Goal: Task Accomplishment & Management: Use online tool/utility

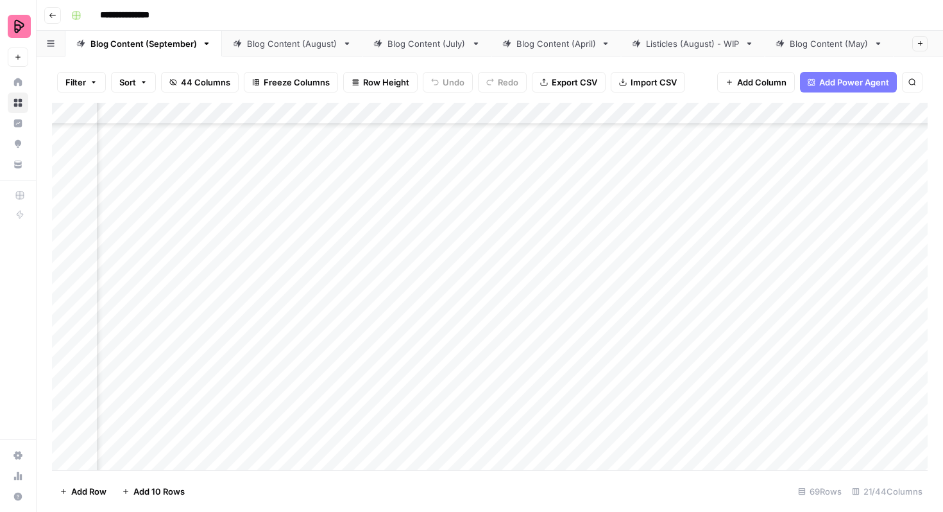
scroll to position [1221, 270]
click at [642, 249] on div "Add Column" at bounding box center [490, 286] width 876 height 367
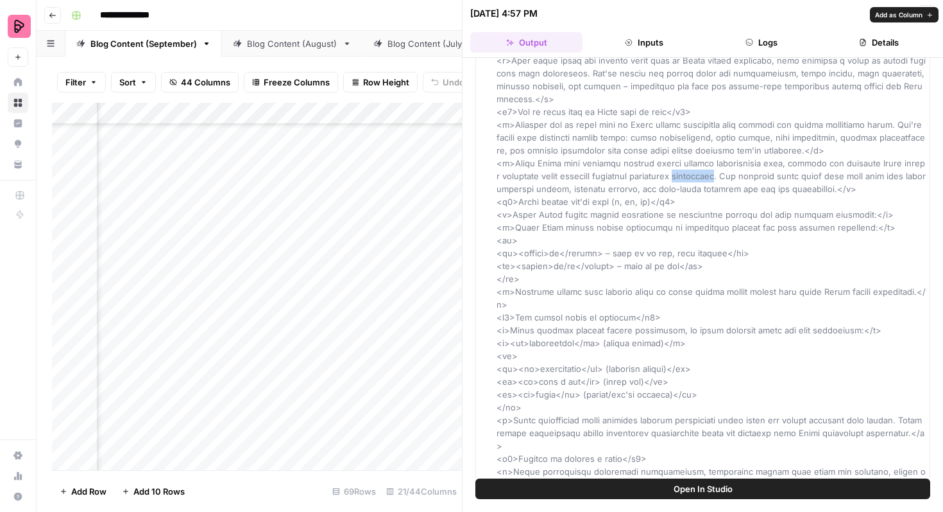
scroll to position [92, 0]
click at [674, 484] on span "Open In Studio" at bounding box center [703, 488] width 59 height 13
click at [925, 9] on button "Close" at bounding box center [927, 13] width 17 height 17
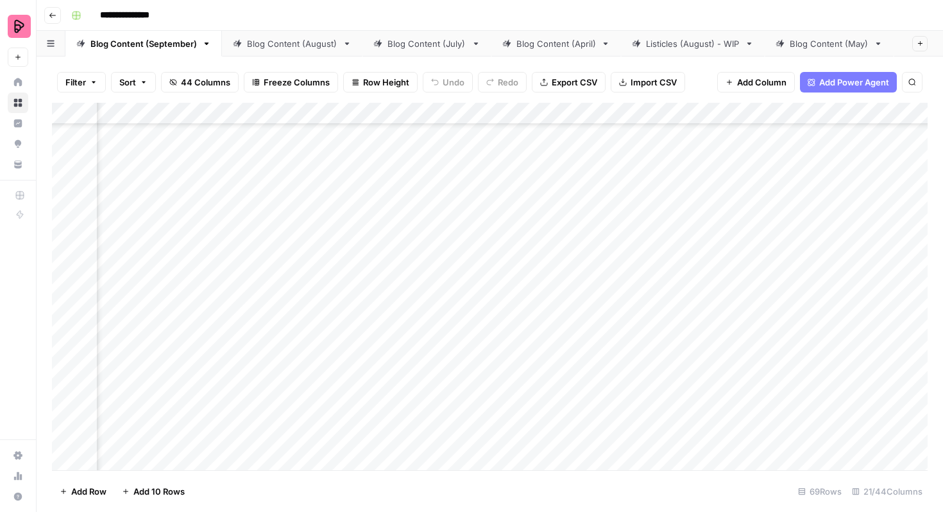
scroll to position [1759, 119]
click at [559, 311] on div "Add Column" at bounding box center [490, 286] width 876 height 367
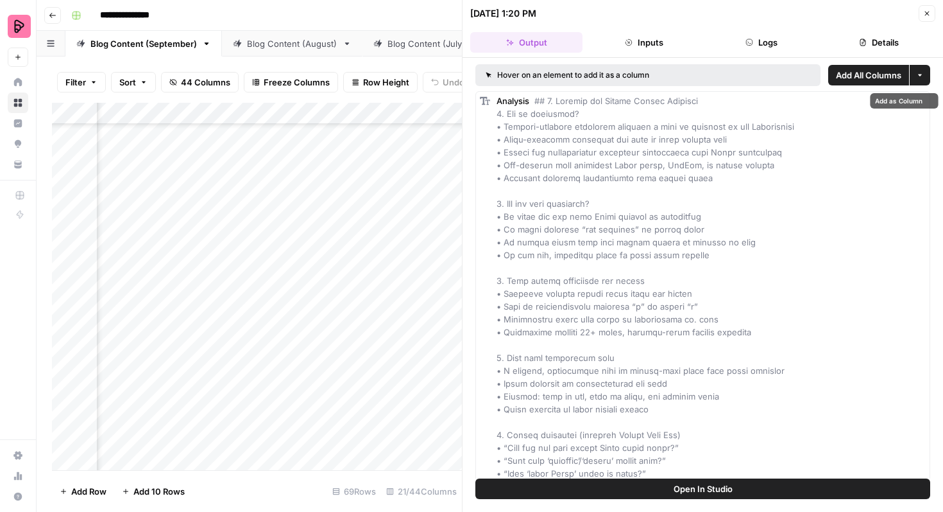
click at [651, 51] on button "Inputs" at bounding box center [644, 42] width 112 height 21
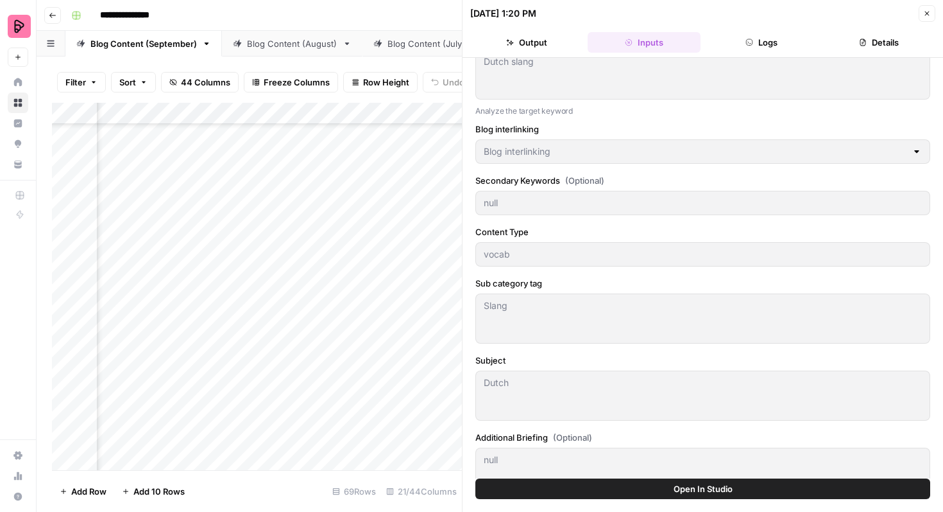
scroll to position [46, 0]
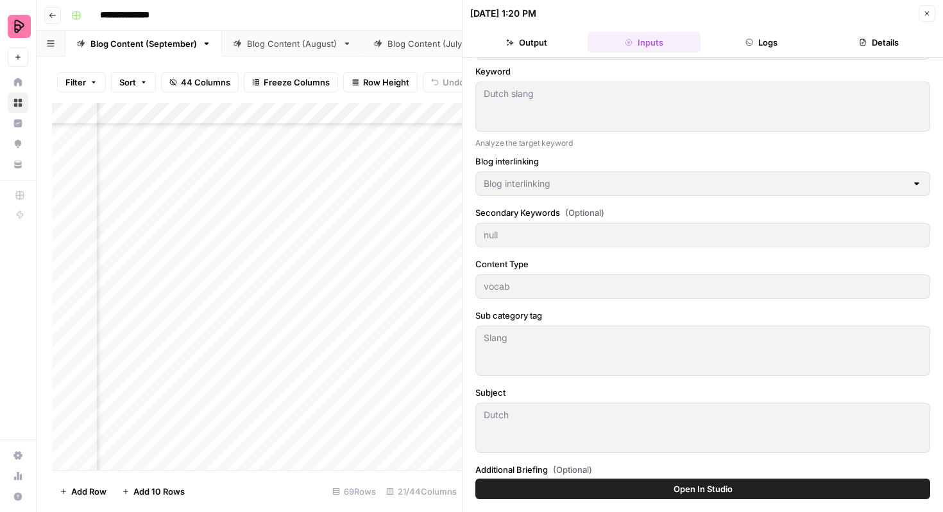
click at [664, 494] on button "Open In Studio" at bounding box center [703, 488] width 455 height 21
click at [931, 10] on icon "button" at bounding box center [928, 14] width 8 height 8
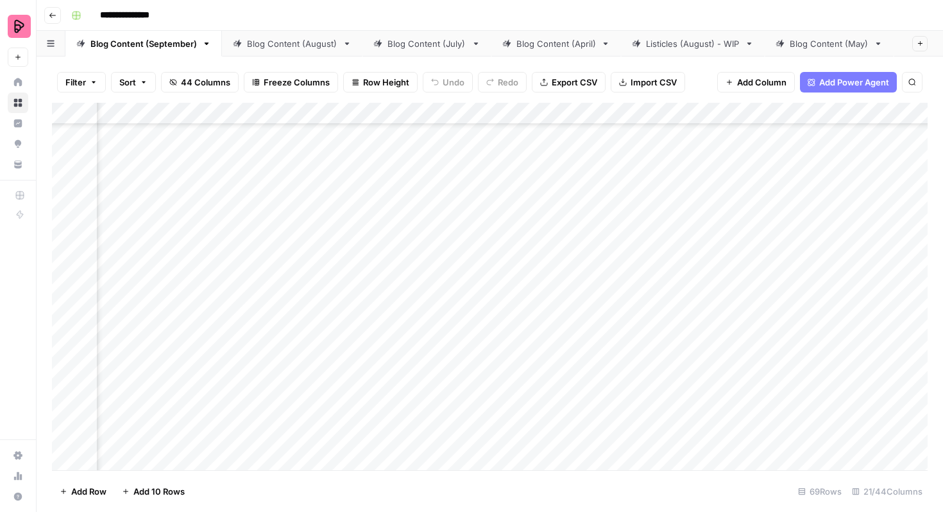
click at [556, 311] on div "Add Column" at bounding box center [490, 286] width 876 height 367
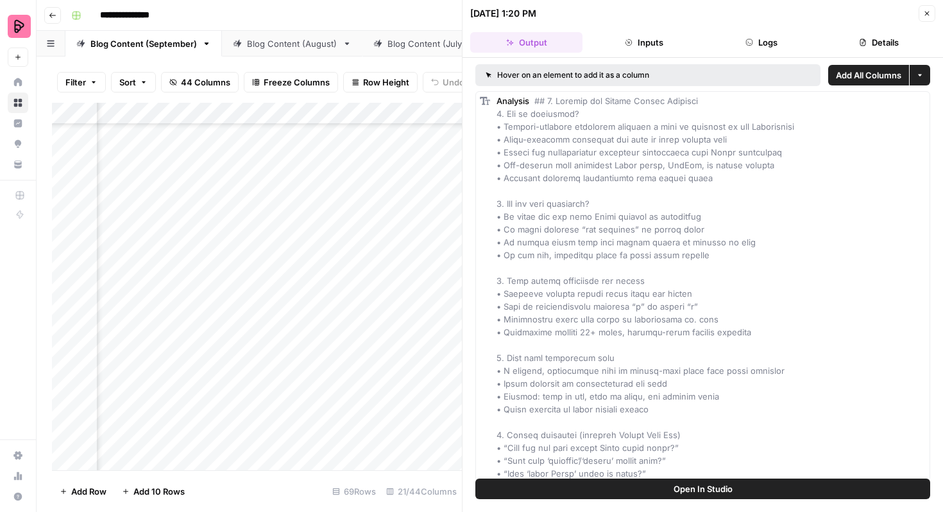
click at [641, 42] on button "Inputs" at bounding box center [644, 42] width 112 height 21
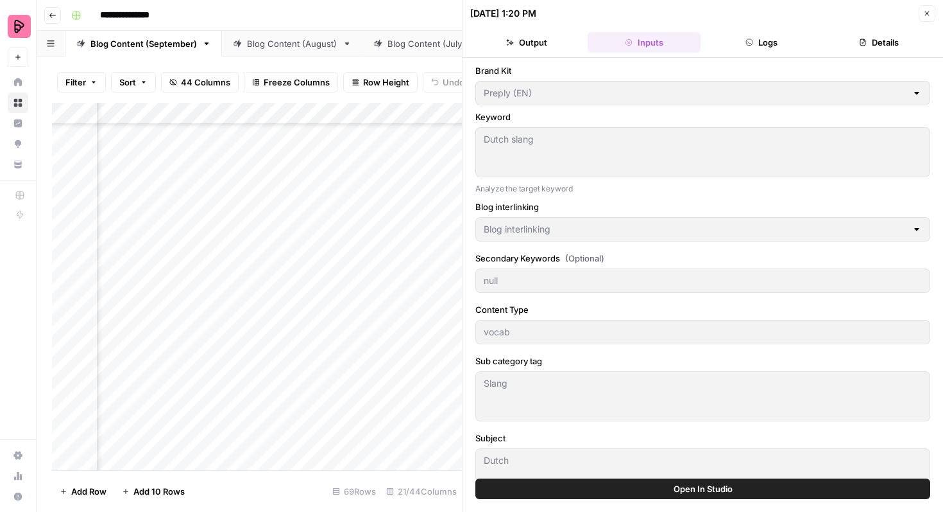
scroll to position [159, 0]
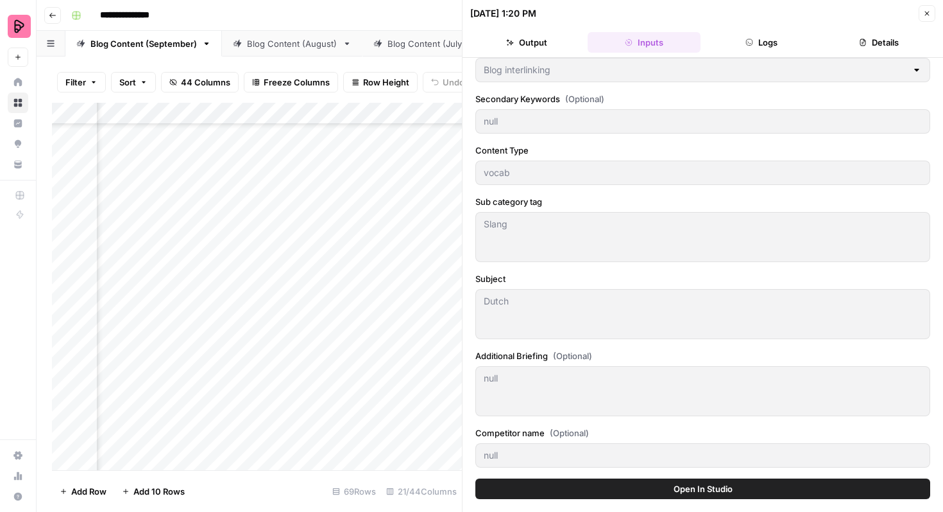
click at [541, 44] on button "Output" at bounding box center [526, 42] width 112 height 21
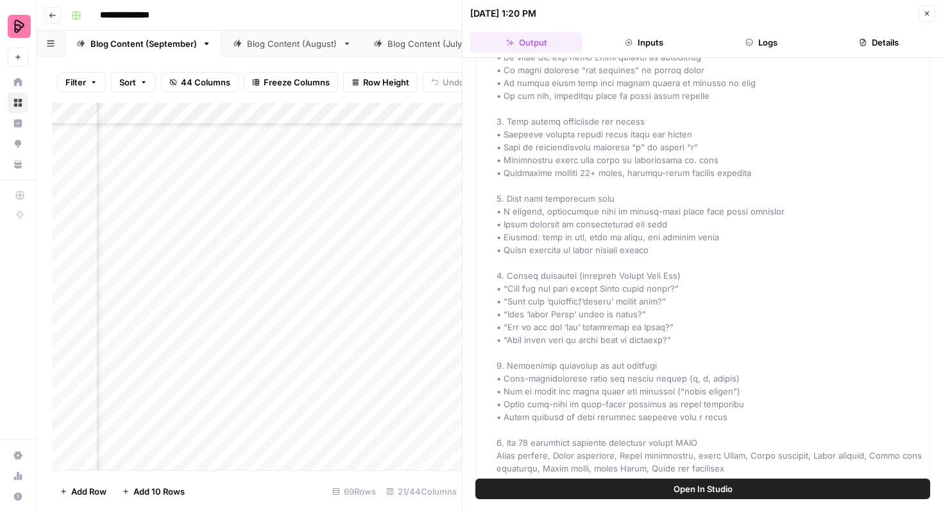
click at [728, 490] on span "Open In Studio" at bounding box center [703, 488] width 59 height 13
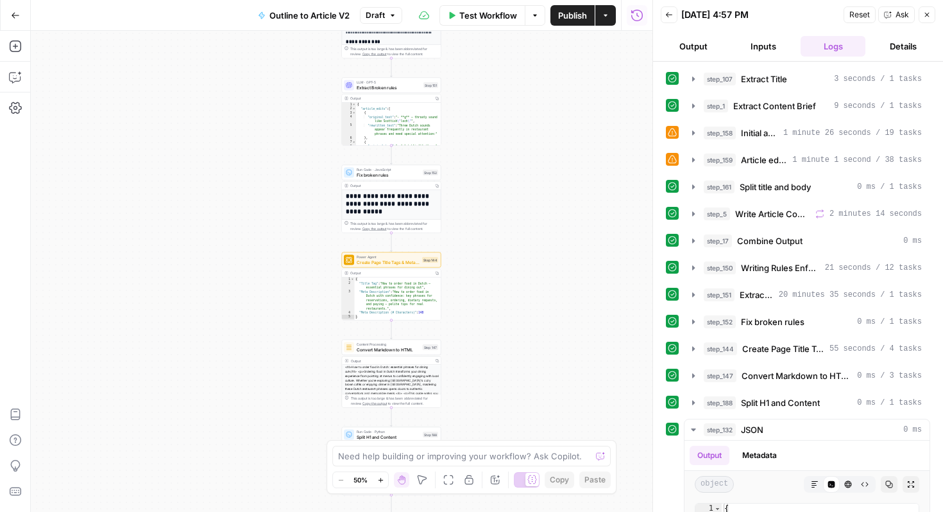
click at [403, 219] on div "This output is too large & has been abbreviated for review. Copy the output to …" at bounding box center [391, 225] width 99 height 13
click at [402, 224] on div "This output is too large & has been abbreviated for review. Copy the output to …" at bounding box center [394, 226] width 88 height 10
click at [419, 199] on h1 "**********" at bounding box center [392, 204] width 92 height 22
click at [389, 198] on h1 "**********" at bounding box center [392, 204] width 92 height 22
click at [20, 76] on icon "button" at bounding box center [15, 77] width 13 height 13
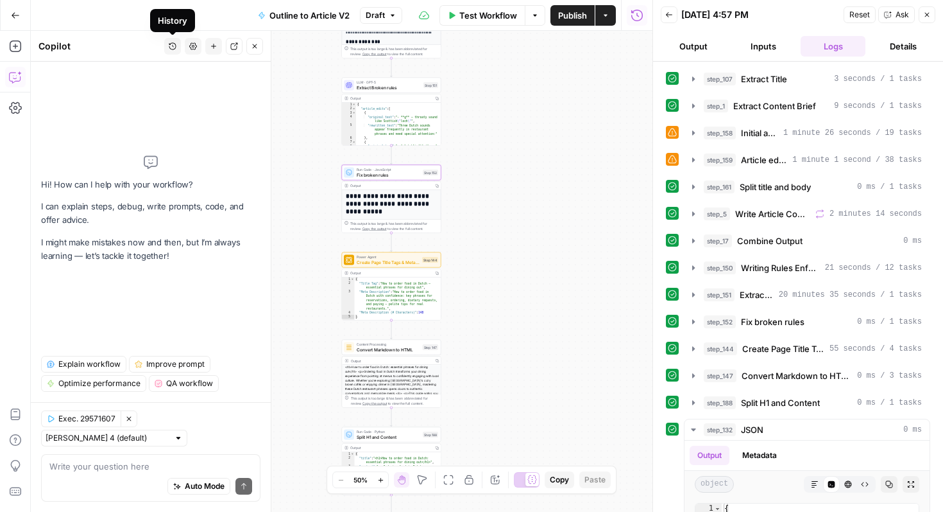
click at [173, 46] on icon "button" at bounding box center [173, 46] width 8 height 8
click at [128, 345] on div "Hi! How can I help with your workflow? I can explain steps, debug, write prompt…" at bounding box center [150, 208] width 219 height 273
click at [84, 460] on textarea at bounding box center [150, 466] width 203 height 13
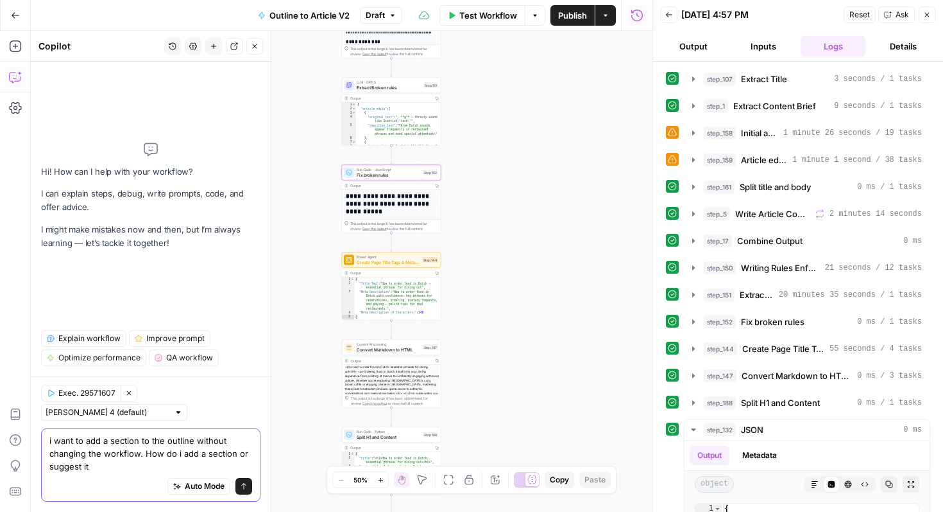
type textarea "i want to add a section to the outline without changing the workflow. How do i …"
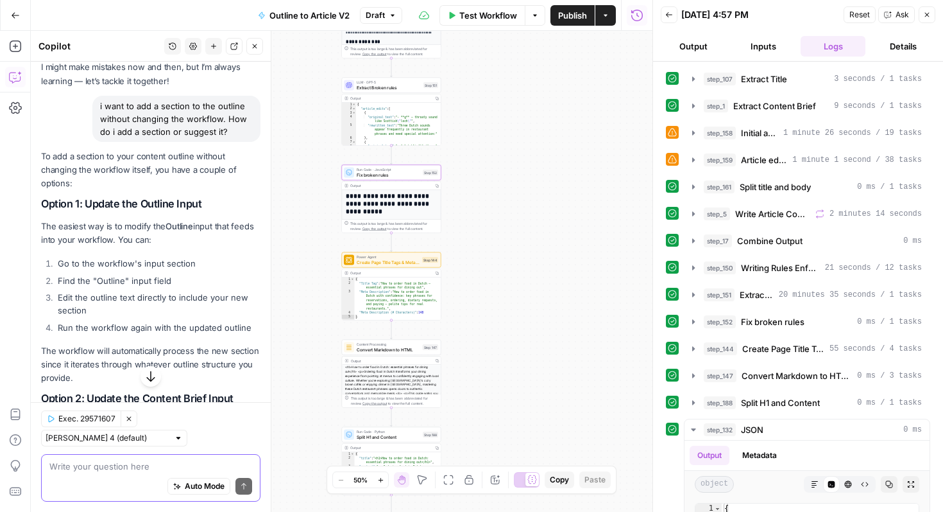
scroll to position [72, 0]
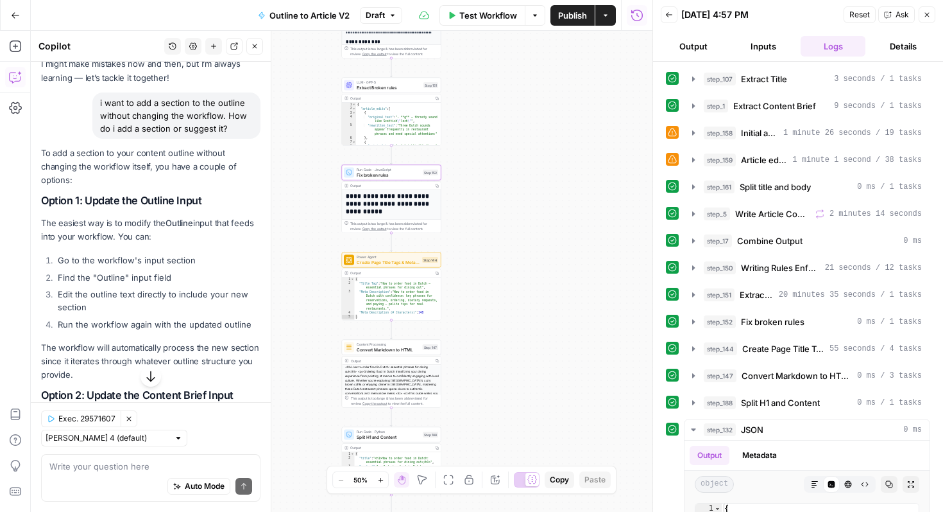
drag, startPoint x: 929, startPoint y: 13, endPoint x: 802, endPoint y: 12, distance: 127.1
click at [802, 12] on div "Back 09/19/25 at 4:57 PM Reset Ask Close" at bounding box center [798, 14] width 275 height 19
click at [771, 40] on button "Inputs" at bounding box center [763, 46] width 65 height 21
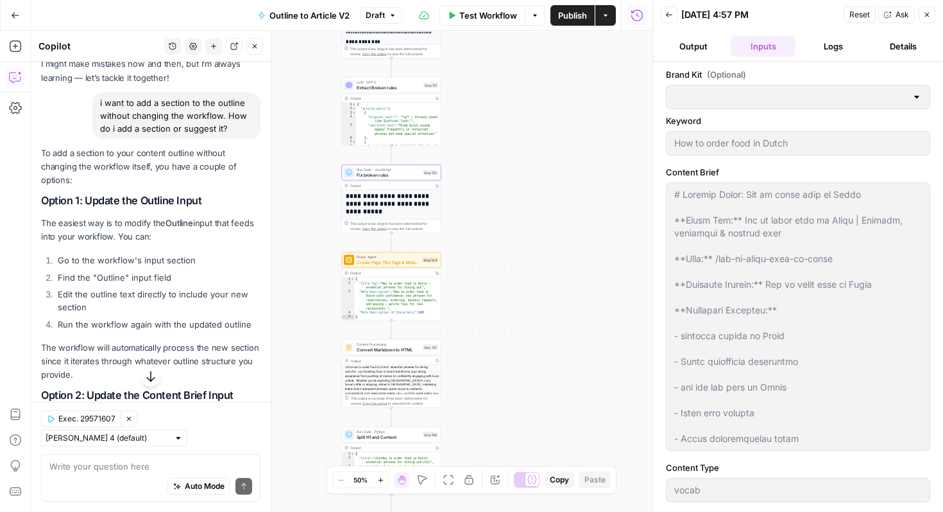
type input "Preply (EN)"
click at [925, 19] on button "Close" at bounding box center [927, 14] width 17 height 17
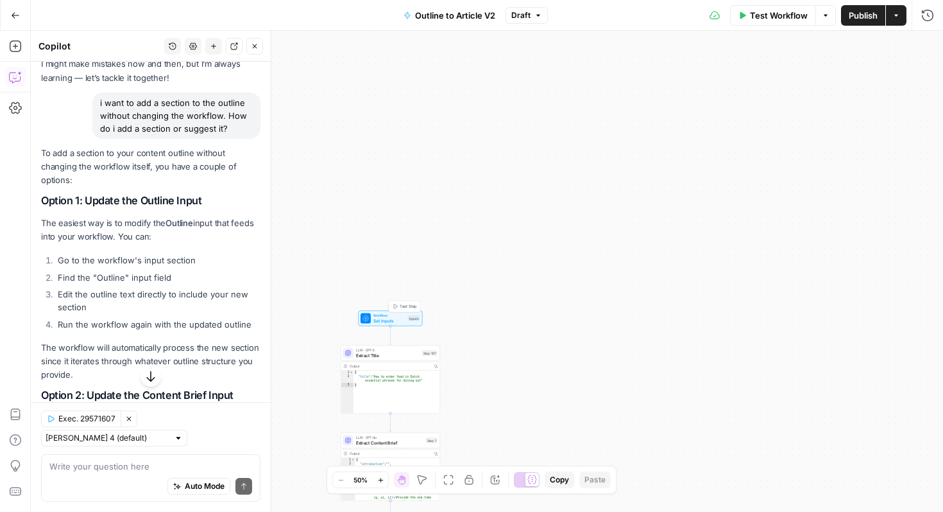
click at [385, 315] on span "Workflow" at bounding box center [390, 315] width 32 height 5
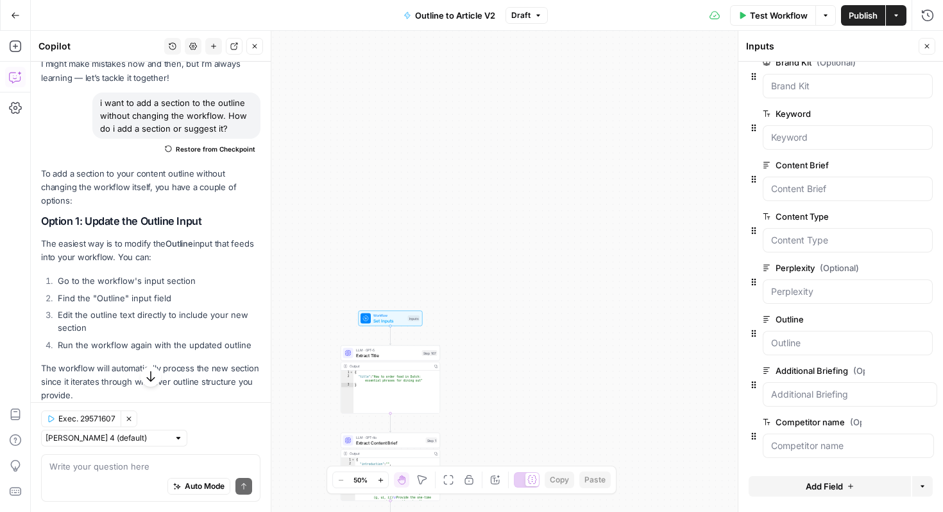
scroll to position [0, 0]
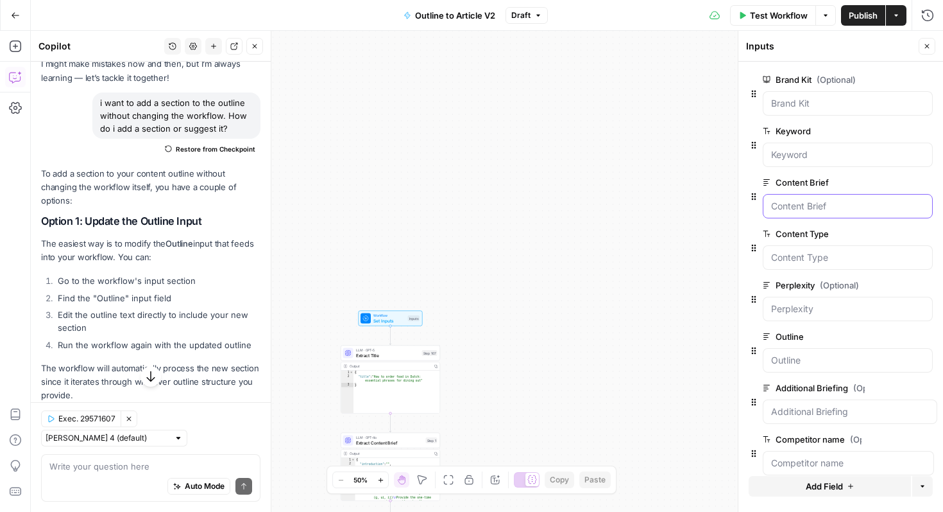
click at [843, 212] on Brief "Content Brief" at bounding box center [847, 206] width 153 height 13
click at [929, 46] on icon "button" at bounding box center [928, 46] width 8 height 8
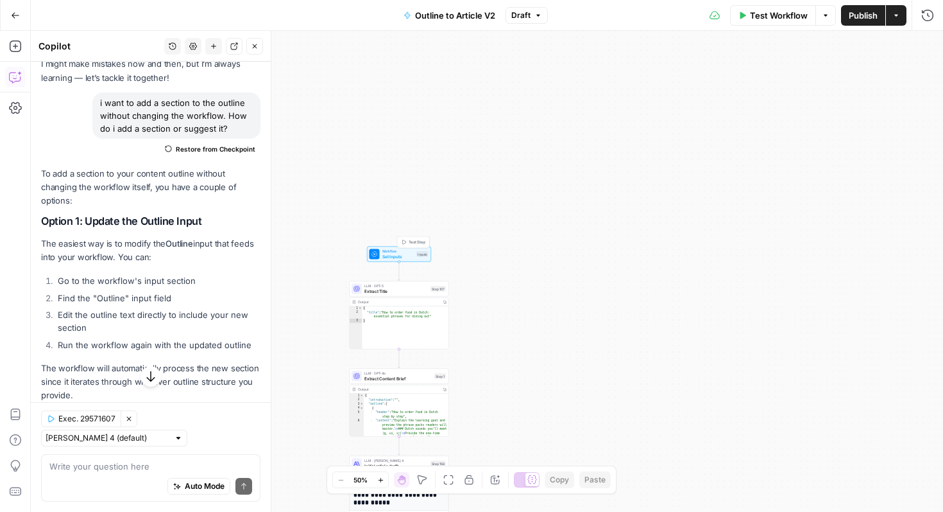
click at [390, 255] on span "Set Inputs" at bounding box center [399, 256] width 32 height 6
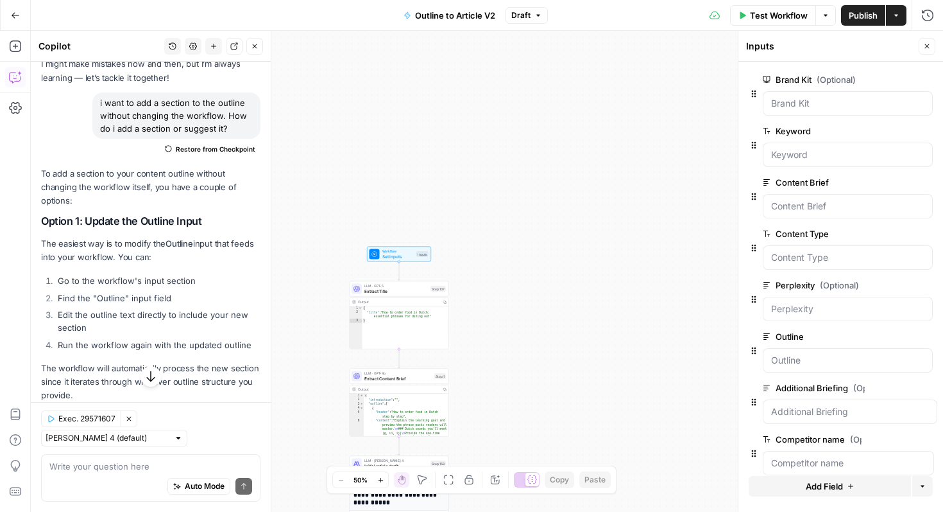
scroll to position [17, 0]
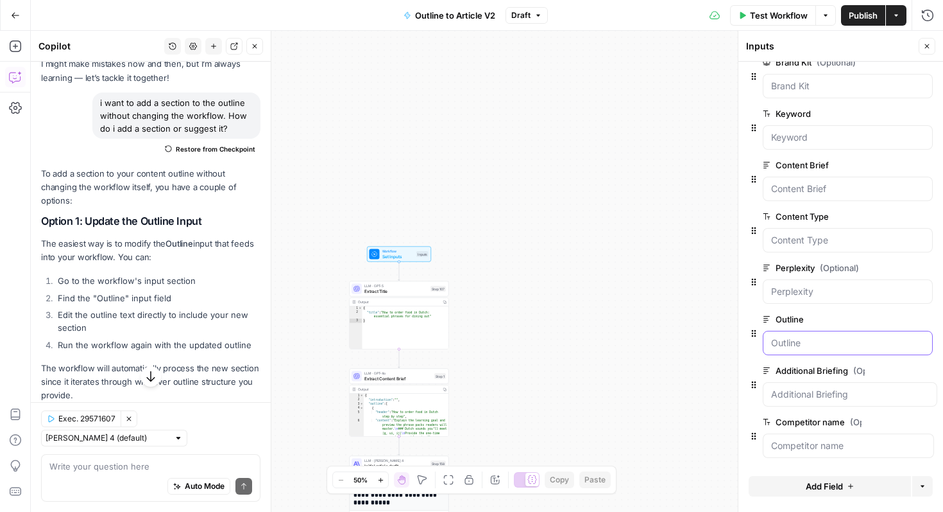
click at [800, 336] on input "Outline" at bounding box center [847, 342] width 153 height 13
click at [797, 320] on label "Outline" at bounding box center [812, 319] width 98 height 13
click at [797, 336] on input "Outline" at bounding box center [847, 342] width 153 height 13
click at [766, 319] on icon at bounding box center [767, 319] width 8 height 8
click at [771, 336] on input "Outline" at bounding box center [847, 342] width 153 height 13
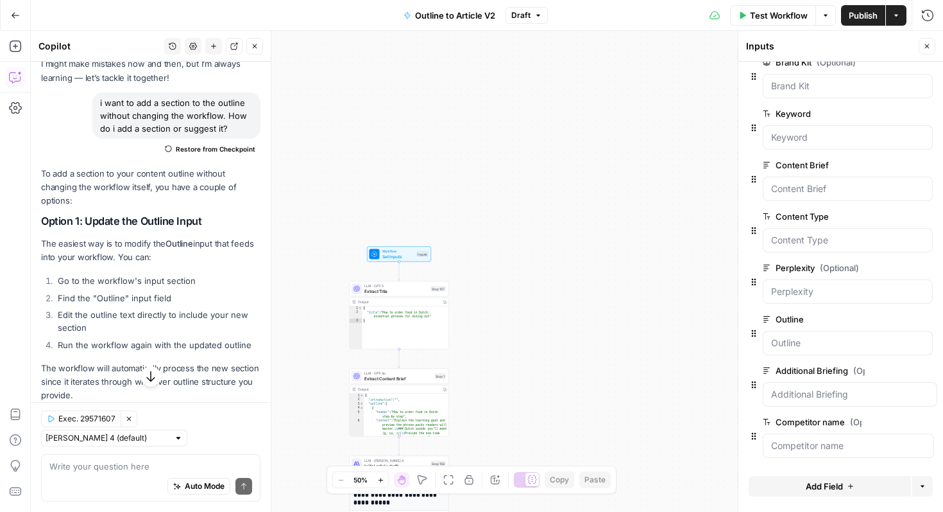
click at [791, 320] on label "Outline" at bounding box center [812, 319] width 98 height 13
click at [896, 320] on span "edit field" at bounding box center [885, 319] width 28 height 10
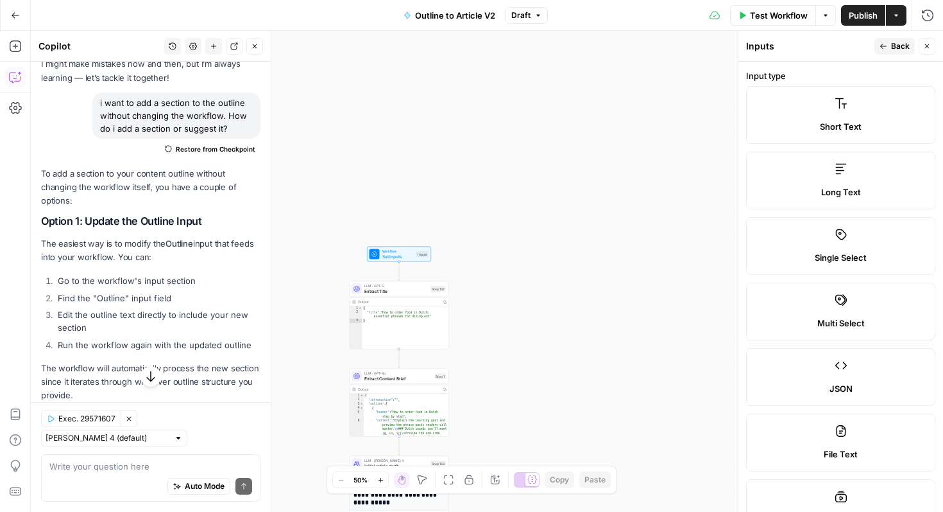
click at [928, 46] on icon "button" at bounding box center [928, 46] width 8 height 8
click at [396, 257] on span "Set Inputs" at bounding box center [399, 256] width 32 height 6
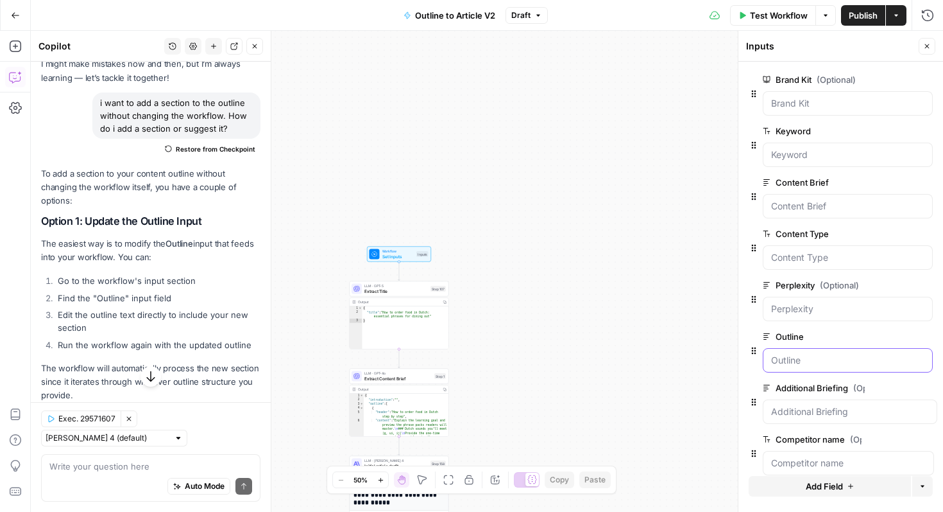
click at [806, 364] on input "Outline" at bounding box center [847, 360] width 153 height 13
click at [925, 47] on icon "button" at bounding box center [928, 46] width 8 height 8
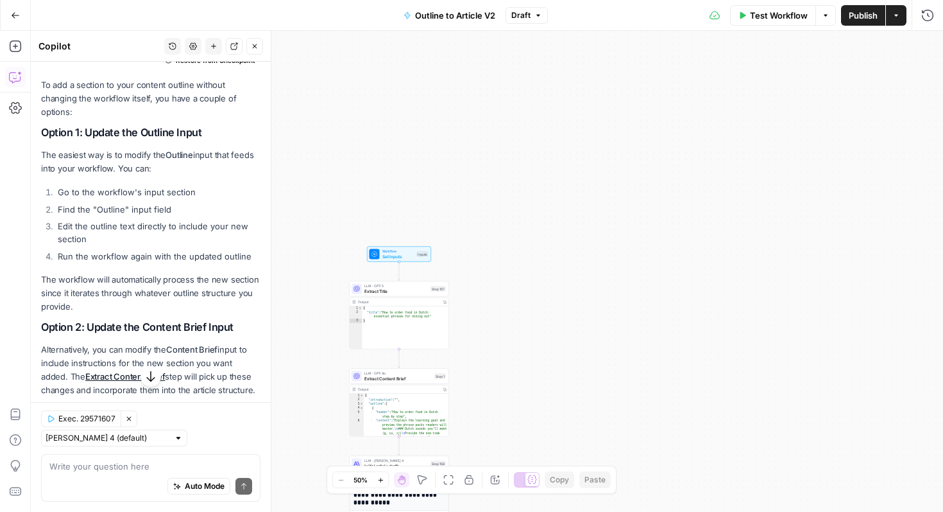
scroll to position [177, 0]
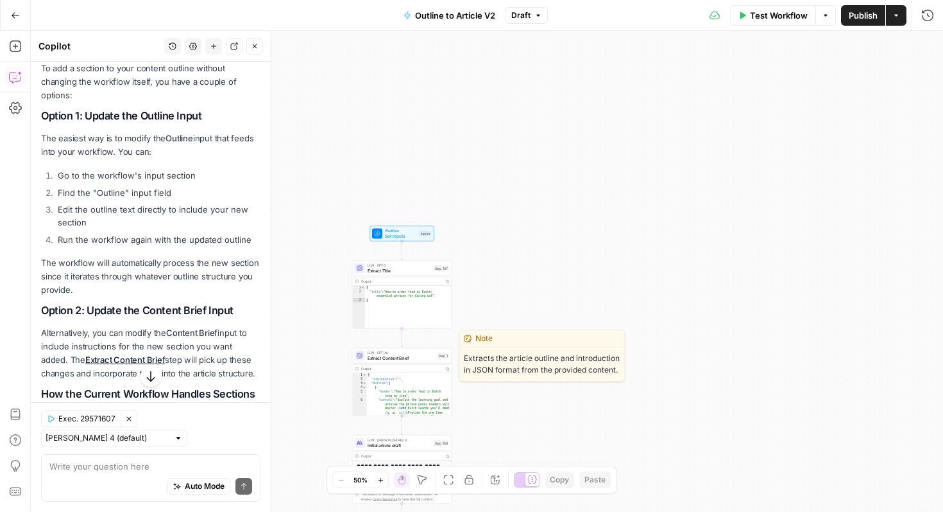
click at [420, 356] on span "Extract Content Brief" at bounding box center [401, 357] width 67 height 6
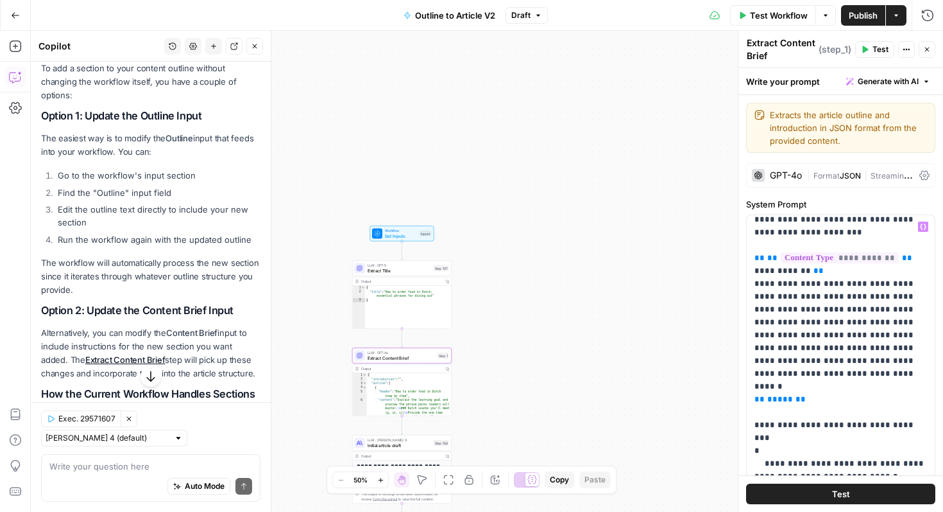
scroll to position [129, 0]
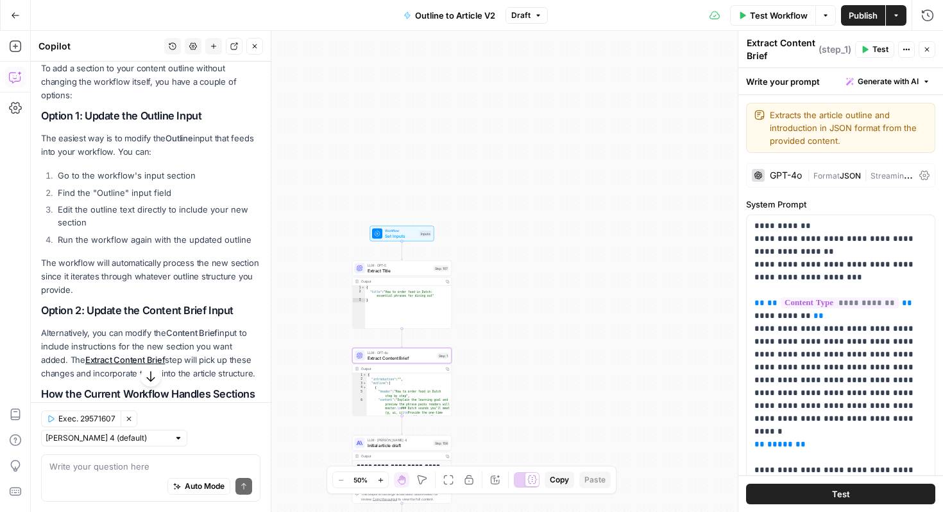
click at [925, 46] on icon "button" at bounding box center [928, 50] width 8 height 8
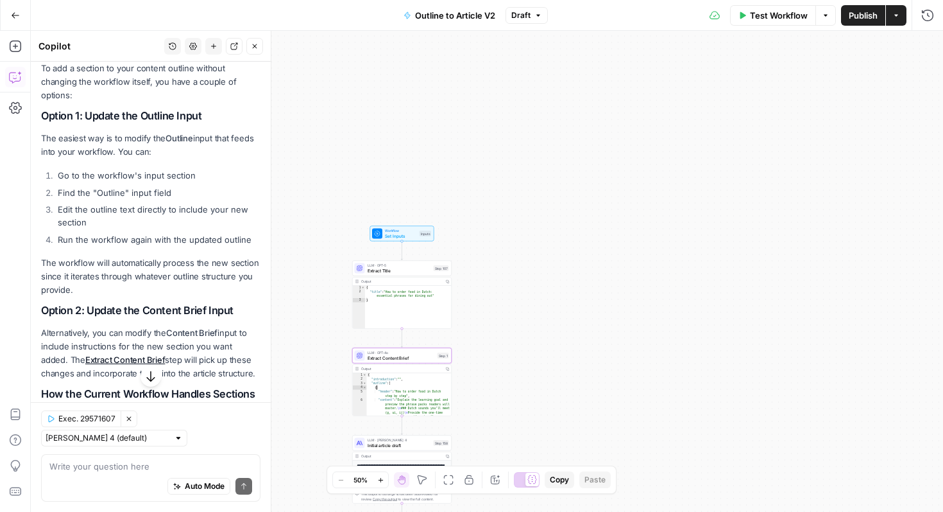
click at [429, 398] on div "{ "introduction" : "" , "outline" : [ { "header" : "How to order food in Dutch …" at bounding box center [409, 422] width 85 height 98
click at [417, 378] on div "{ "introduction" : "" , "outline" : [ { "header" : "How to order food in Dutch …" at bounding box center [409, 422] width 85 height 98
click at [433, 366] on div "Output" at bounding box center [401, 368] width 81 height 5
type textarea "**********"
click at [399, 392] on div "{ "introduction" : "" , "outline" : [ { "header" : "How to order food in Dutch …" at bounding box center [409, 422] width 85 height 98
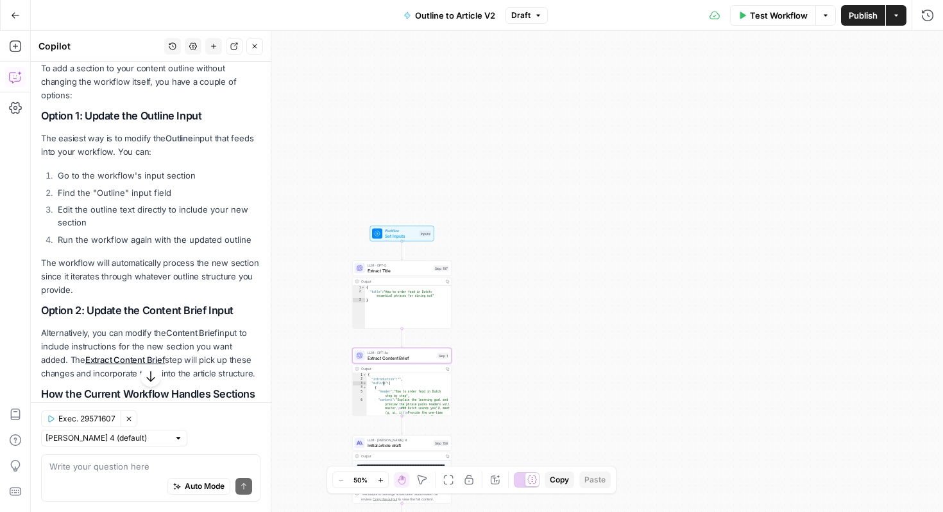
scroll to position [0, 0]
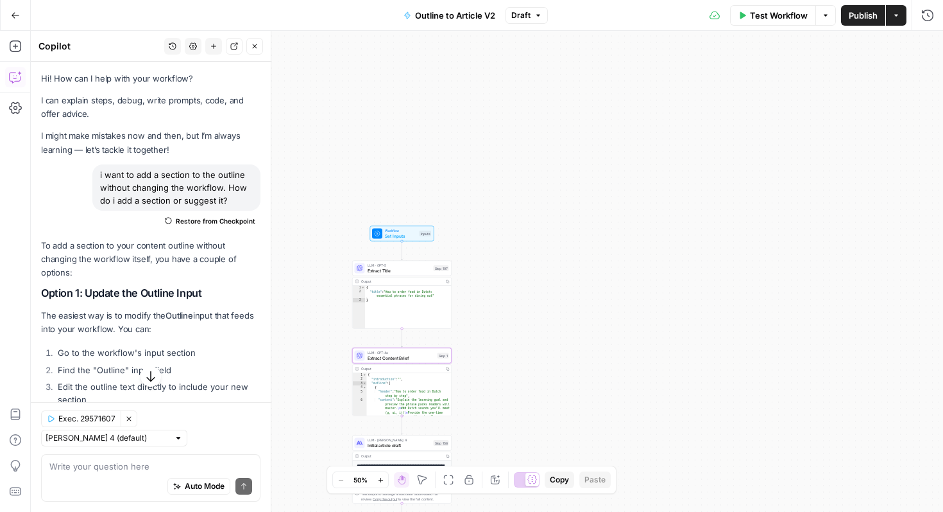
drag, startPoint x: 99, startPoint y: 175, endPoint x: 240, endPoint y: 194, distance: 142.0
click at [241, 196] on div "i want to add a section to the outline without changing the workflow. How do i …" at bounding box center [176, 187] width 168 height 46
copy div "i want to add a section to the outline without changing the workflow. How do i …"
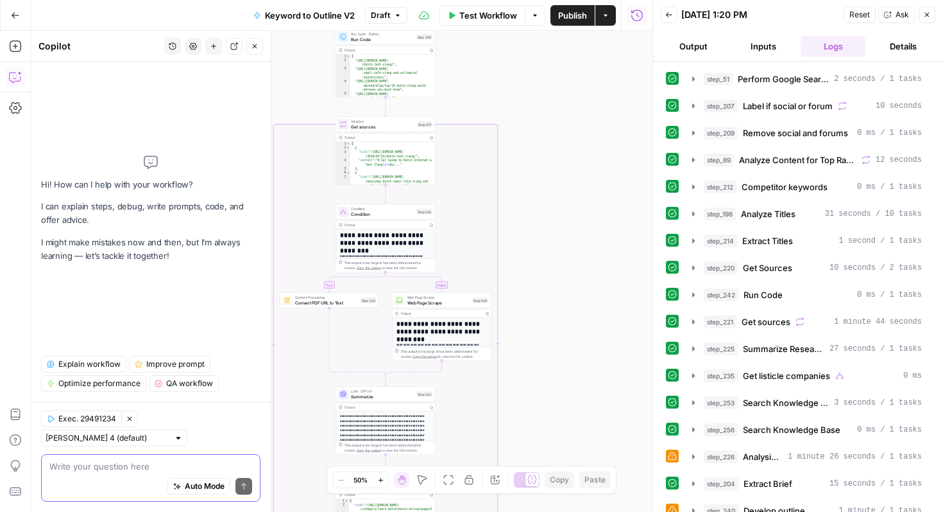
paste textarea "i want to add a section to the outline without changing the workflow. How do i …"
type textarea "i want to add a section to the outline without changing the workflow. How do i …"
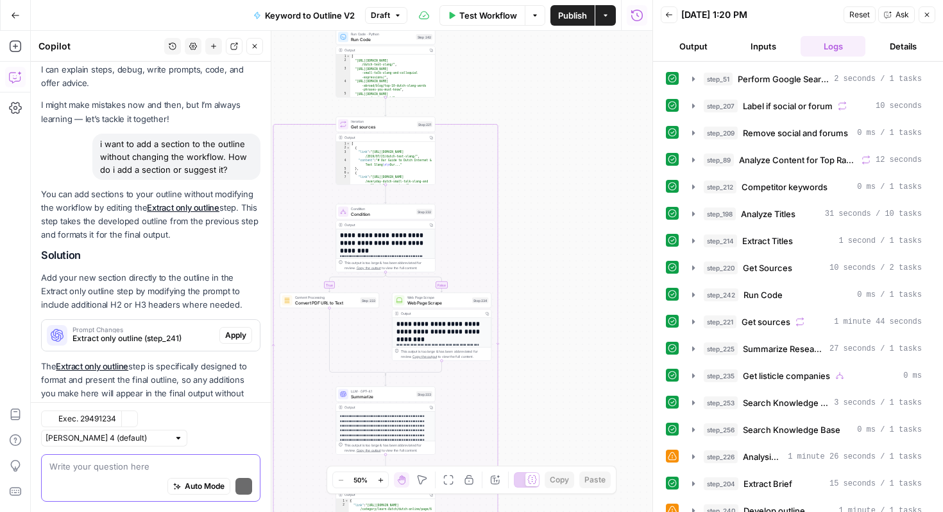
scroll to position [68, 0]
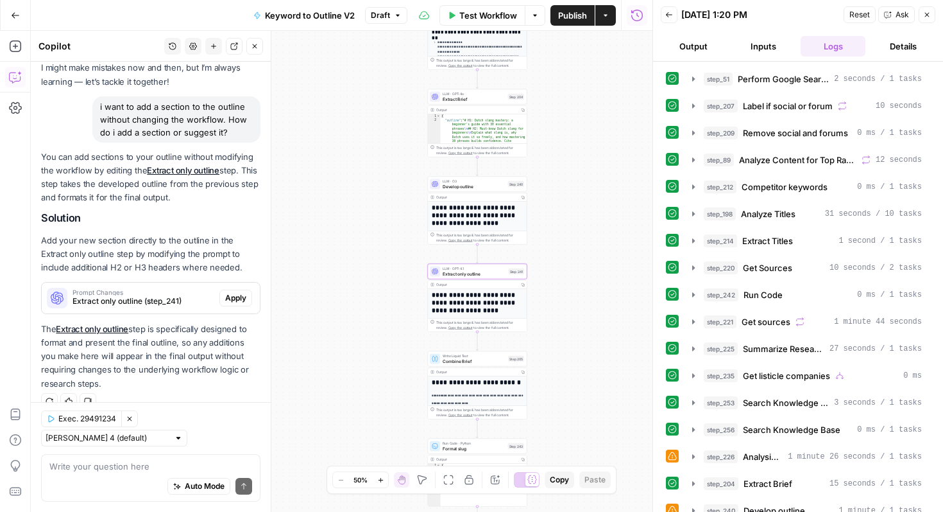
click at [133, 297] on span "Extract only outline (step_241)" at bounding box center [144, 301] width 142 height 12
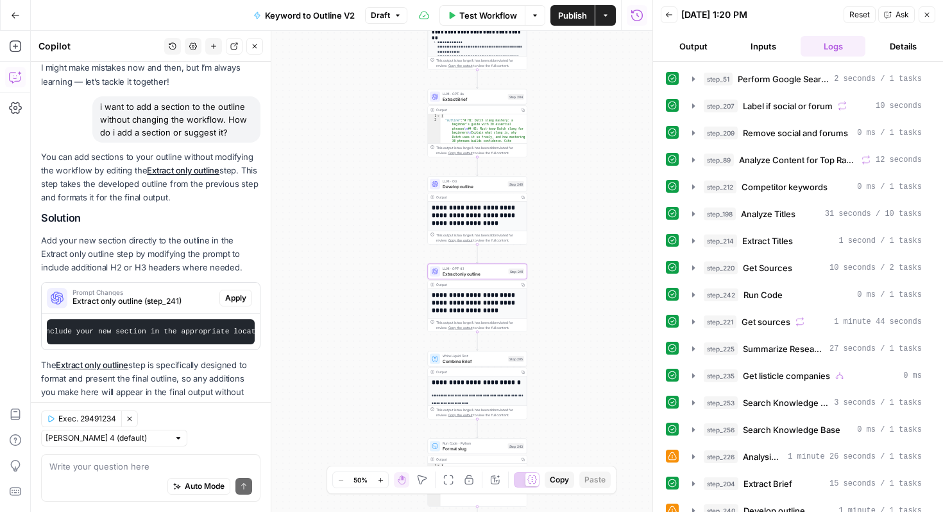
scroll to position [104, 0]
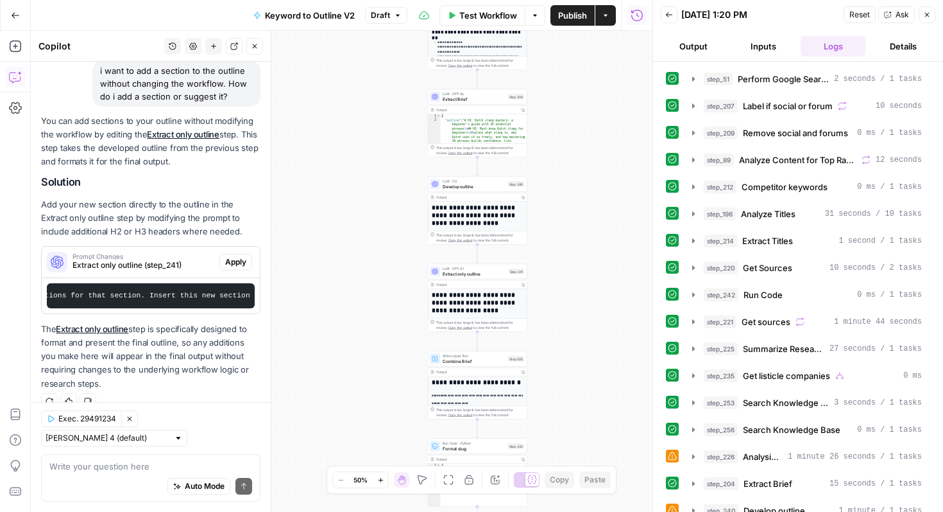
drag, startPoint x: 164, startPoint y: 330, endPoint x: 273, endPoint y: 329, distance: 109.1
click at [271, 329] on div "Copilot History Settings New chat Detach Close Hi! How can I help with your wor…" at bounding box center [151, 271] width 241 height 481
click at [210, 326] on p "The Extract only outline step is specifically designed to format and present th…" at bounding box center [150, 356] width 219 height 68
click at [924, 17] on icon "button" at bounding box center [928, 15] width 8 height 8
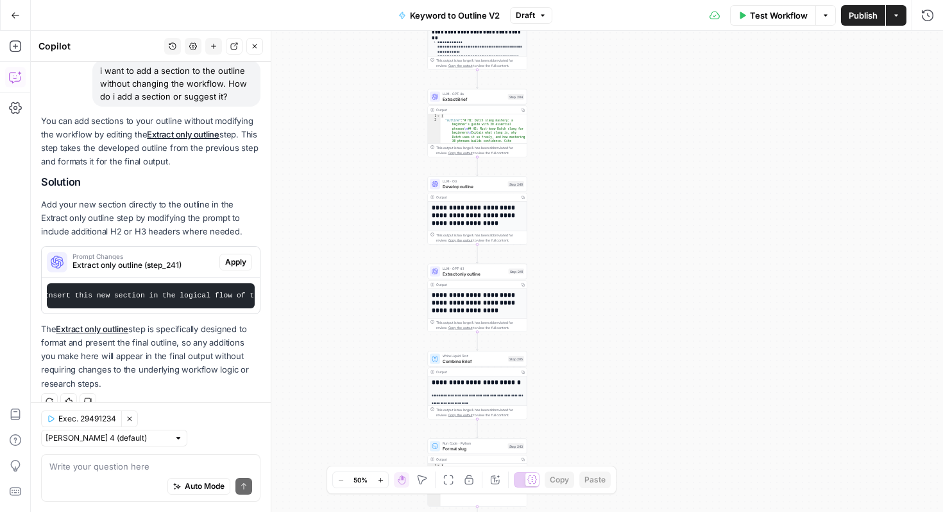
click at [481, 275] on span "Extract only outline" at bounding box center [475, 273] width 64 height 6
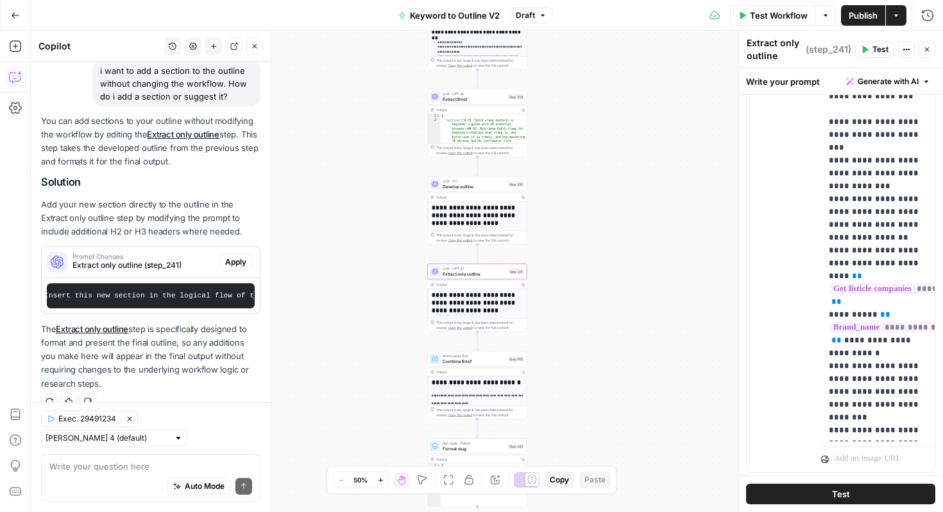
scroll to position [358, 0]
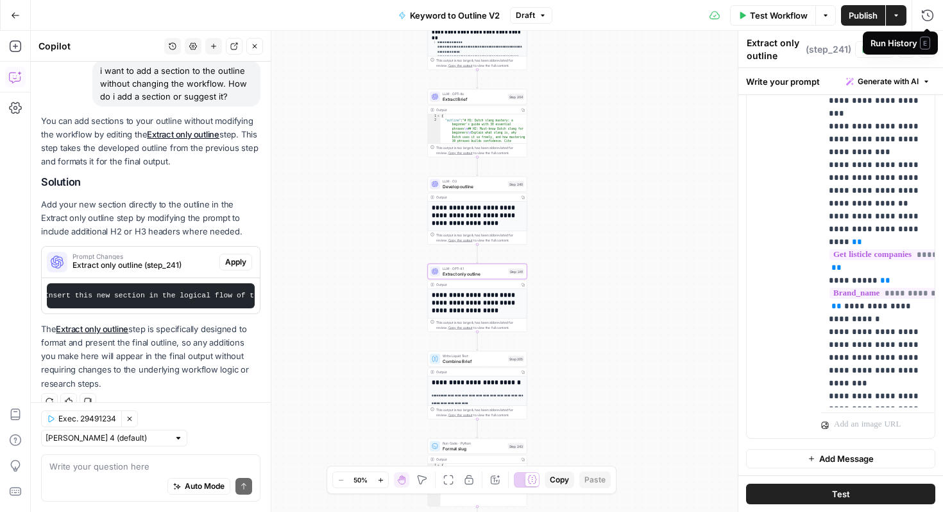
click at [925, 53] on div "Run History E" at bounding box center [900, 42] width 75 height 23
click at [494, 305] on h1 "**********" at bounding box center [478, 302] width 92 height 22
click at [482, 289] on div "**********" at bounding box center [477, 366] width 99 height 155
click at [479, 280] on div "Output Copy" at bounding box center [477, 284] width 99 height 8
click at [449, 321] on div "This output is too large & has been abbreviated for review. Copy the output to …" at bounding box center [480, 325] width 88 height 10
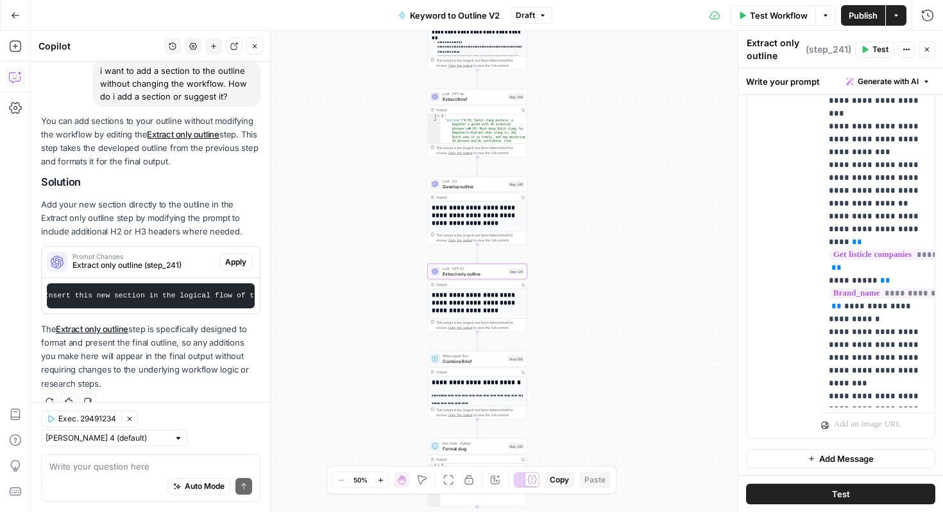
click at [448, 290] on div "**********" at bounding box center [477, 366] width 99 height 155
click at [442, 285] on div "Output" at bounding box center [476, 284] width 81 height 5
click at [929, 49] on icon "button" at bounding box center [928, 50] width 8 height 8
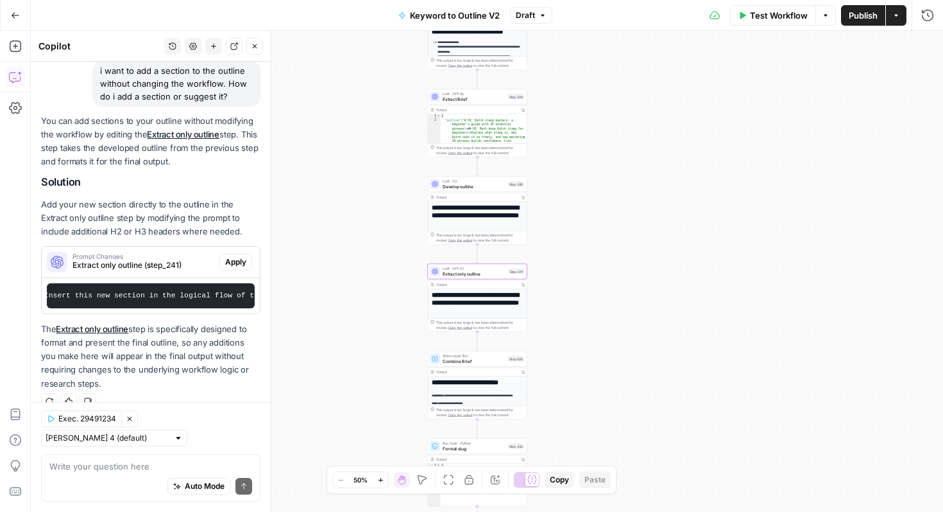
click at [469, 289] on div "**********" at bounding box center [477, 366] width 99 height 155
click at [467, 294] on h1 "**********" at bounding box center [478, 302] width 92 height 22
click at [467, 297] on h1 "**********" at bounding box center [478, 302] width 92 height 22
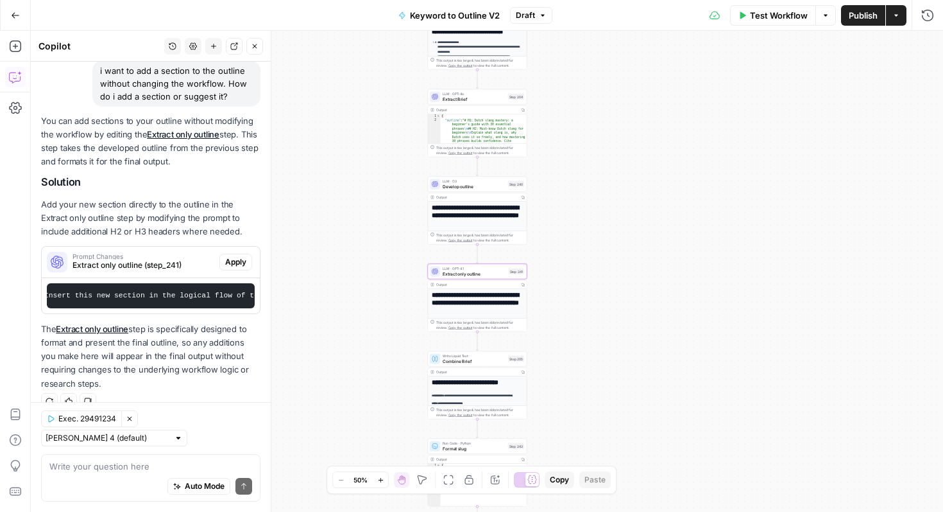
click at [490, 300] on h1 "**********" at bounding box center [478, 302] width 92 height 22
click at [488, 301] on h1 "**********" at bounding box center [478, 302] width 92 height 22
click at [469, 297] on h1 "**********" at bounding box center [478, 302] width 92 height 22
click at [449, 309] on h1 "**********" at bounding box center [478, 302] width 92 height 22
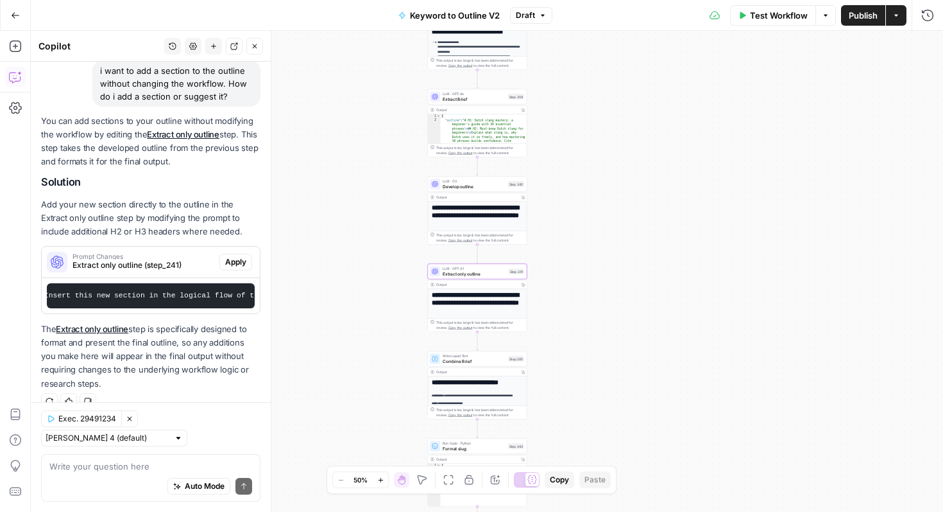
click at [449, 309] on h1 "**********" at bounding box center [478, 302] width 92 height 22
click at [466, 279] on div "**********" at bounding box center [477, 298] width 99 height 68
click at [487, 307] on h1 "**********" at bounding box center [478, 302] width 92 height 22
click at [485, 330] on div "This output is too large & has been abbreviated for review. Copy the output to …" at bounding box center [480, 325] width 88 height 10
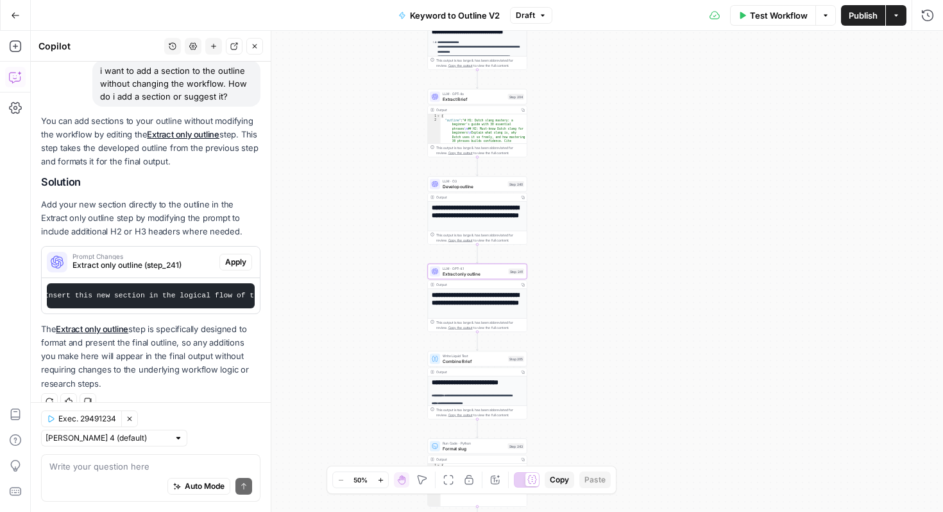
click at [481, 302] on h1 "**********" at bounding box center [478, 302] width 92 height 22
click at [114, 465] on textarea at bounding box center [150, 466] width 203 height 13
type textarea "how do i edit it? it wont let me clcik"
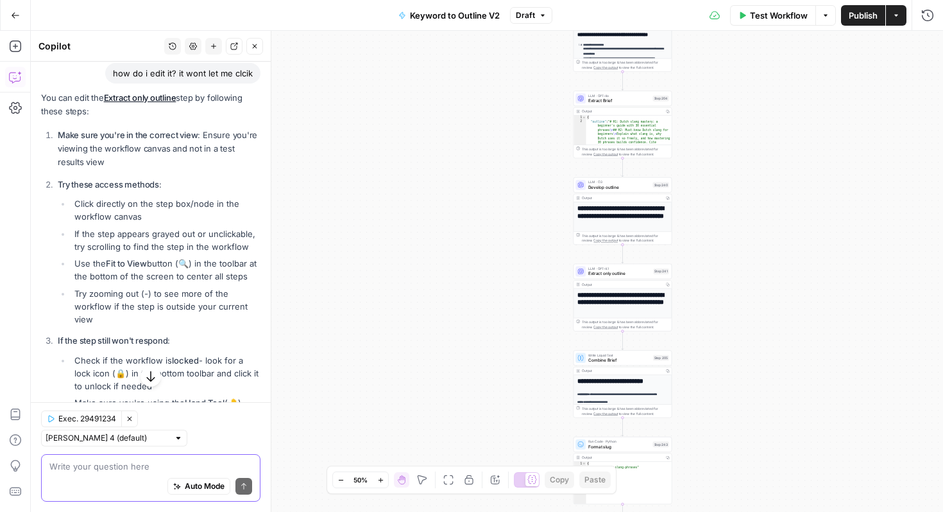
scroll to position [440, 0]
click at [663, 273] on div "Step 241" at bounding box center [661, 271] width 15 height 6
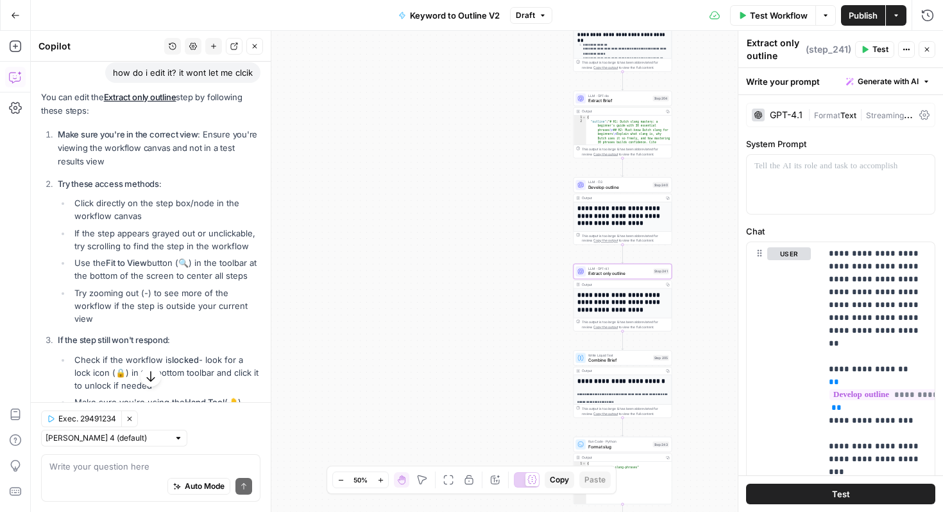
click at [664, 304] on h1 "**********" at bounding box center [623, 302] width 90 height 22
click at [660, 304] on h1 "**********" at bounding box center [623, 302] width 90 height 22
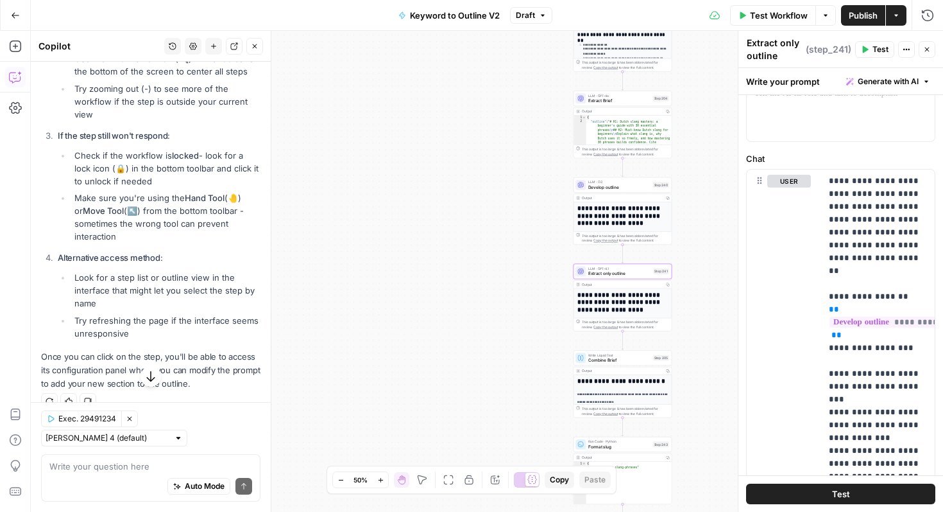
scroll to position [644, 0]
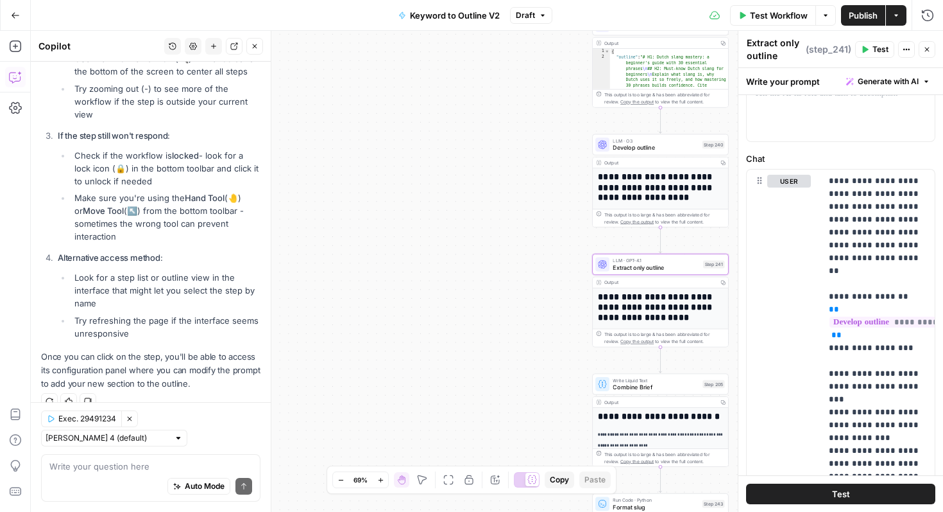
click at [642, 311] on h1 "**********" at bounding box center [660, 306] width 125 height 31
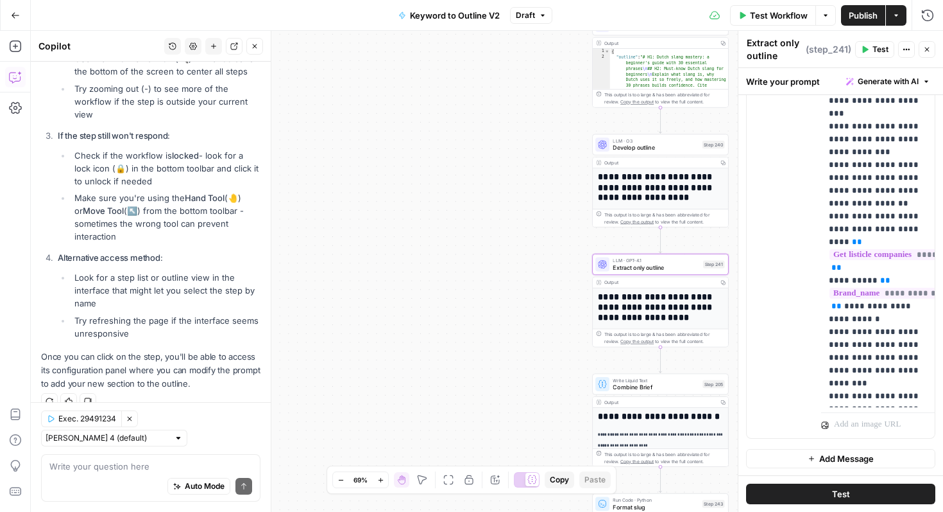
scroll to position [0, 0]
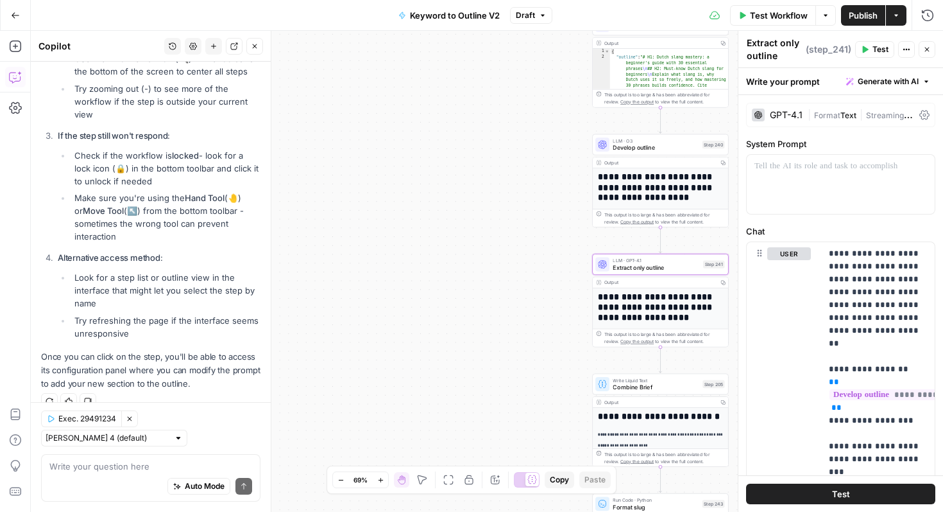
click at [905, 46] on icon "button" at bounding box center [907, 50] width 8 height 8
click at [927, 46] on icon "button" at bounding box center [928, 50] width 8 height 8
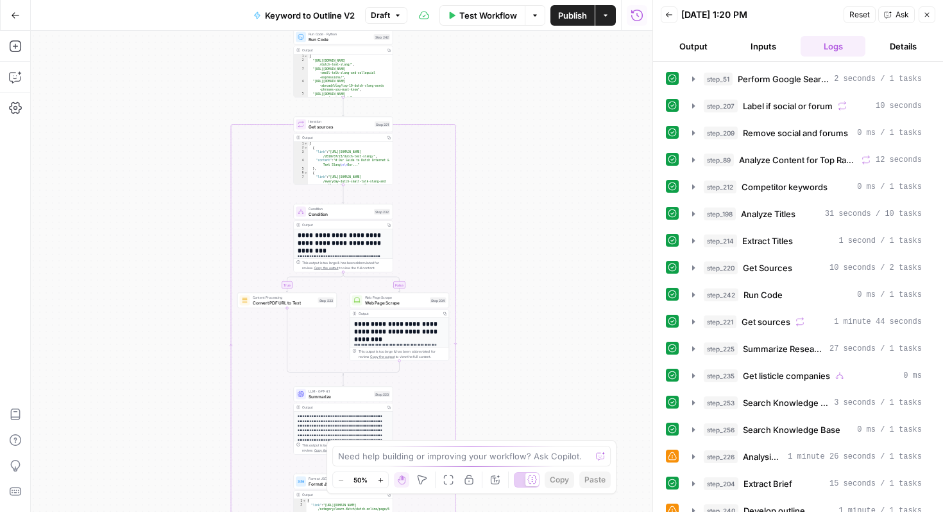
click at [769, 46] on button "Inputs" at bounding box center [763, 46] width 65 height 21
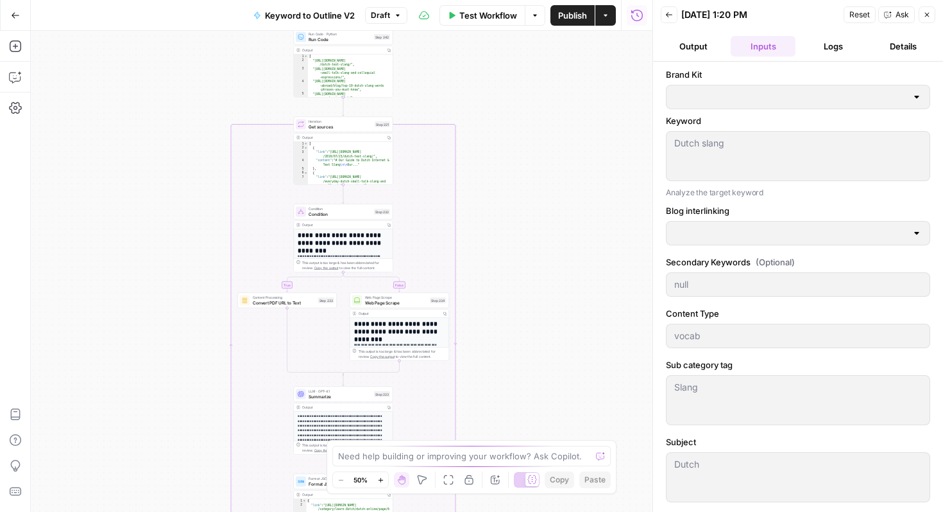
type input "Preply (EN)"
type input "Blog interlinking"
click at [693, 54] on button "Output" at bounding box center [693, 46] width 65 height 21
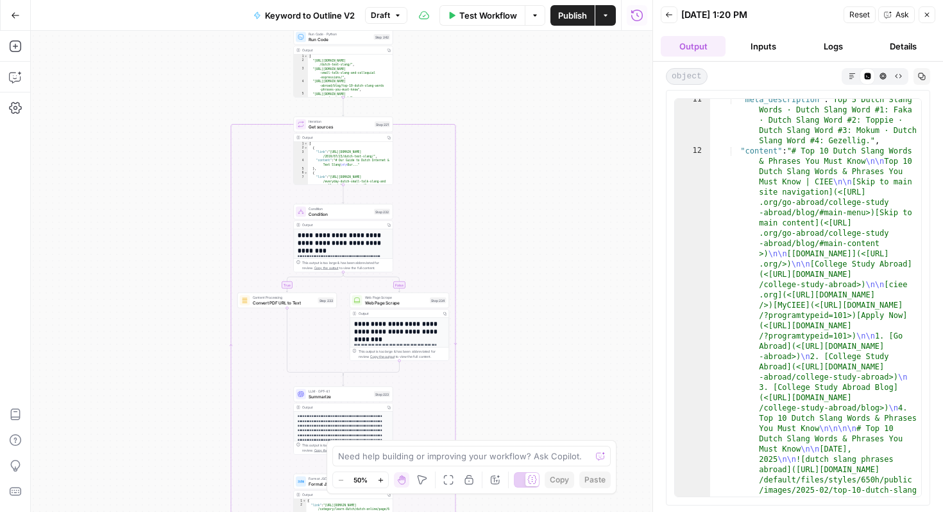
scroll to position [3044, 0]
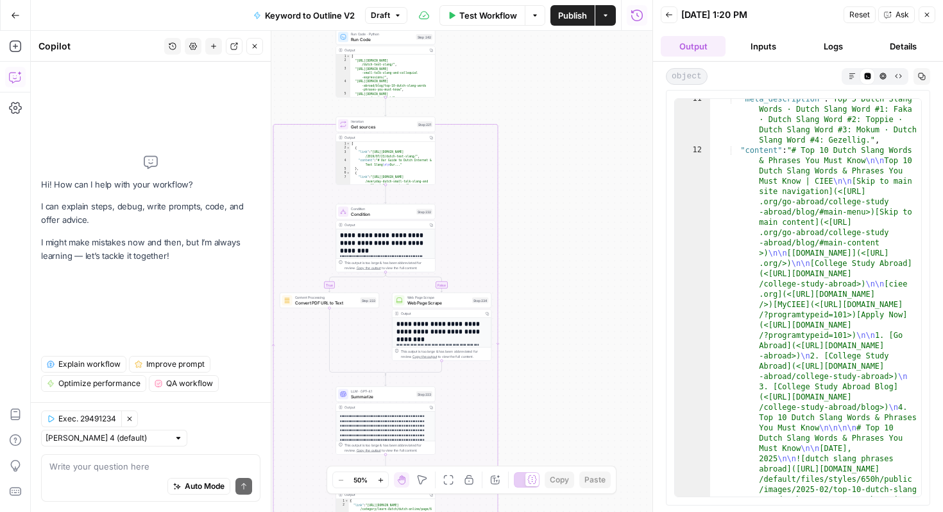
click at [135, 467] on textarea at bounding box center [150, 466] width 203 height 13
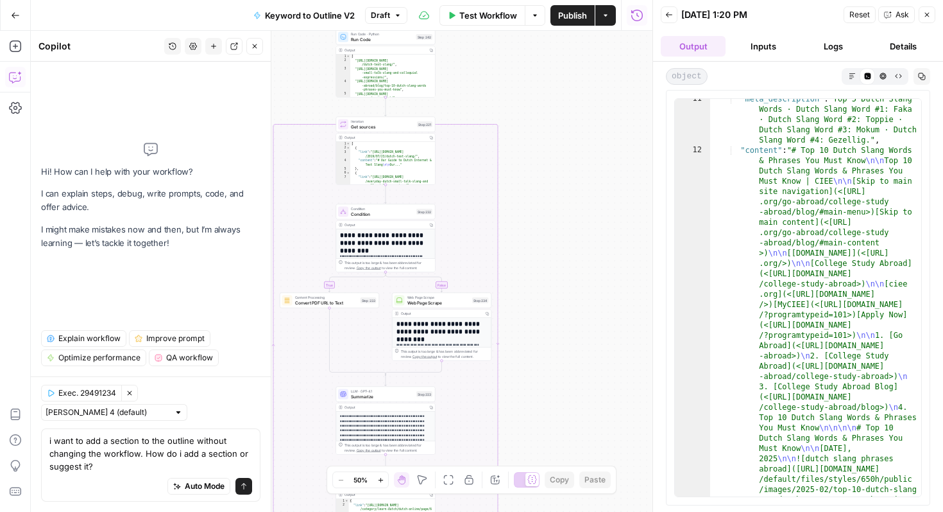
type textarea "i want to add a section to the outline without changing the workflow. How do i …"
click at [105, 474] on div "Auto Mode Send" at bounding box center [150, 486] width 203 height 28
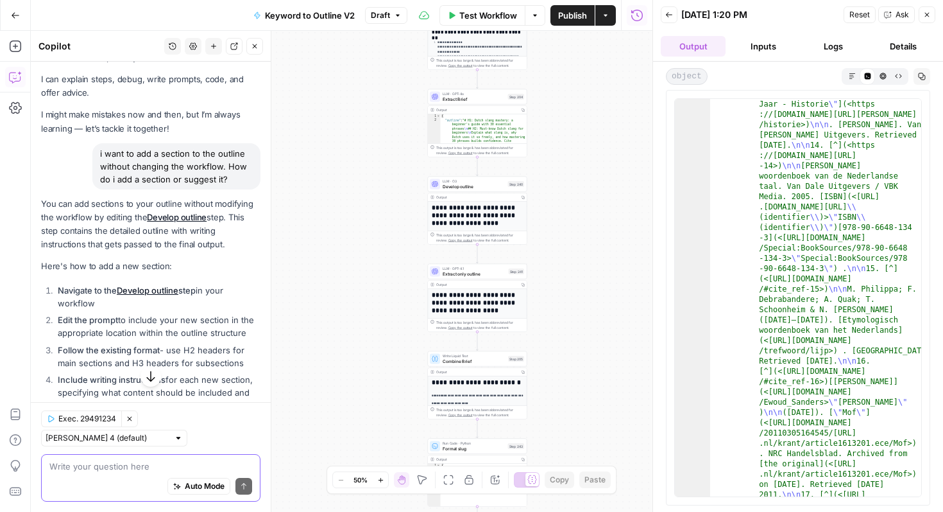
scroll to position [0, 0]
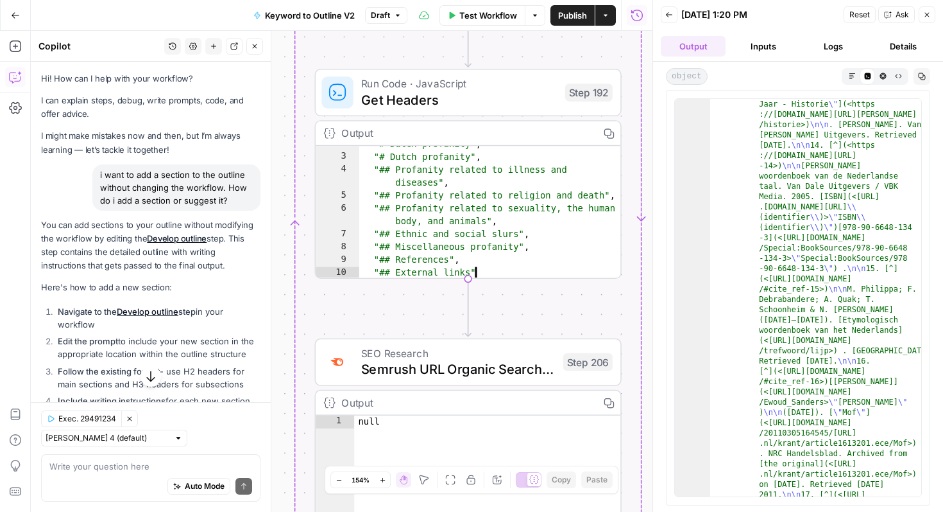
click at [461, 239] on div ""# Dutch profanity" , "# Dutch profanity" , "## Profanity related to illness an…" at bounding box center [490, 217] width 262 height 159
type textarea "**********"
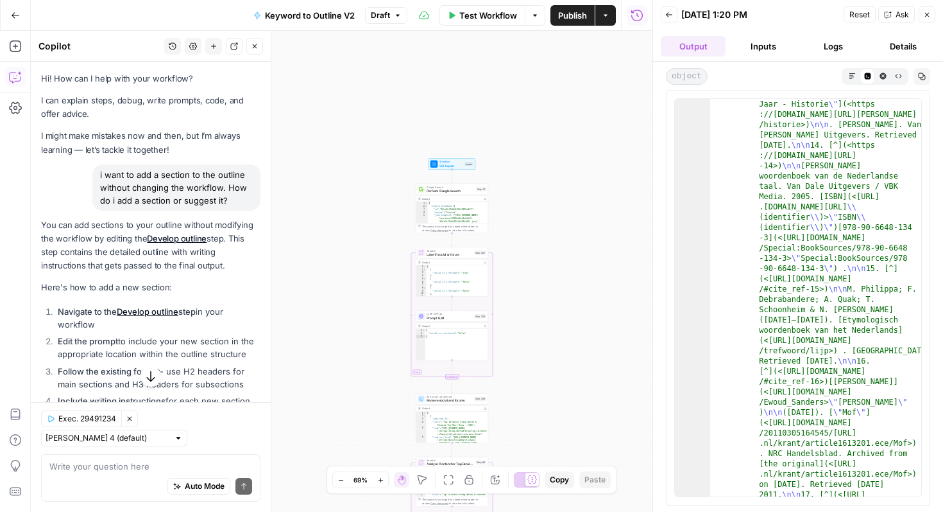
click at [189, 237] on link "Develop outline" at bounding box center [177, 238] width 60 height 10
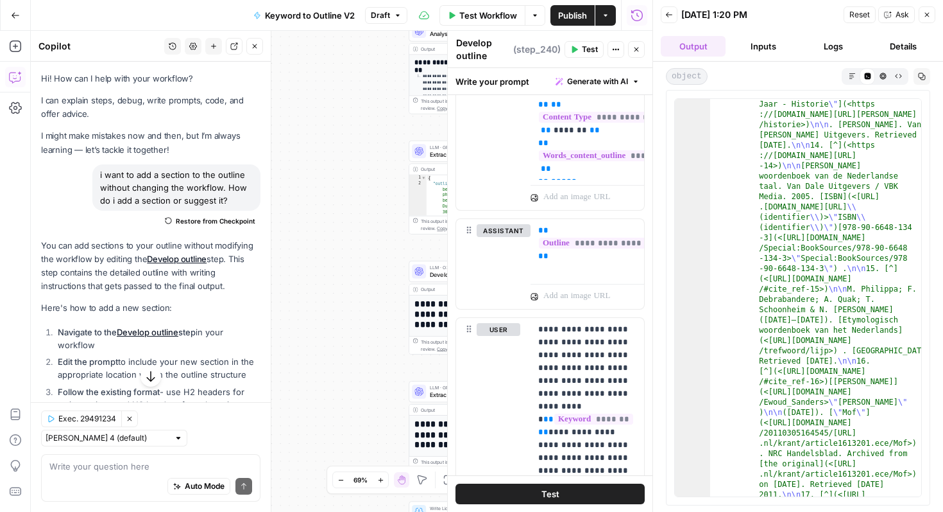
scroll to position [1042, 0]
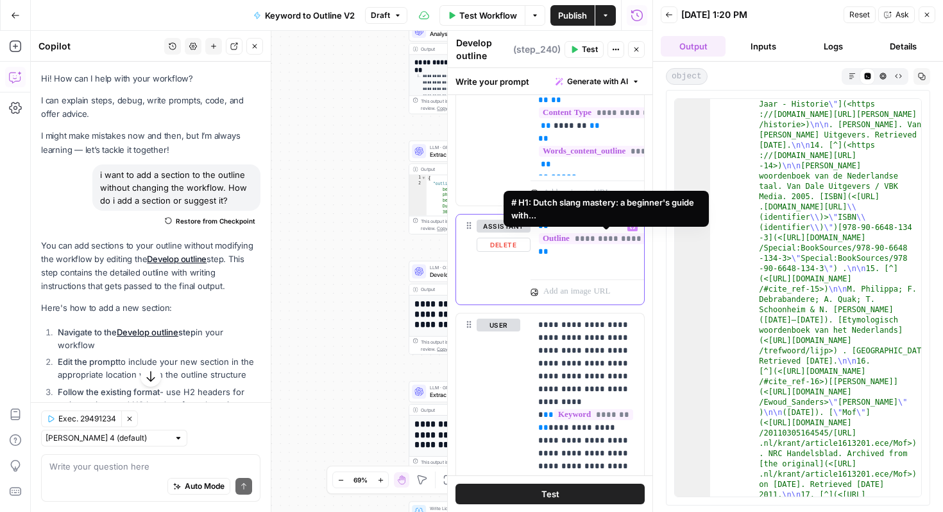
click at [606, 239] on span "**********" at bounding box center [613, 238] width 148 height 11
click at [592, 242] on span "**********" at bounding box center [613, 238] width 148 height 11
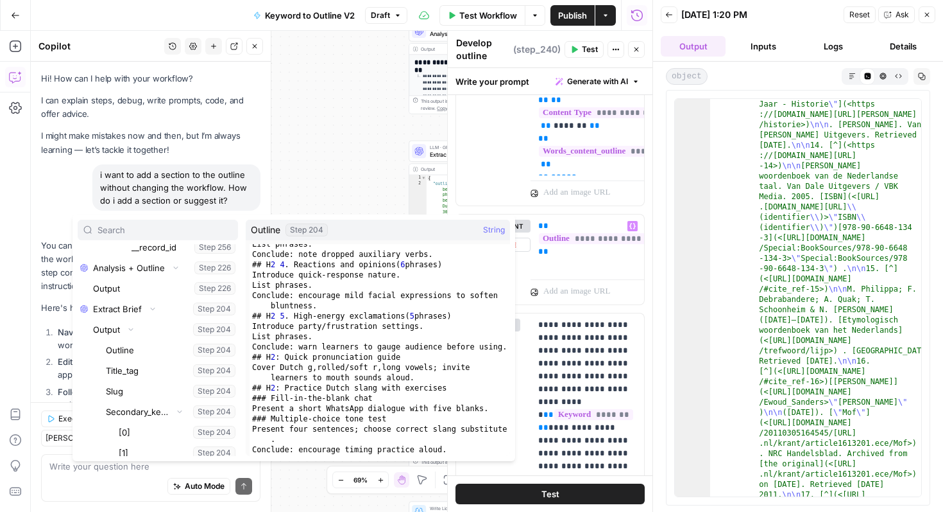
scroll to position [200, 0]
click at [506, 350] on div at bounding box center [503, 424] width 13 height 760
click at [499, 351] on div at bounding box center [503, 424] width 13 height 760
click at [490, 347] on div "List phrases. Conclude: note dropped auxiliary verbs. ## H 2 4 . Reactions and …" at bounding box center [380, 355] width 261 height 232
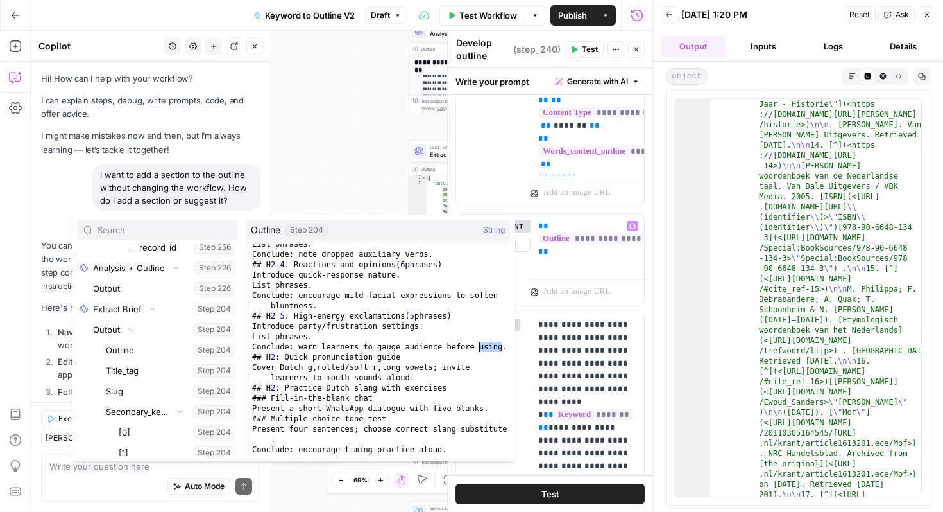
click at [489, 348] on div "List phrases. Conclude: note dropped auxiliary verbs. ## H 2 4 . Reactions and …" at bounding box center [380, 355] width 261 height 232
click at [480, 348] on div "List phrases. Conclude: note dropped auxiliary verbs. ## H 2 4 . Reactions and …" at bounding box center [380, 355] width 261 height 232
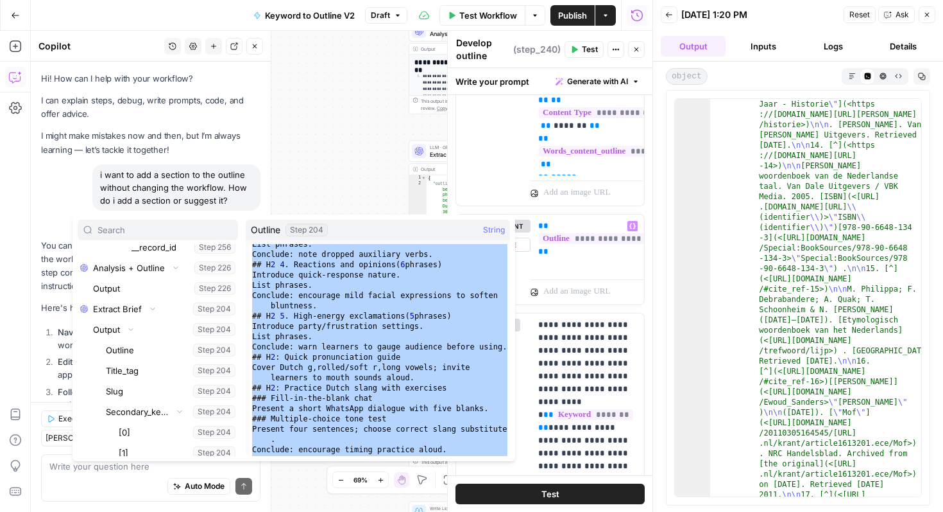
click at [480, 348] on div "List phrases. Conclude: note dropped auxiliary verbs. ## H 2 4 . Reactions and …" at bounding box center [380, 355] width 261 height 232
click at [492, 348] on div "List phrases. Conclude: note dropped auxiliary verbs. ## H 2 4 . Reactions and …" at bounding box center [380, 355] width 261 height 232
type textarea "**********"
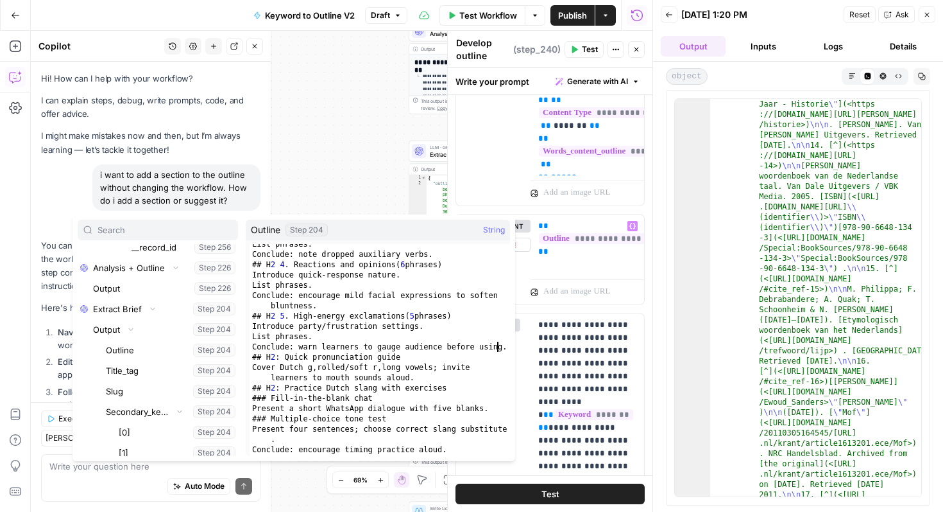
click at [499, 348] on div at bounding box center [503, 424] width 13 height 760
click at [216, 348] on button "Select variable Outline" at bounding box center [170, 350] width 135 height 21
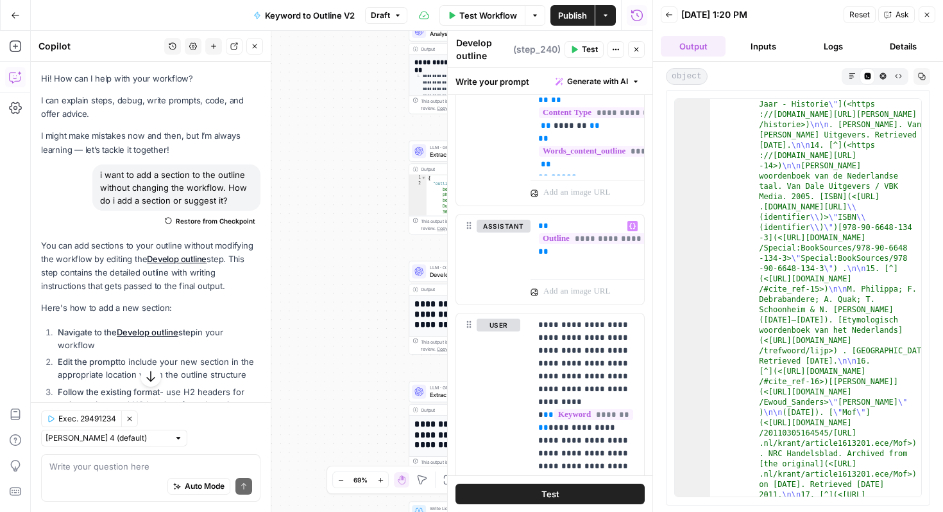
click at [921, 13] on button "Close" at bounding box center [927, 14] width 17 height 17
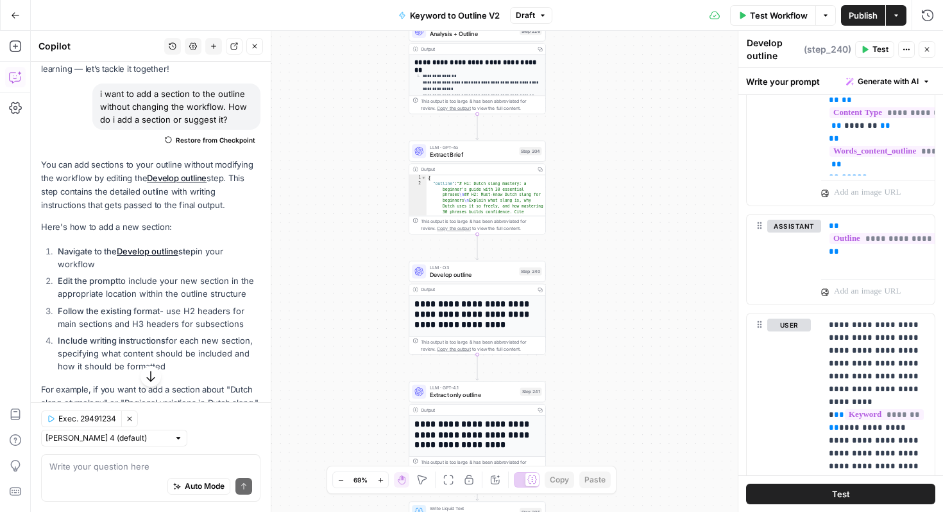
scroll to position [87, 0]
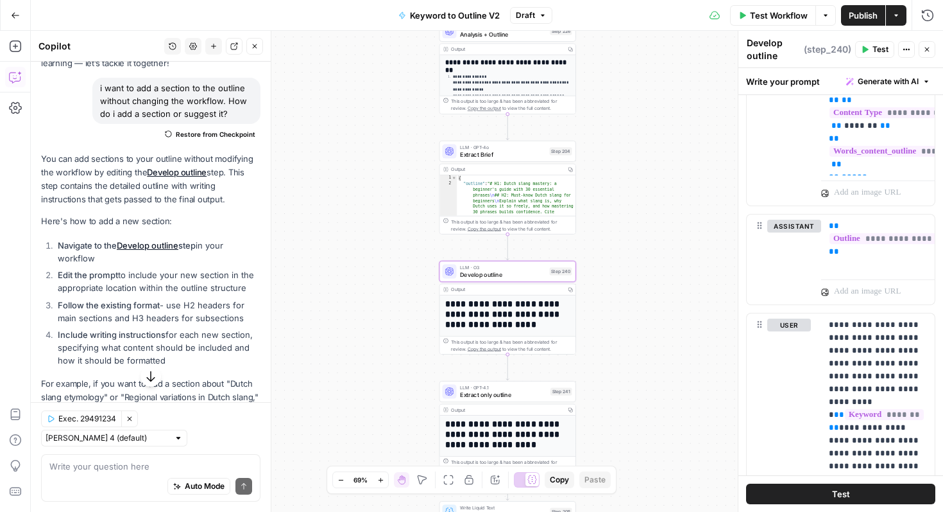
click at [152, 243] on link "Develop outline" at bounding box center [148, 245] width 62 height 10
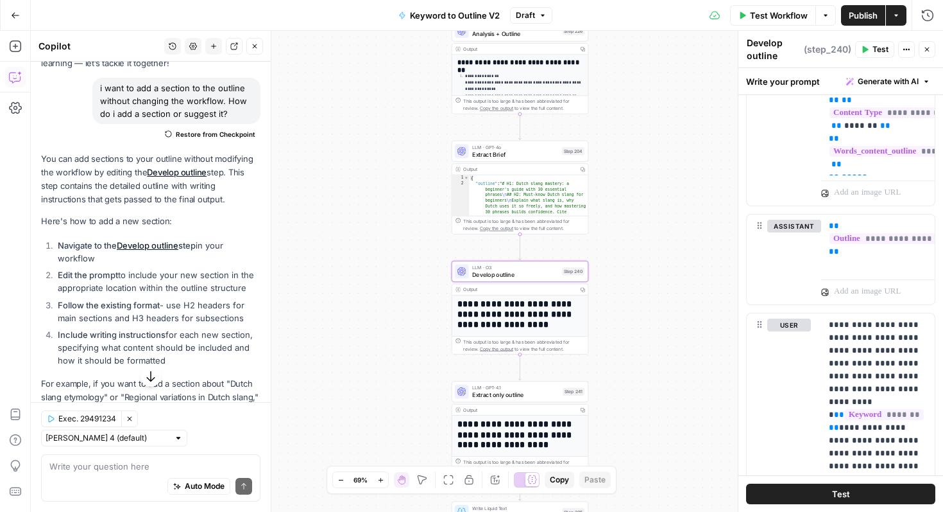
click at [152, 243] on link "Develop outline" at bounding box center [148, 245] width 62 height 10
click at [528, 277] on span "Develop outline" at bounding box center [515, 274] width 86 height 9
click at [543, 275] on span "Develop outline" at bounding box center [515, 274] width 86 height 9
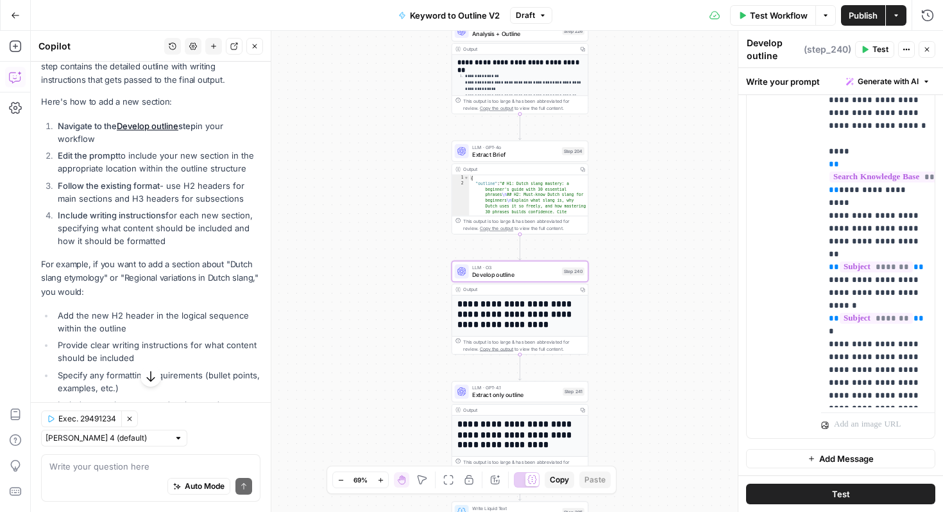
scroll to position [182, 0]
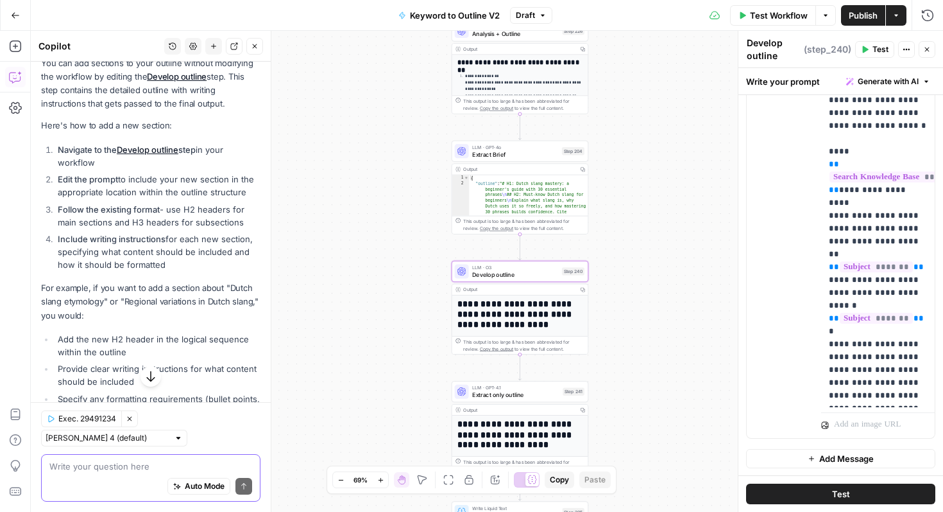
click at [139, 464] on textarea at bounding box center [150, 466] width 203 height 13
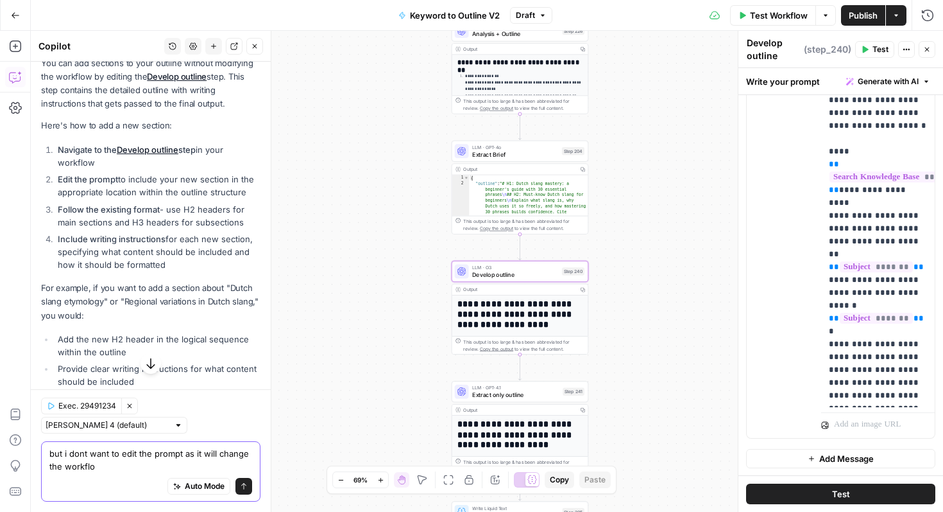
type textarea "but i dont want to edit the prompt as it will change the workflow"
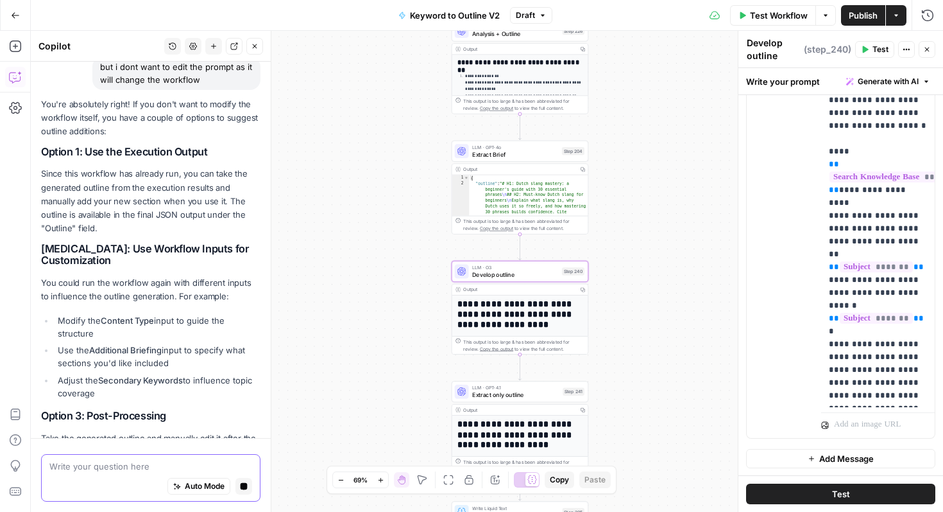
scroll to position [672, 0]
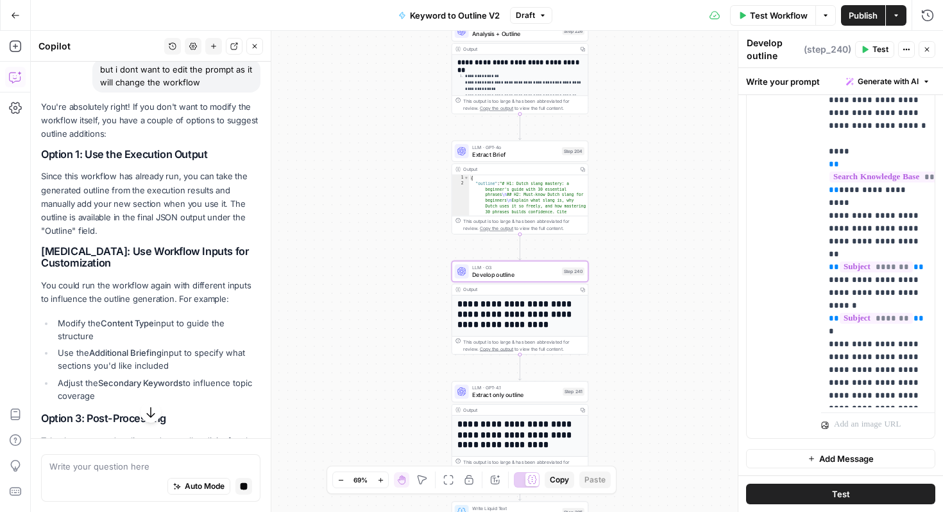
click at [928, 47] on icon "button" at bounding box center [928, 50] width 8 height 8
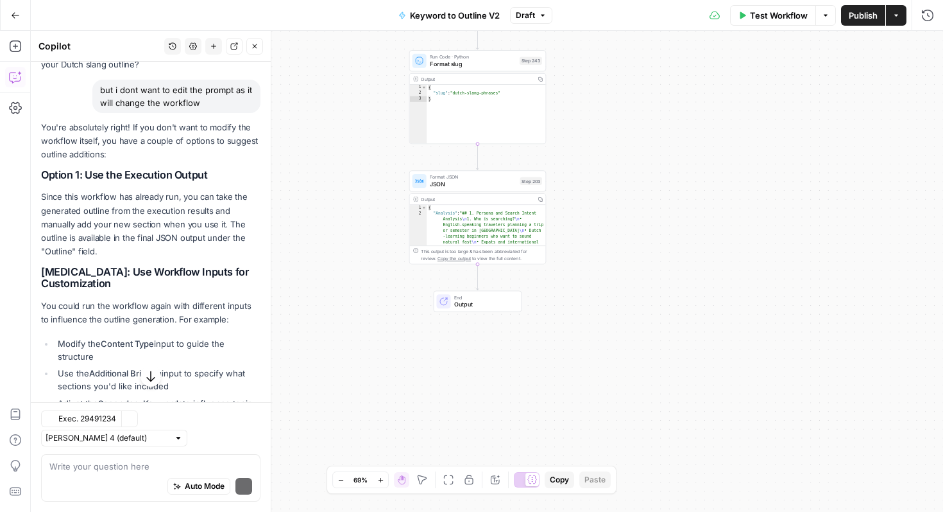
scroll to position [692, 0]
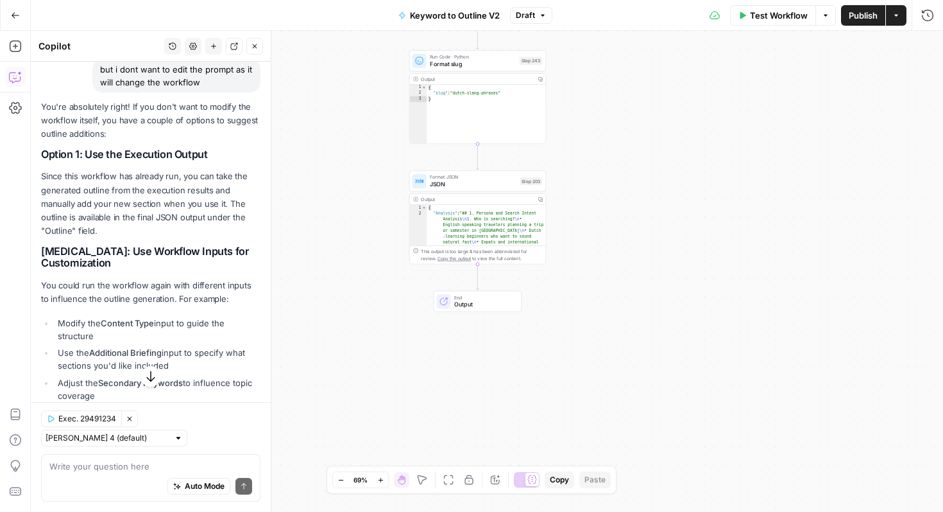
type textarea "**********"
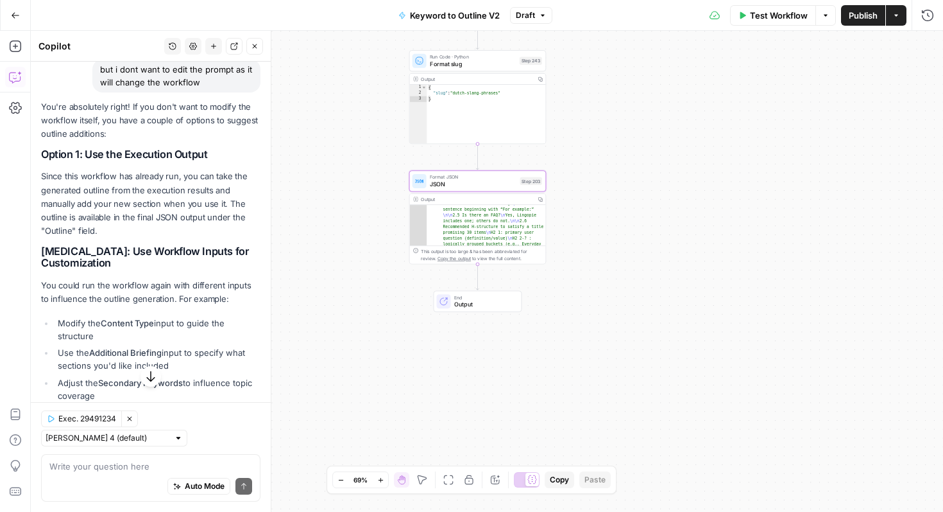
scroll to position [616, 0]
click at [490, 307] on span "Output" at bounding box center [484, 304] width 60 height 9
click at [930, 43] on icon "button" at bounding box center [928, 46] width 8 height 8
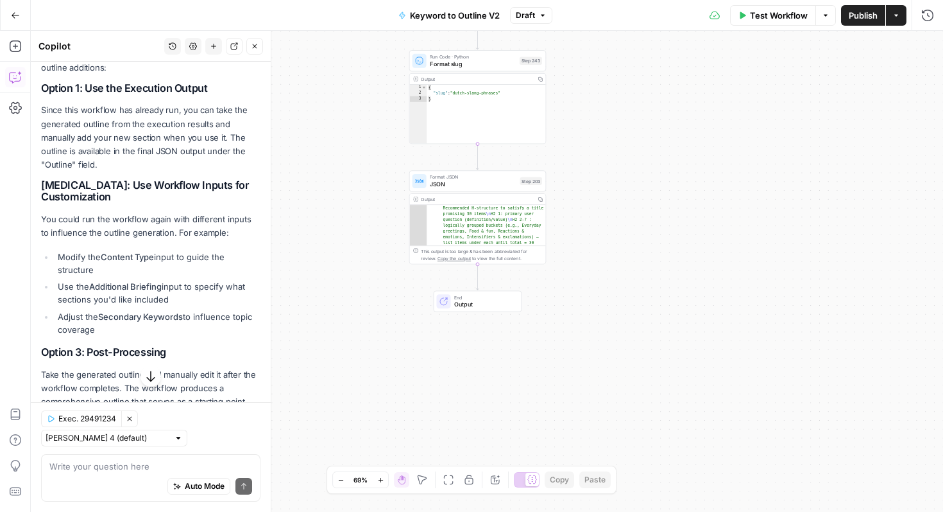
scroll to position [756, 0]
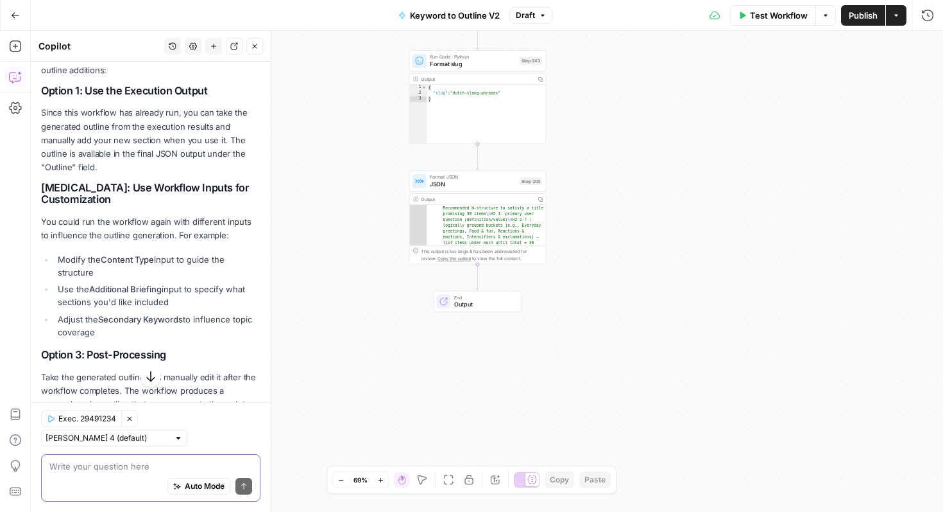
click at [133, 471] on textarea at bounding box center [150, 466] width 203 height 13
type textarea "where is the secondary keywords section"
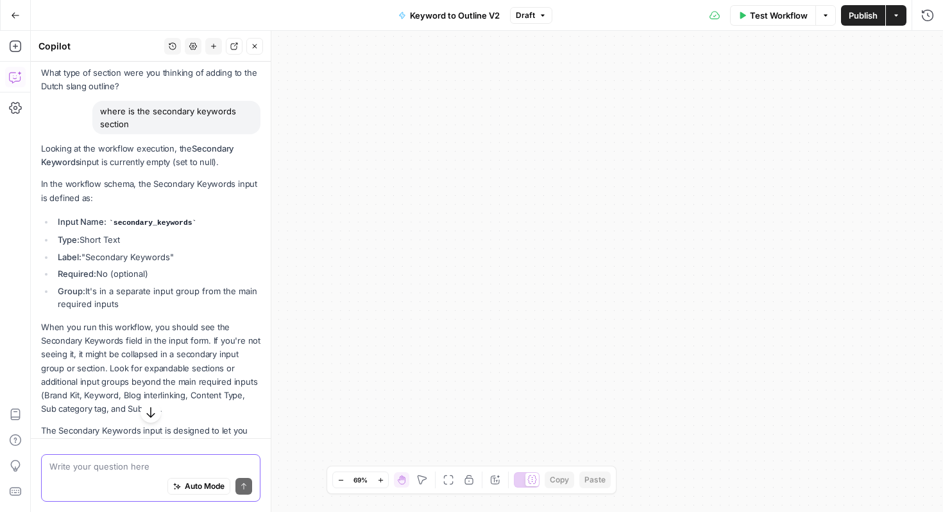
scroll to position [1212, 0]
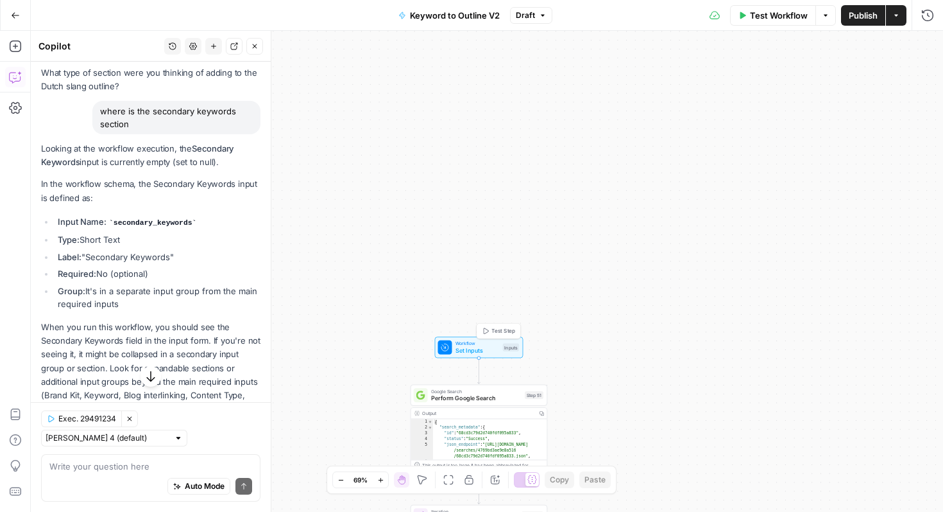
click at [492, 348] on span "Set Inputs" at bounding box center [478, 350] width 44 height 9
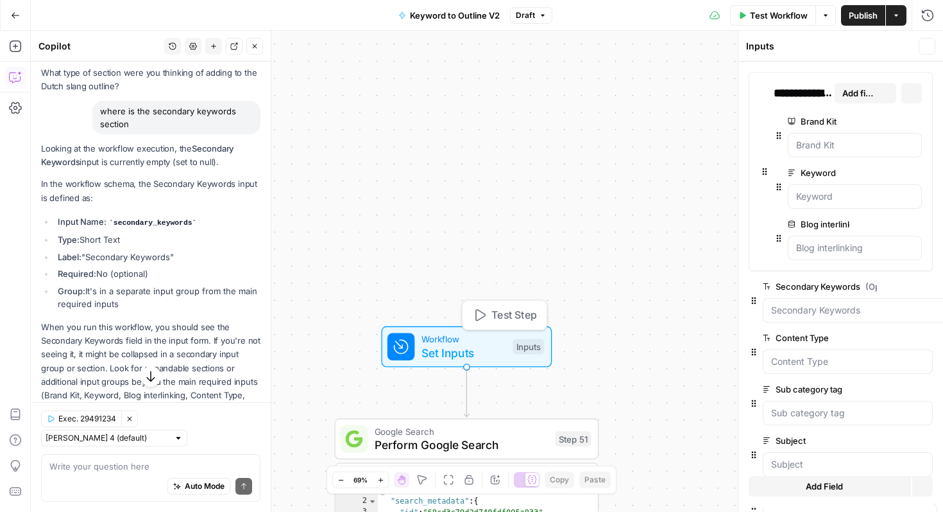
scroll to position [1233, 0]
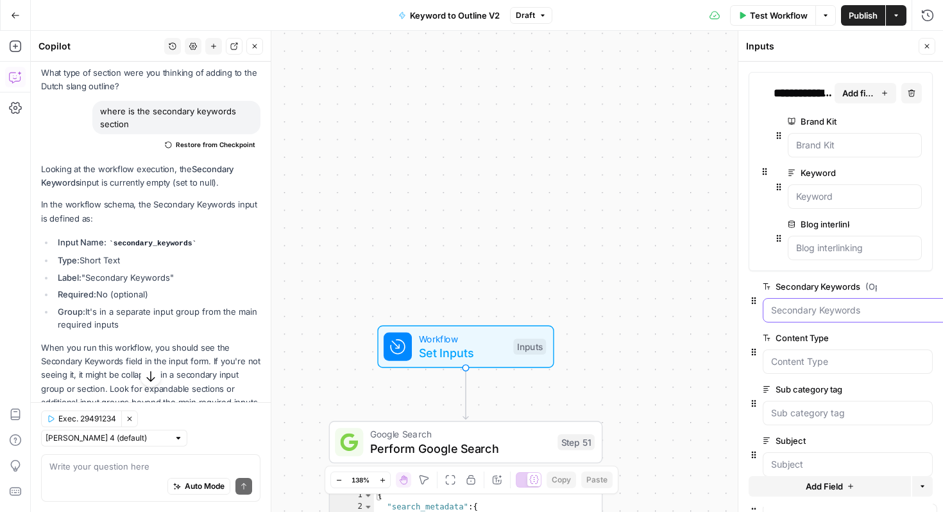
click at [830, 308] on Keywords "Secondary Keywords (Optional)" at bounding box center [856, 310] width 170 height 13
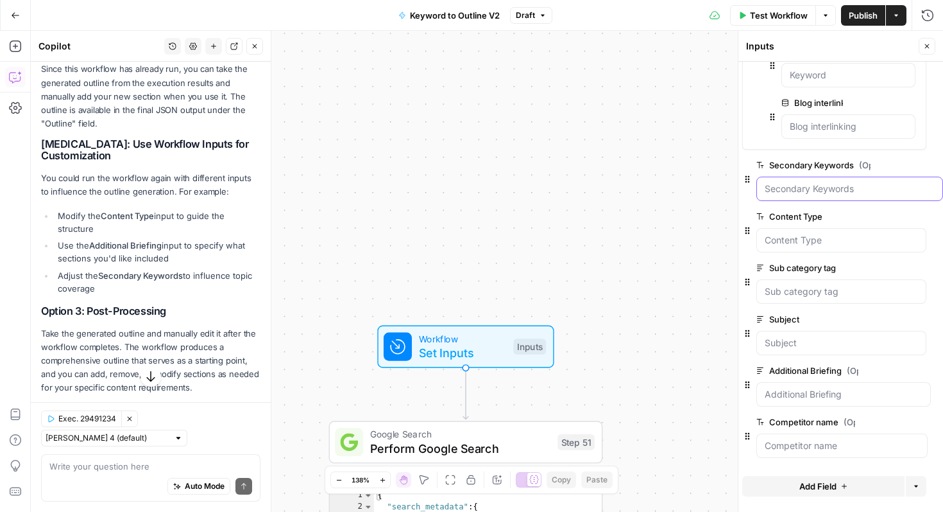
scroll to position [818, 0]
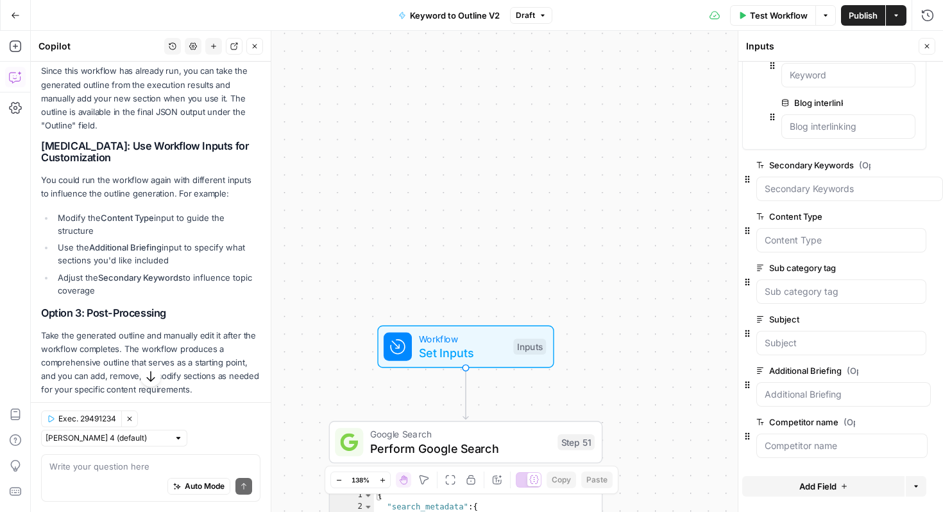
drag, startPoint x: 90, startPoint y: 246, endPoint x: 163, endPoint y: 248, distance: 72.5
click at [162, 248] on strong "Additional Briefing" at bounding box center [125, 247] width 73 height 10
copy strong "Additional Briefing"
click at [85, 465] on textarea at bounding box center [150, 466] width 203 height 13
paste textarea "Additional Briefing"
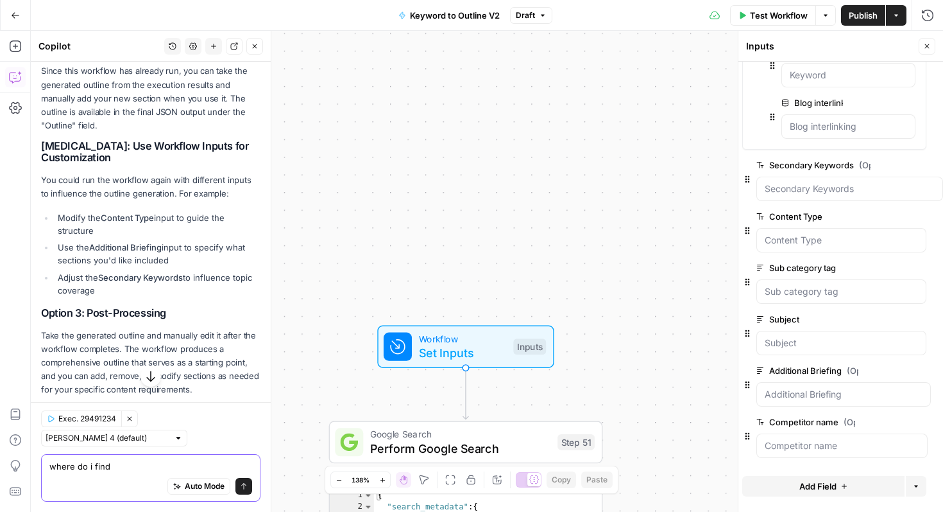
type textarea "where do i find Additional Briefing"
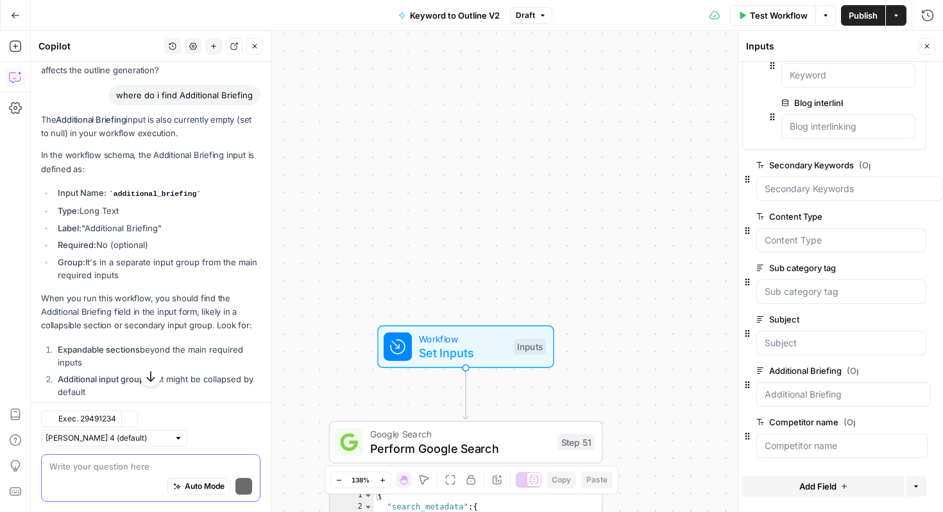
scroll to position [1792, 0]
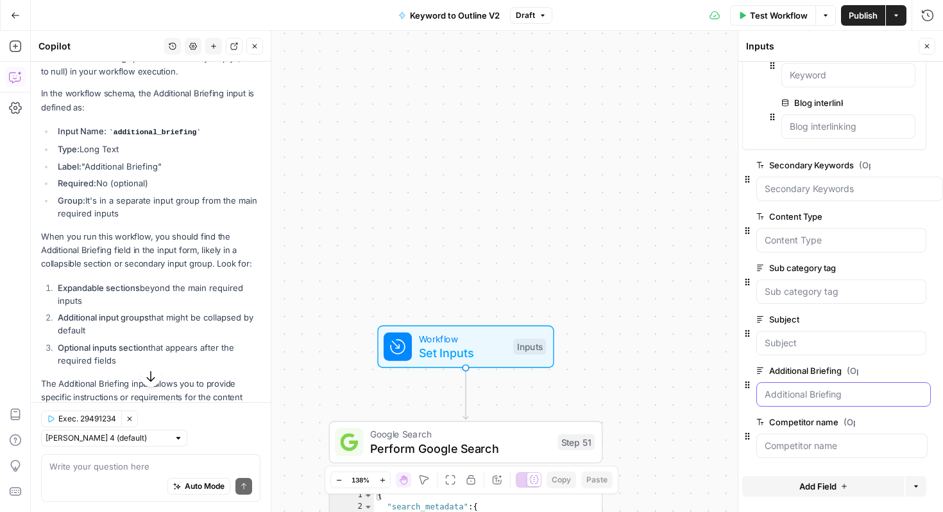
click at [843, 399] on Briefing "Additional Briefing (Optional)" at bounding box center [844, 394] width 158 height 13
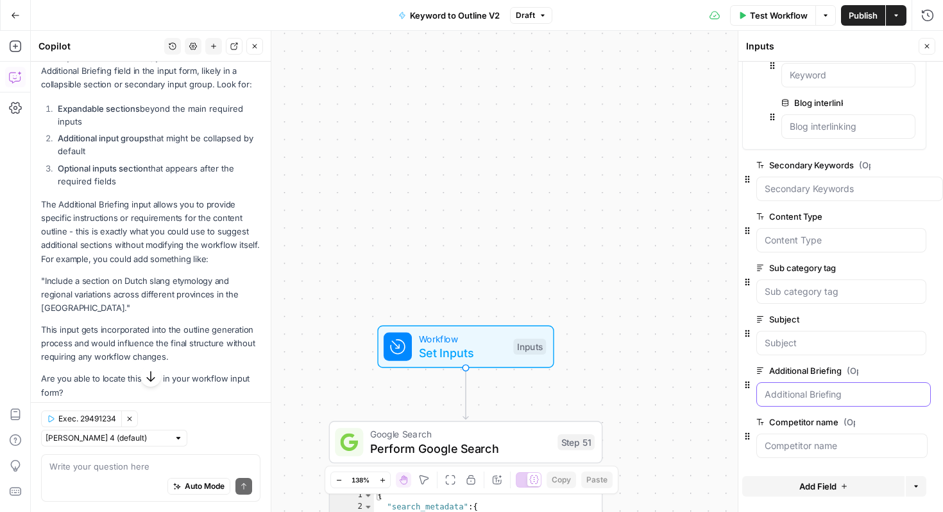
scroll to position [1978, 0]
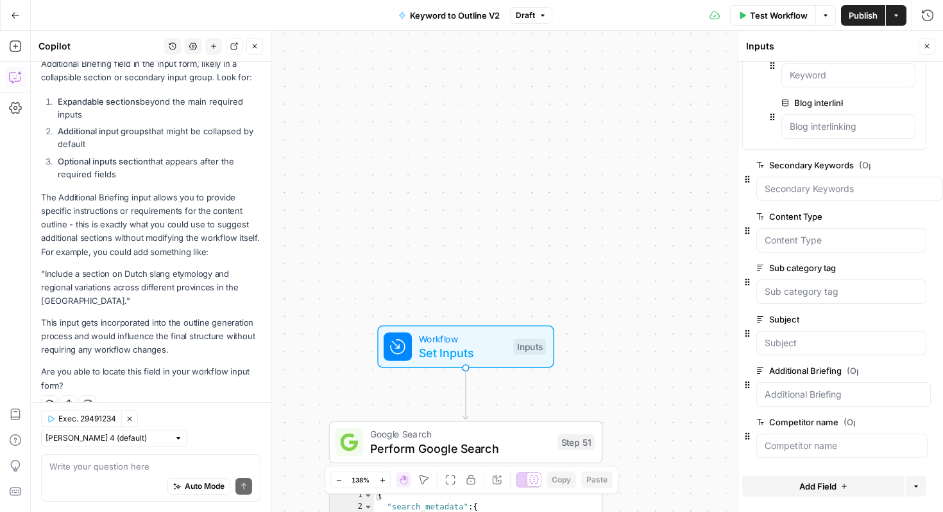
click at [875, 370] on span "edit field" at bounding box center [883, 370] width 28 height 10
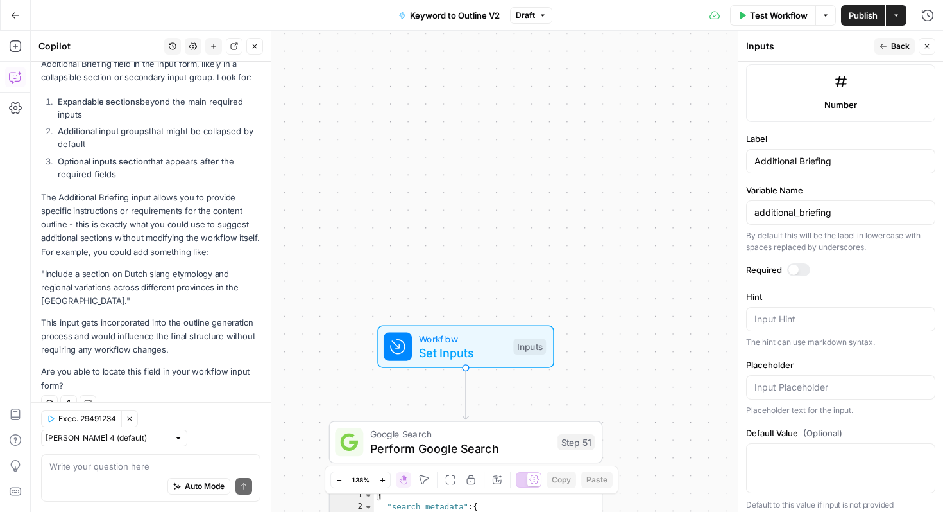
scroll to position [748, 0]
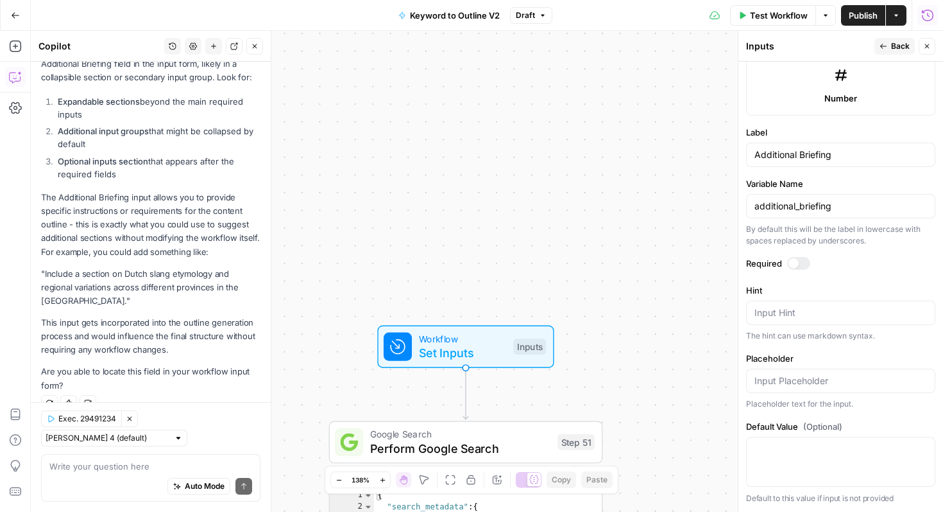
click at [932, 44] on button "Close" at bounding box center [927, 46] width 17 height 17
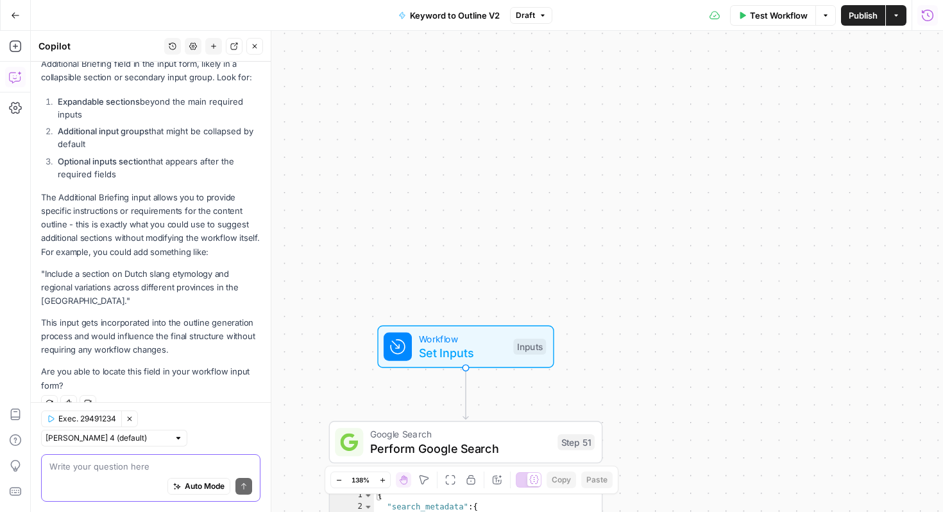
click at [199, 461] on textarea at bounding box center [150, 466] width 203 height 13
type textarea "in this case how do i edit the additional briefing"
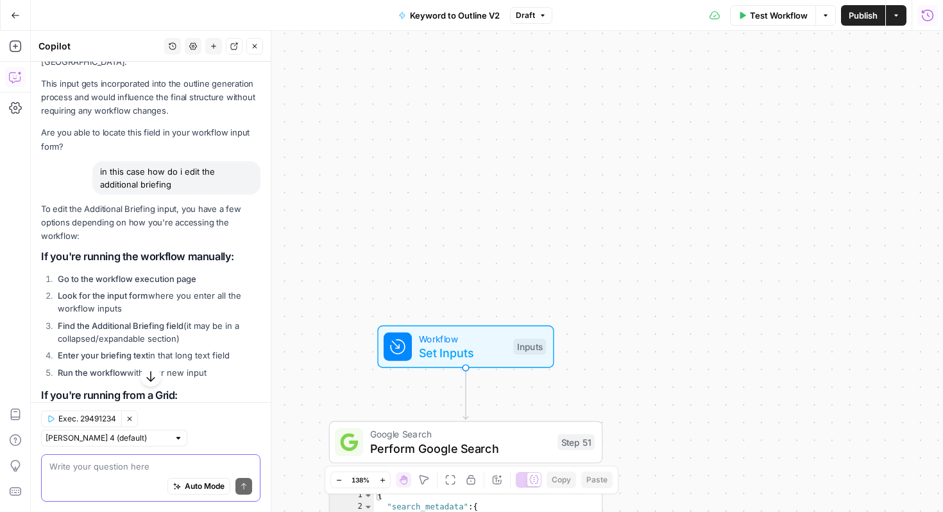
scroll to position [2221, 0]
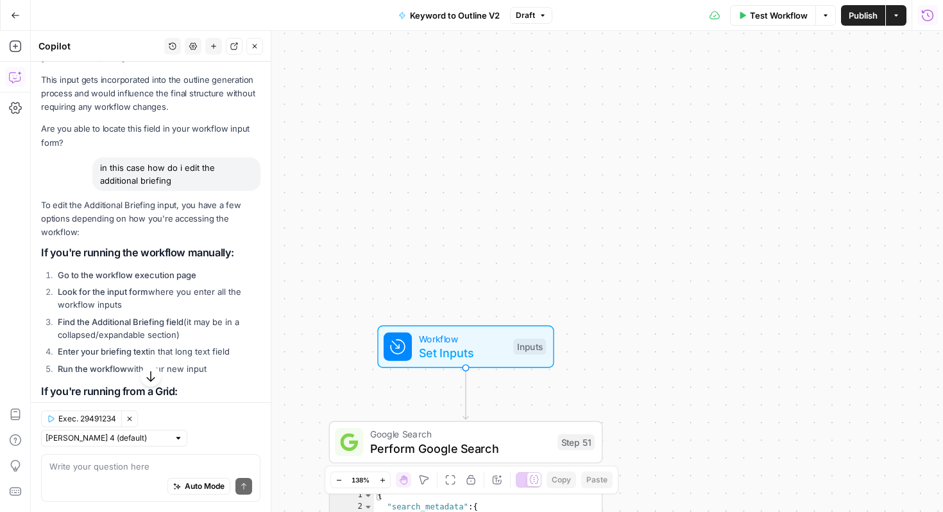
click at [17, 18] on icon "button" at bounding box center [15, 15] width 9 height 9
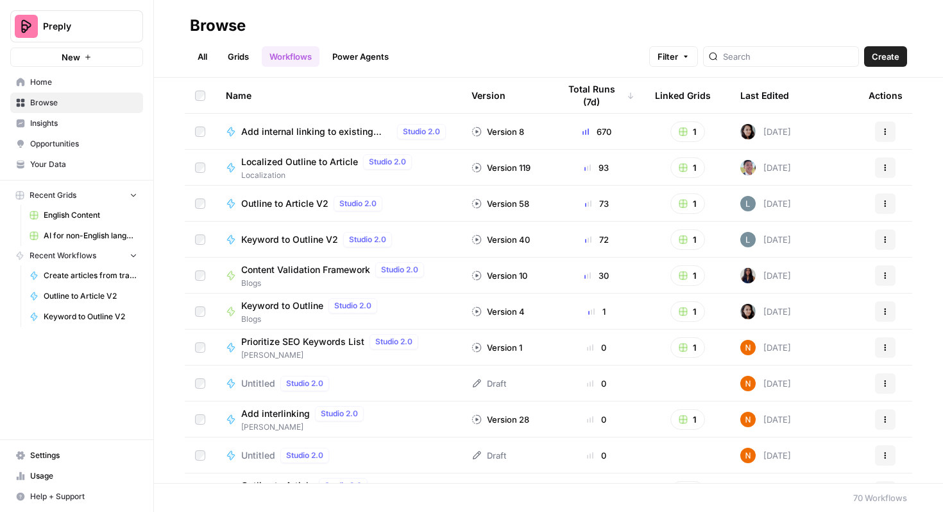
click at [81, 211] on span "English Content" at bounding box center [91, 215] width 94 height 12
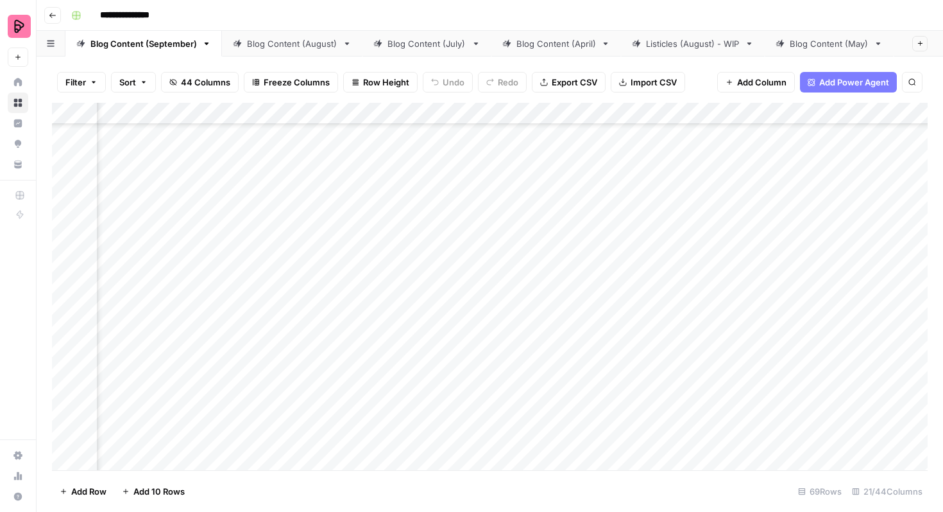
scroll to position [1810, 280]
click at [630, 259] on div "Add Column" at bounding box center [490, 286] width 876 height 367
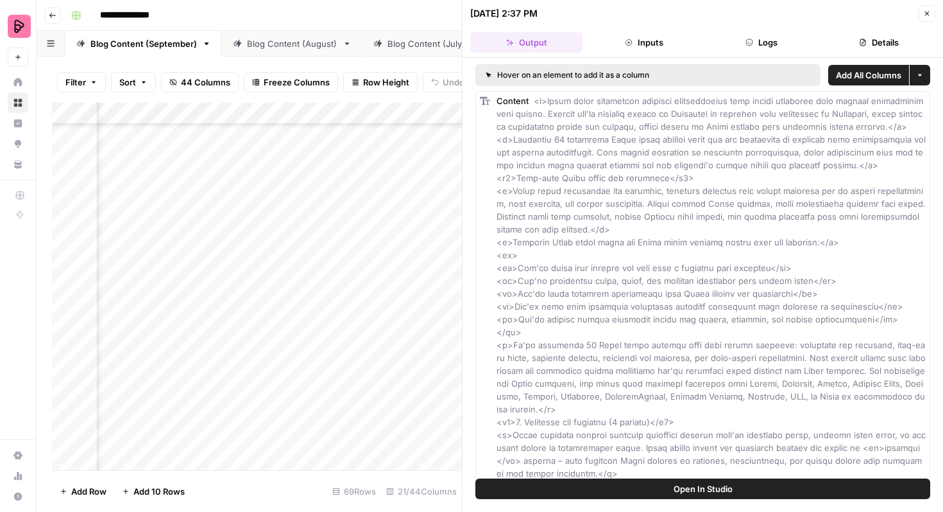
click at [925, 12] on icon "button" at bounding box center [928, 14] width 8 height 8
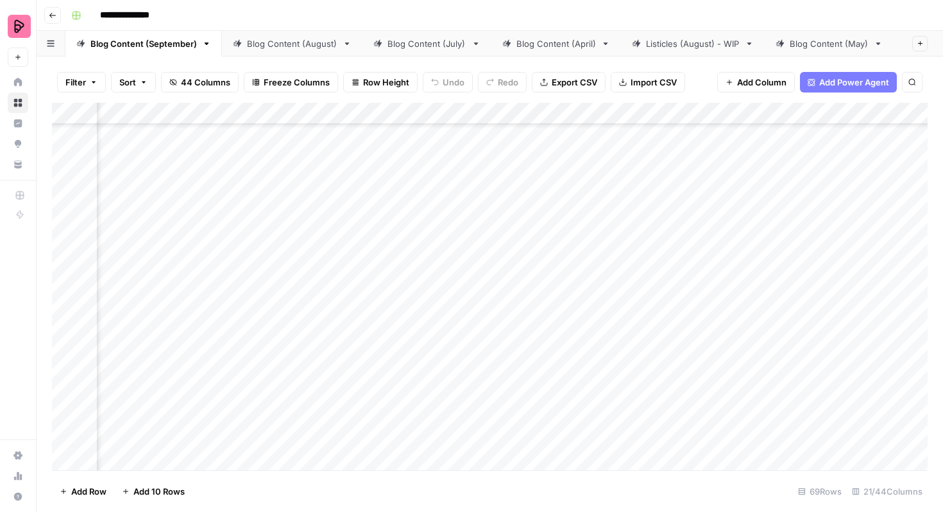
click at [531, 260] on div "Add Column" at bounding box center [490, 286] width 876 height 367
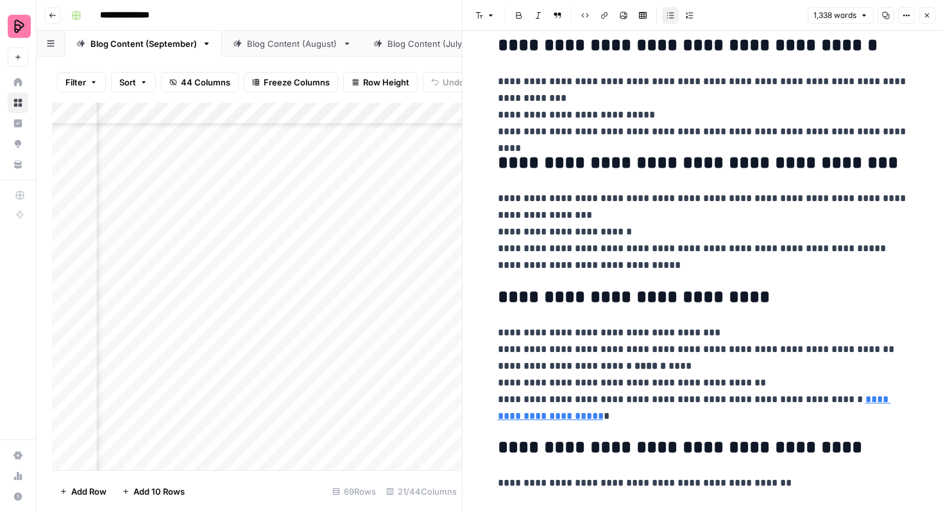
scroll to position [4586, 0]
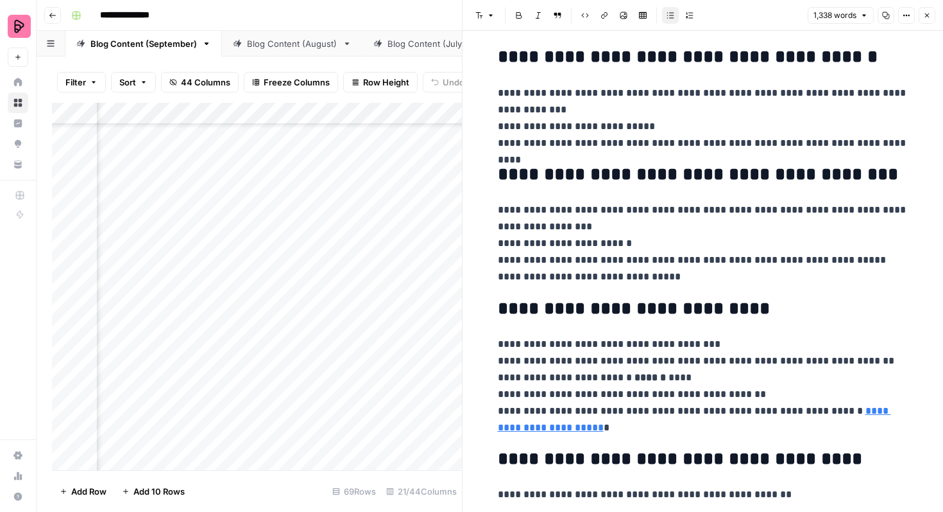
click at [683, 283] on p "**********" at bounding box center [703, 243] width 411 height 83
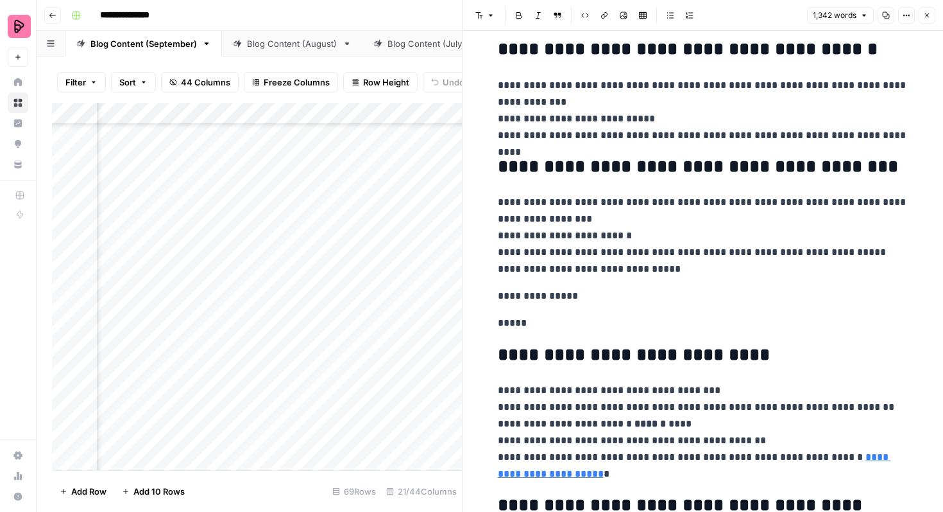
scroll to position [4611, 0]
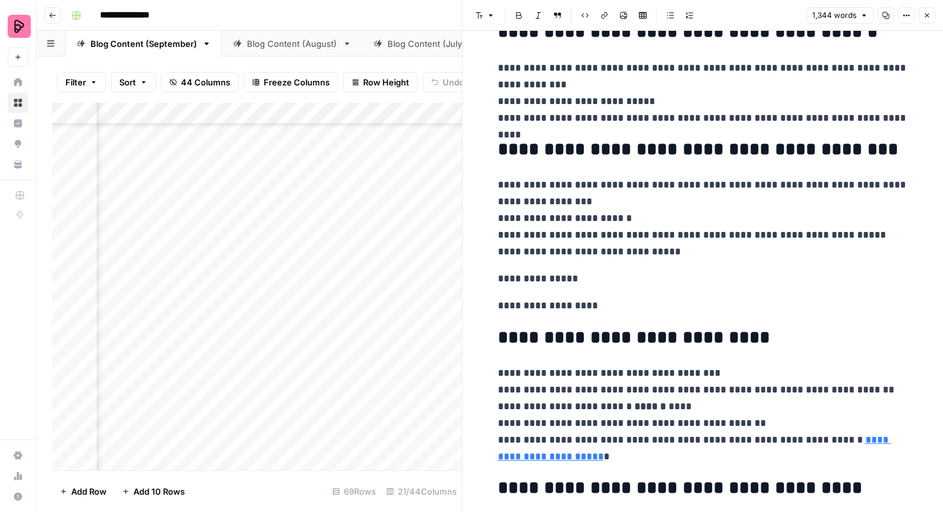
click at [565, 307] on p "**********" at bounding box center [703, 305] width 411 height 17
click at [630, 310] on p "**********" at bounding box center [703, 305] width 411 height 17
click at [538, 281] on p "**********" at bounding box center [703, 278] width 411 height 17
click at [644, 309] on p "**********" at bounding box center [703, 305] width 411 height 17
click at [553, 282] on p "**********" at bounding box center [703, 278] width 411 height 17
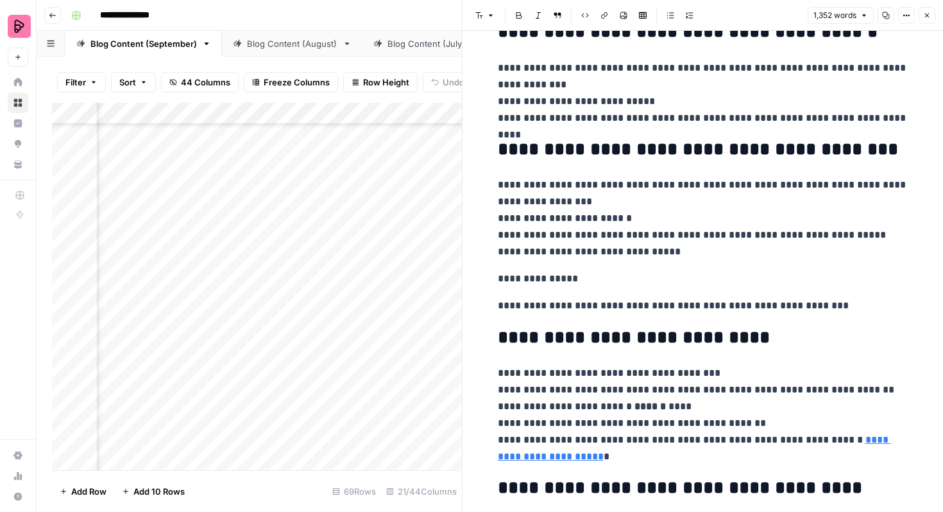
click at [553, 282] on p "**********" at bounding box center [703, 278] width 411 height 17
click at [492, 18] on icon "button" at bounding box center [491, 16] width 8 height 8
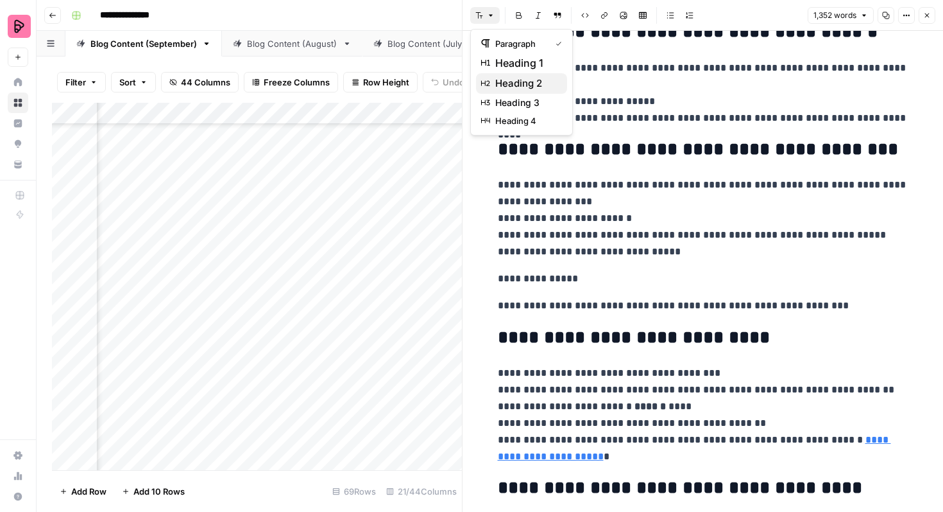
click at [515, 78] on span "heading 2" at bounding box center [526, 83] width 62 height 15
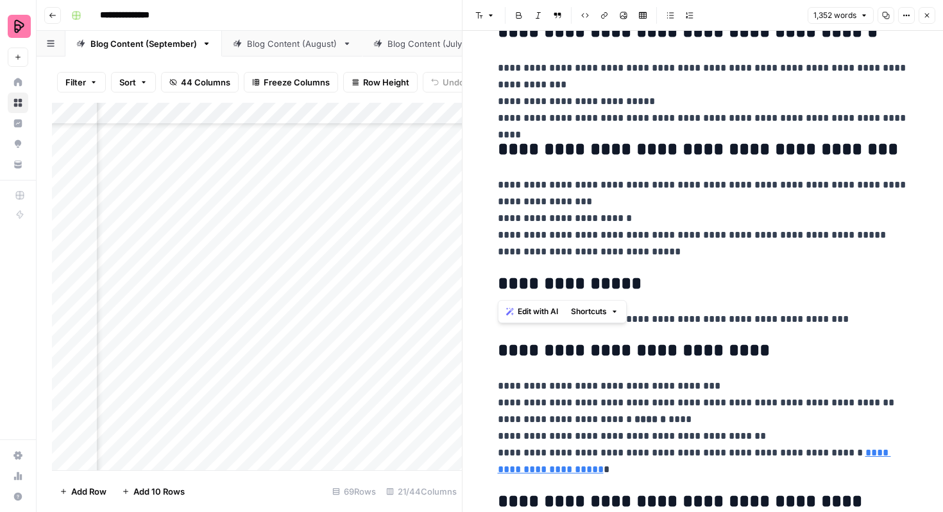
click at [666, 255] on p "**********" at bounding box center [703, 217] width 411 height 83
click at [500, 316] on p "**********" at bounding box center [703, 319] width 411 height 17
click at [925, 13] on icon "button" at bounding box center [927, 15] width 4 height 4
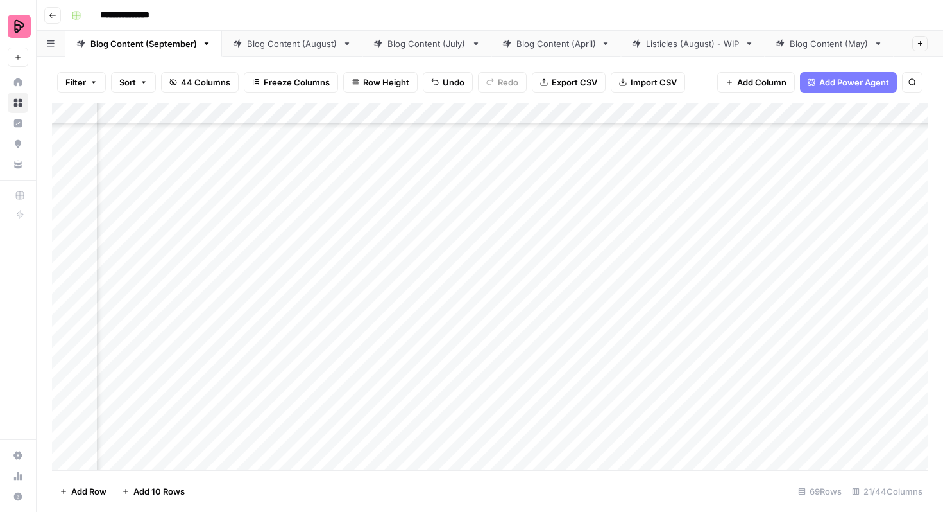
scroll to position [1804, 626]
click at [758, 267] on div "Add Column" at bounding box center [490, 286] width 876 height 367
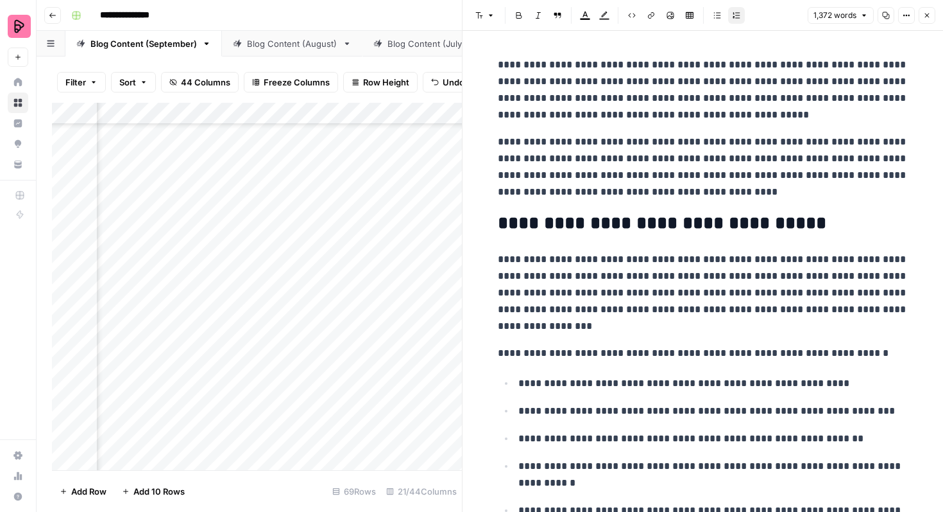
click at [887, 13] on icon "button" at bounding box center [886, 15] width 7 height 7
click at [924, 18] on icon "button" at bounding box center [928, 16] width 8 height 8
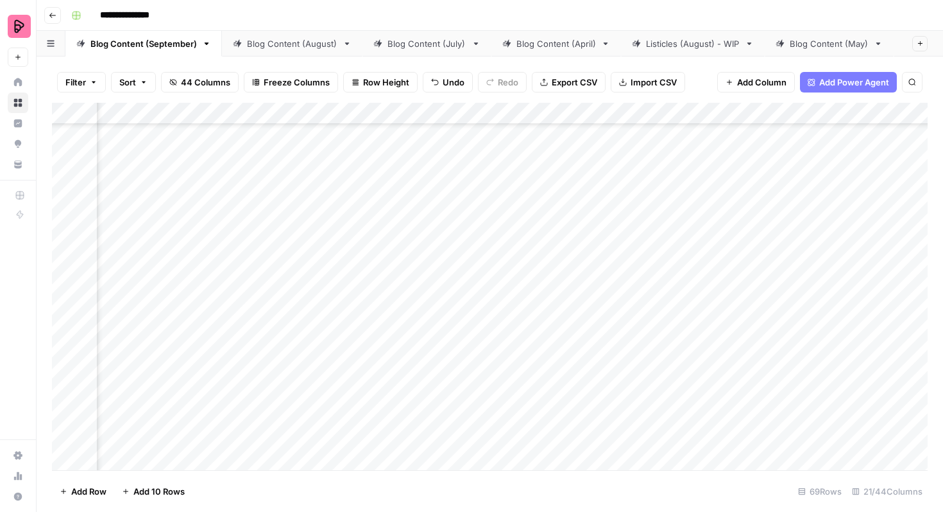
scroll to position [1804, 377]
click at [547, 266] on div "Add Column" at bounding box center [490, 286] width 876 height 367
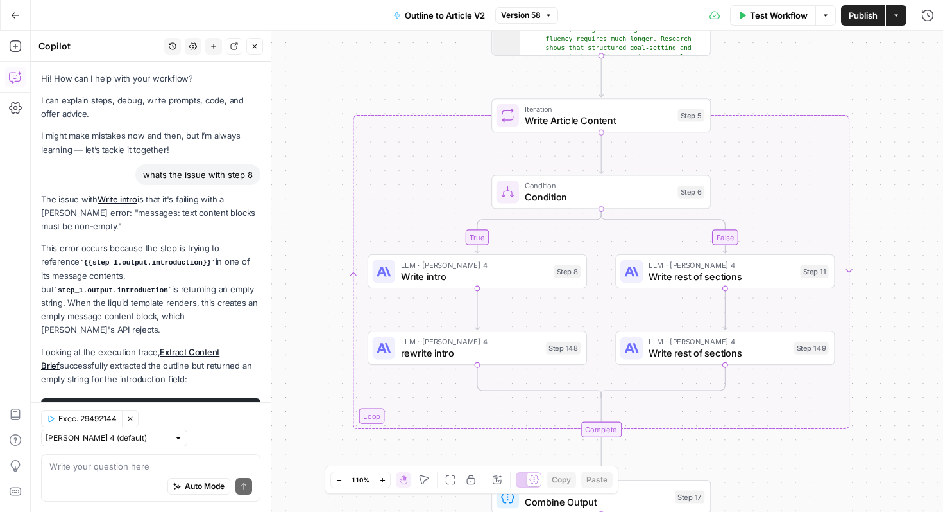
scroll to position [0, 334]
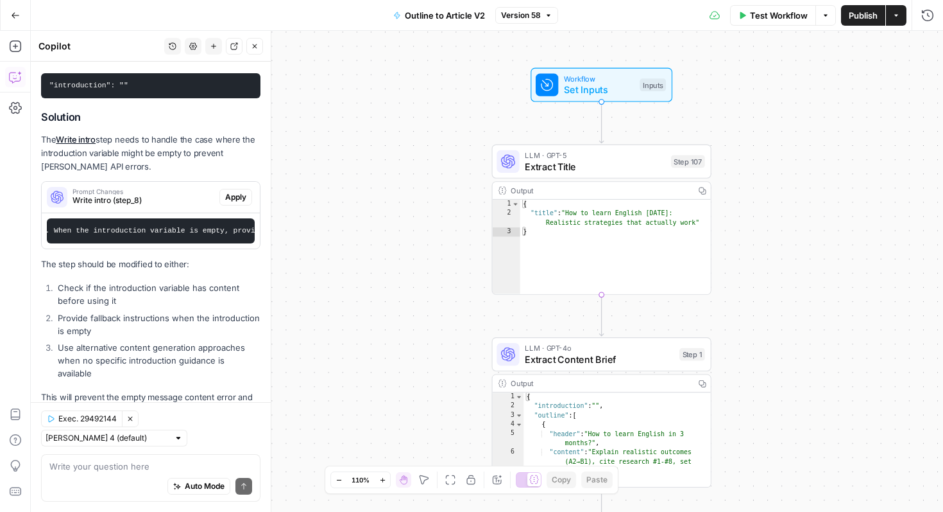
click at [12, 13] on icon "button" at bounding box center [15, 15] width 9 height 9
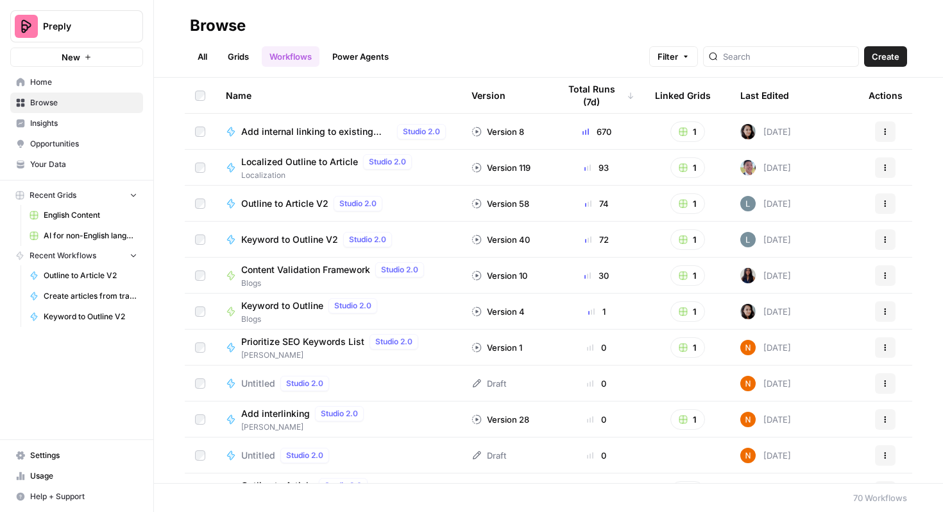
click at [99, 214] on span "English Content" at bounding box center [91, 215] width 94 height 12
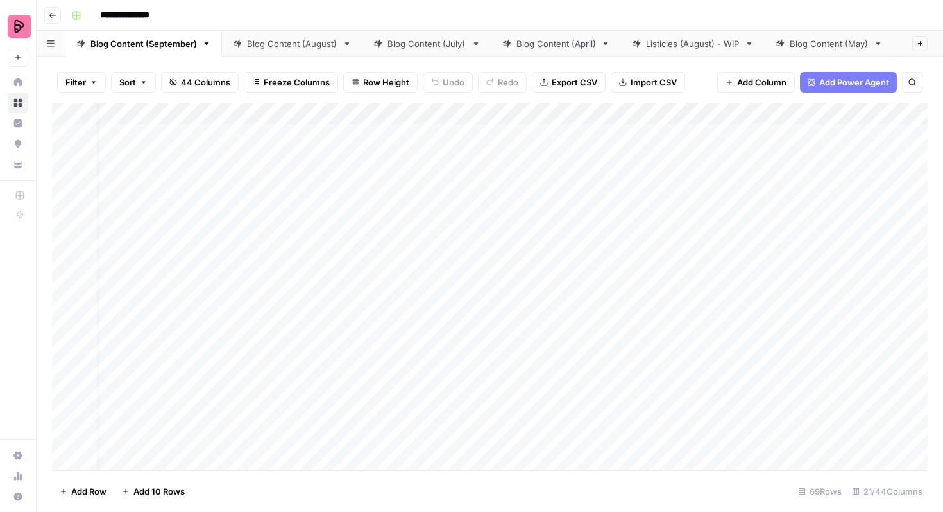
scroll to position [0, 30]
click at [649, 135] on div "Add Column" at bounding box center [490, 286] width 876 height 367
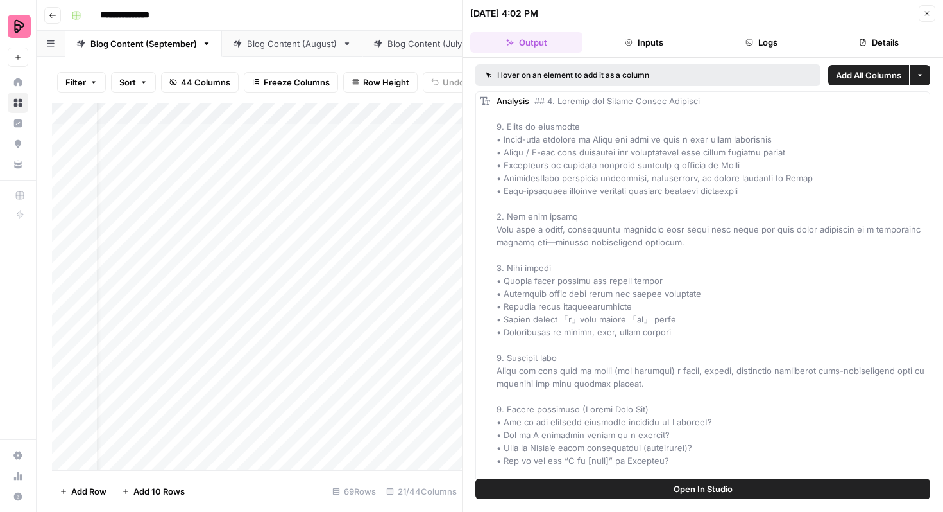
click at [705, 492] on span "Open In Studio" at bounding box center [703, 488] width 59 height 13
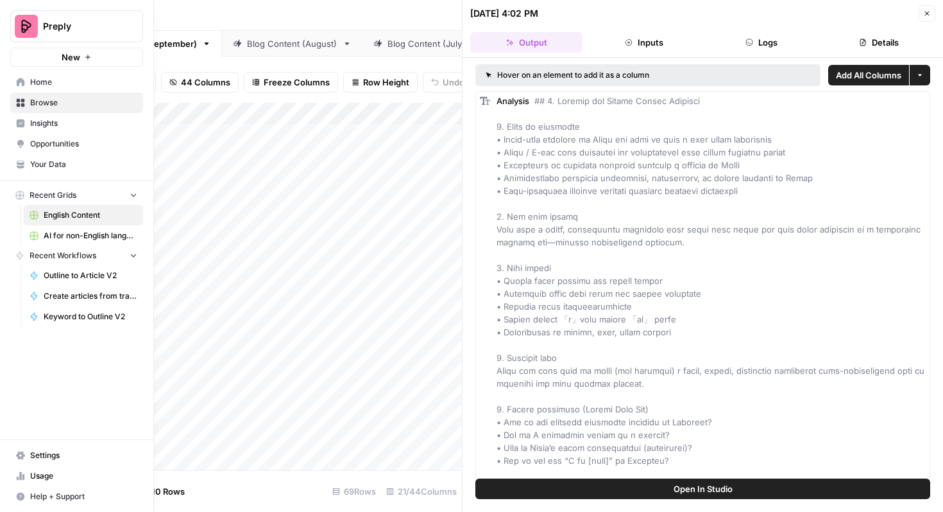
click at [73, 82] on span "Home" at bounding box center [83, 82] width 107 height 12
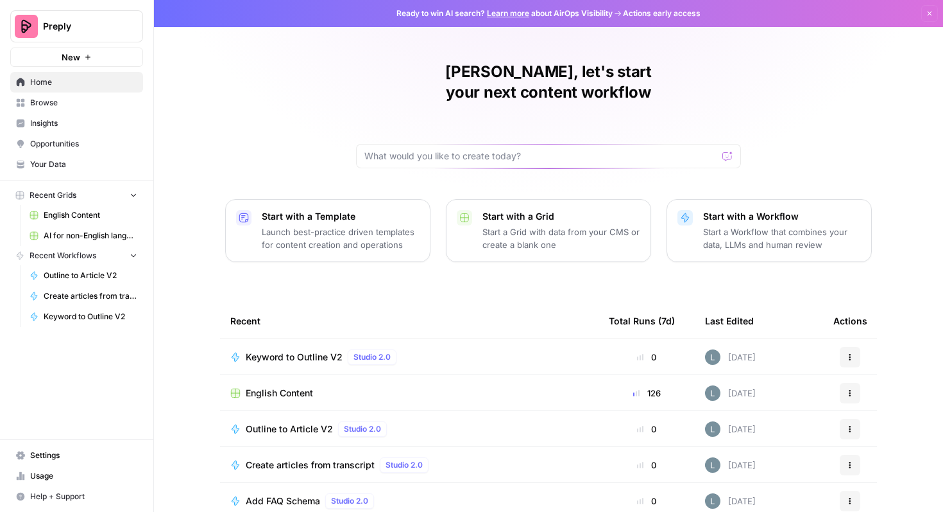
scroll to position [79, 0]
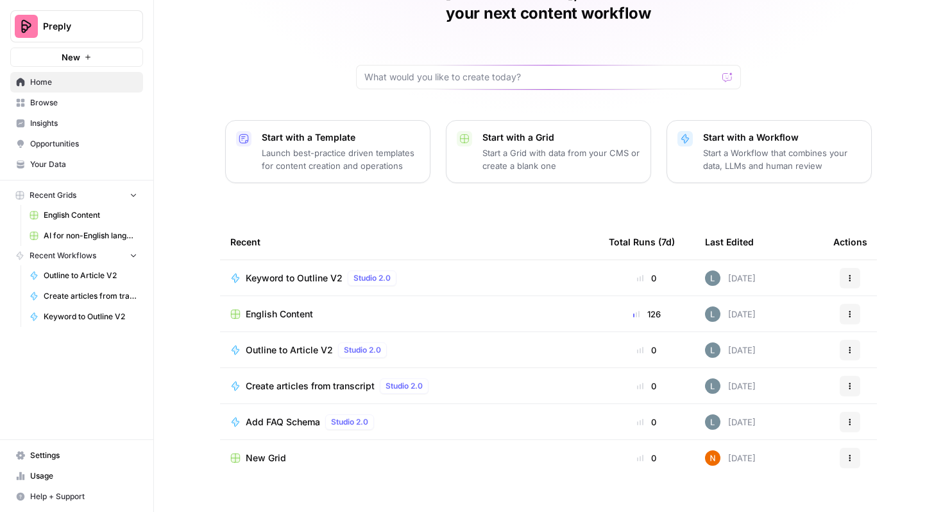
click at [130, 195] on icon "button" at bounding box center [133, 194] width 9 height 9
click at [130, 195] on icon "button" at bounding box center [133, 195] width 9 height 9
click at [84, 103] on span "Browse" at bounding box center [83, 103] width 107 height 12
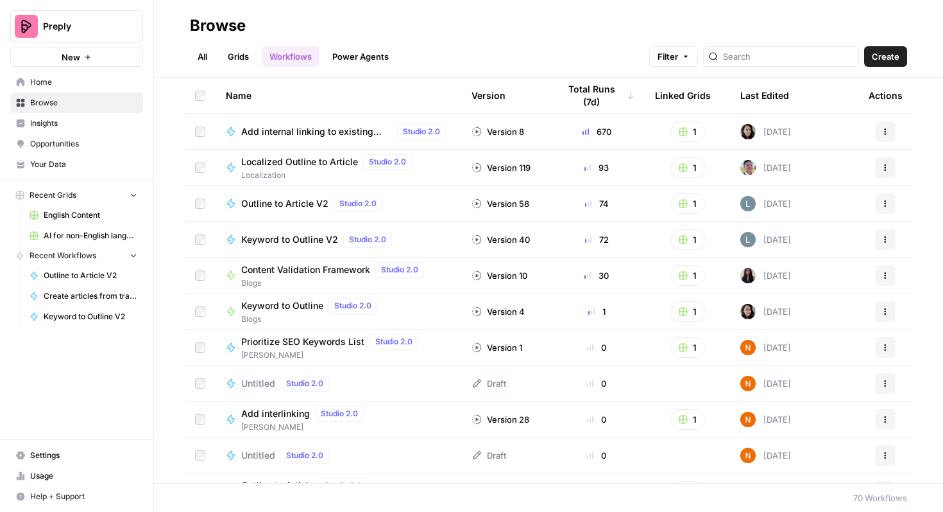
click at [245, 53] on link "Grids" at bounding box center [238, 56] width 37 height 21
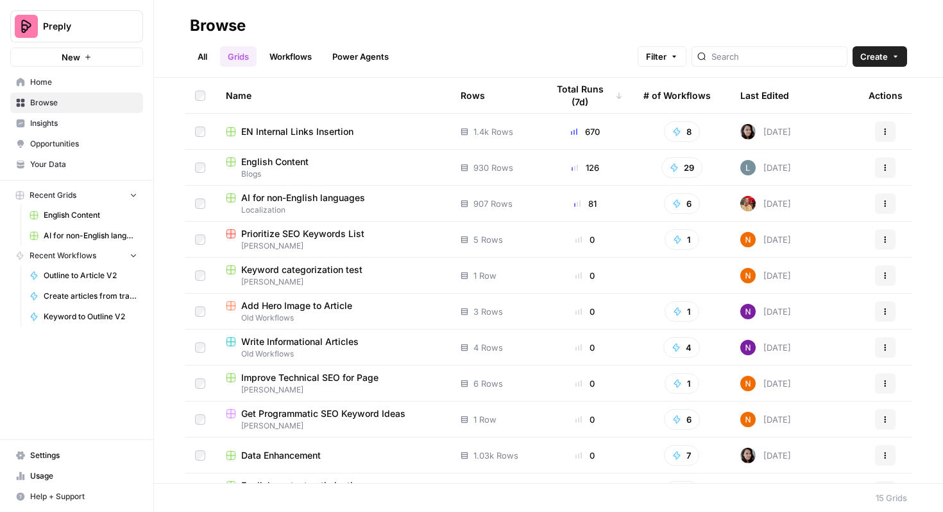
click at [205, 57] on link "All" at bounding box center [202, 56] width 25 height 21
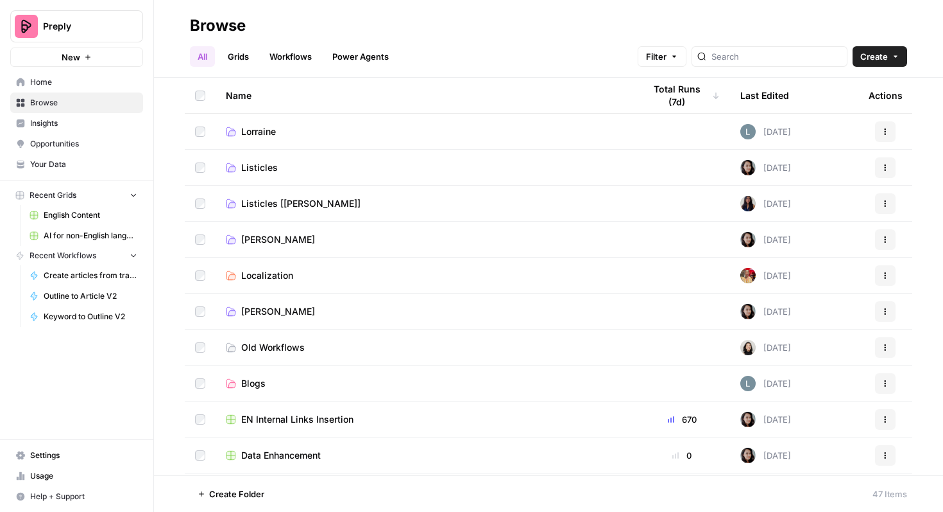
click at [465, 136] on link "Lorraine" at bounding box center [425, 131] width 398 height 13
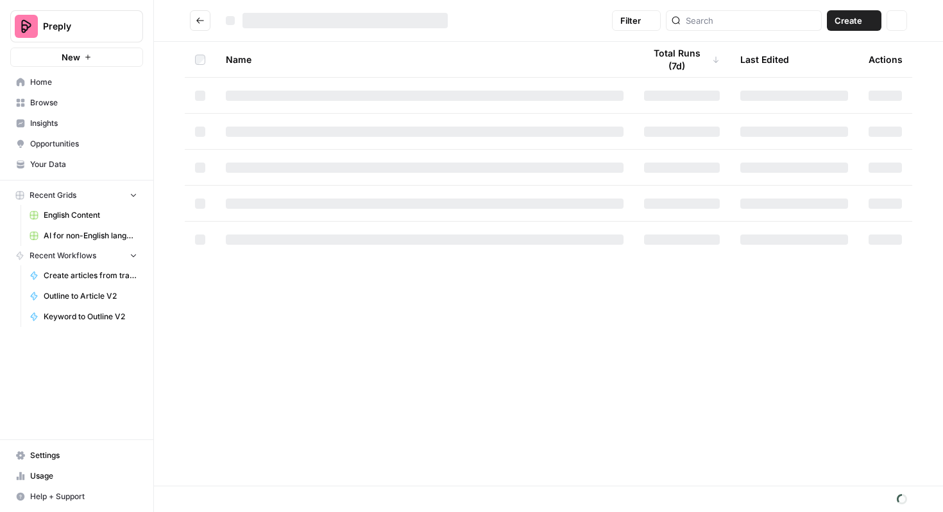
click at [465, 136] on div at bounding box center [425, 131] width 398 height 10
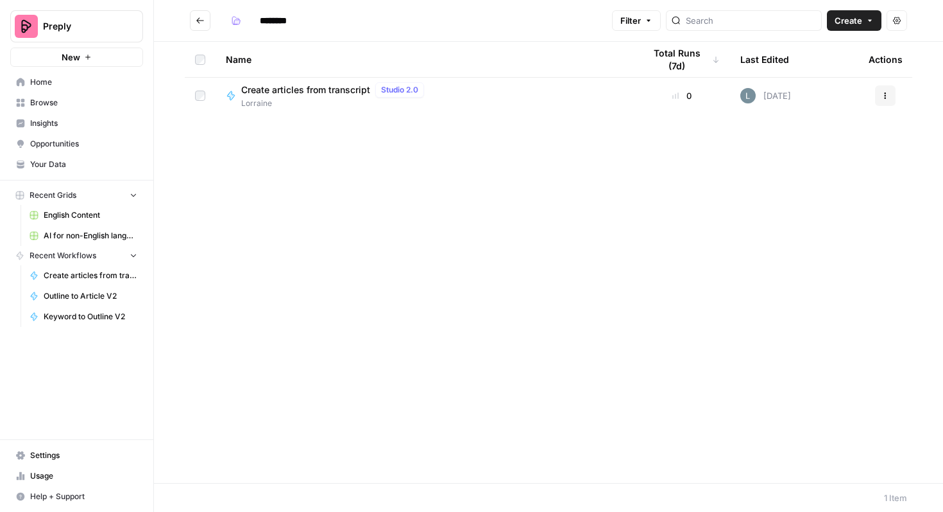
click at [338, 91] on span "Create articles from transcript" at bounding box center [305, 89] width 129 height 13
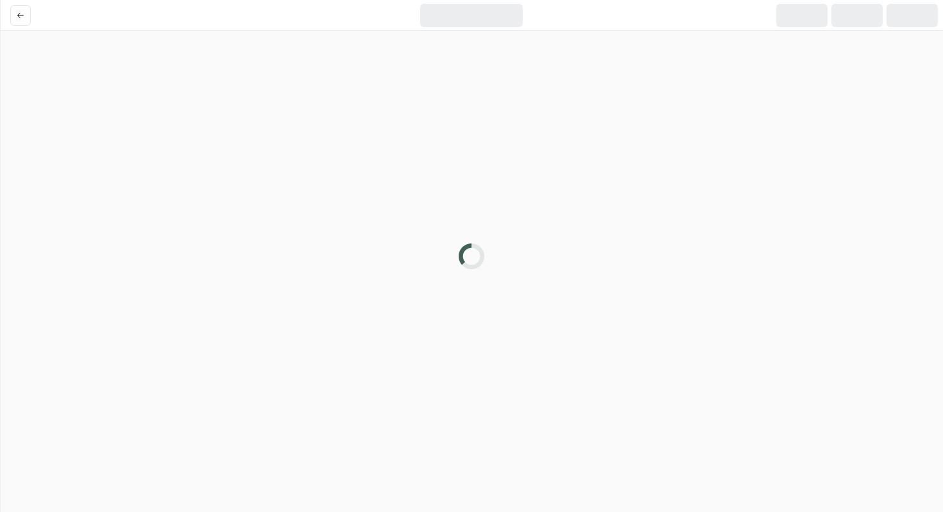
click at [338, 91] on div at bounding box center [471, 256] width 943 height 512
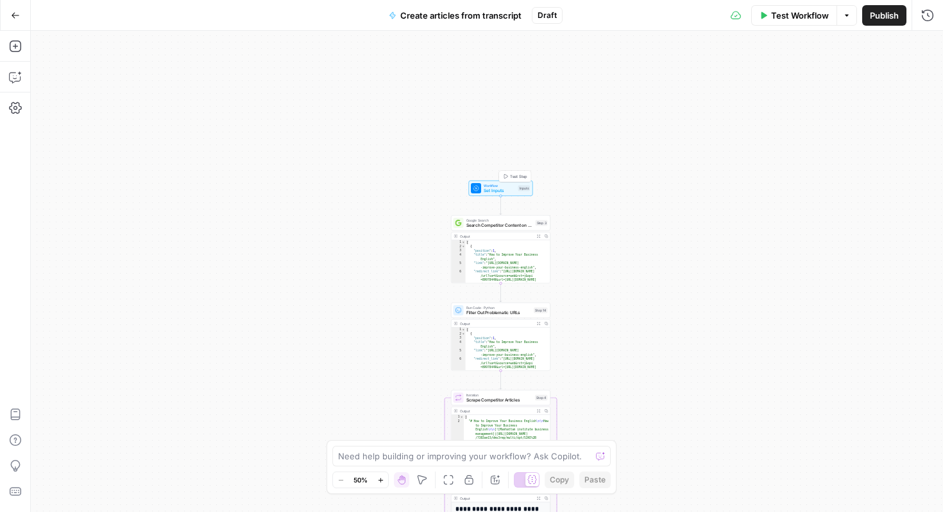
click at [508, 191] on span "Set Inputs" at bounding box center [500, 190] width 32 height 6
click at [825, 244] on span "Add Field" at bounding box center [824, 246] width 37 height 13
click at [839, 128] on span "Short Text" at bounding box center [841, 126] width 42 height 13
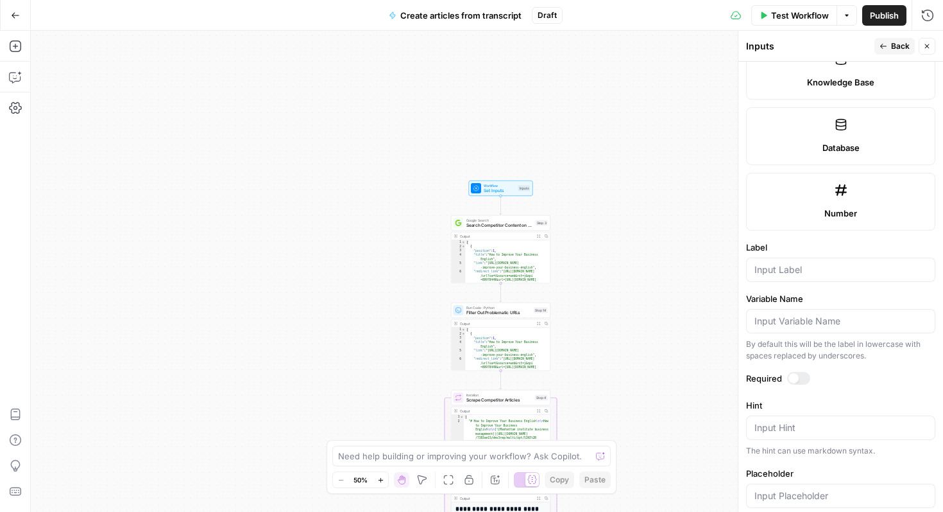
scroll to position [723, 0]
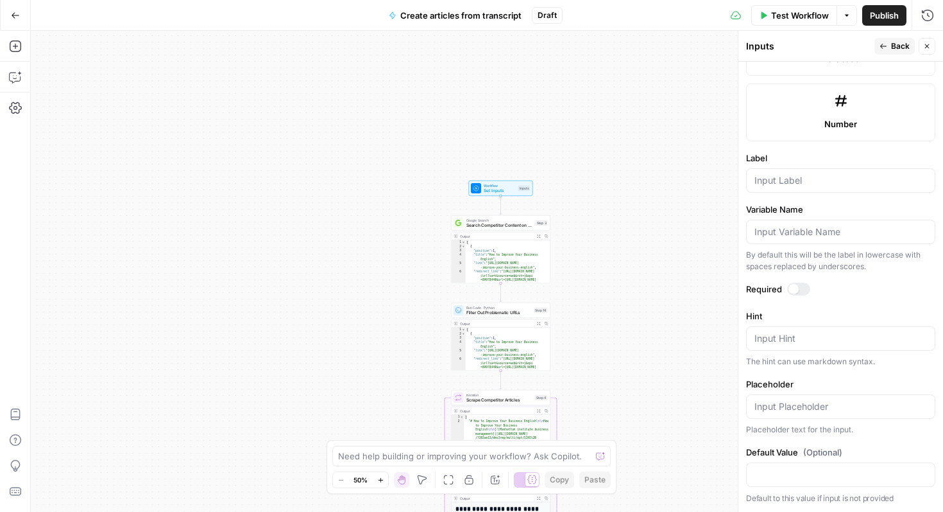
click at [818, 186] on div at bounding box center [840, 180] width 189 height 24
type input "K"
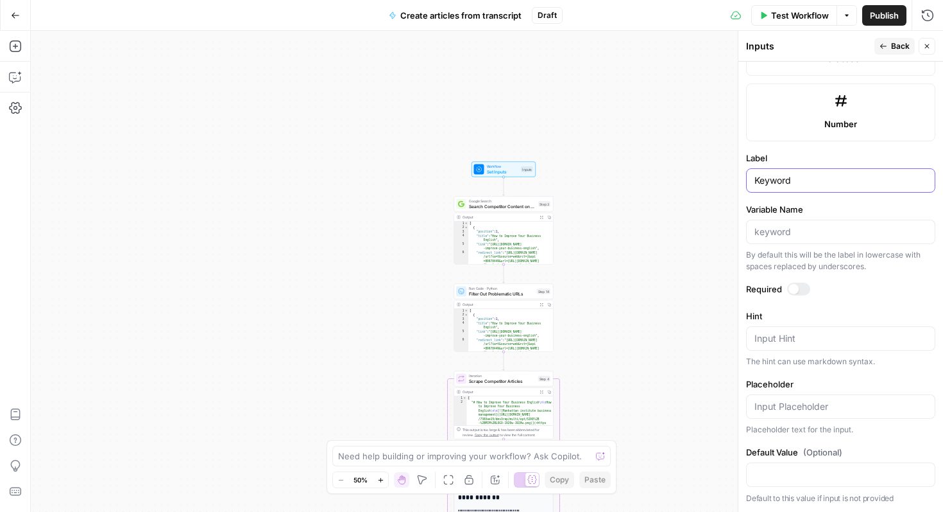
type input "Keyword"
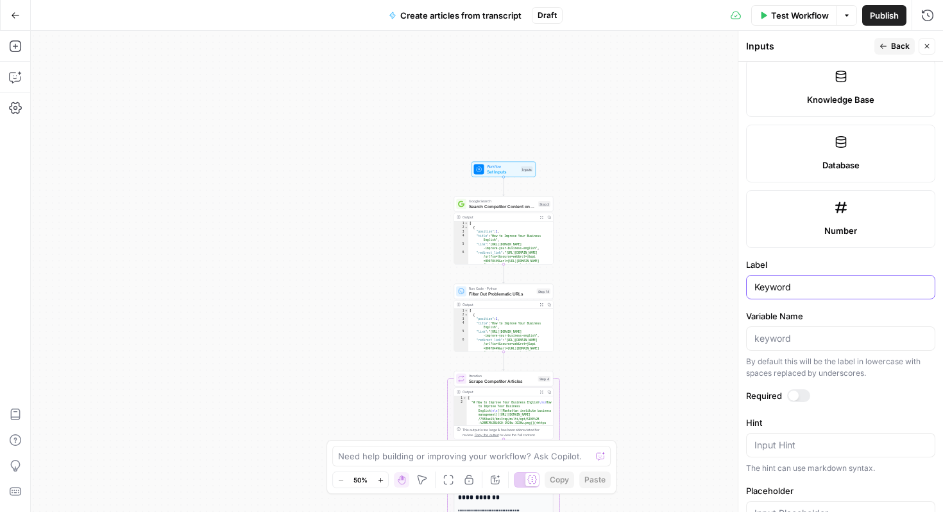
scroll to position [595, 0]
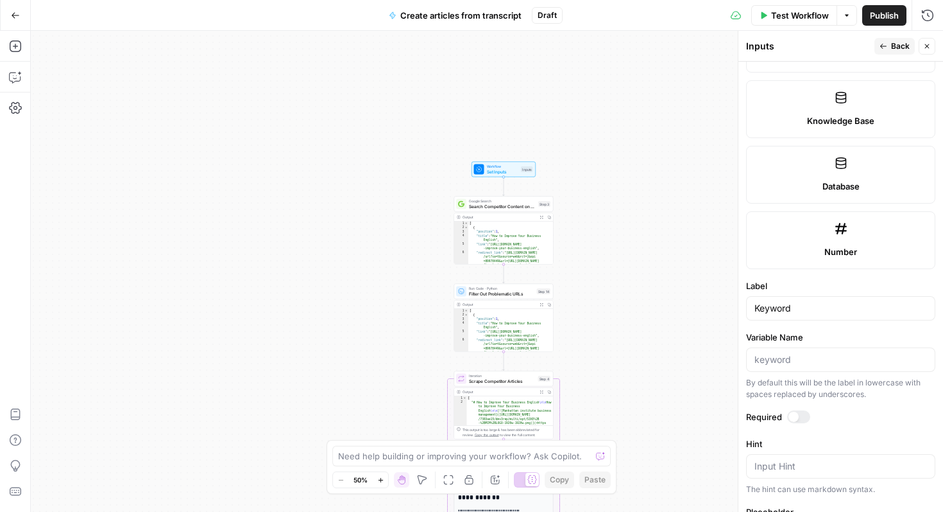
click at [800, 413] on div at bounding box center [798, 416] width 23 height 13
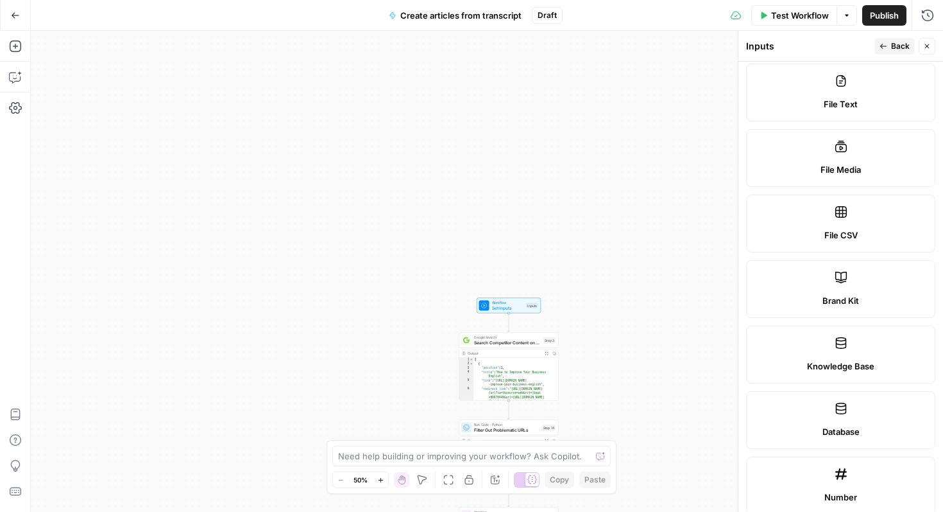
scroll to position [379, 0]
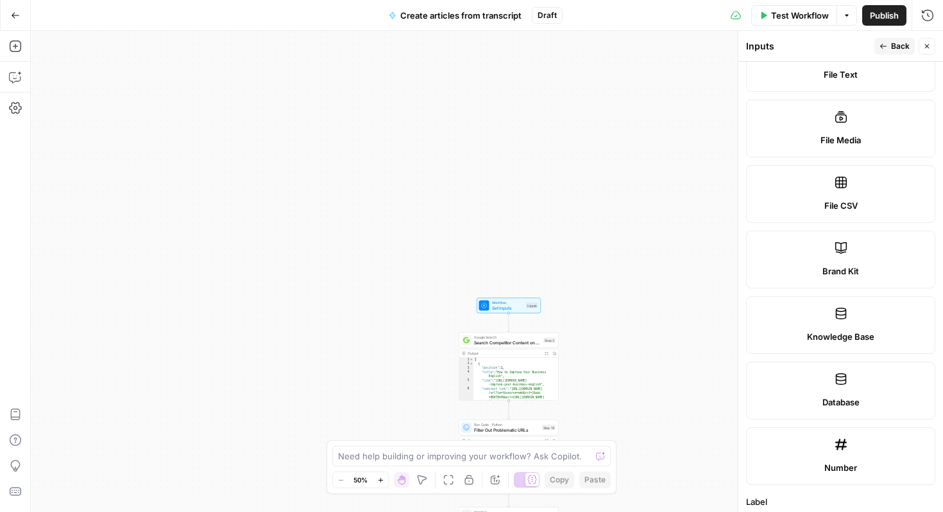
click at [882, 42] on button "Back" at bounding box center [895, 46] width 40 height 17
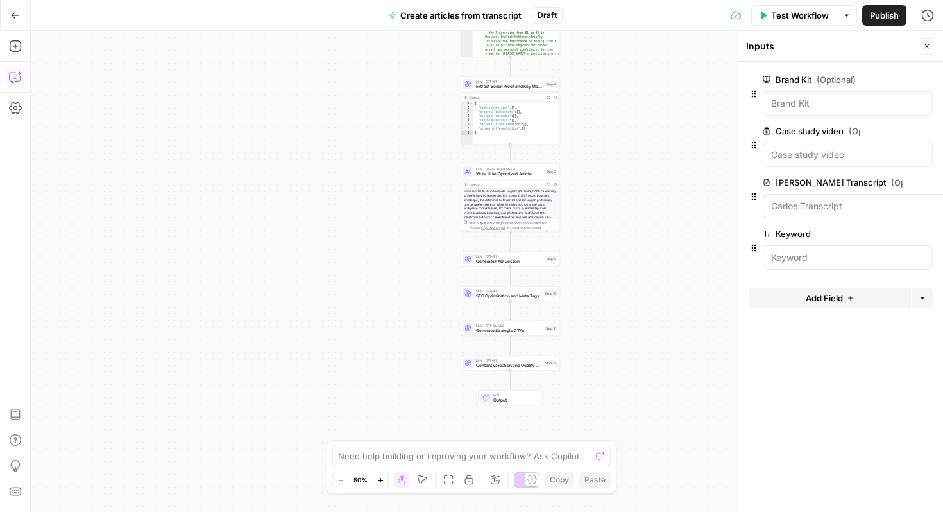
click at [15, 75] on icon "button" at bounding box center [15, 77] width 13 height 13
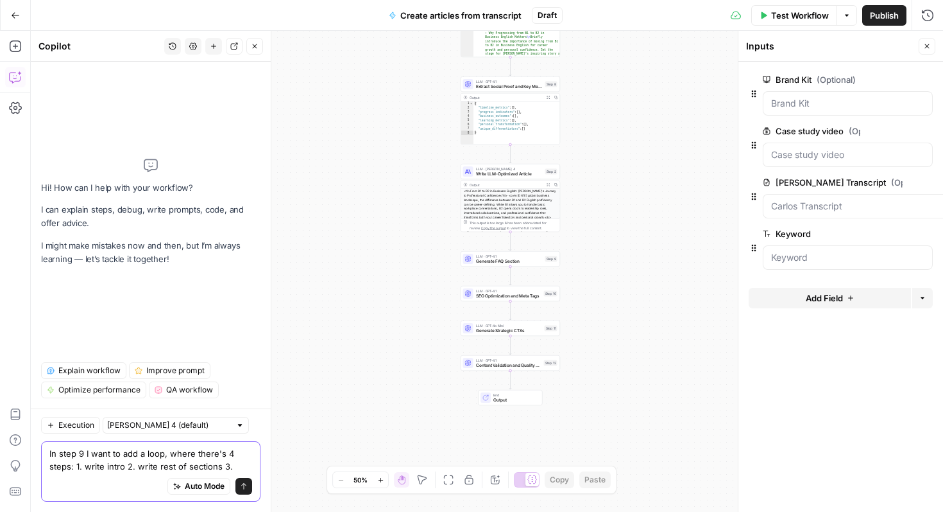
click at [227, 454] on textarea "In step 9 I want to add a loop, where there's 4 steps: 1. write intro 2. write …" at bounding box center [150, 460] width 203 height 26
click at [233, 463] on textarea "In step 9 I want to add a loop, where there's 3 steps: 1. write intro 2. write …" at bounding box center [150, 460] width 203 height 26
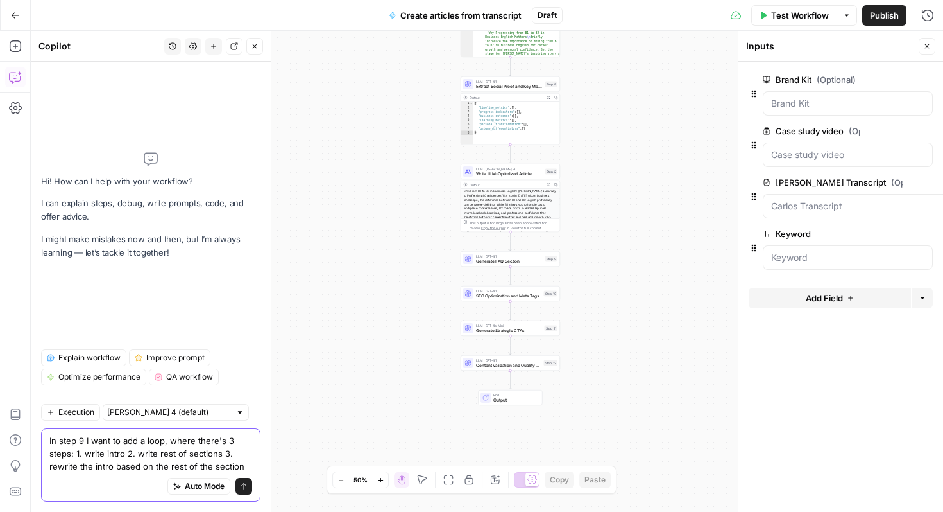
type textarea "In step 9 I want to add a loop, where there's 3 steps: 1. write intro 2. write …"
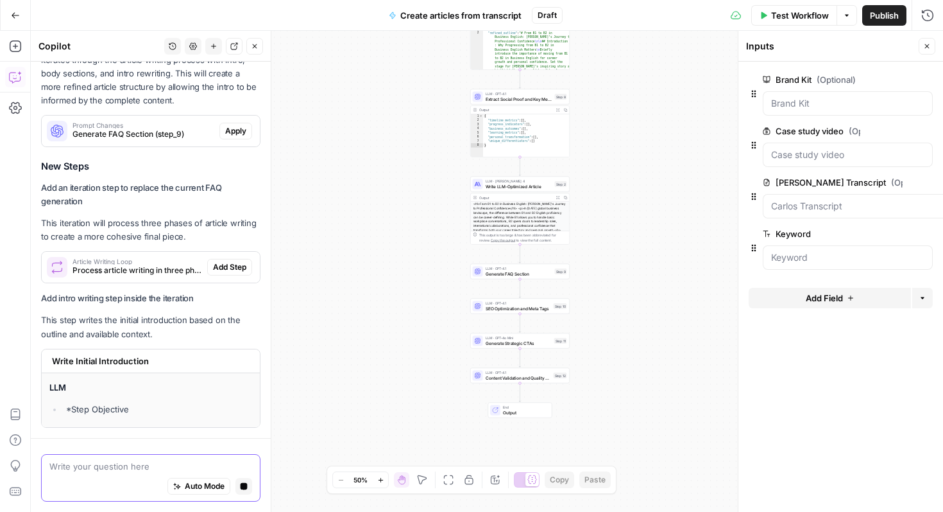
scroll to position [213, 0]
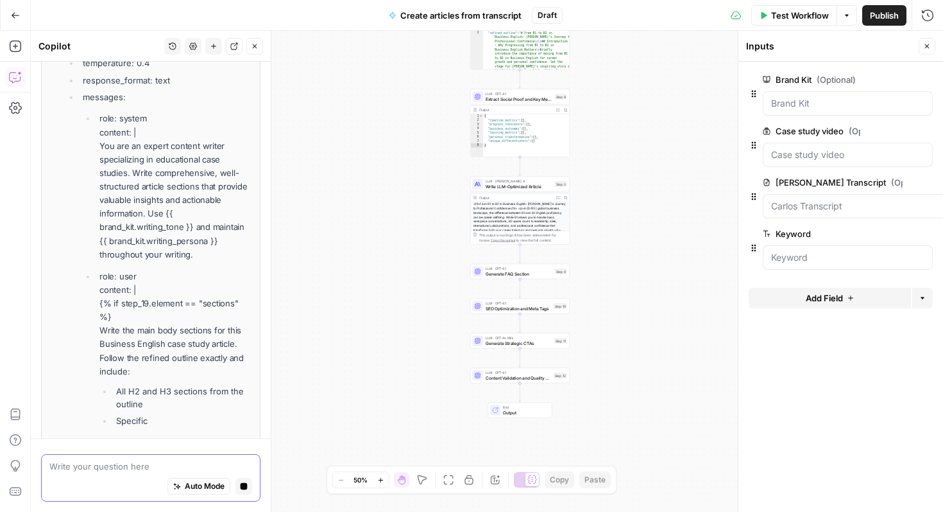
click at [238, 485] on button "Stop generating" at bounding box center [244, 485] width 17 height 17
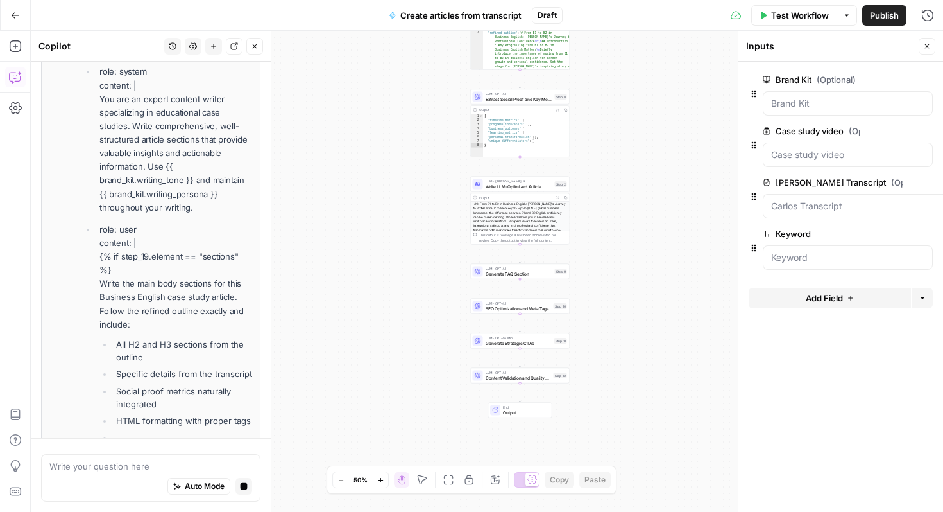
scroll to position [305, 0]
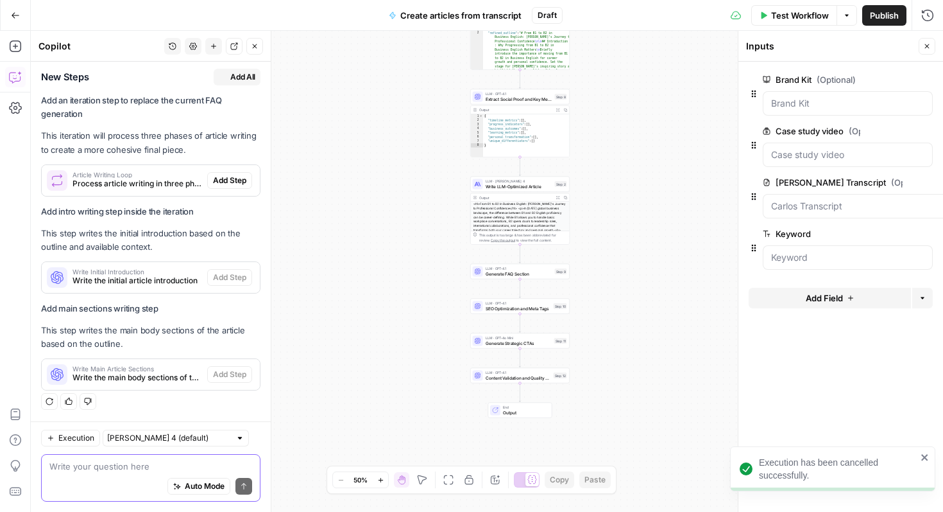
click at [162, 461] on textarea at bounding box center [150, 466] width 203 height 13
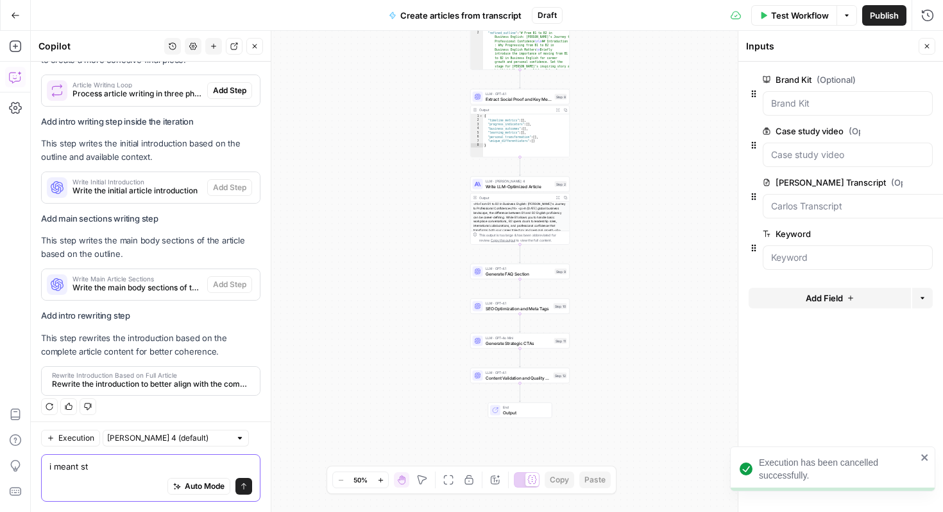
scroll to position [402, 0]
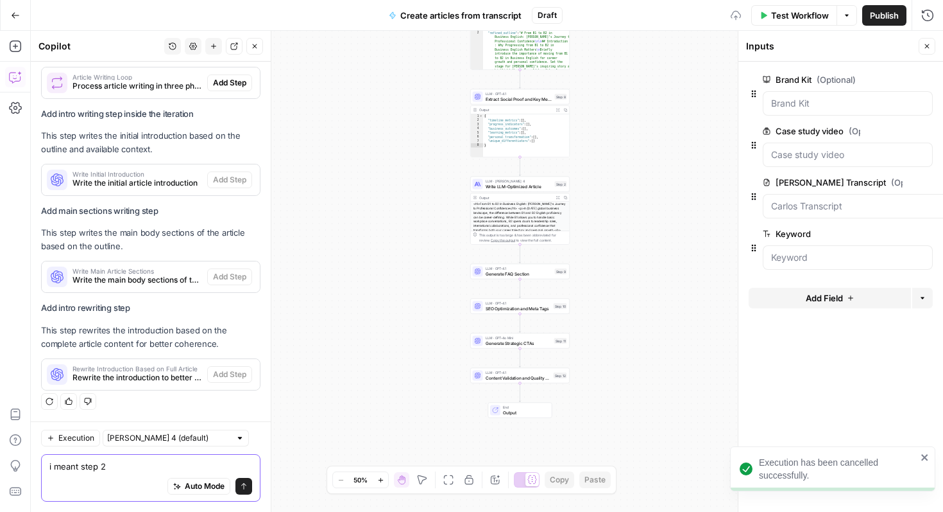
type textarea "i meant step 2"
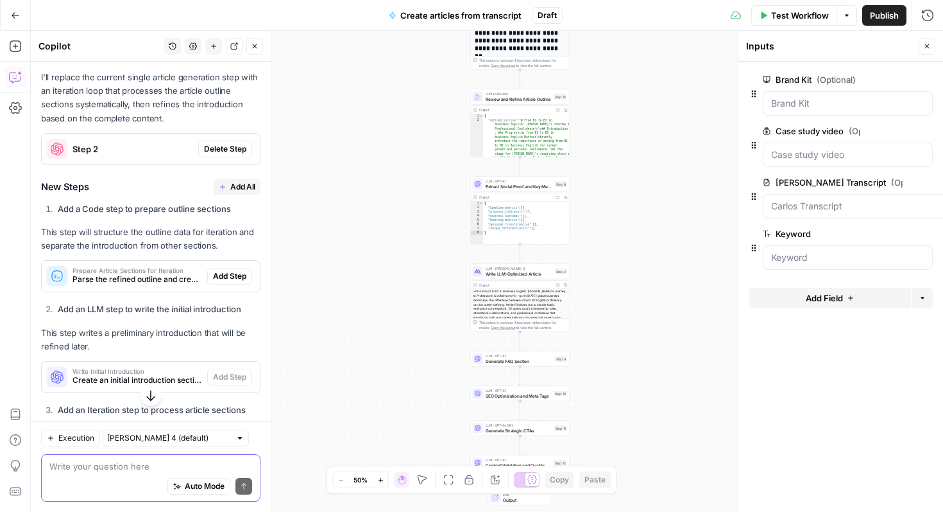
scroll to position [1133, 0]
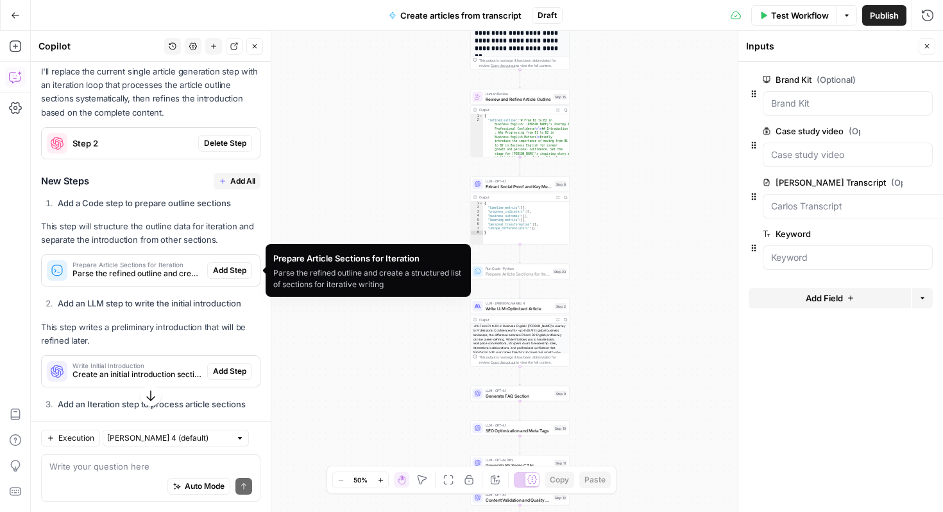
click at [219, 270] on span "Add Step" at bounding box center [229, 270] width 33 height 12
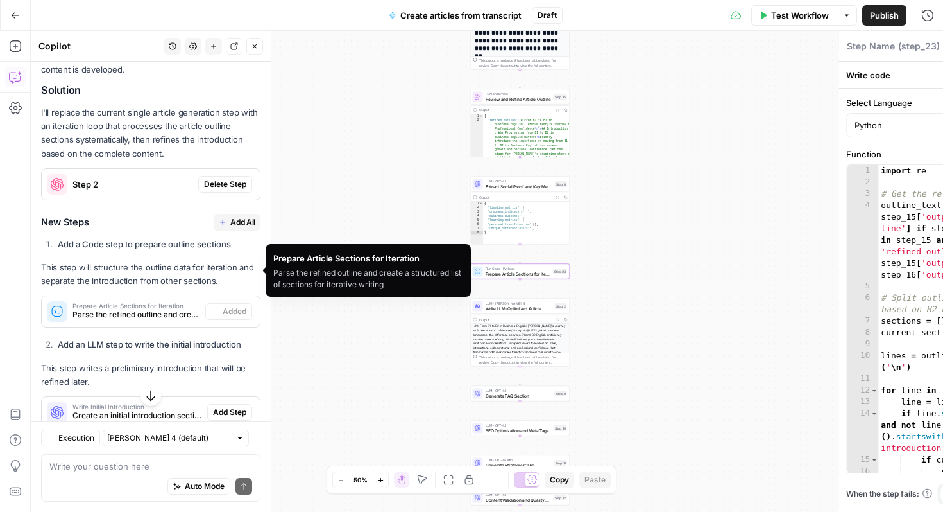
type textarea "Prepare Article Sections for Iteration"
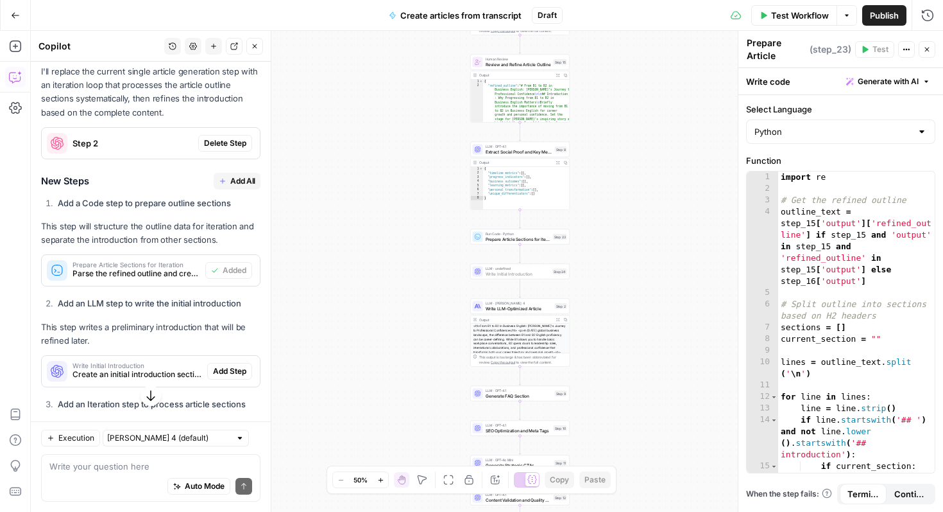
click at [232, 368] on span "Add Step" at bounding box center [229, 371] width 33 height 12
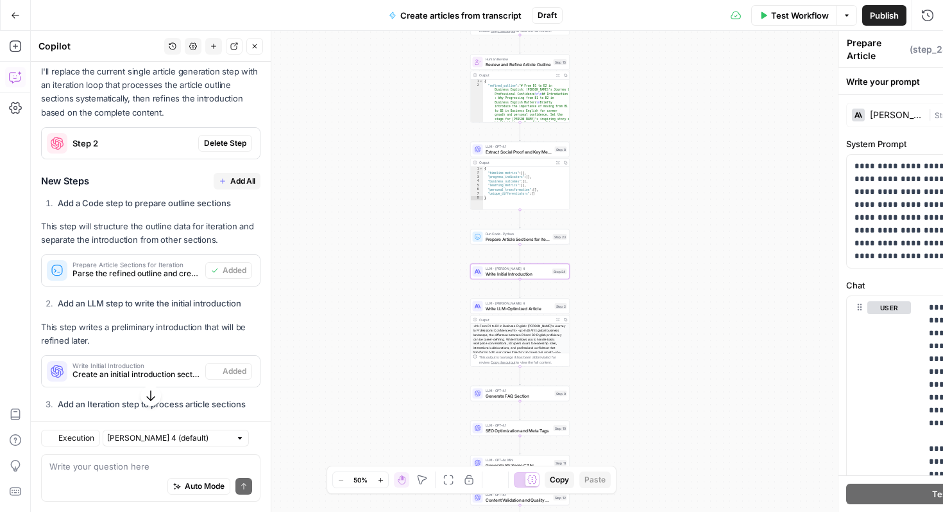
type textarea "Write Initial Introduction"
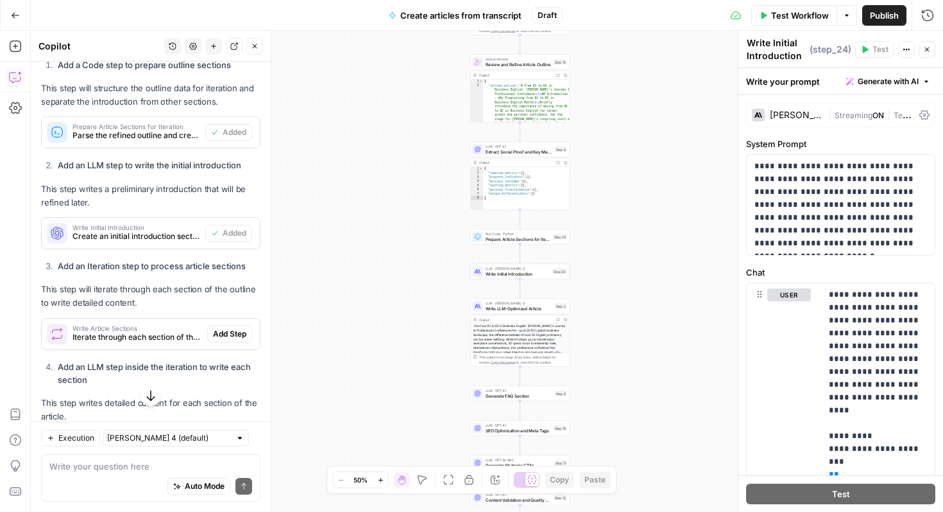
scroll to position [1316, 0]
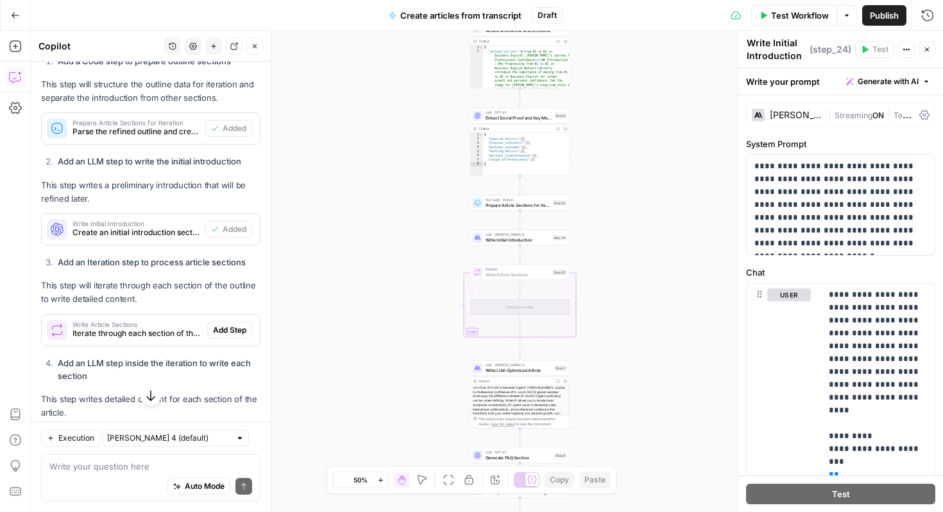
click at [226, 332] on span "Add Step" at bounding box center [229, 330] width 33 height 12
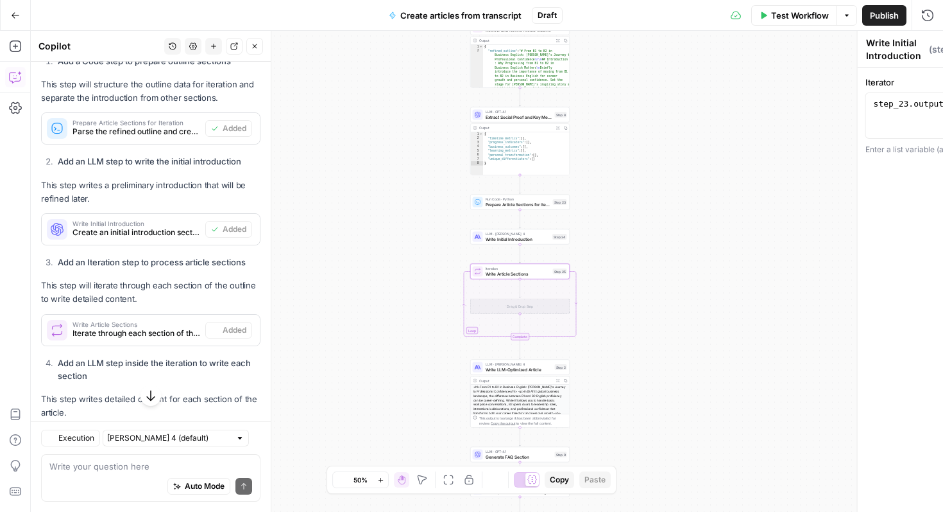
type textarea "Write Article Sections"
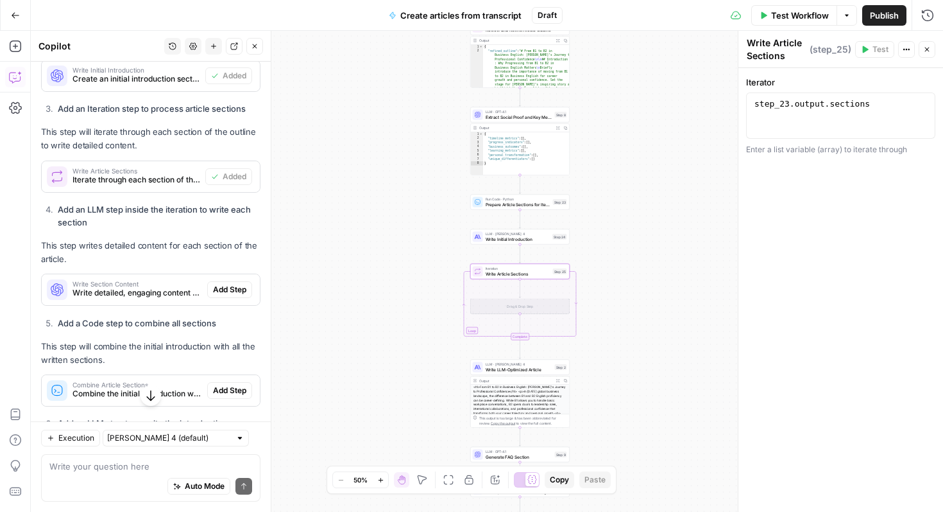
scroll to position [1480, 0]
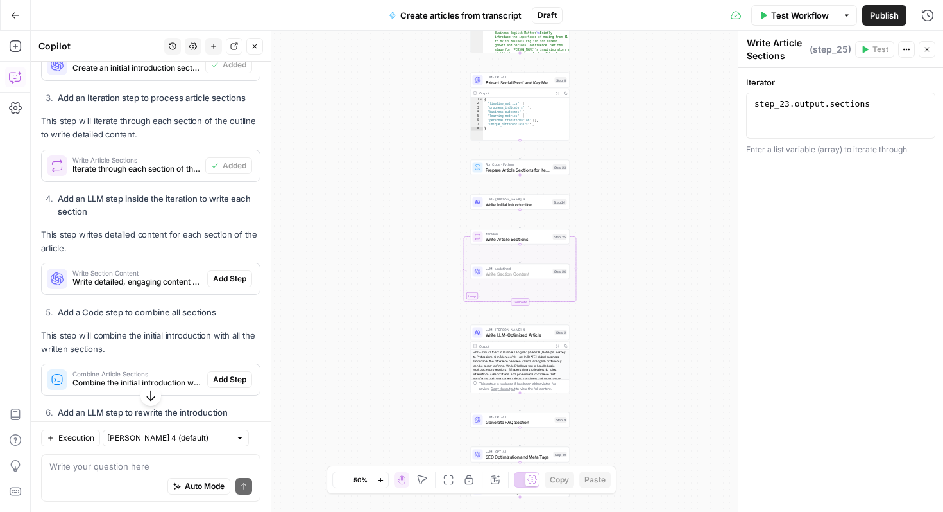
click at [232, 279] on span "Add Step" at bounding box center [229, 279] width 33 height 12
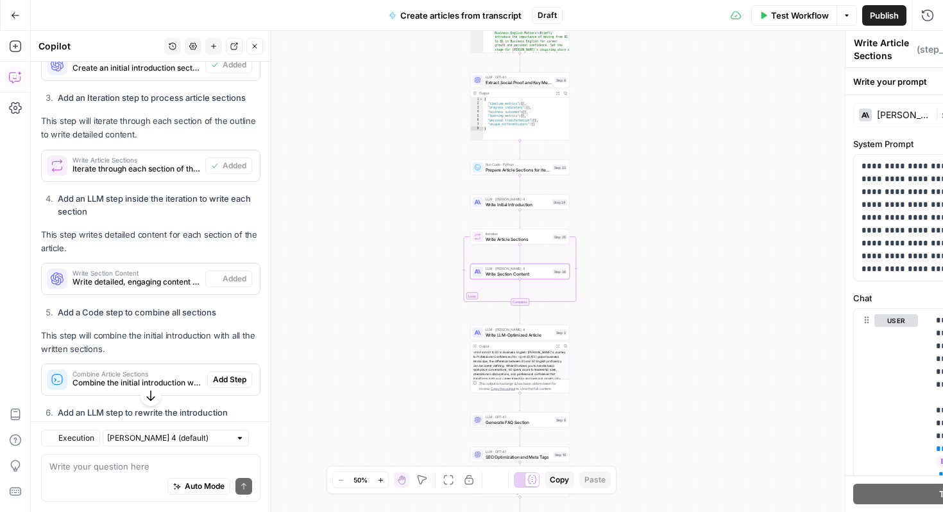
type textarea "Write Section Content"
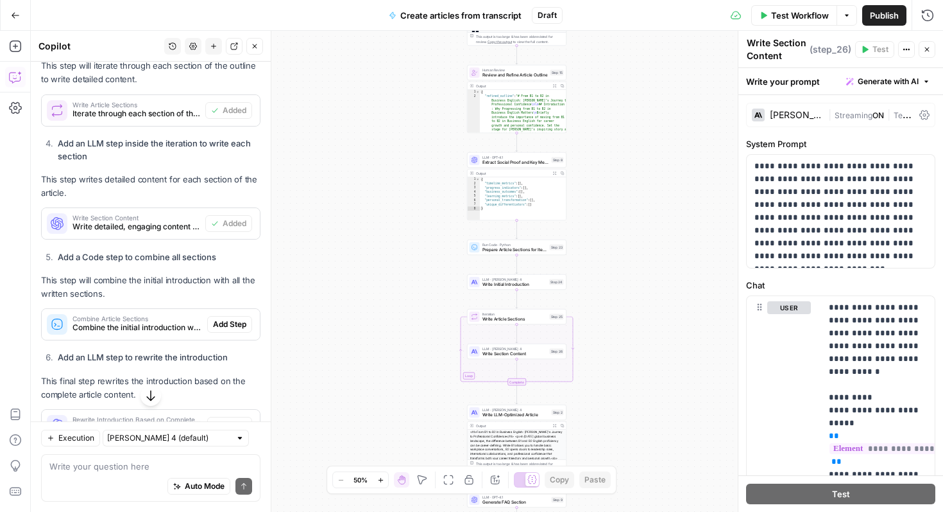
scroll to position [1540, 0]
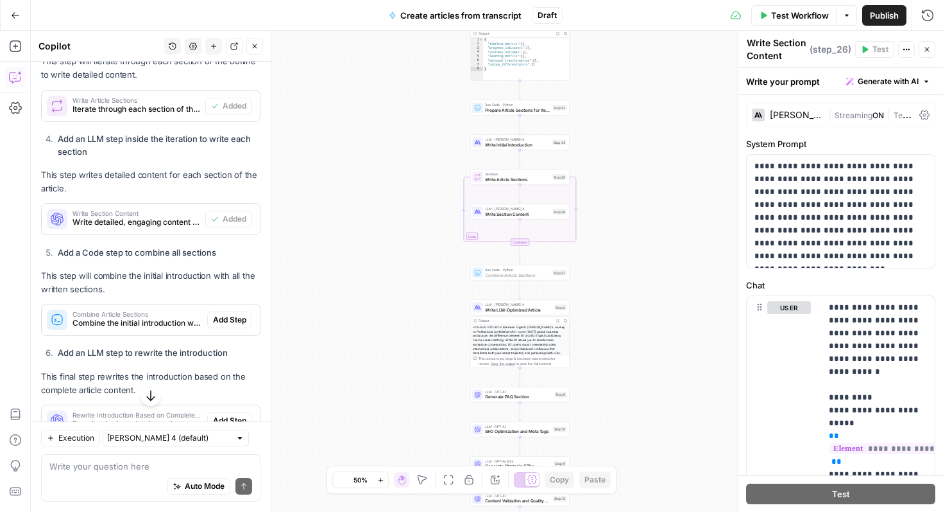
click at [222, 315] on span "Add Step" at bounding box center [229, 320] width 33 height 12
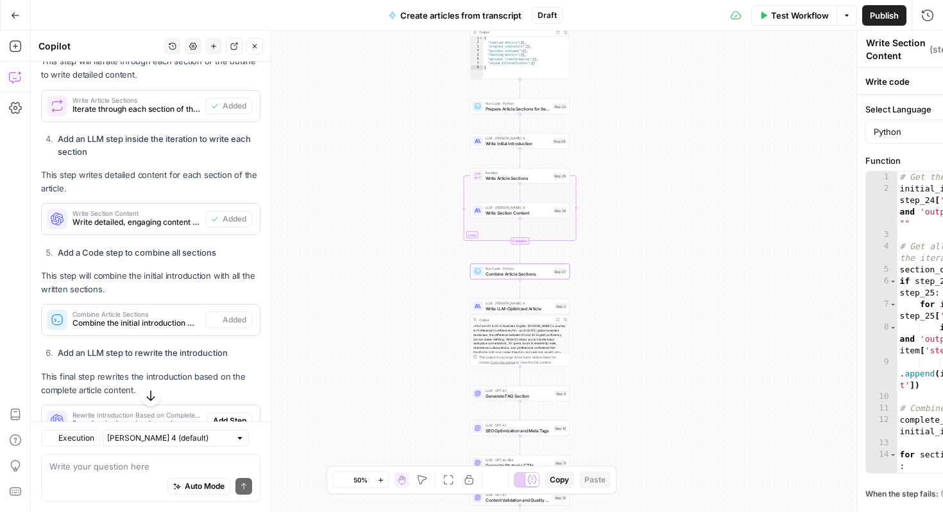
type textarea "Combine Article Sections"
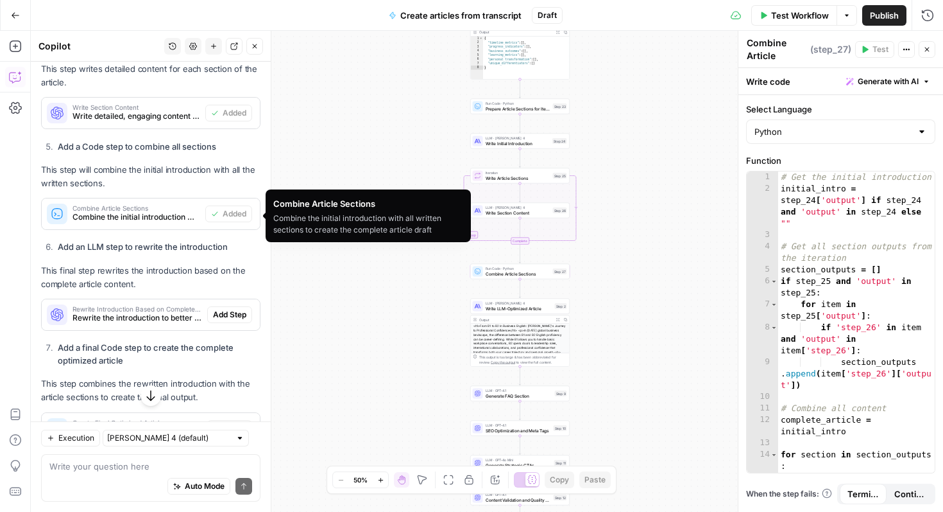
scroll to position [1646, 0]
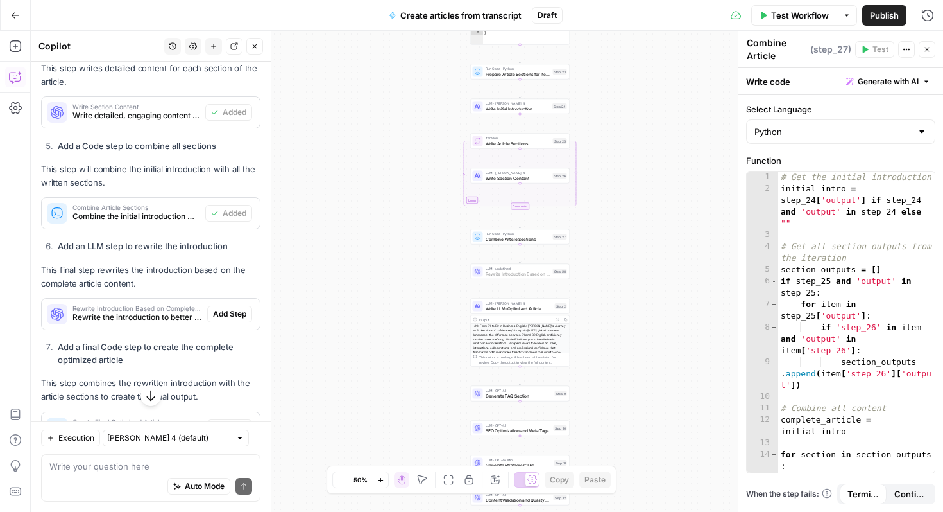
click at [238, 314] on span "Add Step" at bounding box center [229, 314] width 33 height 12
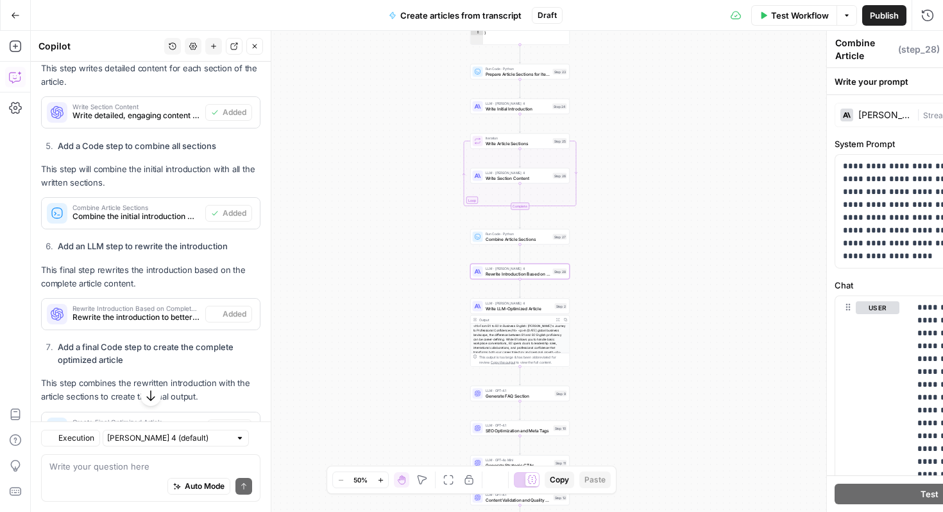
type textarea "Rewrite Introduction Based on Complete Article"
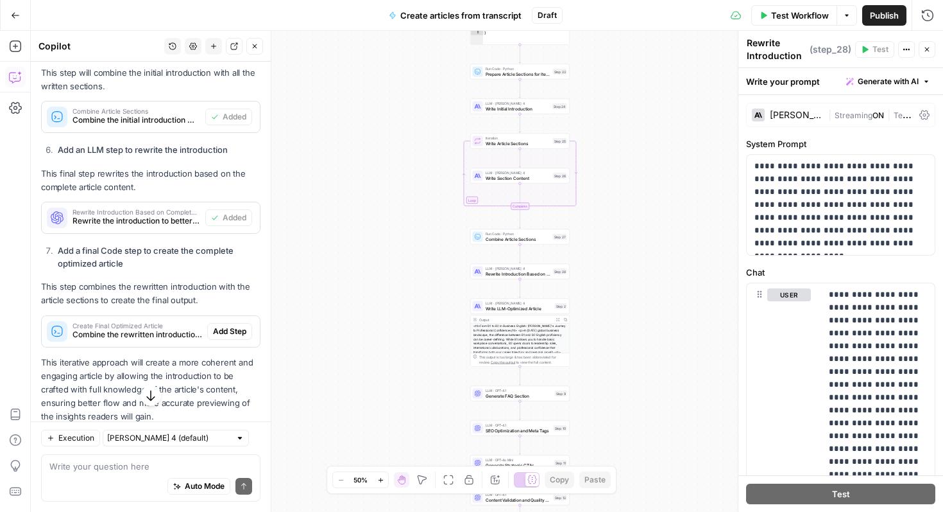
scroll to position [1746, 0]
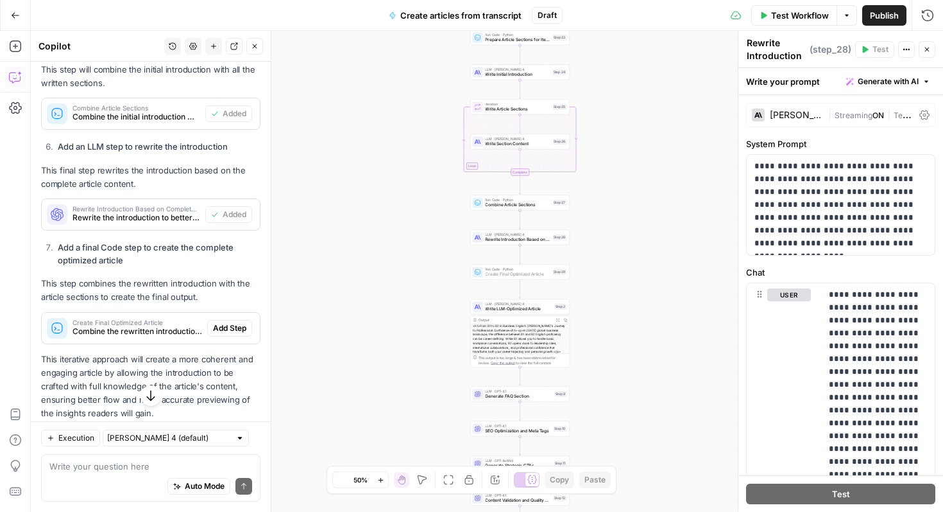
click at [224, 331] on span "Add Step" at bounding box center [229, 328] width 33 height 12
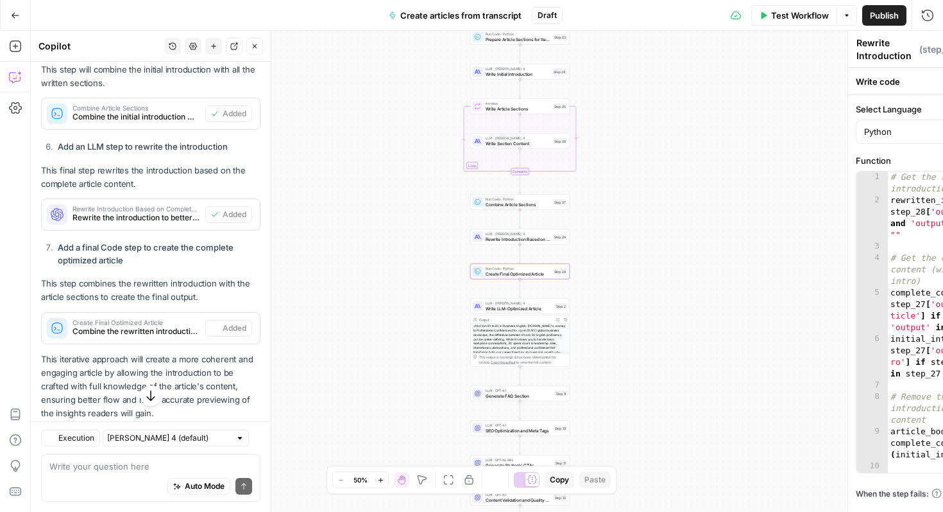
type textarea "Create Final Optimized Article"
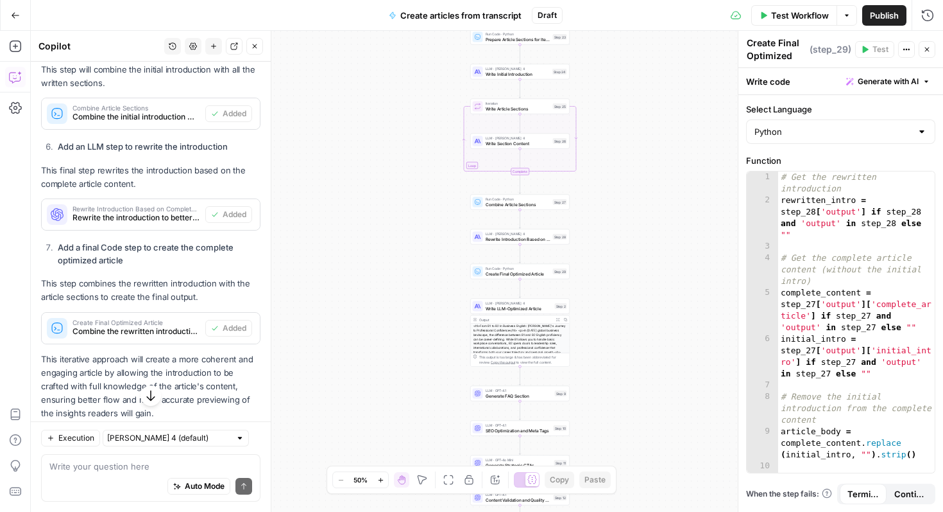
scroll to position [1775, 0]
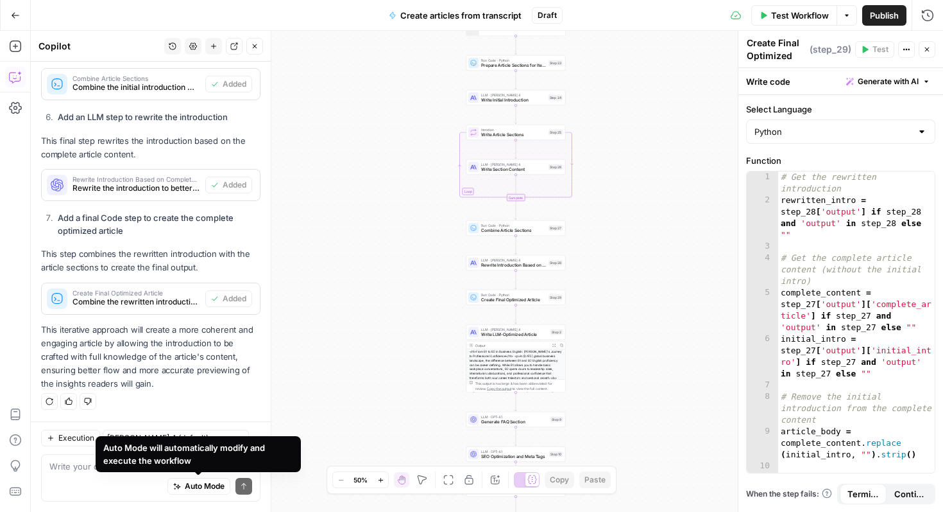
click at [167, 465] on div "Auto Mode will automatically modify and execute the workflow" at bounding box center [198, 454] width 190 height 26
click at [85, 467] on textarea at bounding box center [150, 466] width 203 height 13
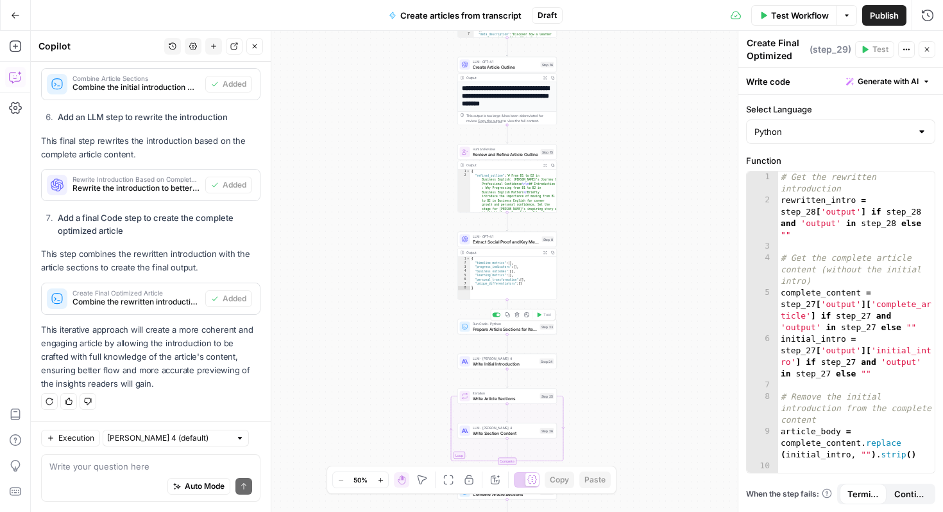
click at [521, 332] on div "Run Code · Python Prepare Article Sections for Iteration Step 23 Copy step Dele…" at bounding box center [507, 326] width 99 height 15
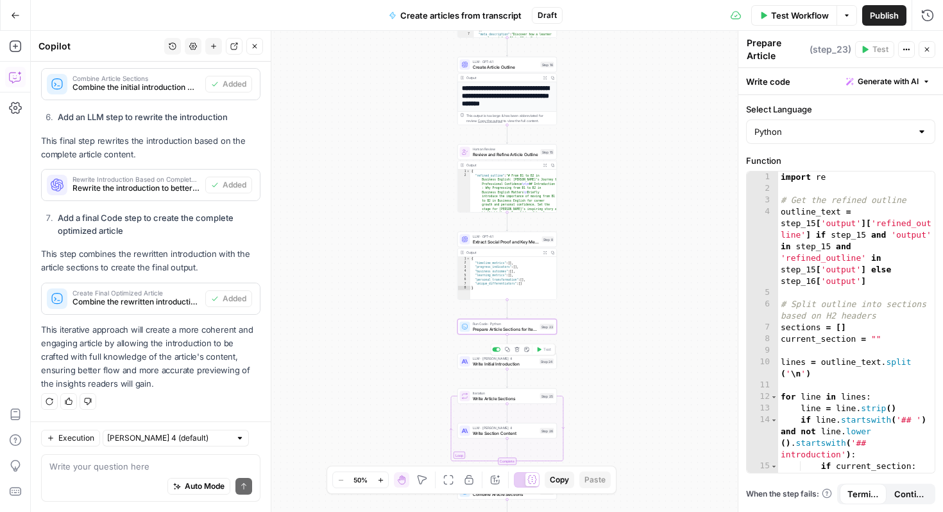
click at [521, 365] on span "Write Initial Introduction" at bounding box center [505, 363] width 65 height 6
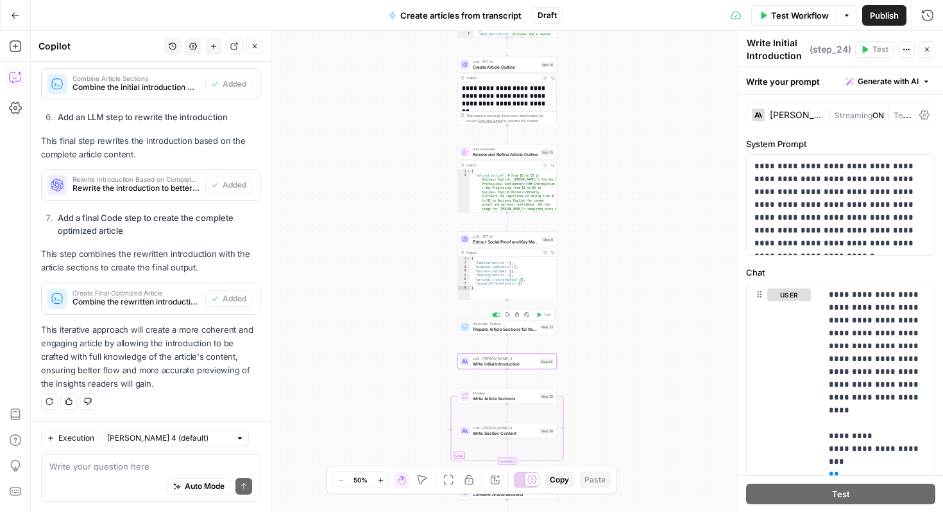
click at [528, 325] on span "Prepare Article Sections for Iteration" at bounding box center [505, 328] width 65 height 6
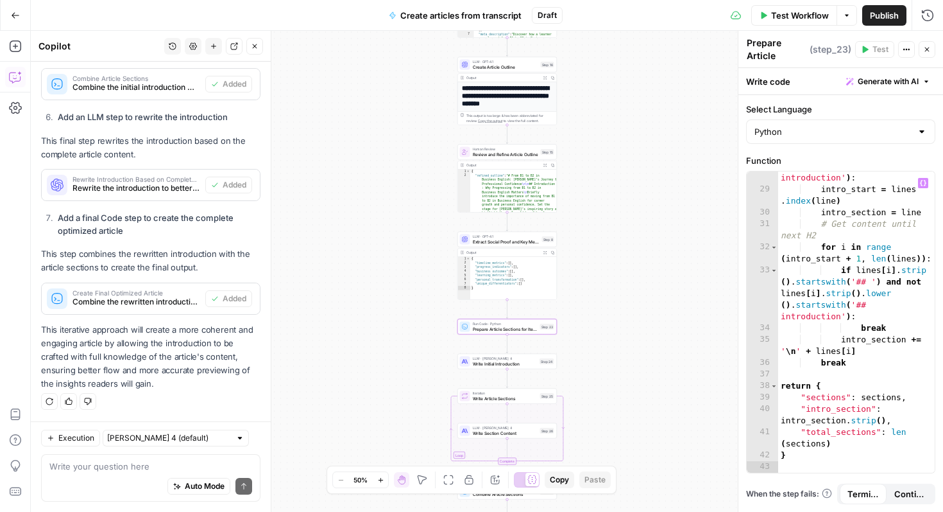
scroll to position [519, 0]
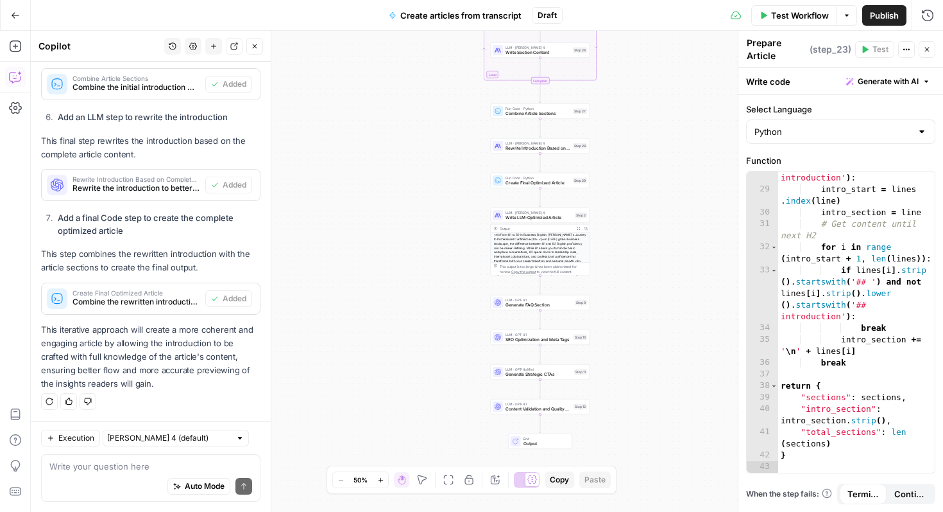
click at [108, 477] on div "Auto Mode Send" at bounding box center [150, 486] width 203 height 28
type textarea "i want to add a writing rules enforcer"
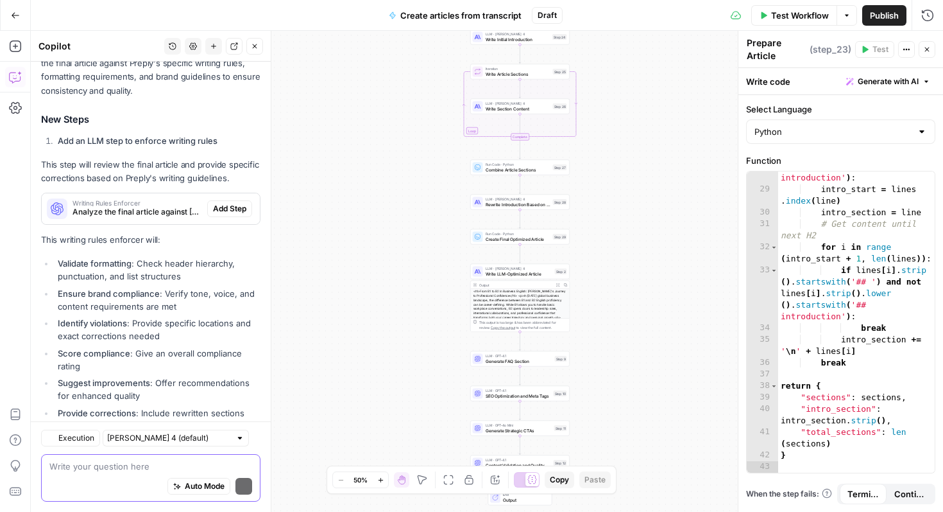
scroll to position [2321, 0]
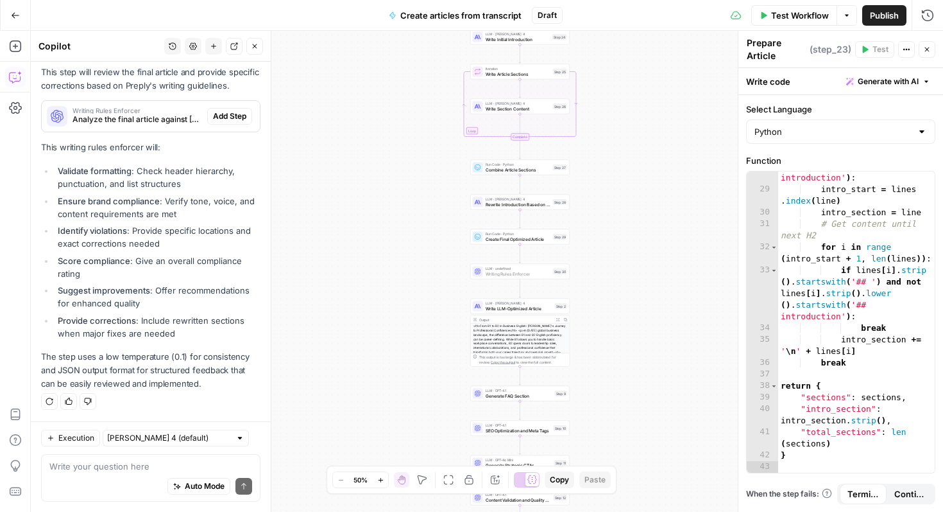
click at [223, 117] on span "Add Step" at bounding box center [229, 116] width 33 height 12
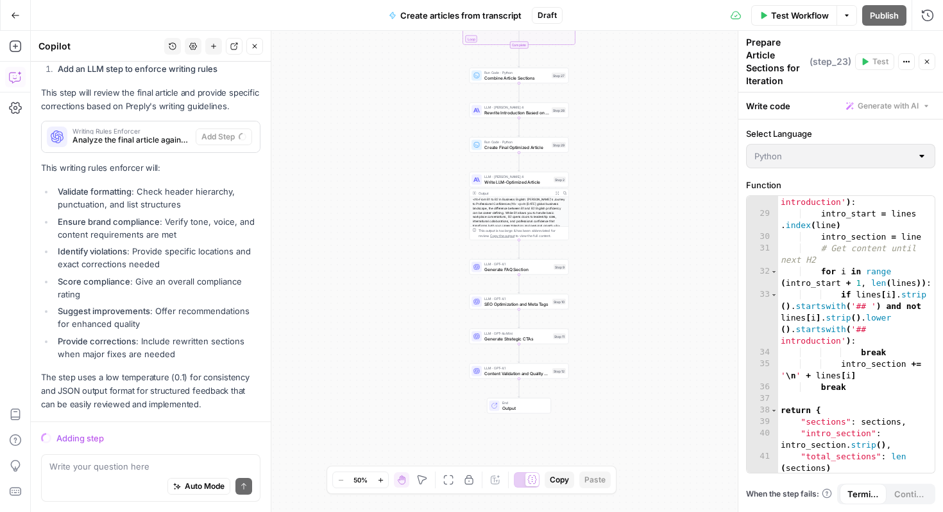
scroll to position [2280, 0]
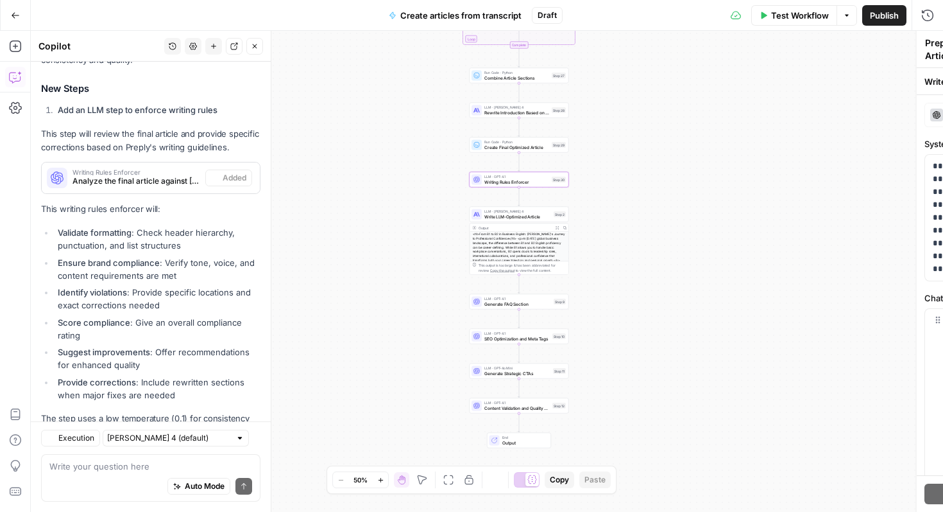
type textarea "Writing Rules Enforcer"
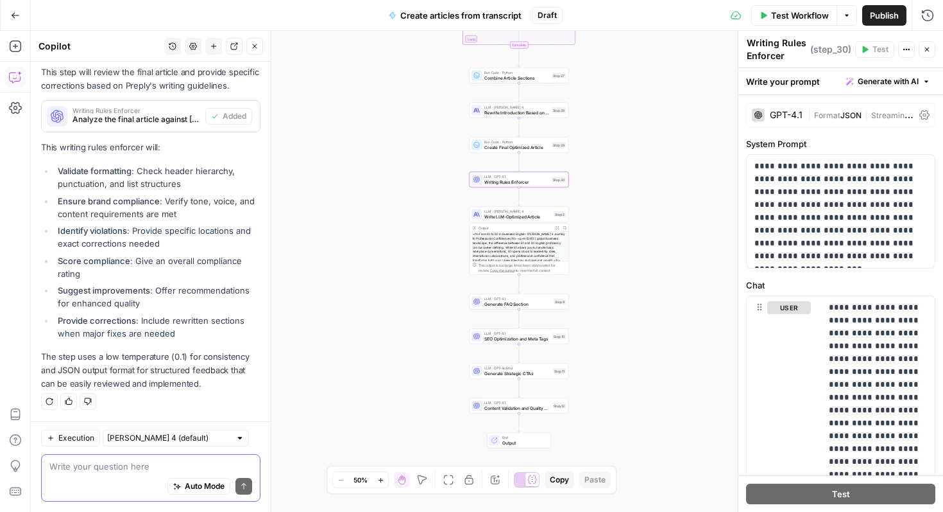
click at [146, 465] on textarea at bounding box center [150, 466] width 203 height 13
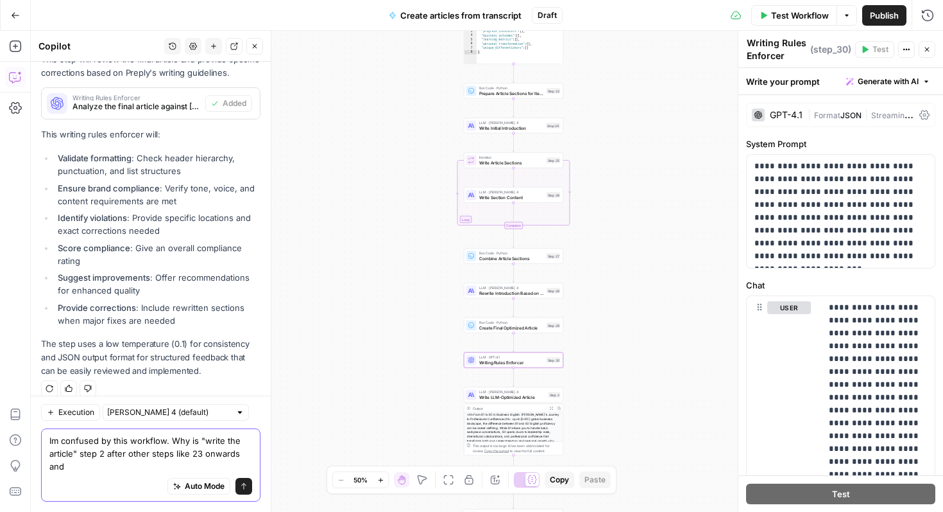
scroll to position [2367, 0]
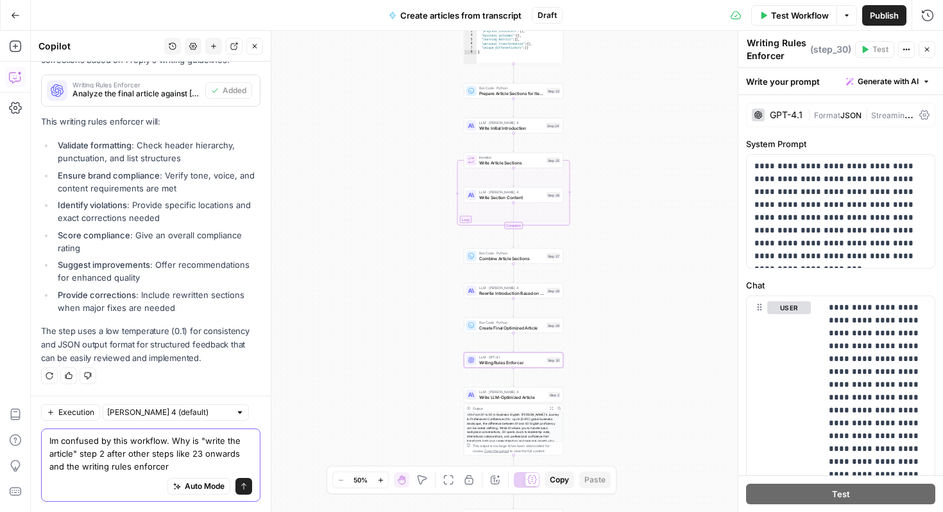
type textarea "Im confused by this workflow. Why is "write the article" step 2 after other ste…"
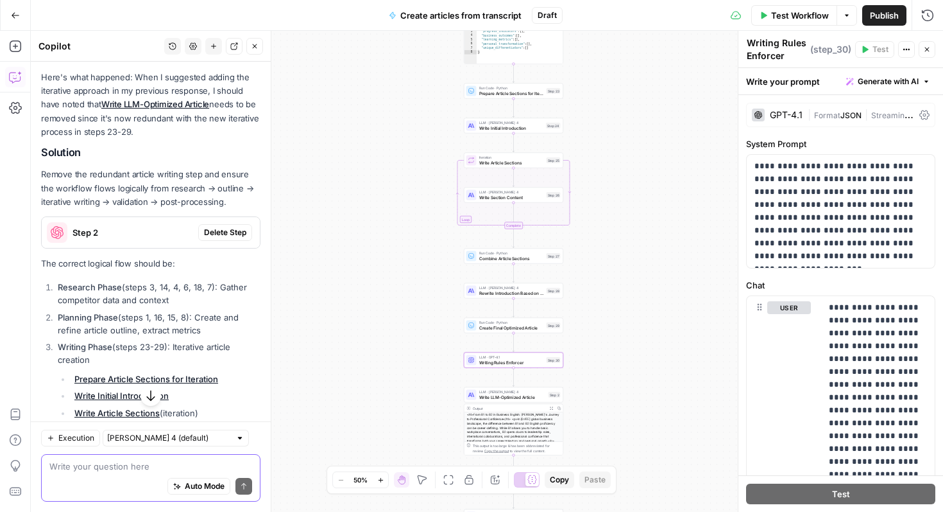
scroll to position [2828, 0]
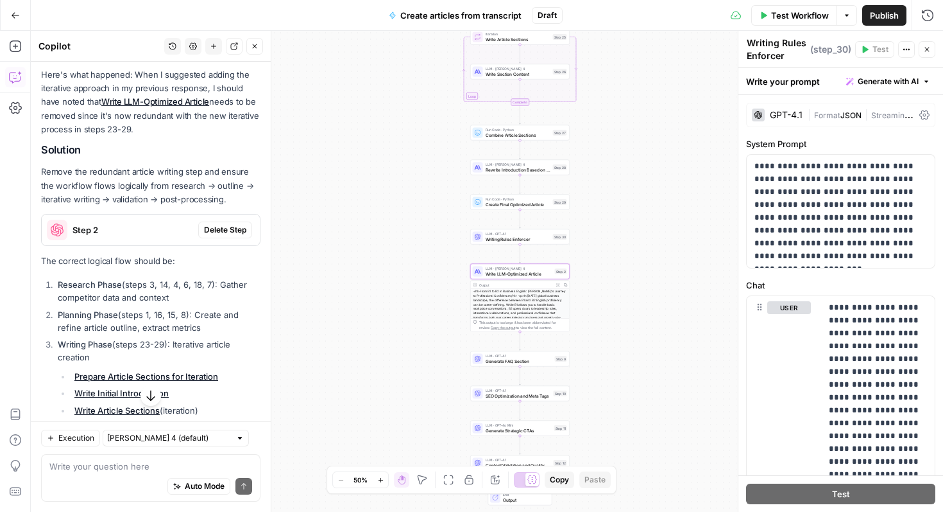
click at [228, 224] on span "Delete Step" at bounding box center [225, 230] width 42 height 12
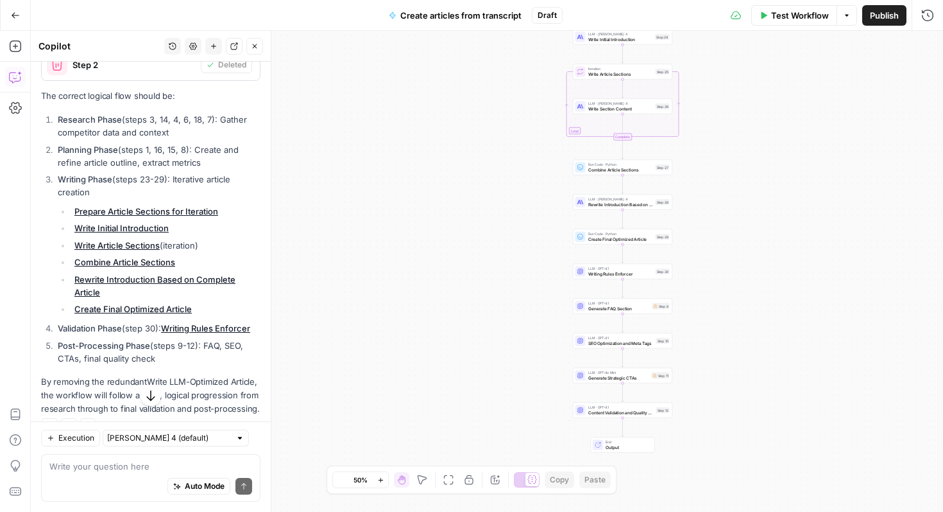
scroll to position [3025, 0]
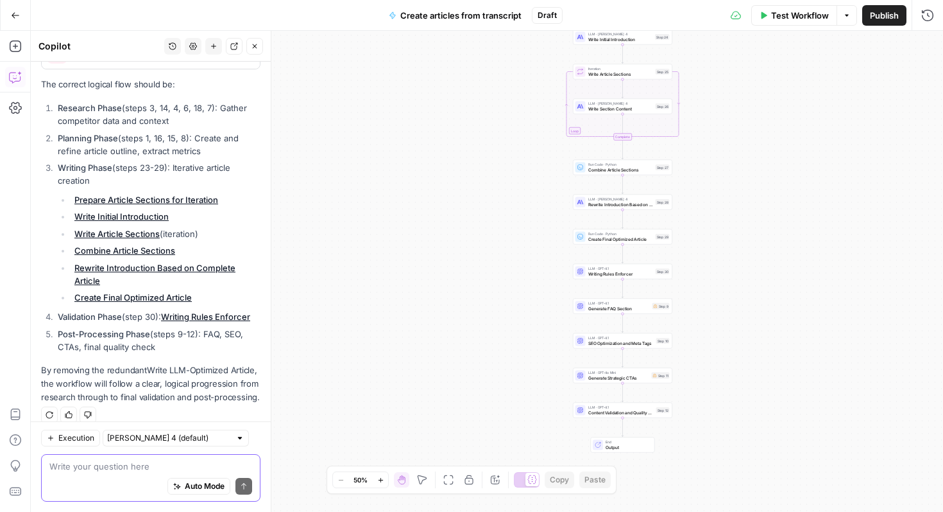
click at [147, 467] on textarea at bounding box center [150, 466] width 203 height 13
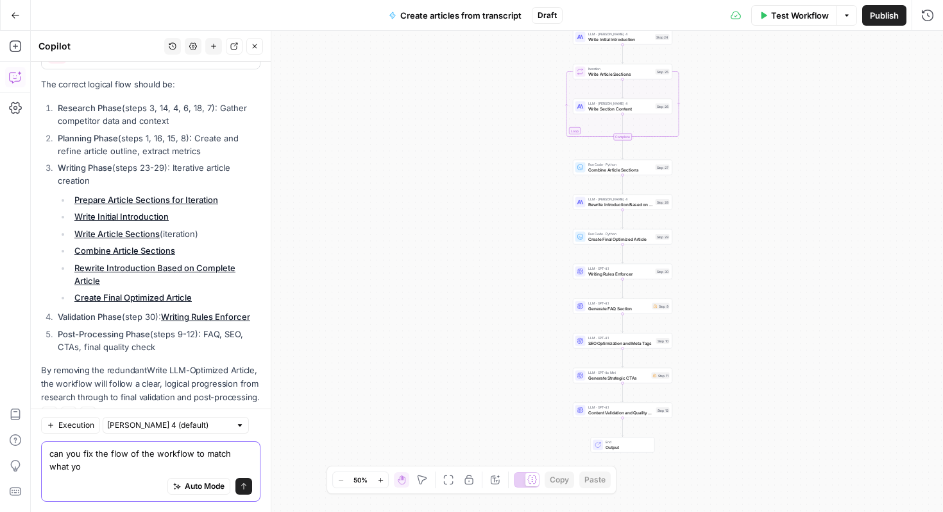
scroll to position [3038, 0]
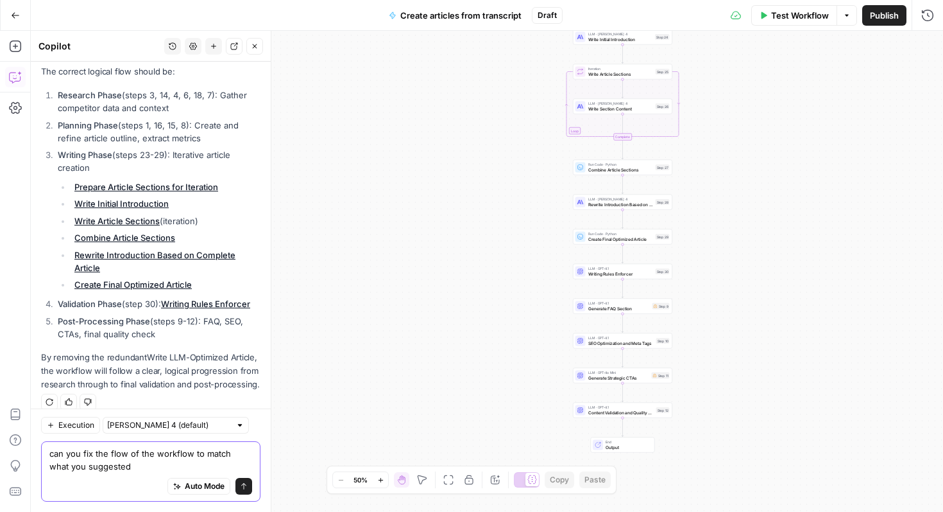
type textarea "can you fix the flow of the workflow to match what you suggested?"
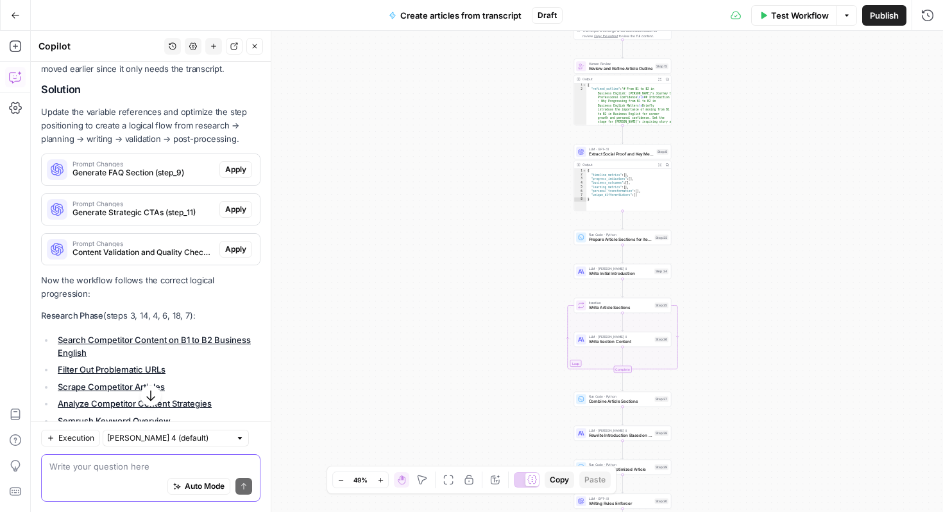
scroll to position [3431, 0]
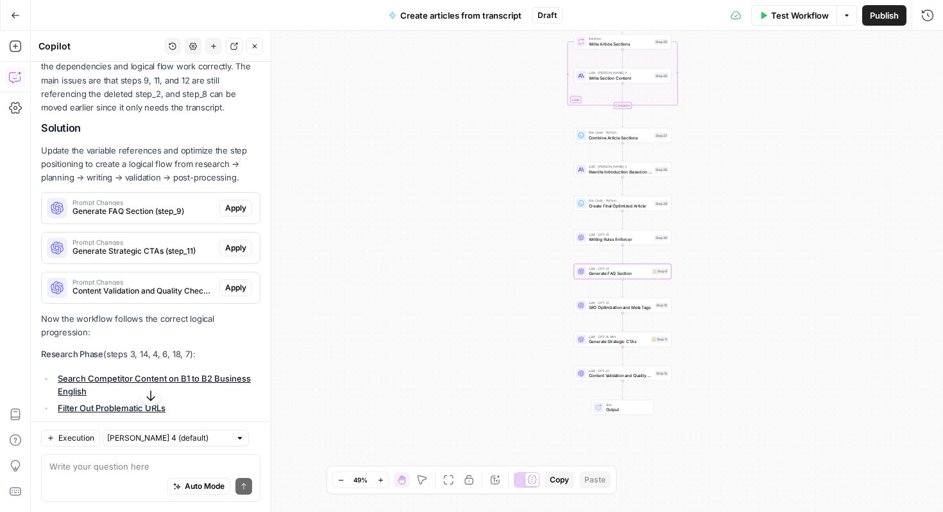
click at [241, 202] on span "Apply" at bounding box center [235, 208] width 21 height 12
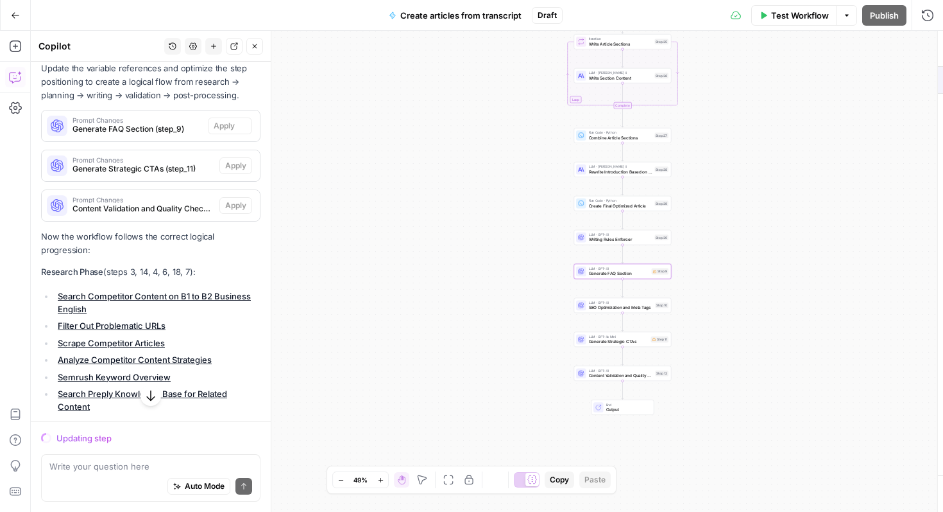
scroll to position [3349, 0]
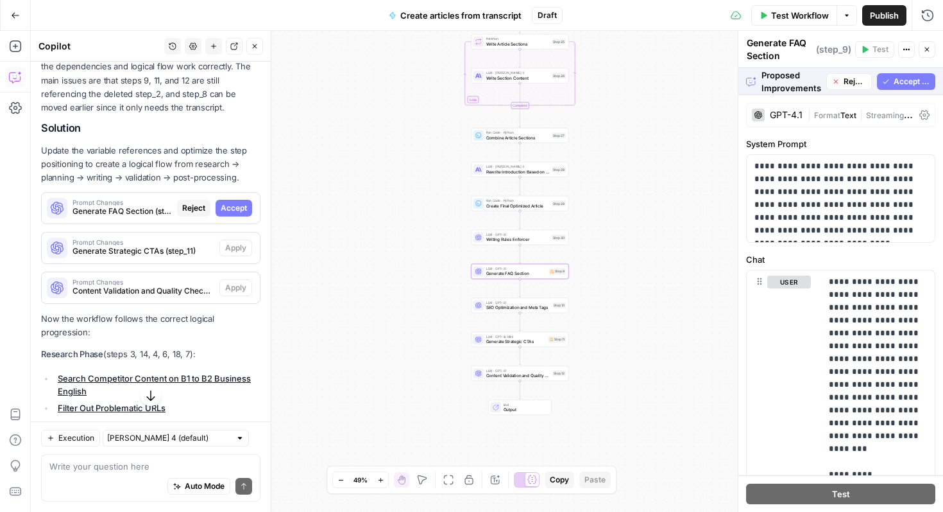
click at [243, 202] on span "Accept" at bounding box center [234, 208] width 26 height 12
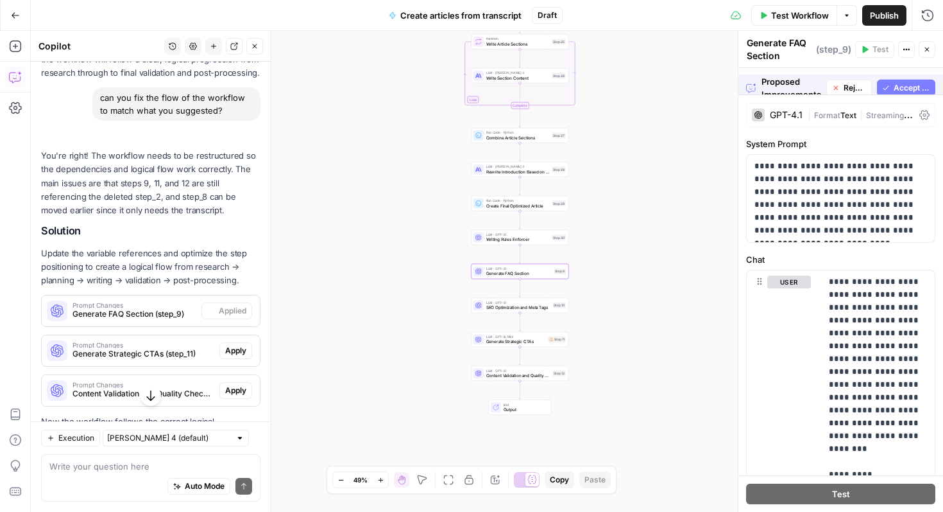
scroll to position [3452, 0]
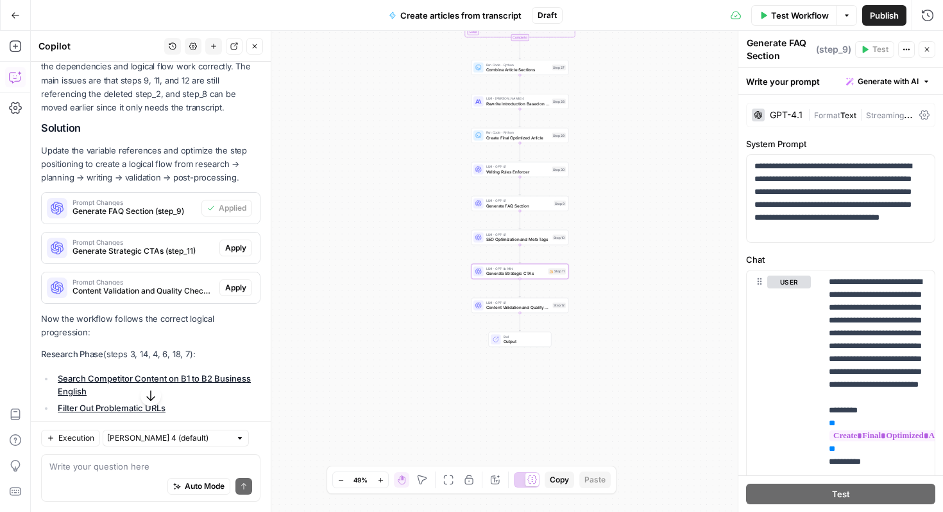
click at [237, 242] on span "Apply" at bounding box center [235, 248] width 21 height 12
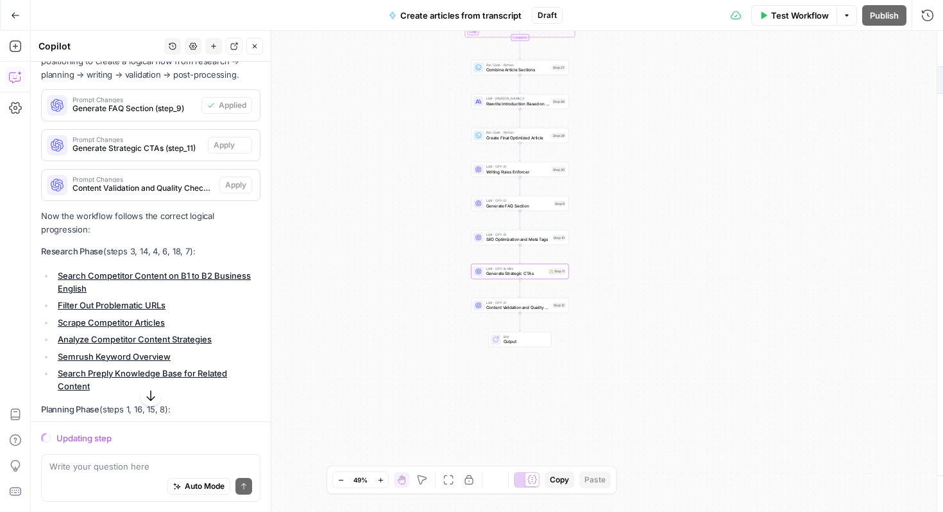
scroll to position [3349, 0]
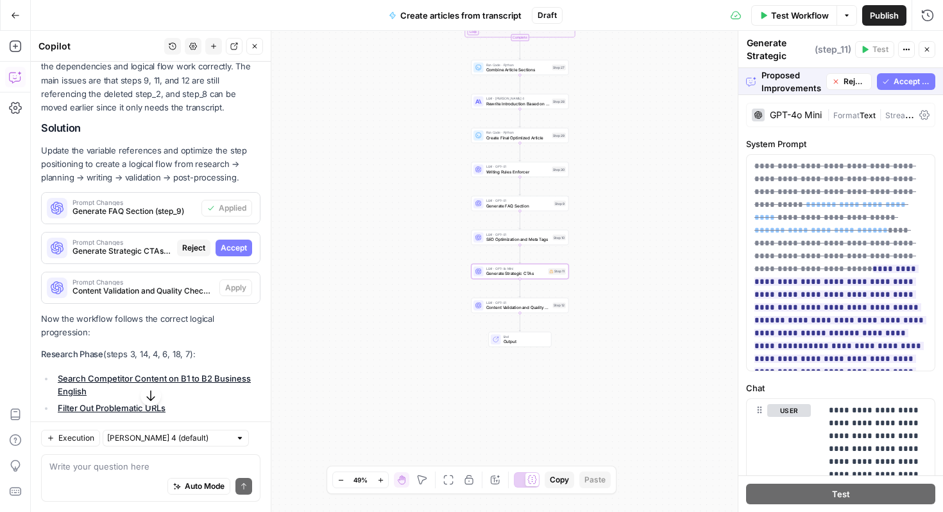
click at [246, 242] on span "Accept" at bounding box center [234, 248] width 26 height 12
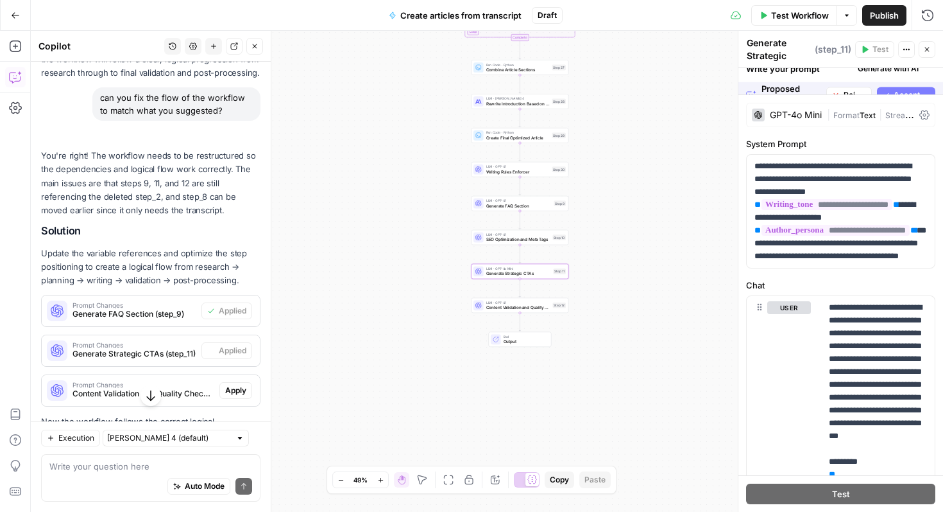
scroll to position [3452, 0]
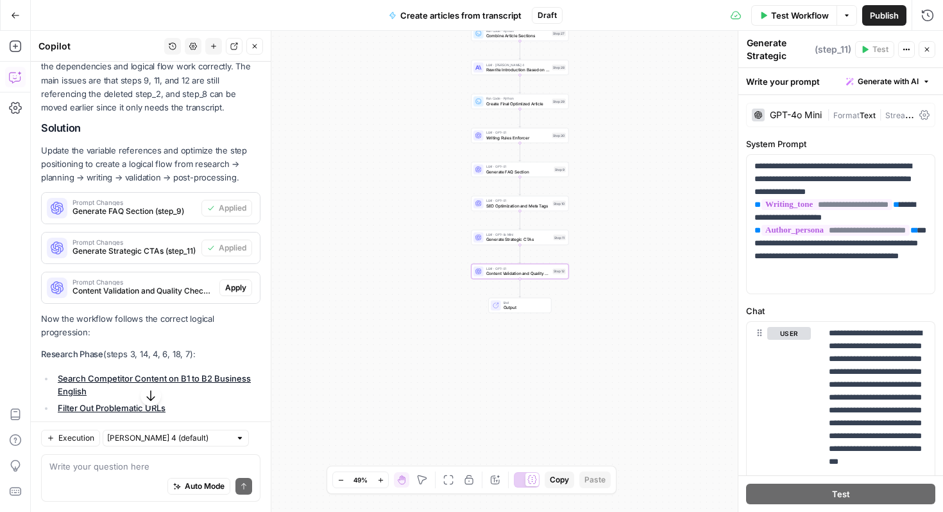
click at [239, 282] on span "Apply" at bounding box center [235, 288] width 21 height 12
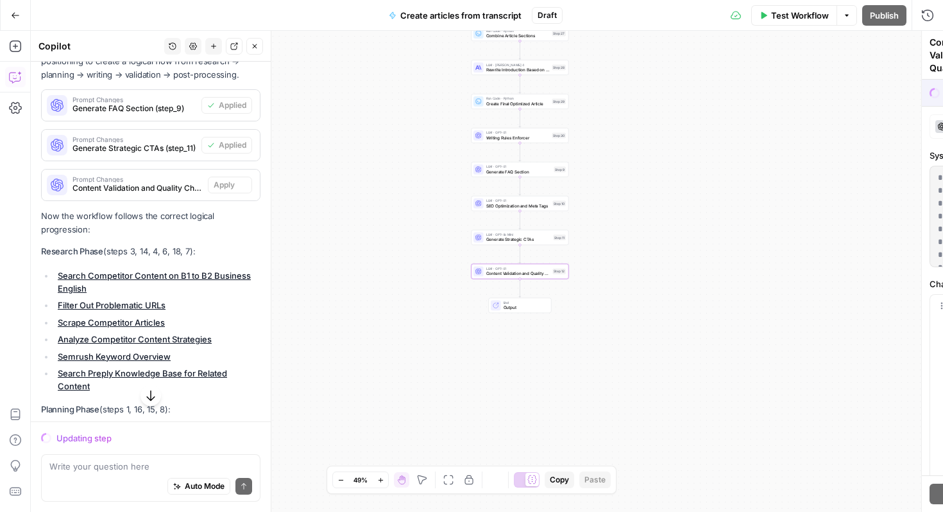
scroll to position [3349, 0]
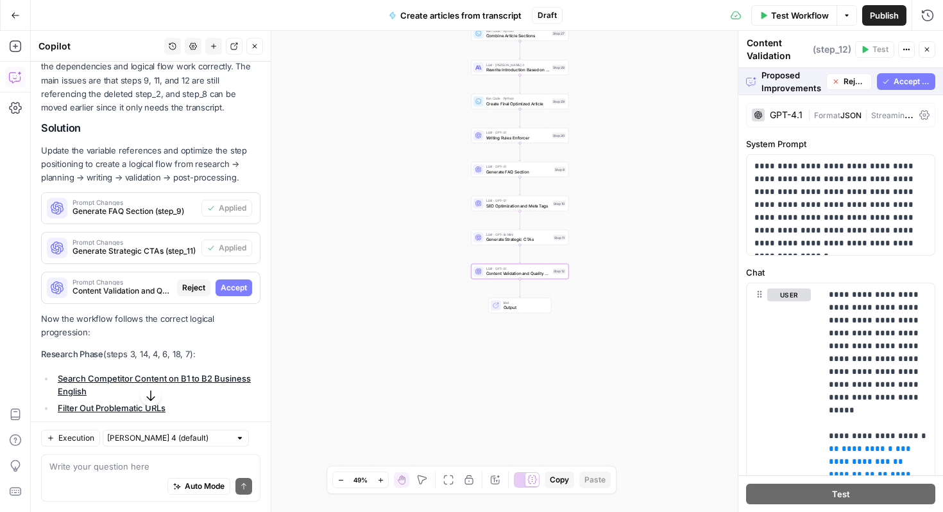
click at [237, 282] on span "Accept" at bounding box center [234, 288] width 26 height 12
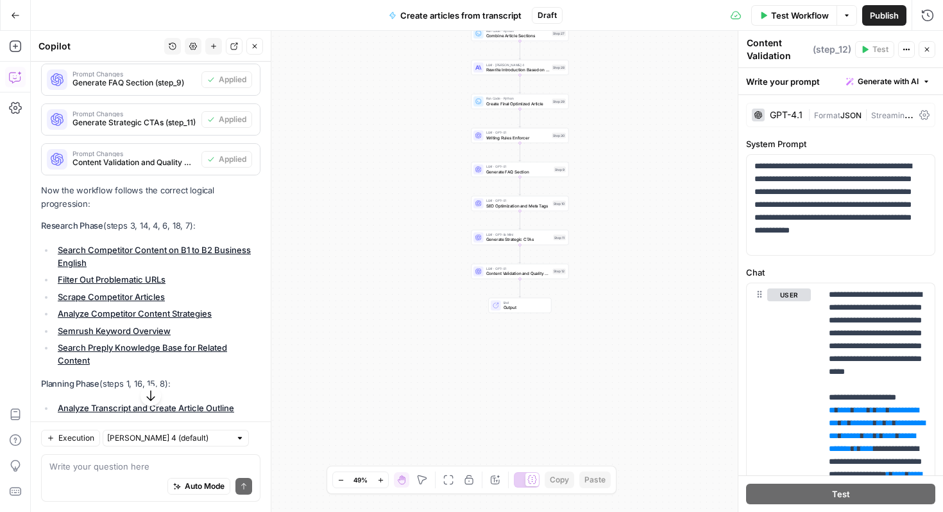
scroll to position [3550, 0]
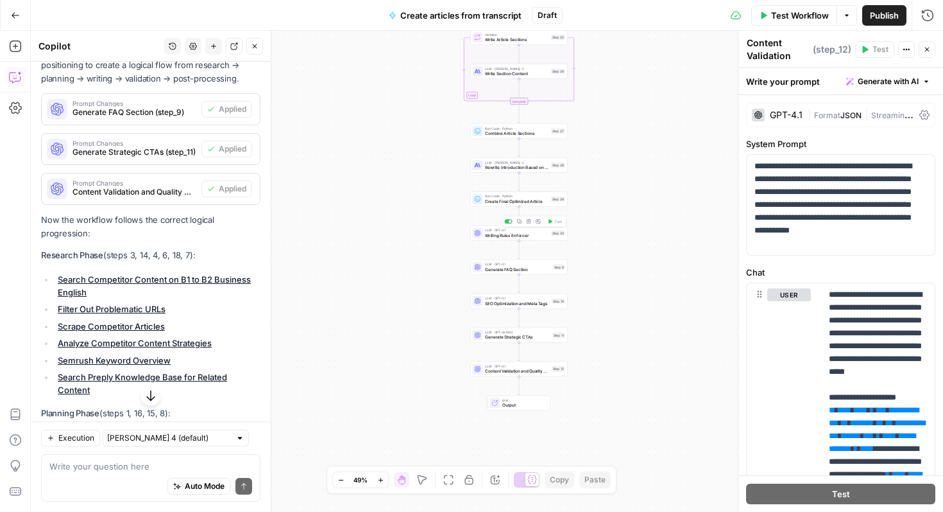
click at [534, 237] on span "Writing Rules Enforcer" at bounding box center [517, 235] width 64 height 6
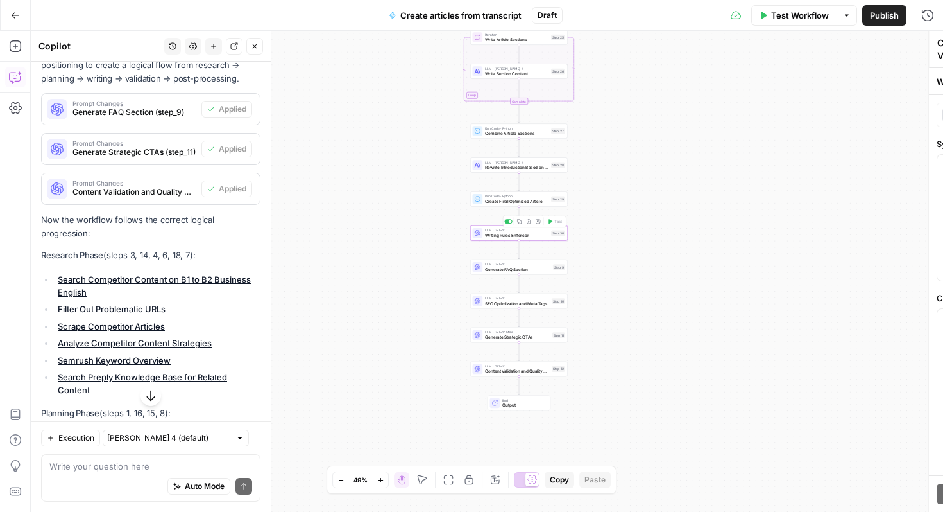
type textarea "Writing Rules Enforcer"
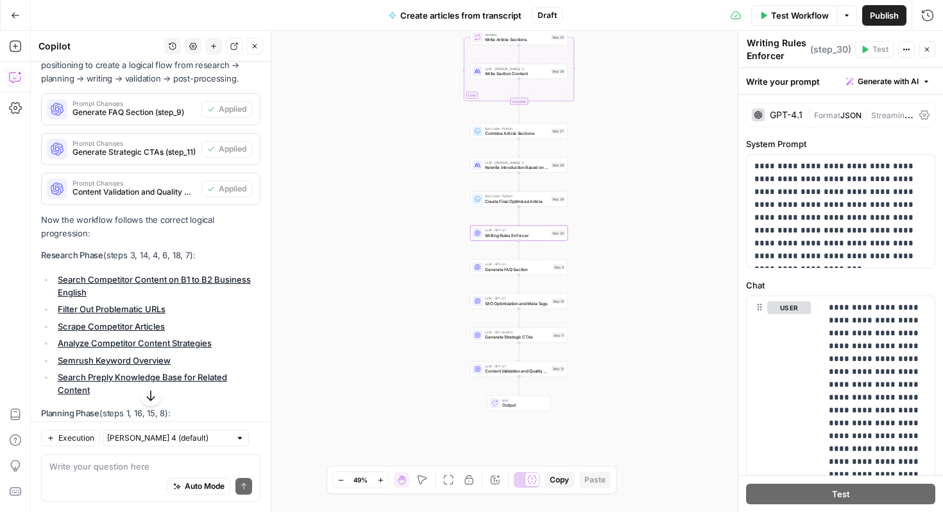
click at [789, 115] on div "GPT-4.1" at bounding box center [786, 114] width 33 height 9
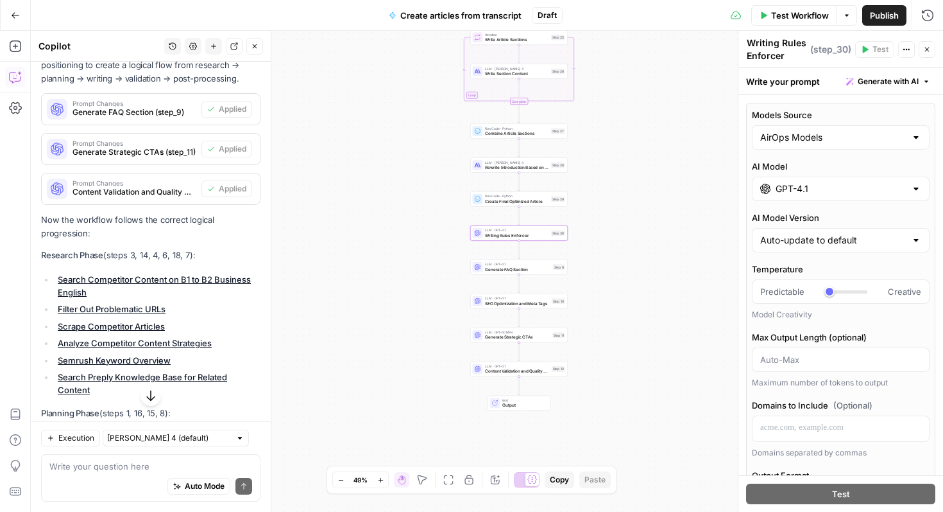
click at [907, 141] on div "AirOps Models" at bounding box center [841, 137] width 178 height 24
type input "AirOps Models"
click at [687, 134] on div "Workflow Set Inputs Inputs Google Search Search Competitor Content on B1 to B2 …" at bounding box center [487, 271] width 913 height 481
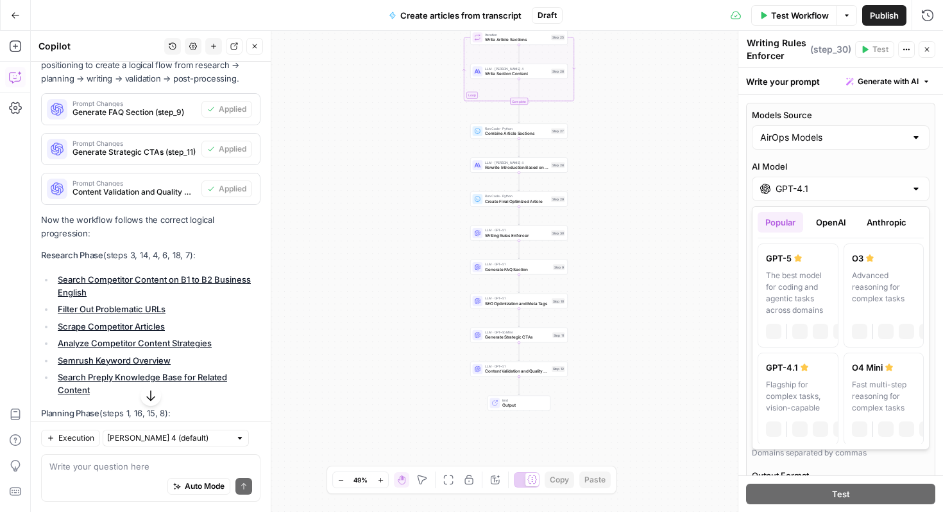
click at [867, 187] on input "GPT-4.1" at bounding box center [841, 188] width 130 height 13
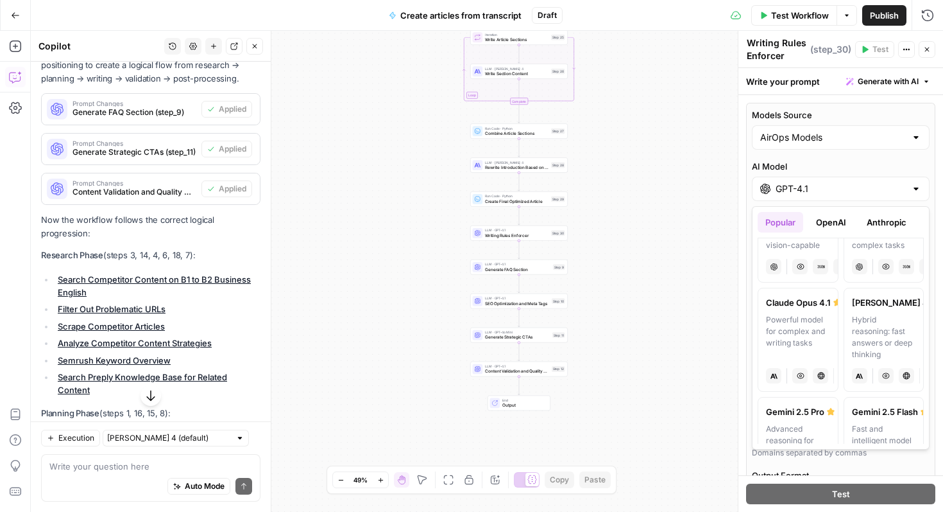
scroll to position [164, 0]
click at [887, 325] on div "Hybrid reasoning: fast answers or deep thinking" at bounding box center [884, 336] width 64 height 46
type input "[PERSON_NAME] 4"
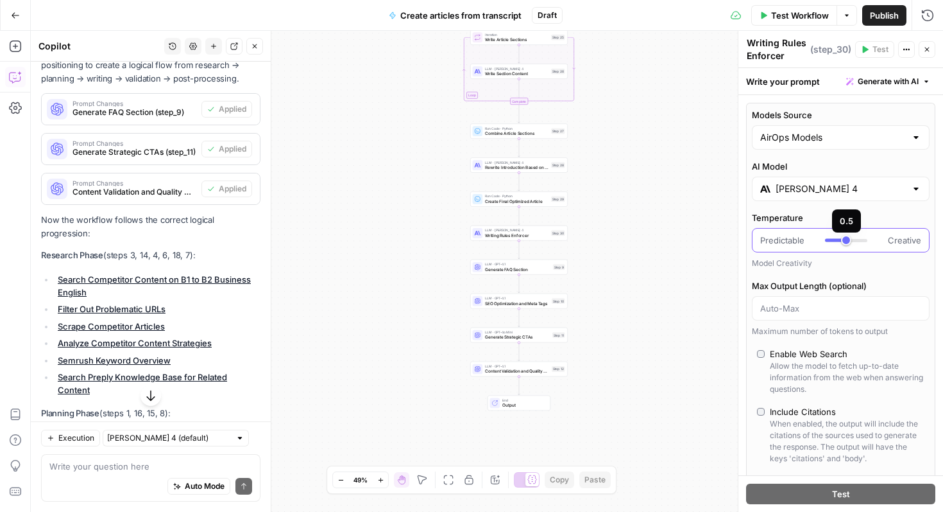
type input "***"
drag, startPoint x: 829, startPoint y: 241, endPoint x: 850, endPoint y: 241, distance: 21.2
click at [850, 241] on div at bounding box center [846, 240] width 42 height 3
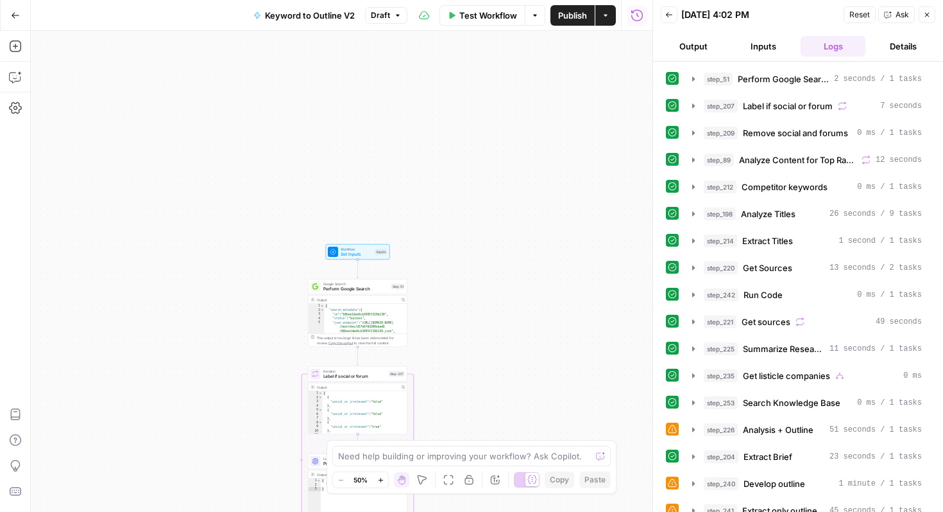
click at [671, 12] on icon "button" at bounding box center [670, 15] width 8 height 8
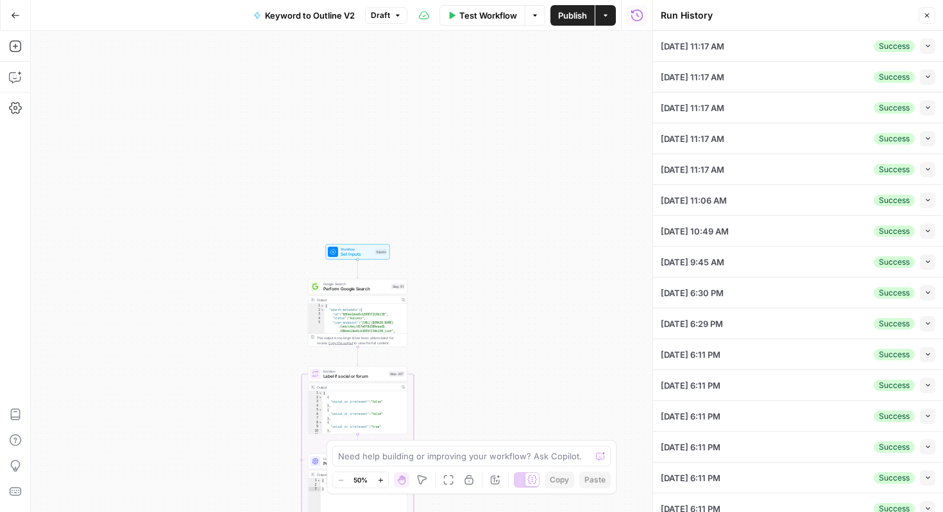
click at [358, 252] on span "Set Inputs" at bounding box center [357, 254] width 32 height 6
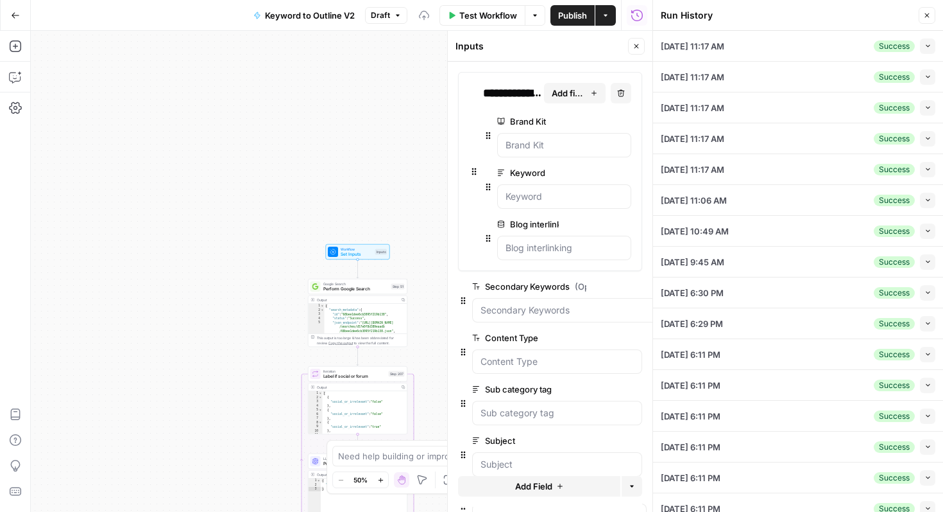
click at [925, 13] on icon "button" at bounding box center [928, 16] width 8 height 8
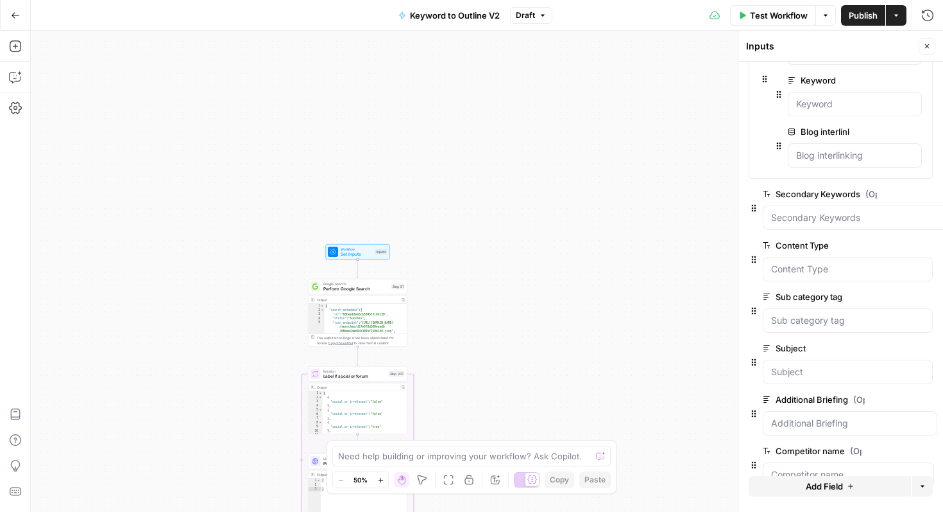
scroll to position [121, 0]
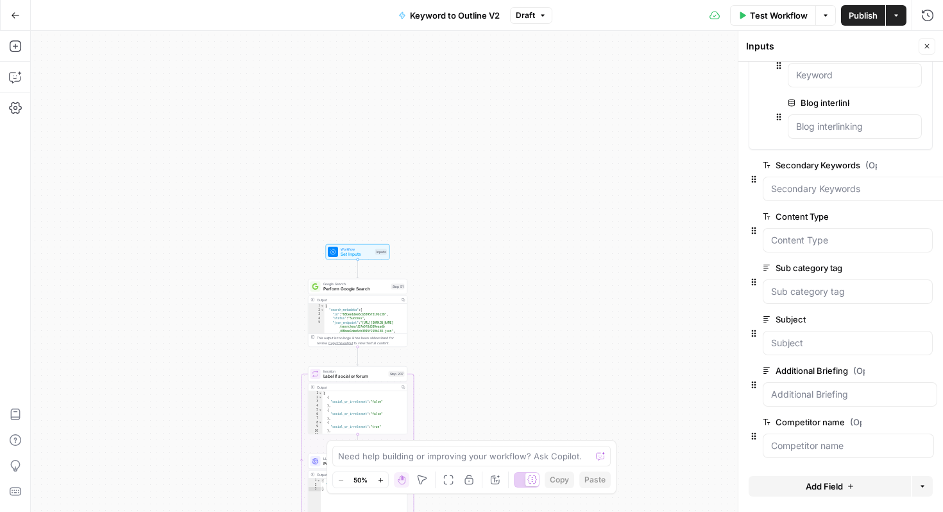
click at [17, 21] on button "Go Back" at bounding box center [15, 15] width 23 height 23
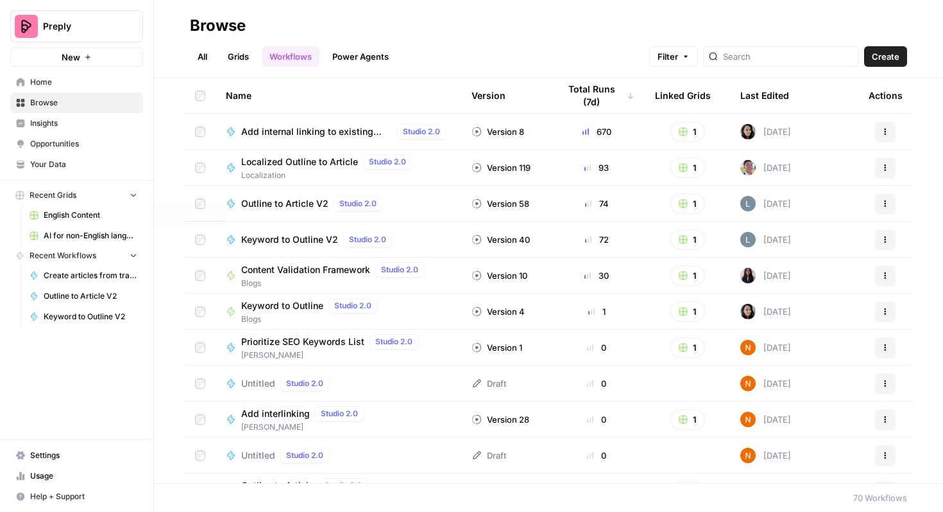
click at [71, 210] on span "English Content" at bounding box center [91, 215] width 94 height 12
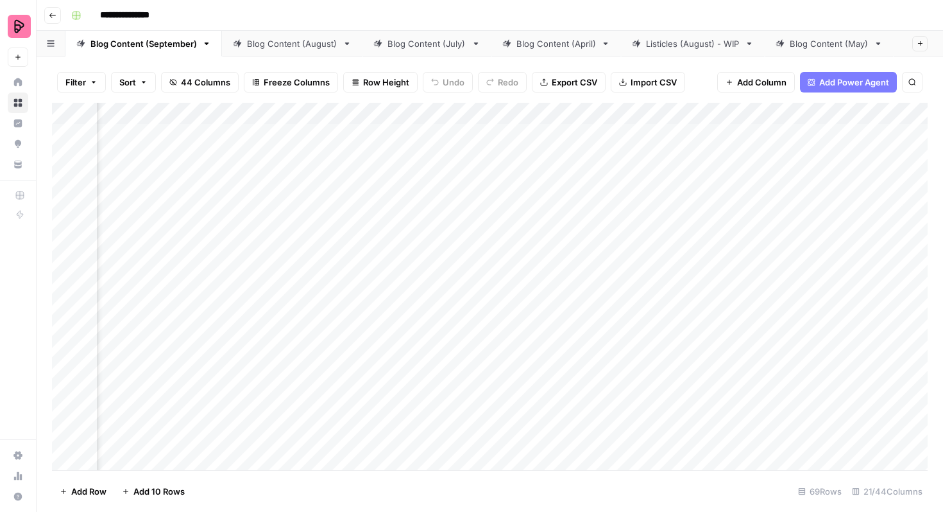
scroll to position [0, 363]
click at [545, 136] on div "Add Column" at bounding box center [490, 286] width 876 height 367
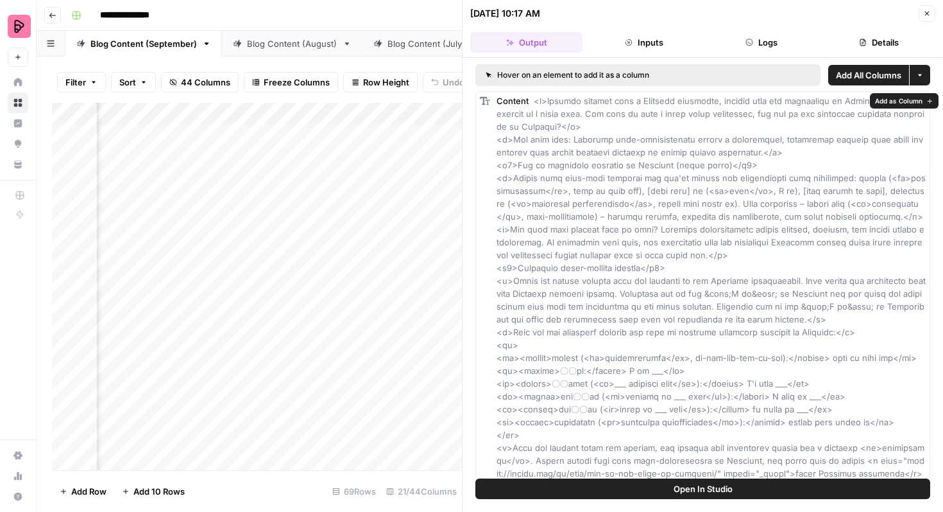
click at [666, 486] on button "Open In Studio" at bounding box center [703, 488] width 455 height 21
click at [924, 13] on icon "button" at bounding box center [928, 14] width 8 height 8
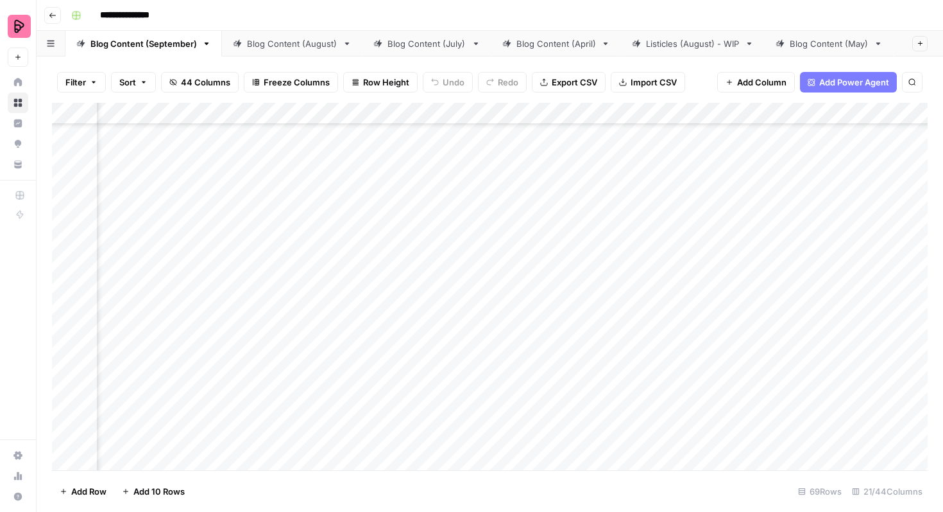
scroll to position [1803, 569]
click at [595, 270] on div "Add Column" at bounding box center [490, 286] width 876 height 367
click at [579, 273] on div "Add Column" at bounding box center [490, 286] width 876 height 367
click at [596, 314] on div "Add Column" at bounding box center [490, 286] width 876 height 367
click at [836, 262] on div "Add Column" at bounding box center [490, 286] width 876 height 367
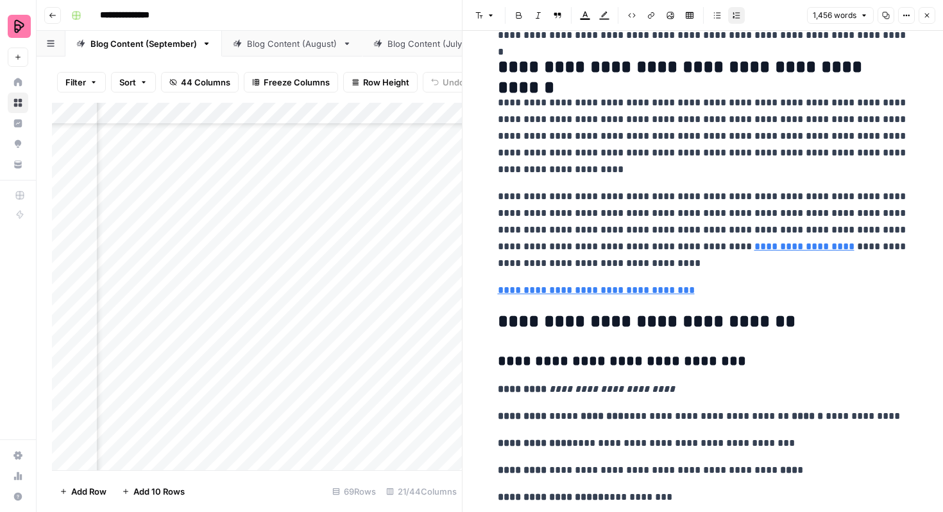
scroll to position [3638, 0]
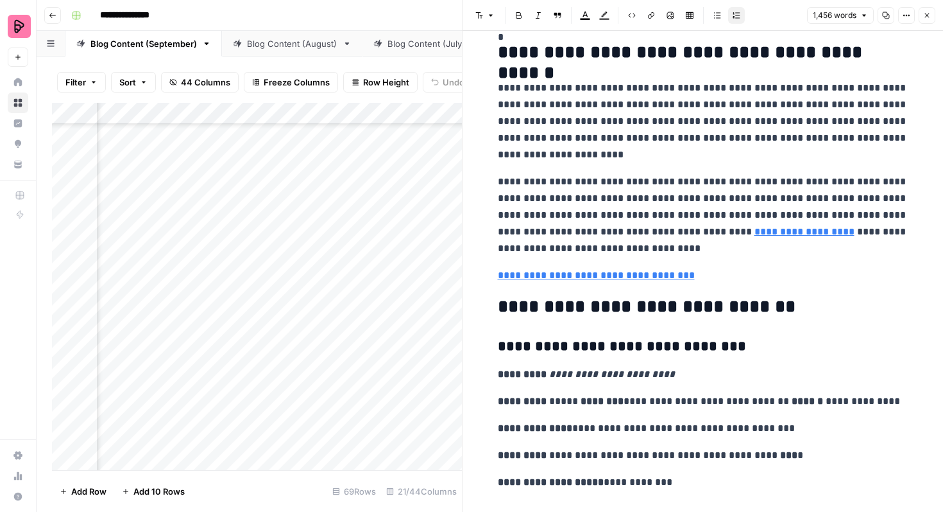
click at [928, 13] on icon "button" at bounding box center [928, 16] width 8 height 8
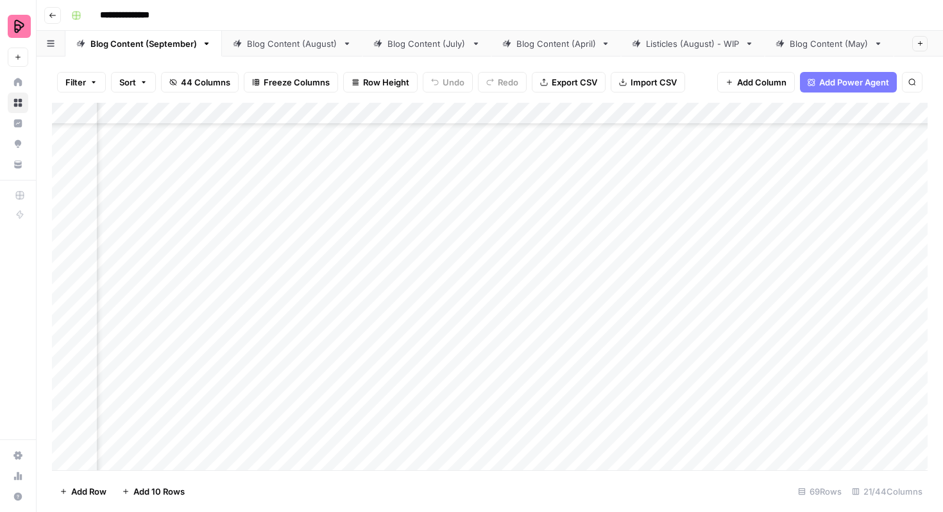
scroll to position [1803, 348]
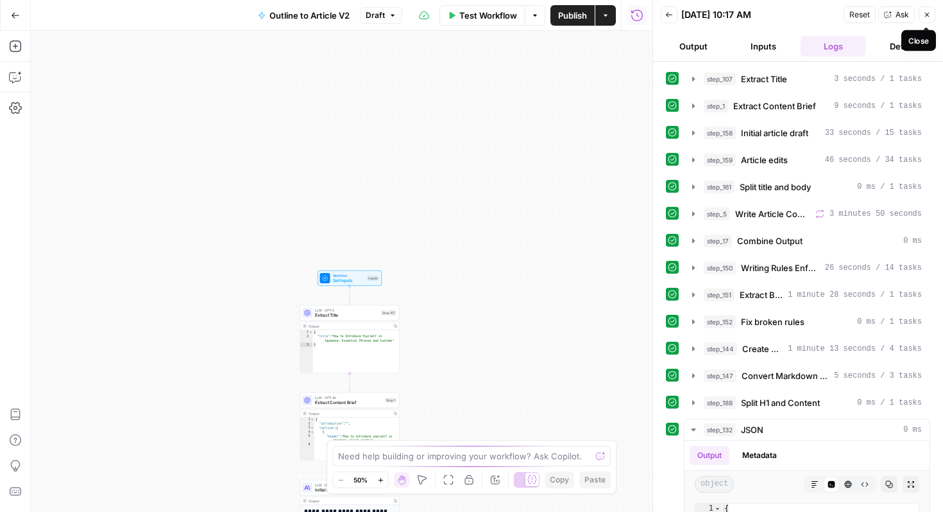
click at [924, 10] on button "Close" at bounding box center [927, 14] width 17 height 17
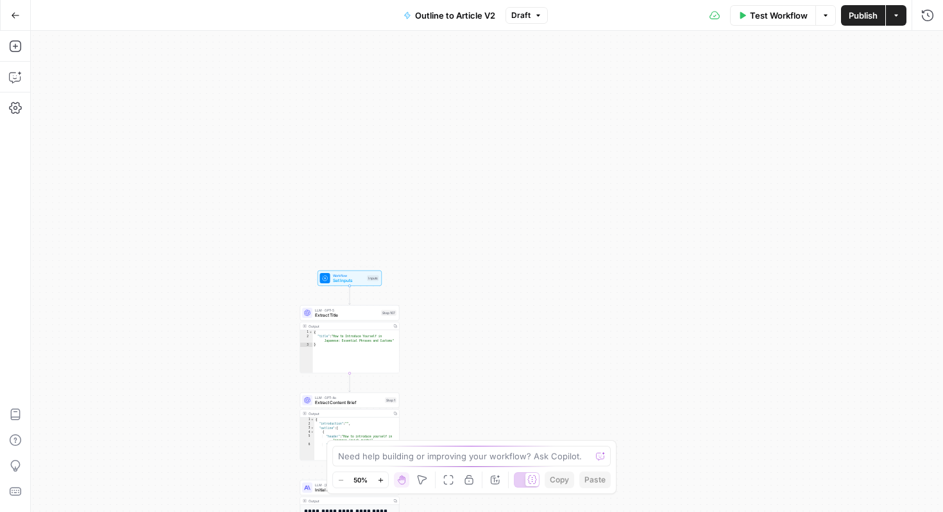
click at [347, 280] on span "Set Inputs" at bounding box center [349, 280] width 32 height 6
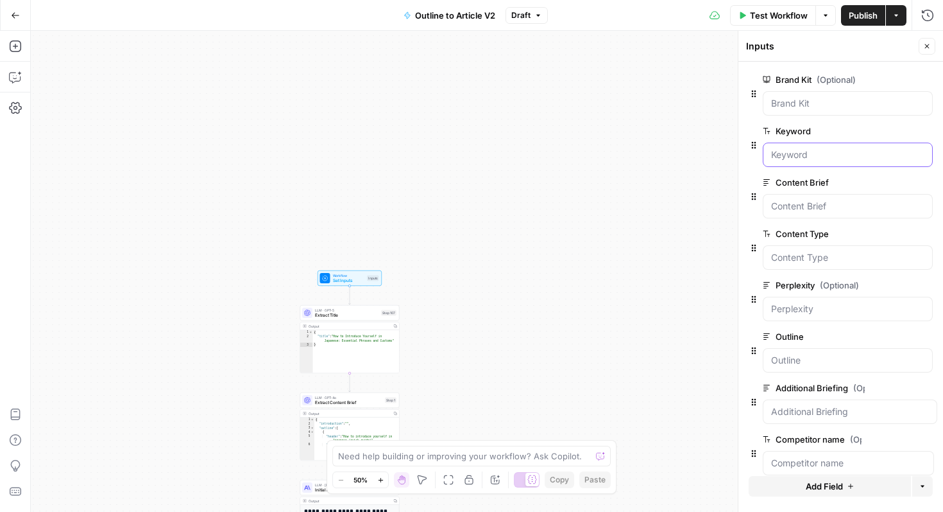
click at [835, 157] on input "Keyword" at bounding box center [847, 154] width 153 height 13
click at [873, 133] on span "edit field" at bounding box center [885, 131] width 28 height 10
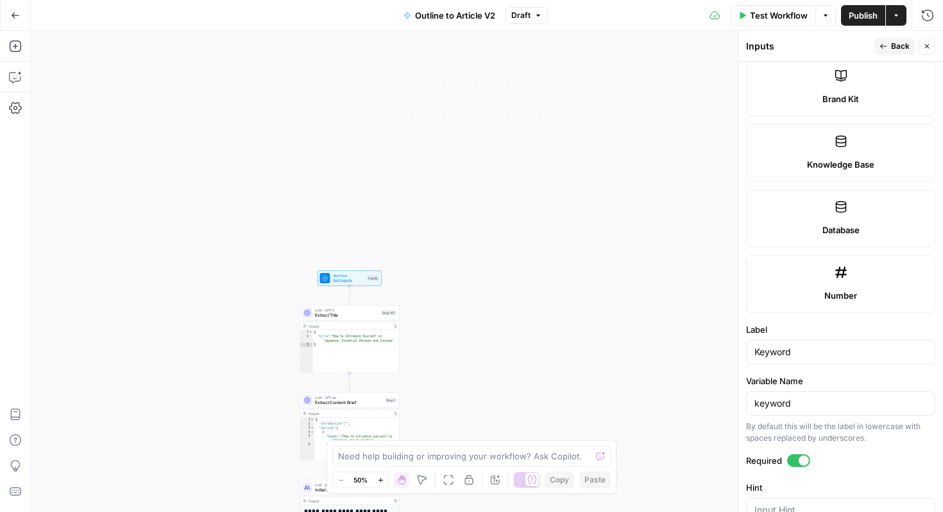
scroll to position [723, 0]
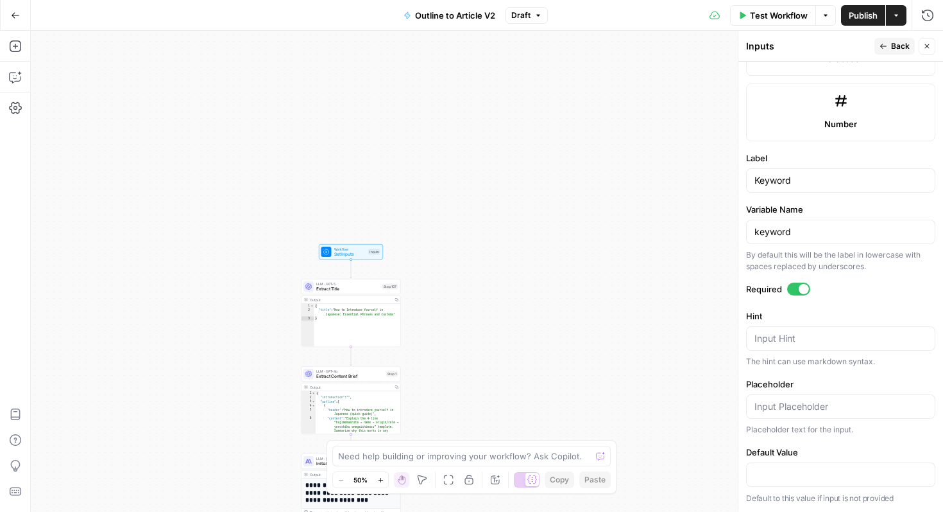
click at [886, 49] on icon "button" at bounding box center [884, 46] width 8 height 8
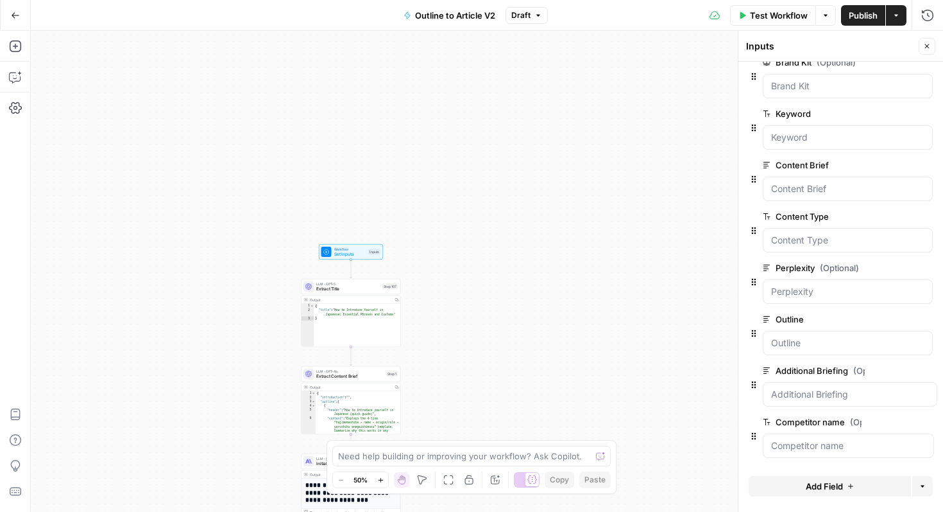
scroll to position [0, 0]
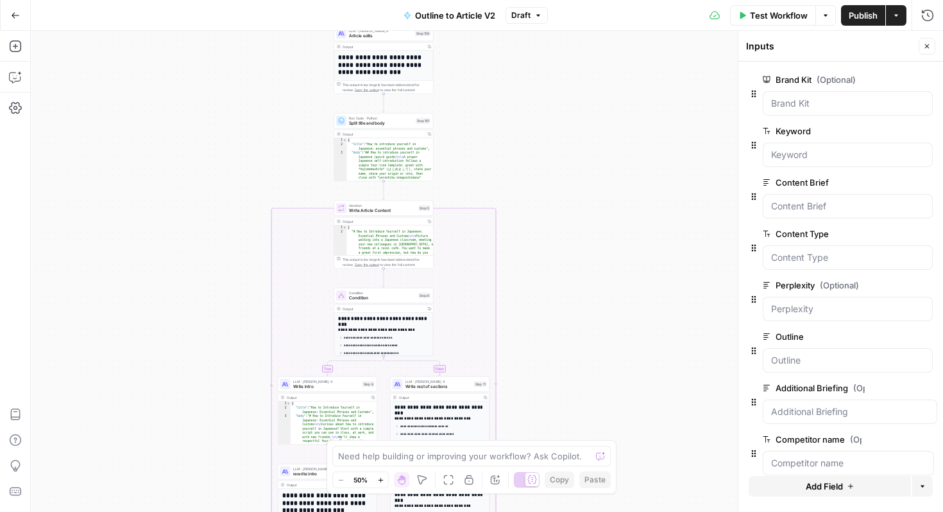
click at [390, 292] on span "Condition" at bounding box center [382, 292] width 67 height 5
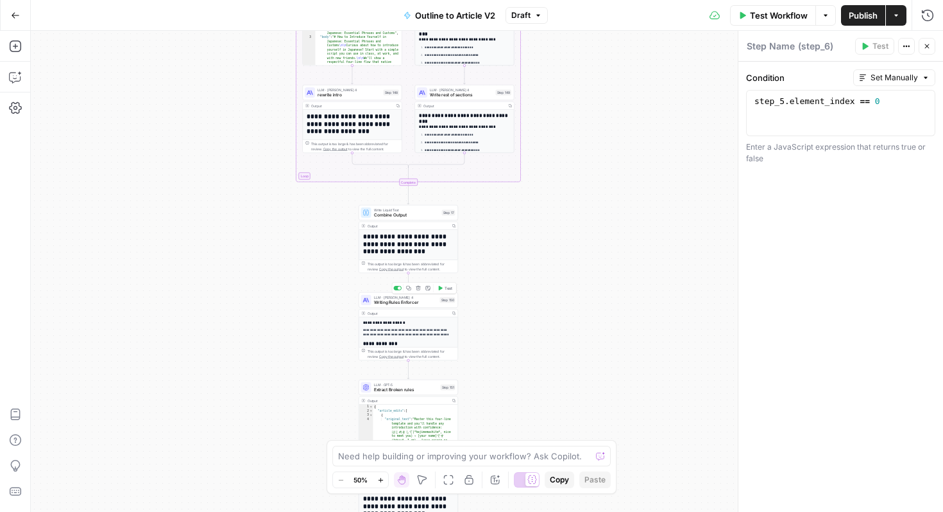
click at [417, 303] on span "Writing Rules Enforcer" at bounding box center [406, 302] width 64 height 6
type textarea "Writing Rules Enforcer"
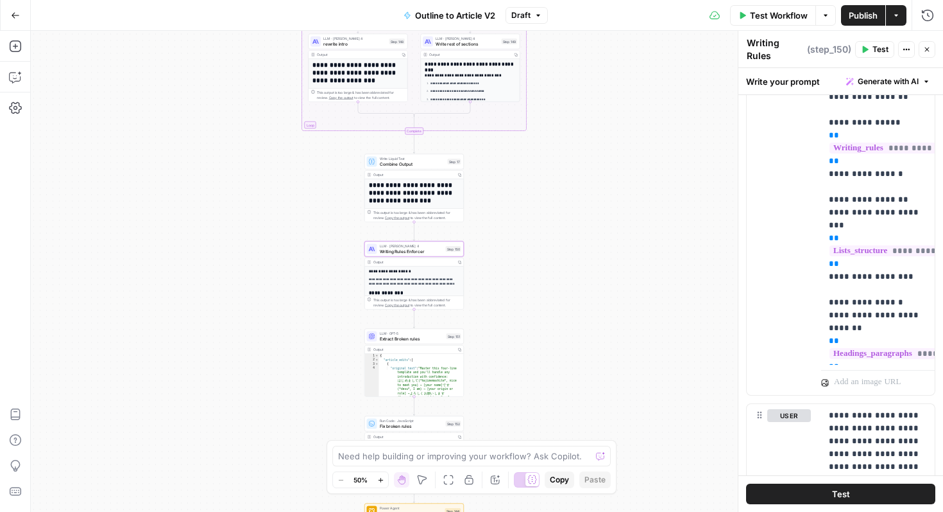
scroll to position [544, 0]
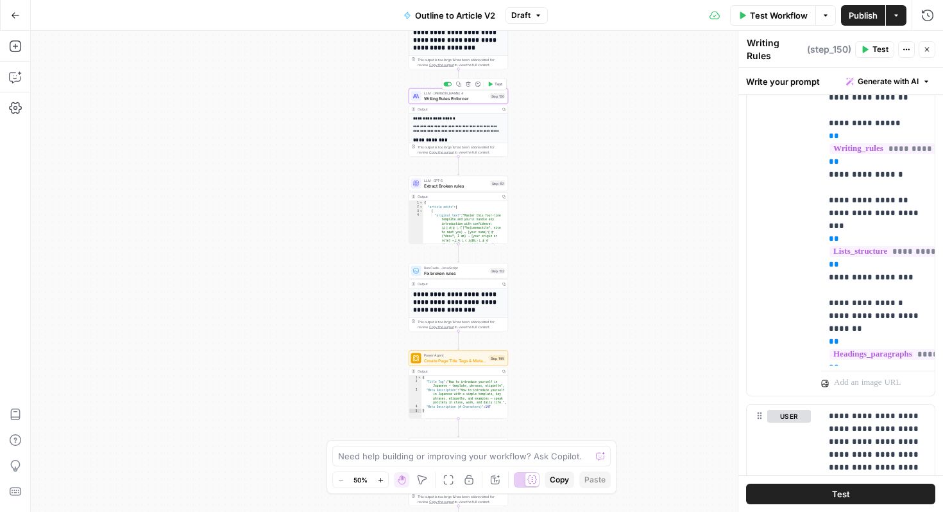
click at [477, 97] on span "Writing Rules Enforcer" at bounding box center [456, 98] width 64 height 6
click at [585, 132] on div "true false Workflow Set Inputs Inputs LLM · GPT-5 Extract Title Step 107 Output…" at bounding box center [487, 271] width 913 height 481
click at [927, 46] on icon "button" at bounding box center [928, 50] width 8 height 8
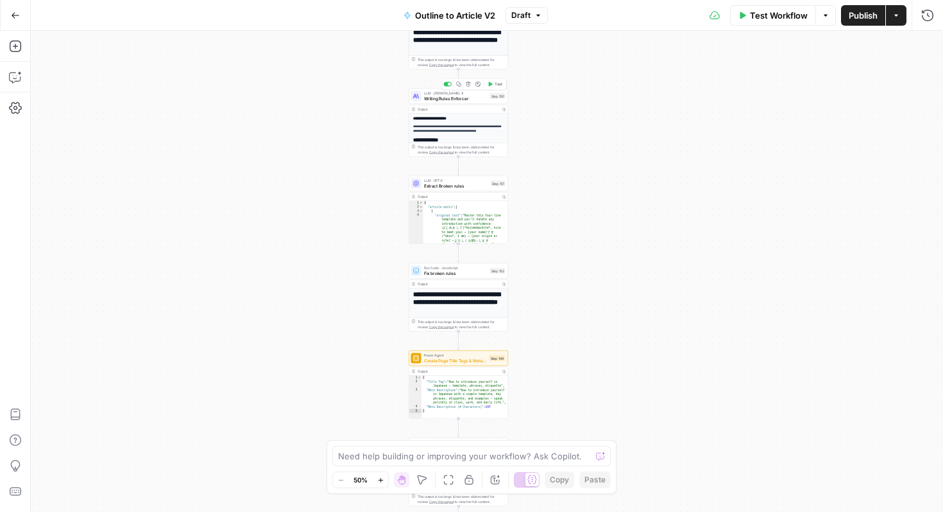
click at [478, 97] on span "Writing Rules Enforcer" at bounding box center [456, 98] width 64 height 6
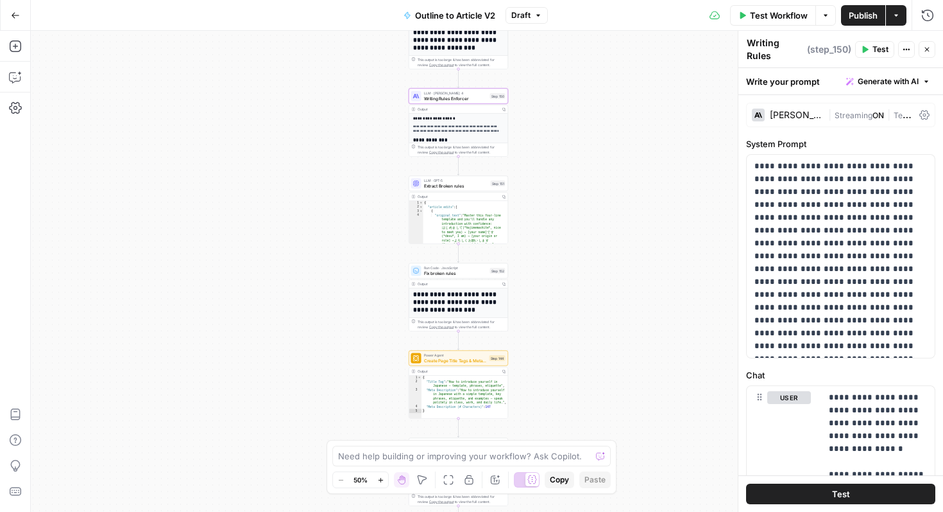
click at [798, 116] on div "[PERSON_NAME] 4" at bounding box center [796, 114] width 53 height 9
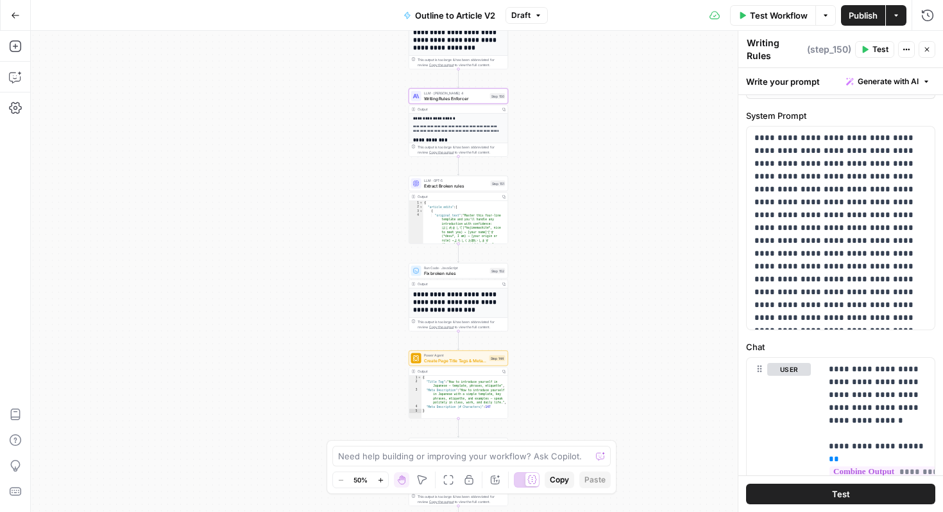
scroll to position [607, 0]
drag, startPoint x: 755, startPoint y: 134, endPoint x: 923, endPoint y: 325, distance: 254.2
click at [923, 325] on div "**********" at bounding box center [841, 226] width 188 height 203
copy p "**********"
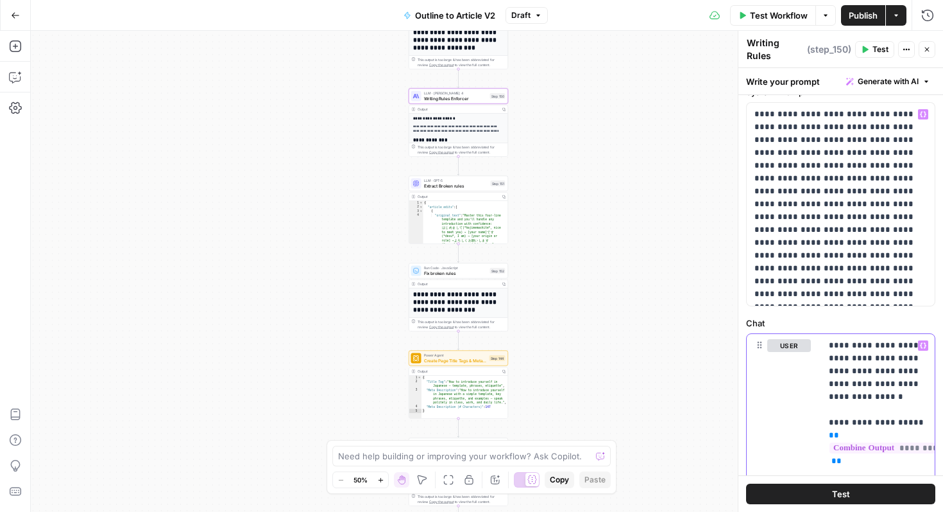
scroll to position [633, 0]
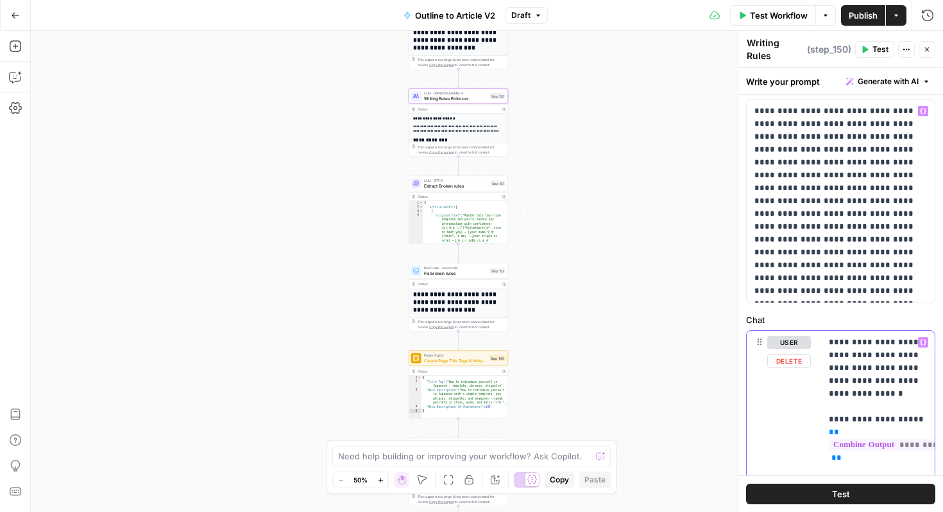
drag, startPoint x: 829, startPoint y: 365, endPoint x: 869, endPoint y: 477, distance: 118.5
click at [869, 477] on div "**********" at bounding box center [841, 289] width 205 height 443
click at [698, 402] on div "true false Workflow Set Inputs Inputs LLM · GPT-5 Extract Title Step 107 Output…" at bounding box center [487, 271] width 913 height 481
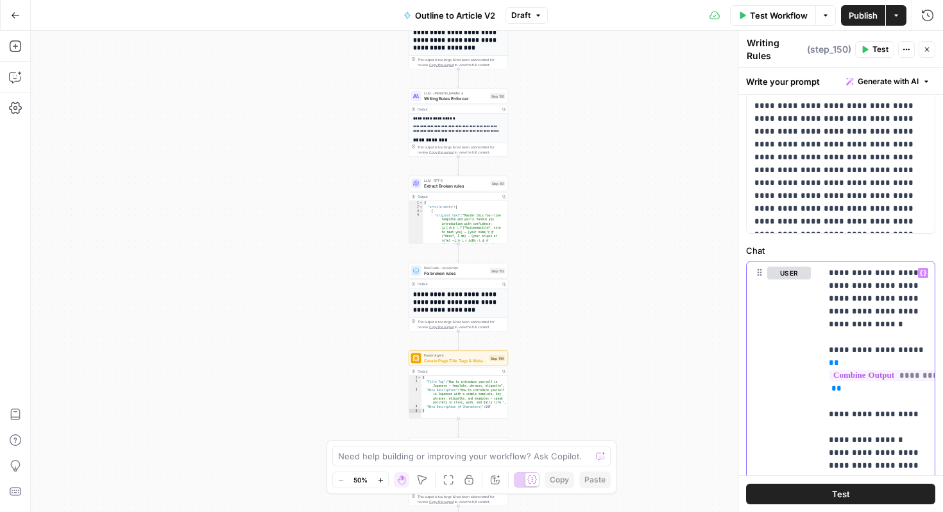
scroll to position [681, 0]
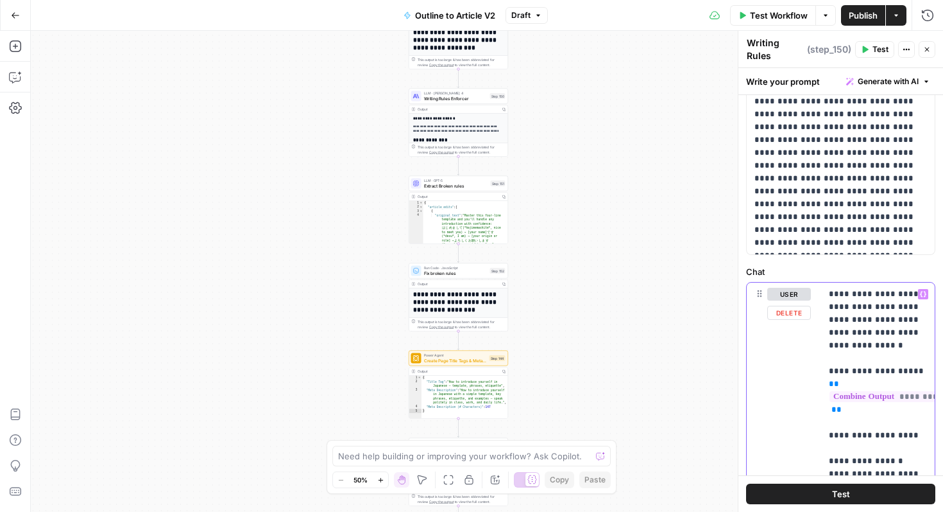
drag, startPoint x: 854, startPoint y: 291, endPoint x: 830, endPoint y: 420, distance: 131.8
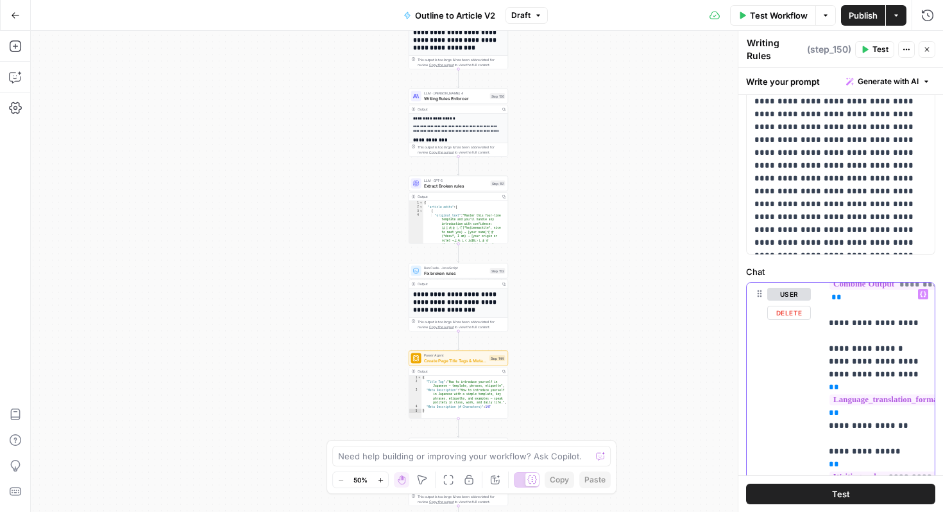
scroll to position [114, 0]
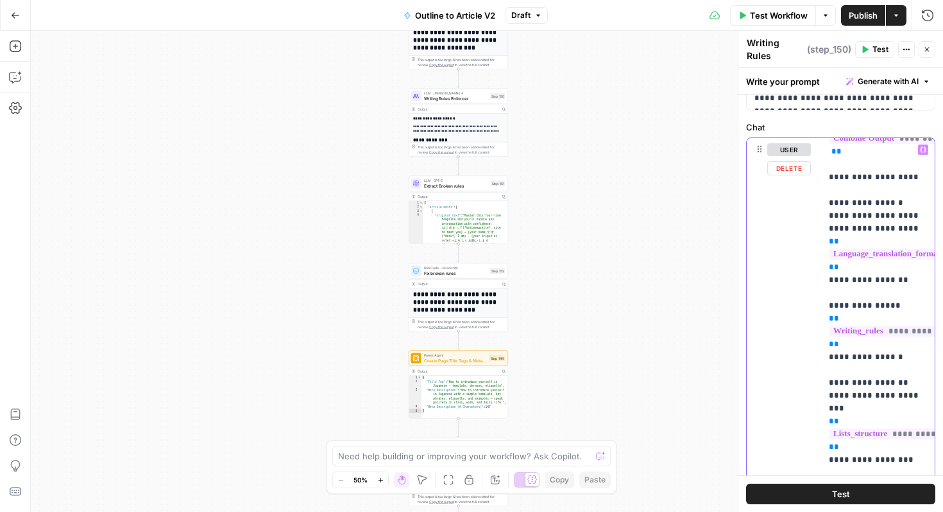
scroll to position [829, 0]
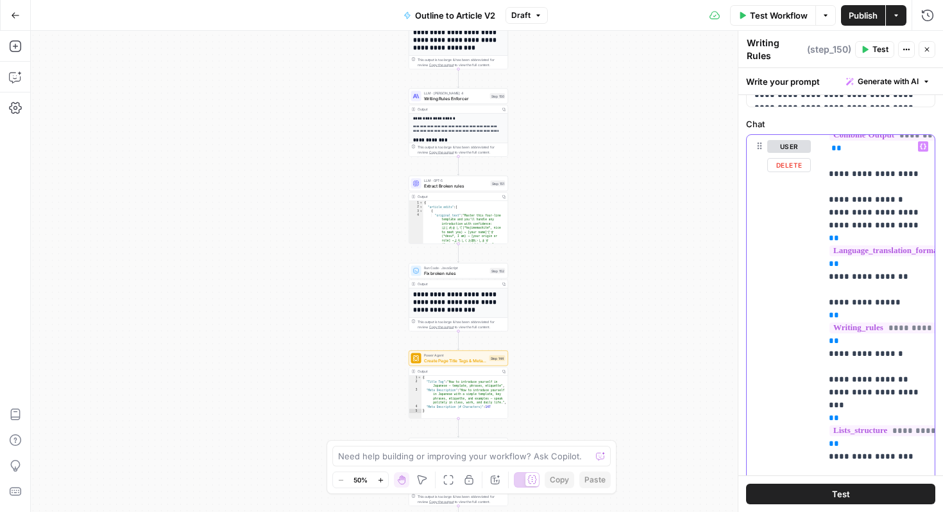
click at [806, 320] on div "user Delete" at bounding box center [790, 411] width 44 height 543
click at [685, 317] on div "true false Workflow Set Inputs Inputs LLM · GPT-5 Extract Title Step 107 Output…" at bounding box center [487, 271] width 913 height 481
click at [785, 293] on div "user Delete" at bounding box center [790, 411] width 44 height 543
click at [687, 284] on div "true false Workflow Set Inputs Inputs LLM · GPT-5 Extract Title Step 107 Output…" at bounding box center [487, 271] width 913 height 481
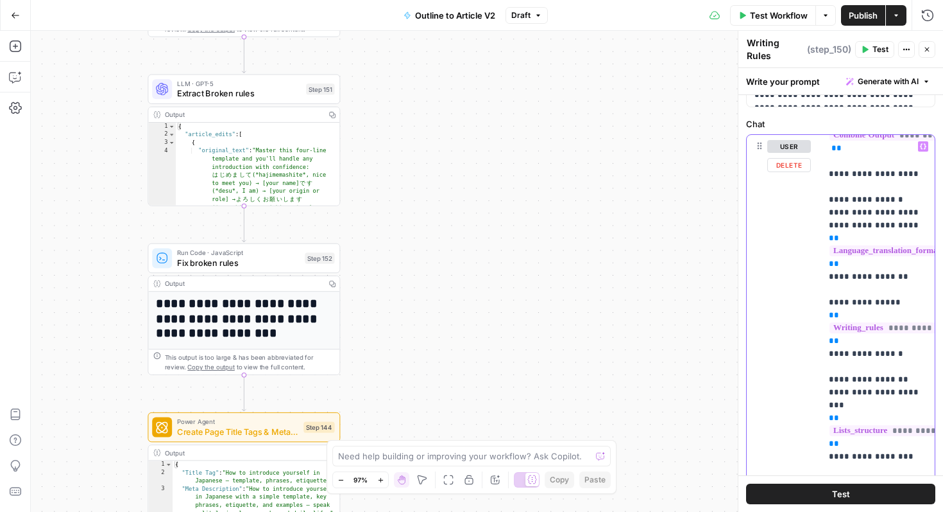
click at [860, 290] on p "**********" at bounding box center [878, 494] width 98 height 937
drag, startPoint x: 828, startPoint y: 289, endPoint x: 867, endPoint y: 438, distance: 154.6
click at [867, 438] on div "**********" at bounding box center [878, 396] width 114 height 523
click at [845, 370] on p "**********" at bounding box center [878, 494] width 98 height 937
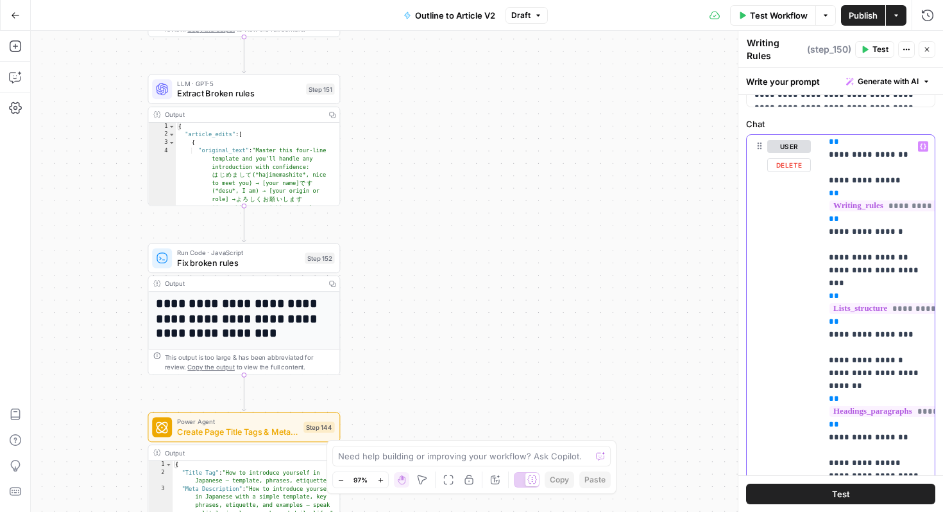
scroll to position [239, 0]
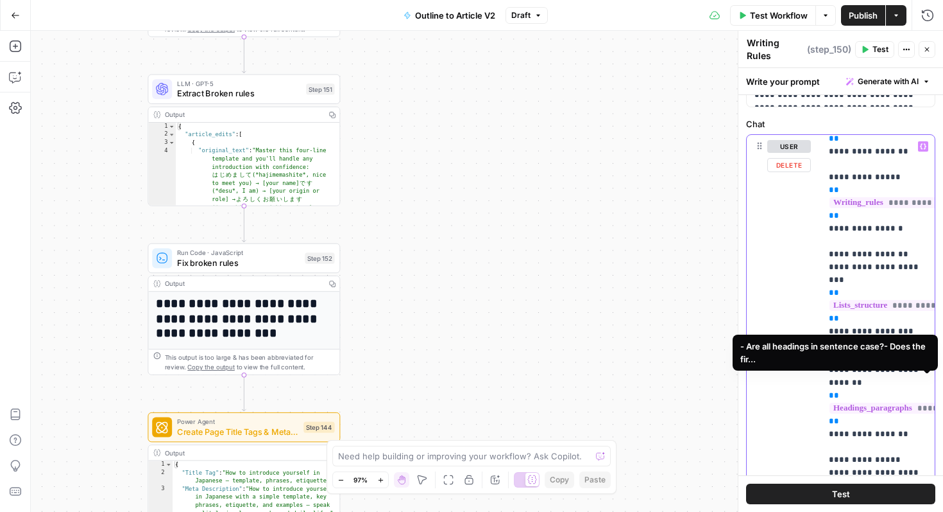
click at [857, 402] on span "**********" at bounding box center [944, 407] width 228 height 11
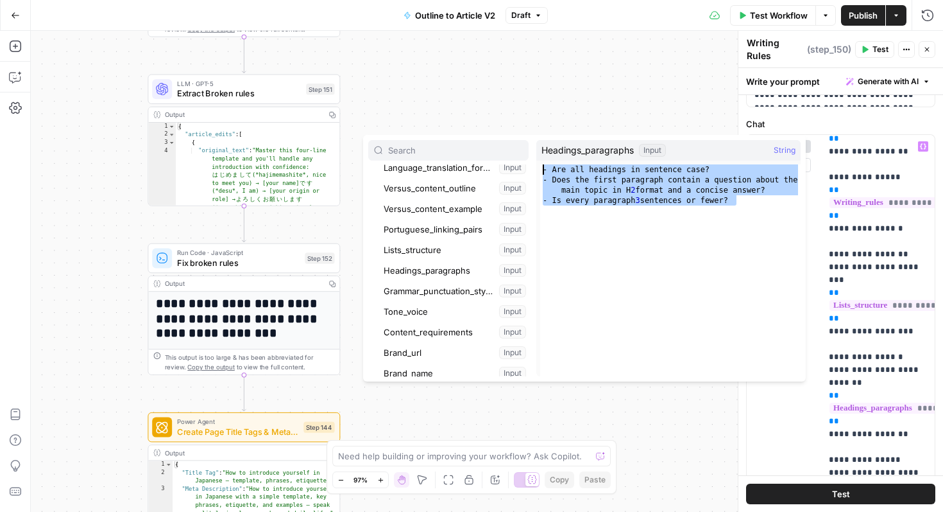
drag, startPoint x: 743, startPoint y: 205, endPoint x: 533, endPoint y: 168, distance: 213.1
click at [533, 168] on div "Inputs Brand Kit Collapse Input Grammar_content Input Words_content_outline Inp…" at bounding box center [584, 258] width 443 height 246
type textarea "**********"
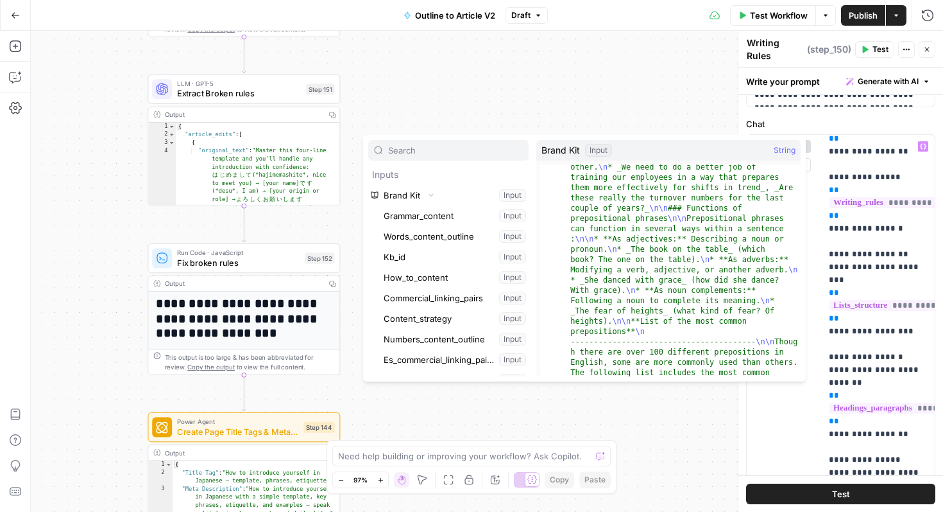
scroll to position [483, 0]
click at [666, 99] on div "true false Workflow Set Inputs Inputs LLM · GPT-5 Extract Title Step 107 Output…" at bounding box center [487, 271] width 913 height 481
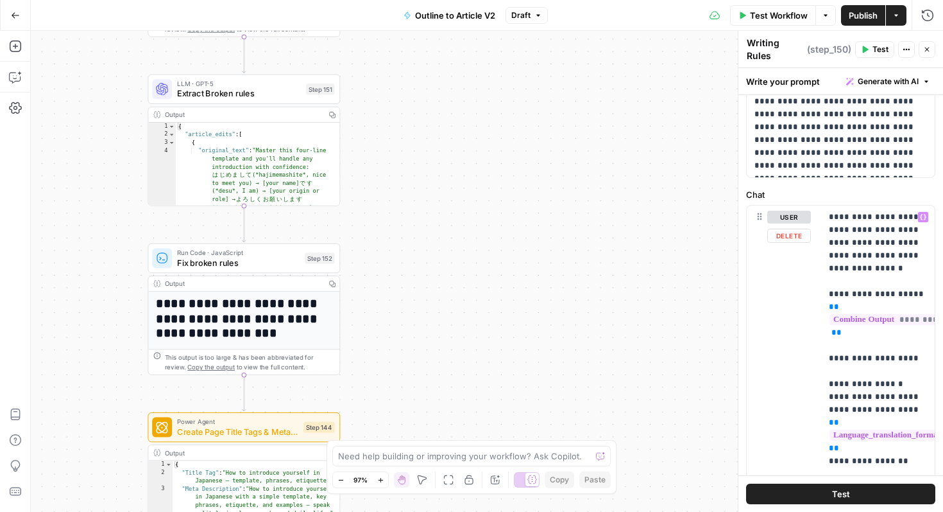
scroll to position [710, 0]
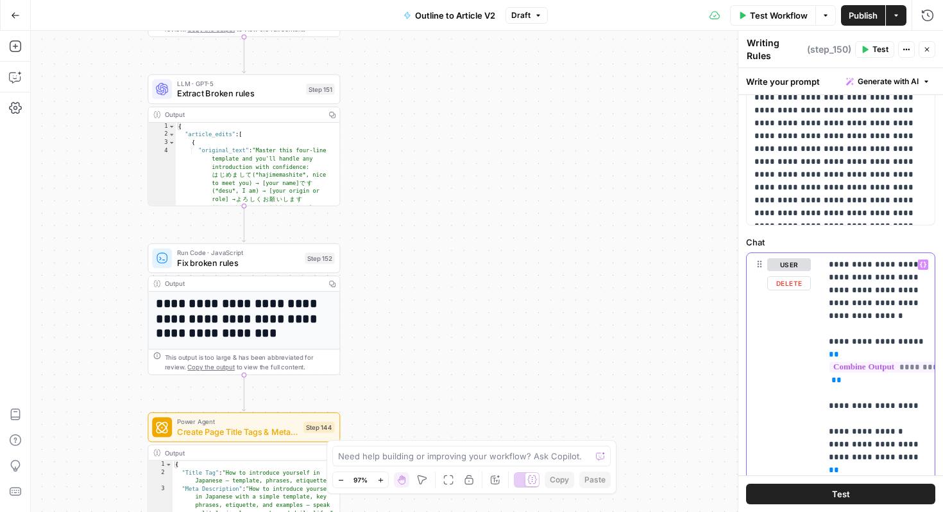
drag, startPoint x: 830, startPoint y: 262, endPoint x: 816, endPoint y: 333, distance: 72.8
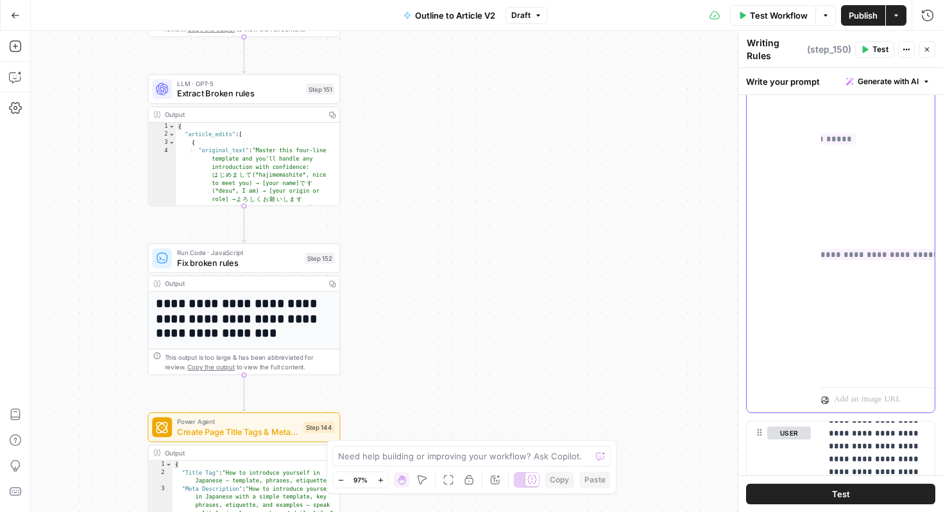
scroll to position [424, 0]
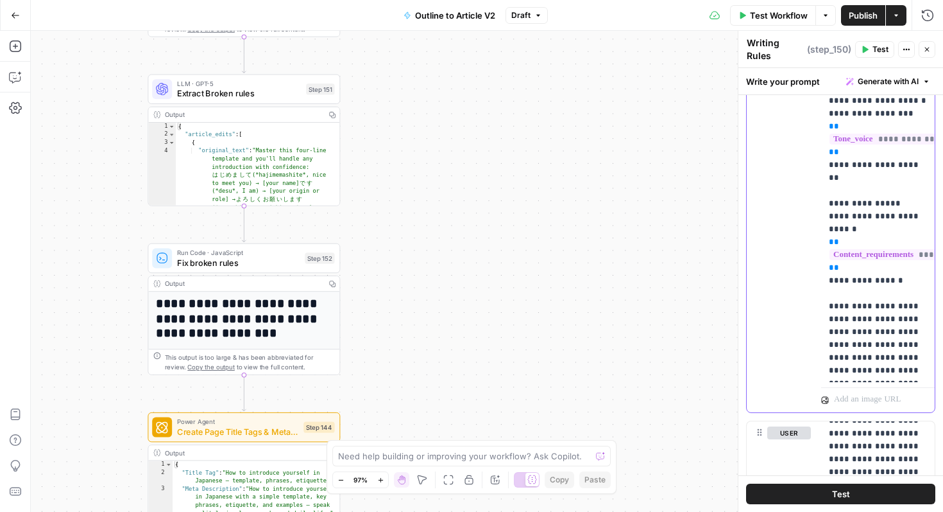
drag, startPoint x: 830, startPoint y: 391, endPoint x: 925, endPoint y: 374, distance: 97.2
copy p "**********"
click at [933, 47] on button "Close" at bounding box center [927, 49] width 17 height 17
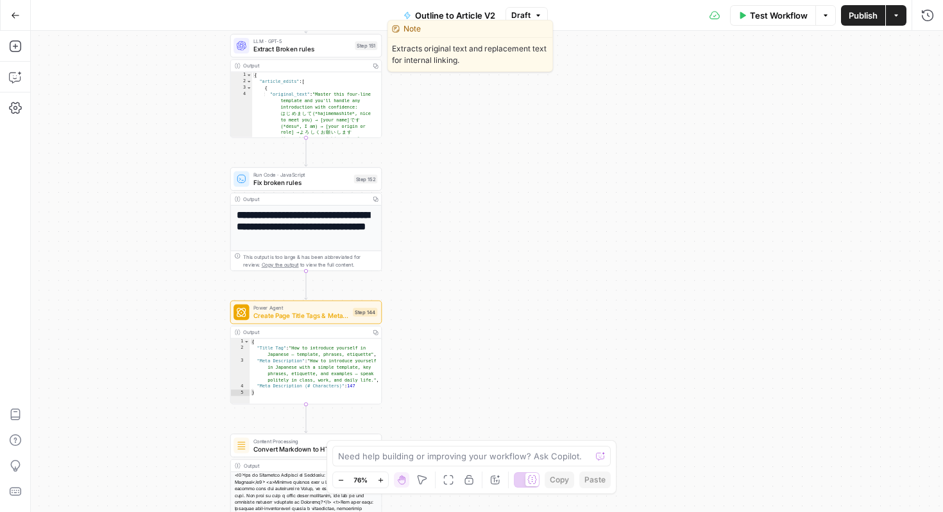
click at [333, 49] on span "Extract Broken rules" at bounding box center [303, 49] width 98 height 10
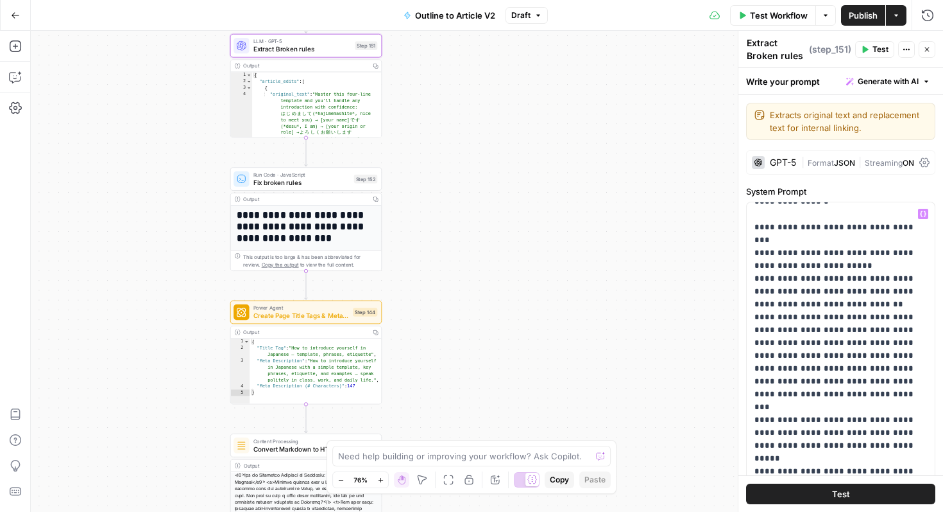
scroll to position [90, 0]
click at [319, 178] on span "Fix broken rules" at bounding box center [302, 182] width 97 height 10
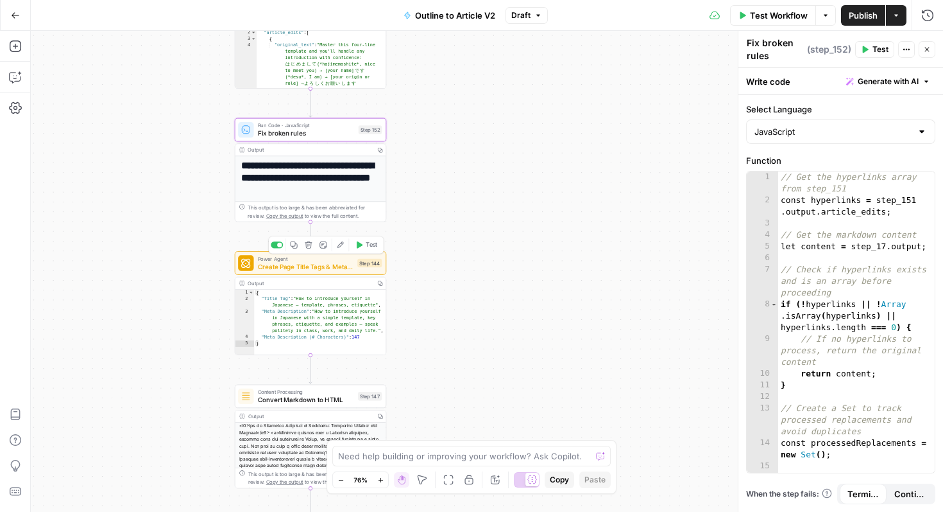
click at [329, 270] on span "Create Page Title Tags & Meta Descriptions - Fork" at bounding box center [306, 266] width 96 height 10
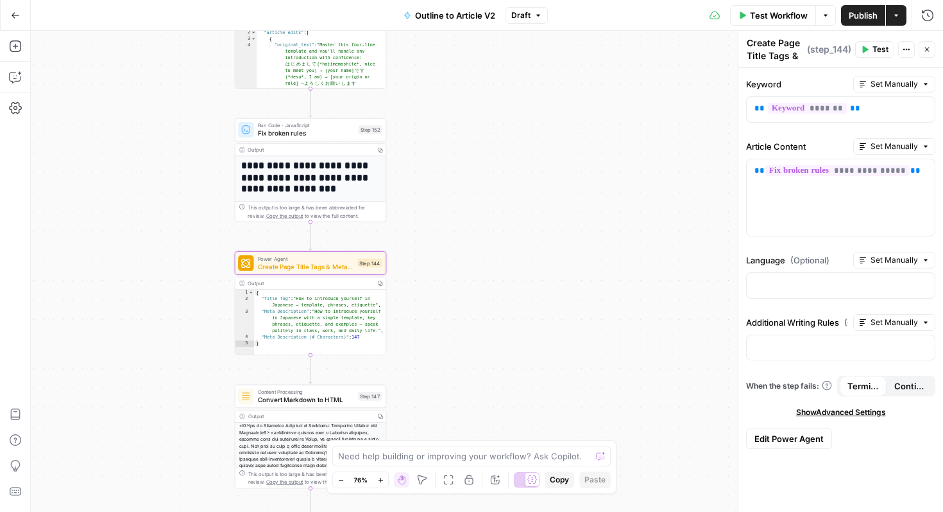
click at [782, 58] on textarea "Create Page Title Tags & Meta Descriptions - Fork" at bounding box center [775, 69] width 57 height 64
drag, startPoint x: 782, startPoint y: 58, endPoint x: 798, endPoint y: 56, distance: 15.5
click at [798, 56] on div "Create Page Title Tags & Meta Descriptions - Fork Create Page Title Tags & Meta…" at bounding box center [776, 49] width 64 height 28
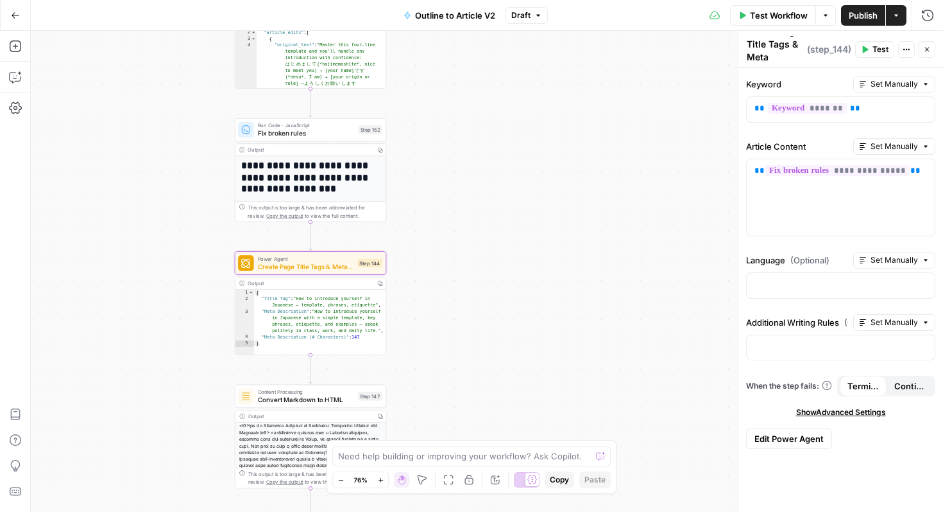
click at [709, 152] on div "true false Workflow Set Inputs Inputs LLM · GPT-5 Extract Title Step 107 Output…" at bounding box center [487, 271] width 913 height 481
click at [773, 58] on textarea "Create Page Title Tags & Meta Descriptions - Fork" at bounding box center [775, 69] width 57 height 64
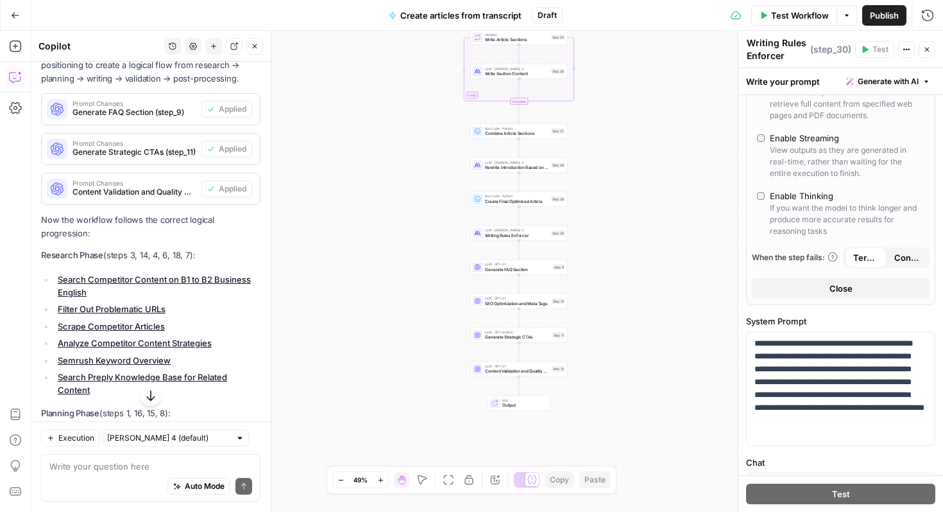
scroll to position [518, 0]
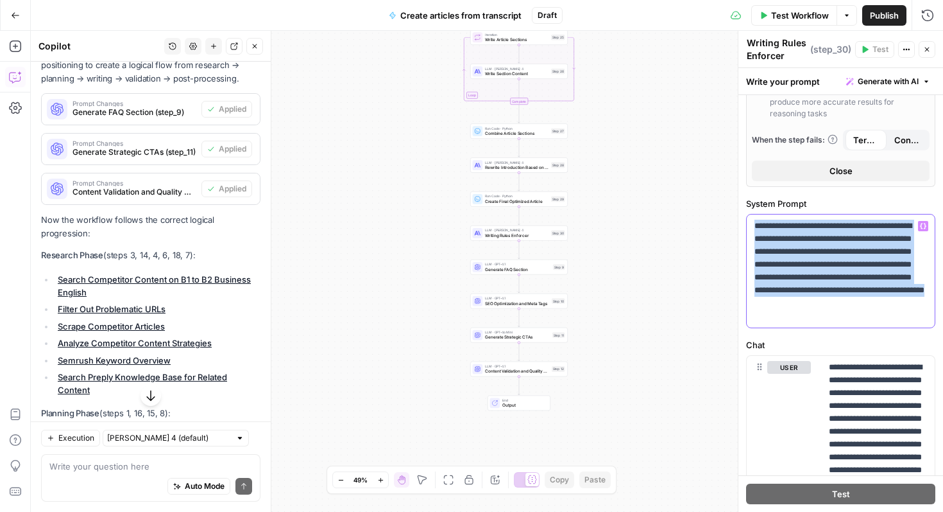
drag, startPoint x: 832, startPoint y: 317, endPoint x: 716, endPoint y: 178, distance: 180.9
click at [716, 178] on body "Preply New Home Browse Insights Opportunities Your Data Recent Grids English Co…" at bounding box center [471, 256] width 943 height 512
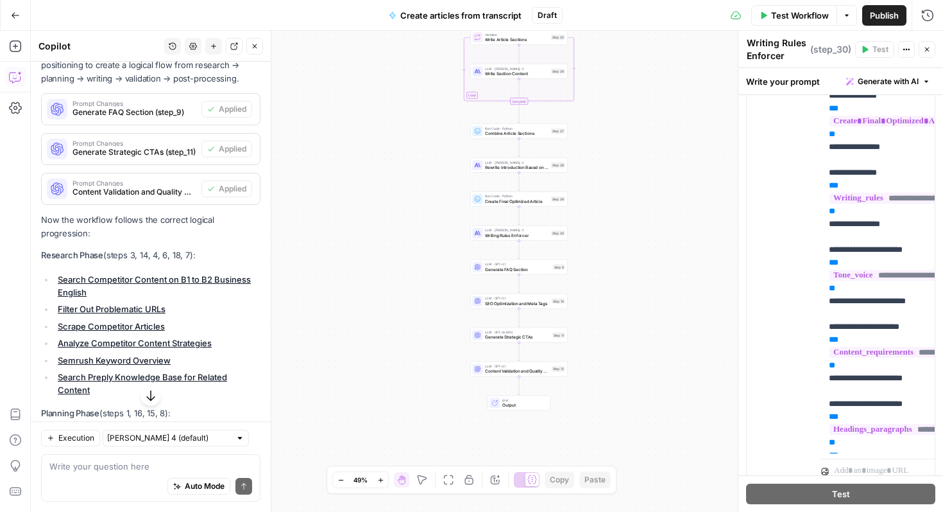
scroll to position [1079, 0]
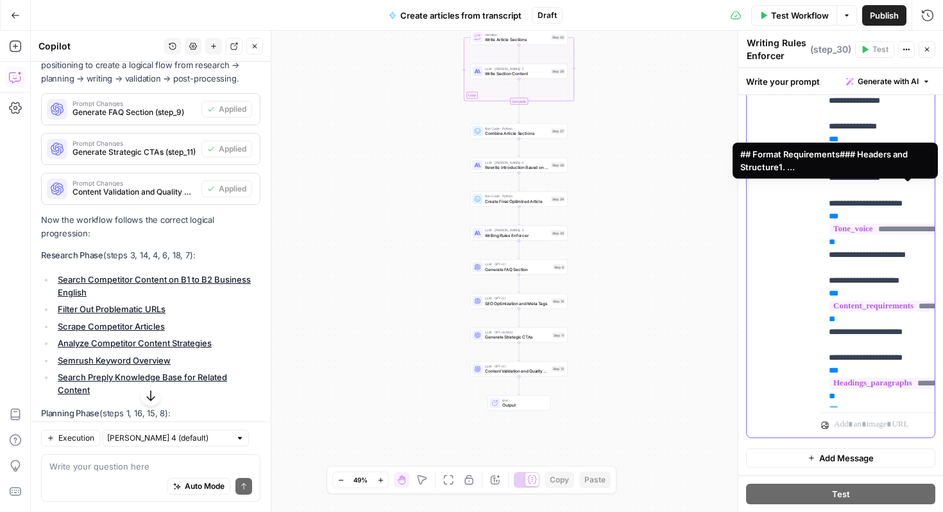
click at [901, 157] on span "**********" at bounding box center [898, 151] width 137 height 11
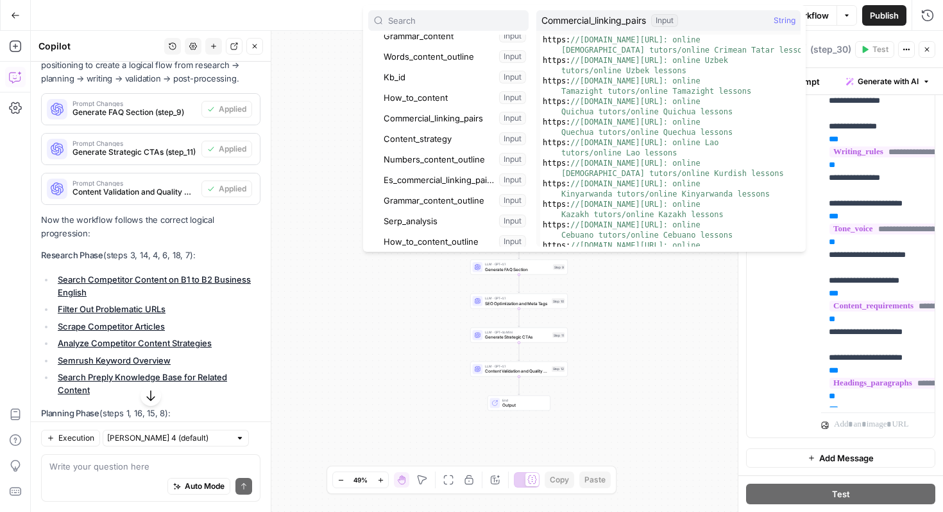
scroll to position [0, 0]
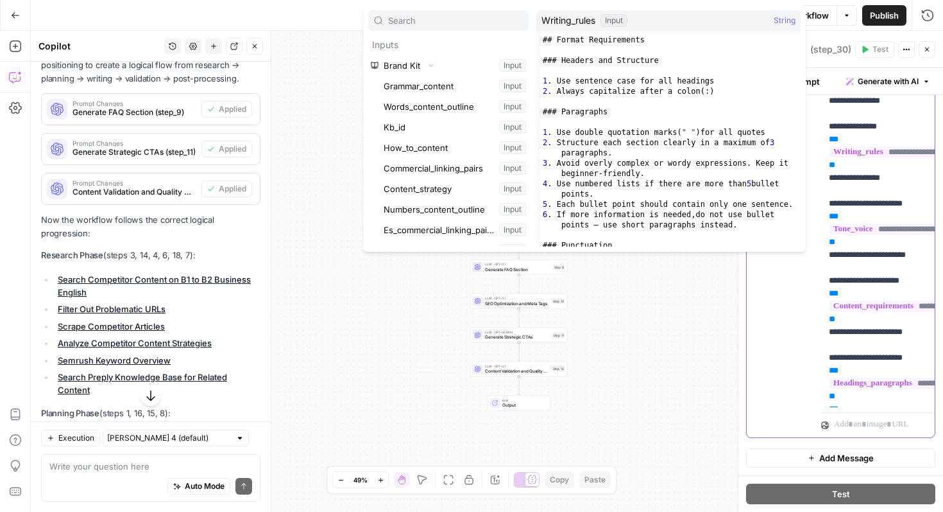
click at [795, 318] on div "user Delete" at bounding box center [790, 160] width 44 height 543
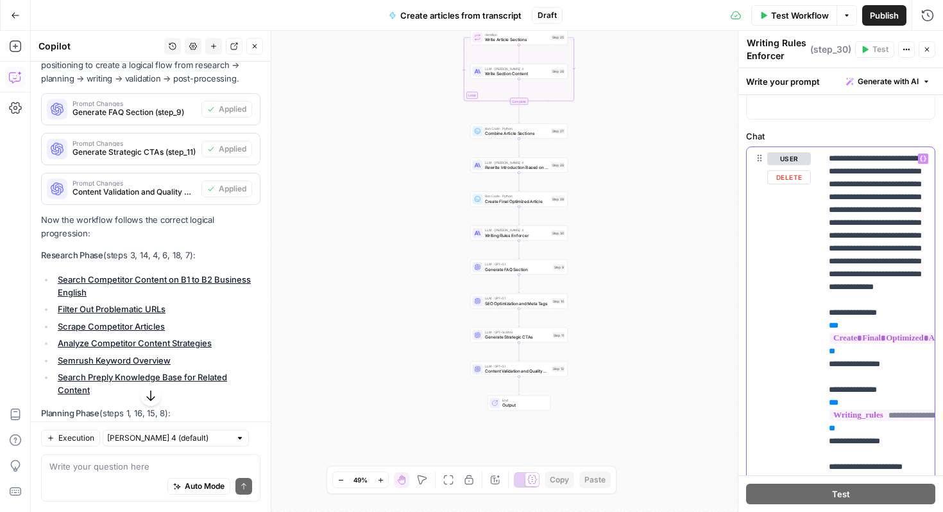
scroll to position [816, 0]
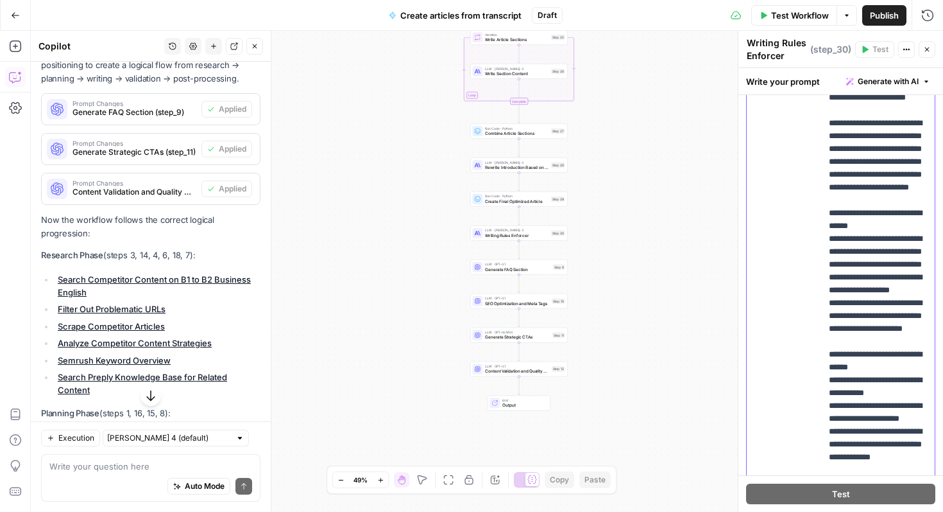
scroll to position [585, 0]
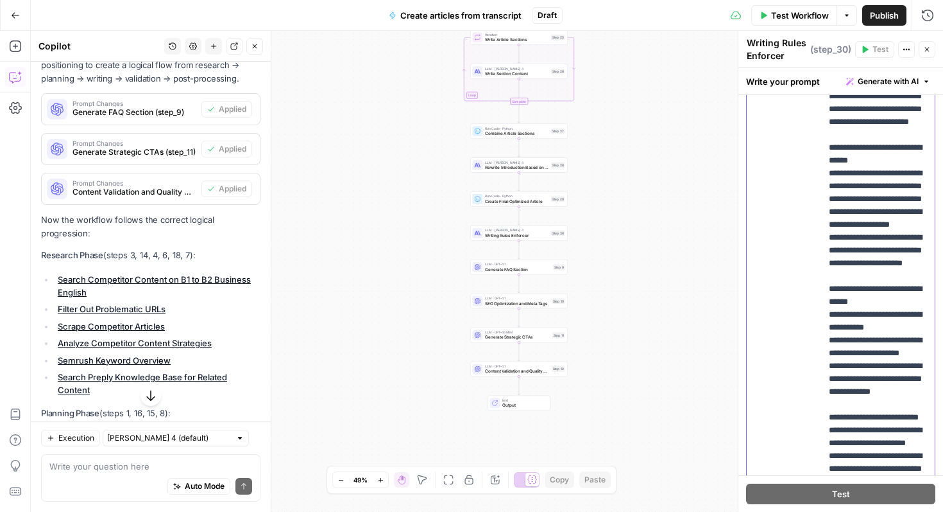
drag, startPoint x: 830, startPoint y: 337, endPoint x: 863, endPoint y: 223, distance: 118.0
click at [818, 235] on div "**********" at bounding box center [841, 265] width 188 height 553
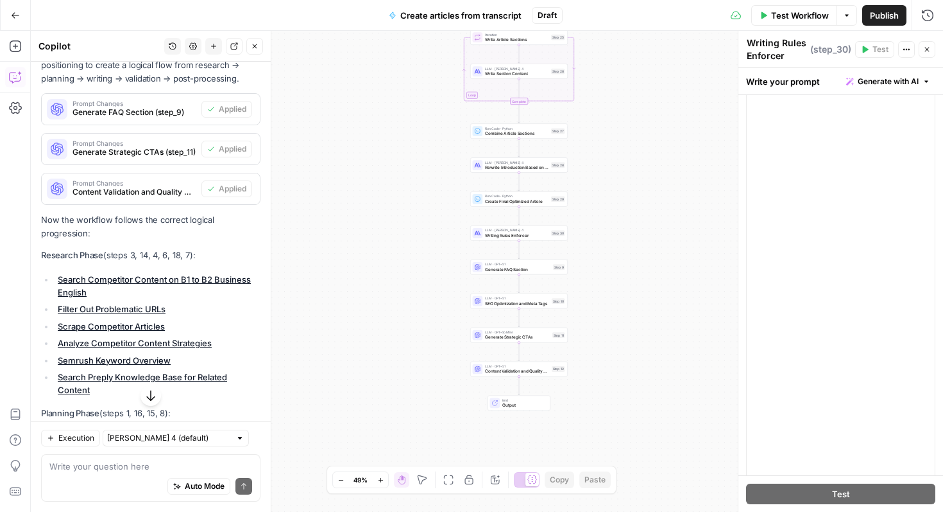
scroll to position [2606, 0]
click at [925, 46] on icon "button" at bounding box center [928, 50] width 8 height 8
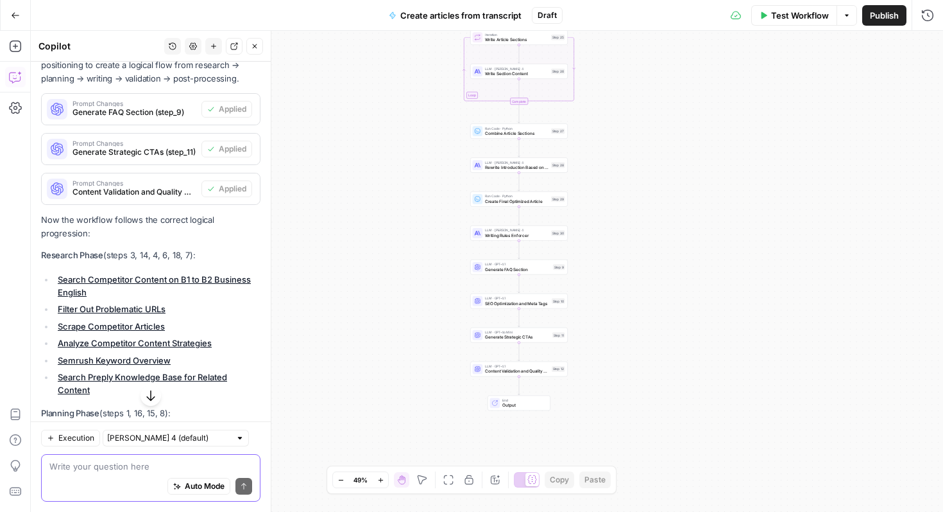
click at [126, 469] on textarea at bounding box center [150, 466] width 203 height 13
paste textarea "Create Page Title Tags & Meta Descriptions - Fork"
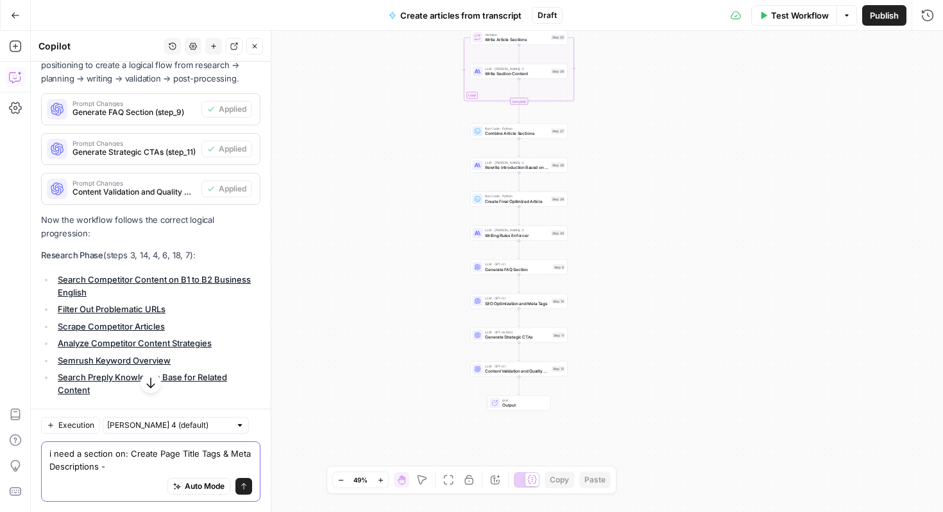
type textarea "i need a section on: Create Page Title Tags & Meta Descriptions"
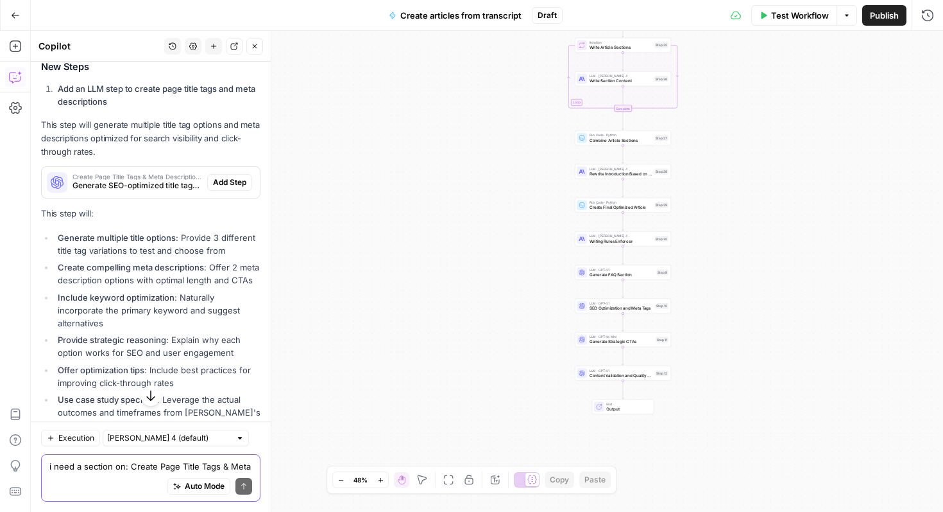
scroll to position [4487, 0]
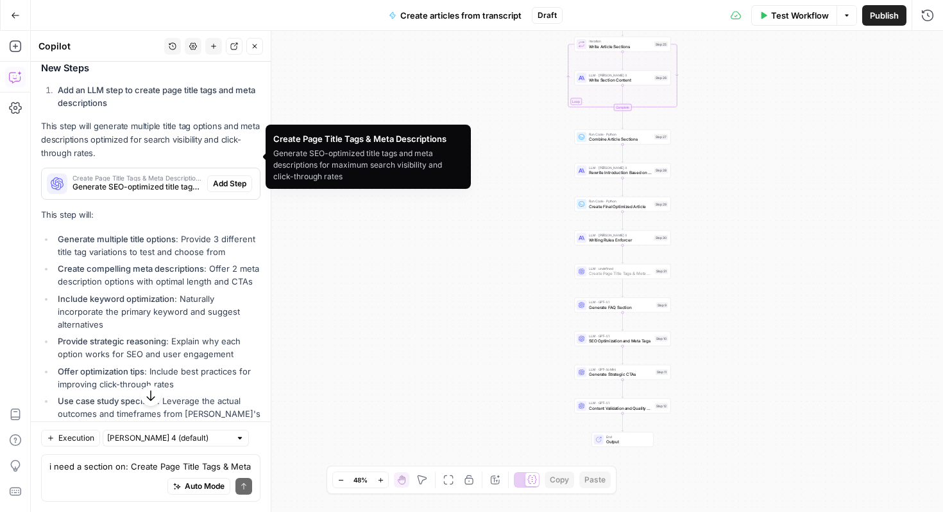
click at [236, 178] on span "Add Step" at bounding box center [229, 184] width 33 height 12
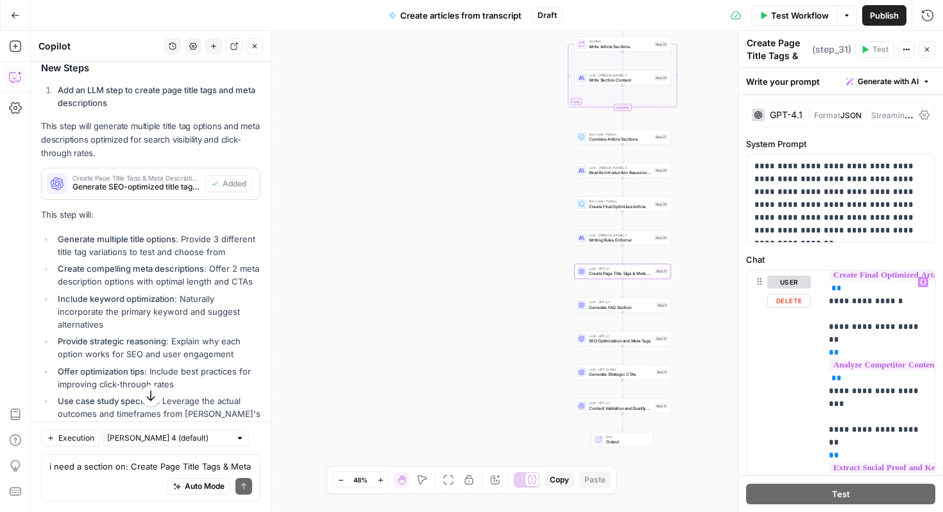
scroll to position [253, 0]
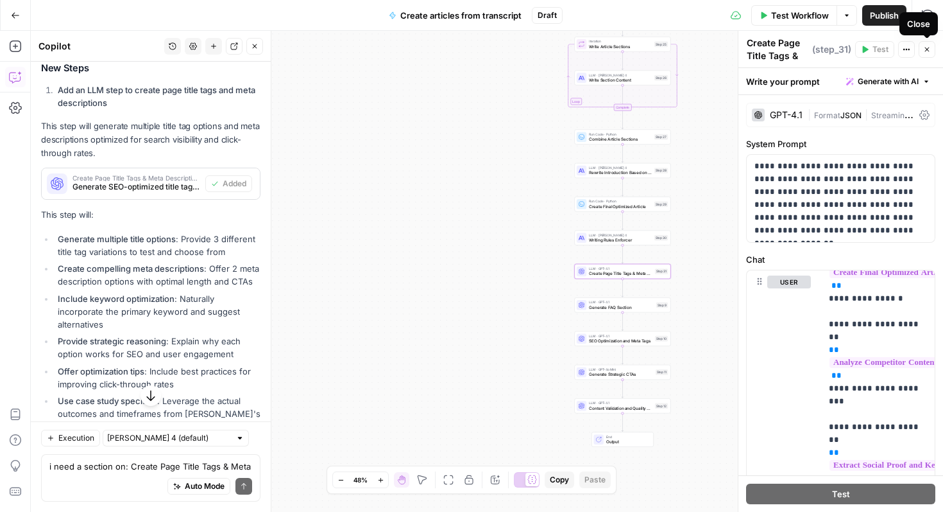
click at [927, 48] on icon "button" at bounding box center [928, 50] width 8 height 8
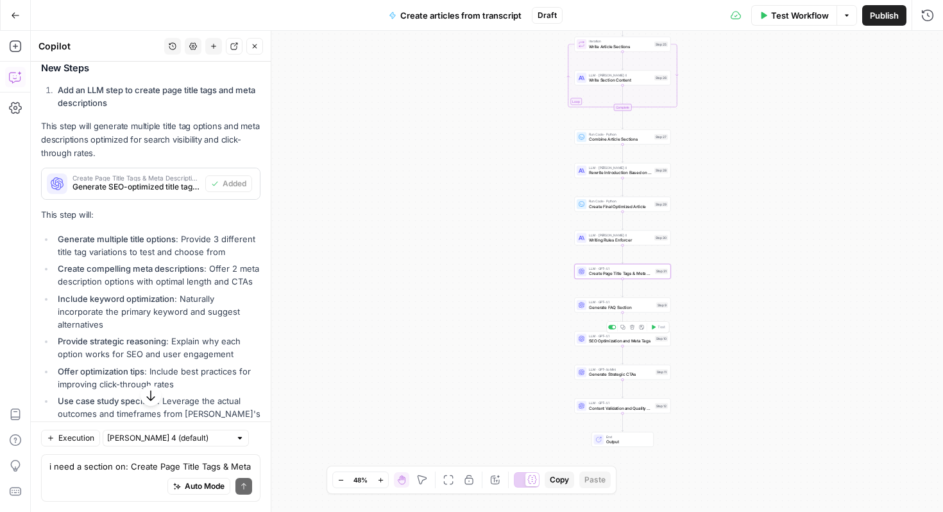
click at [637, 343] on span "SEO Optimization and Meta Tags" at bounding box center [621, 341] width 64 height 6
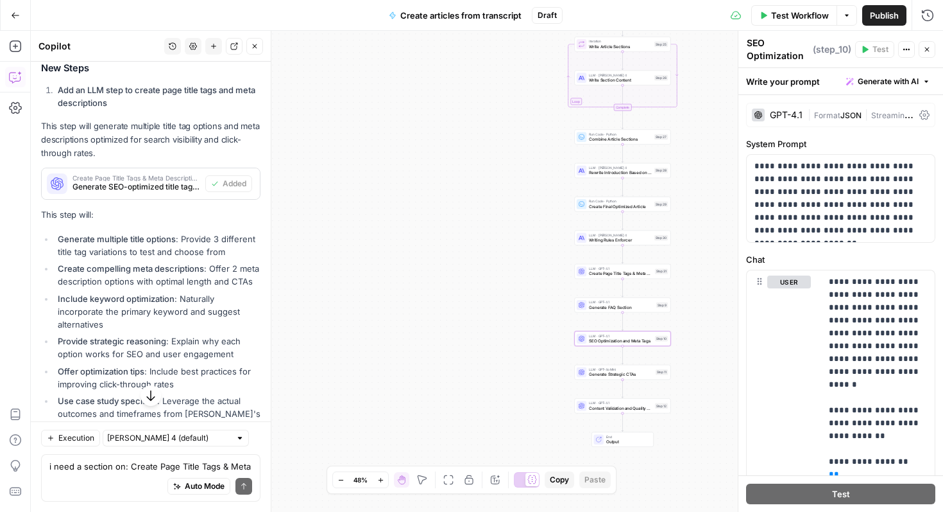
click at [773, 47] on textarea "SEO Optimization and Meta Tags" at bounding box center [778, 62] width 63 height 51
drag, startPoint x: 773, startPoint y: 47, endPoint x: 787, endPoint y: 68, distance: 25.5
click at [787, 69] on div "**********" at bounding box center [840, 271] width 205 height 481
click at [513, 299] on div "Workflow Set Inputs Inputs Google Search Search Competitor Content on B1 to B2 …" at bounding box center [487, 271] width 913 height 481
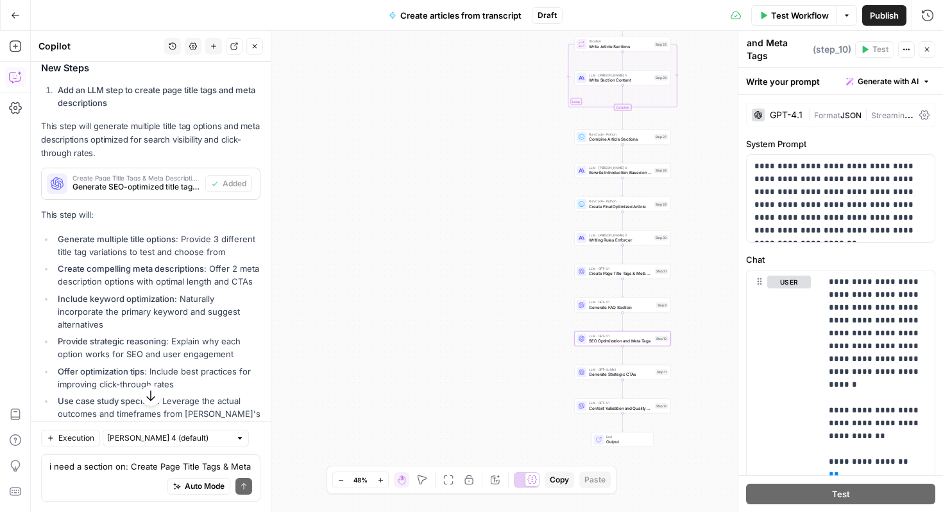
scroll to position [0, 0]
click at [167, 467] on textarea "i need a section on: Create Page Title Tags & Meta Descriptions" at bounding box center [150, 466] width 203 height 13
type textarea "is there a duplication in. step 31 and 10?"
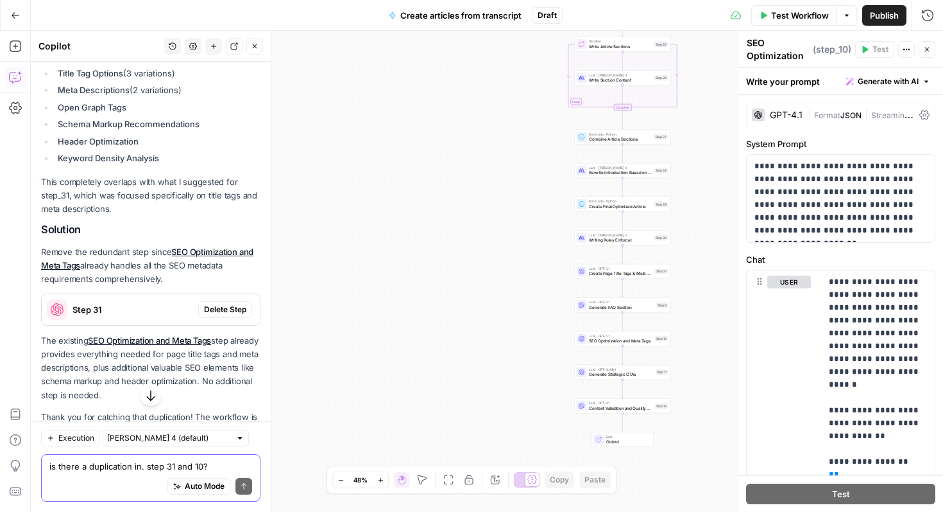
scroll to position [5080, 0]
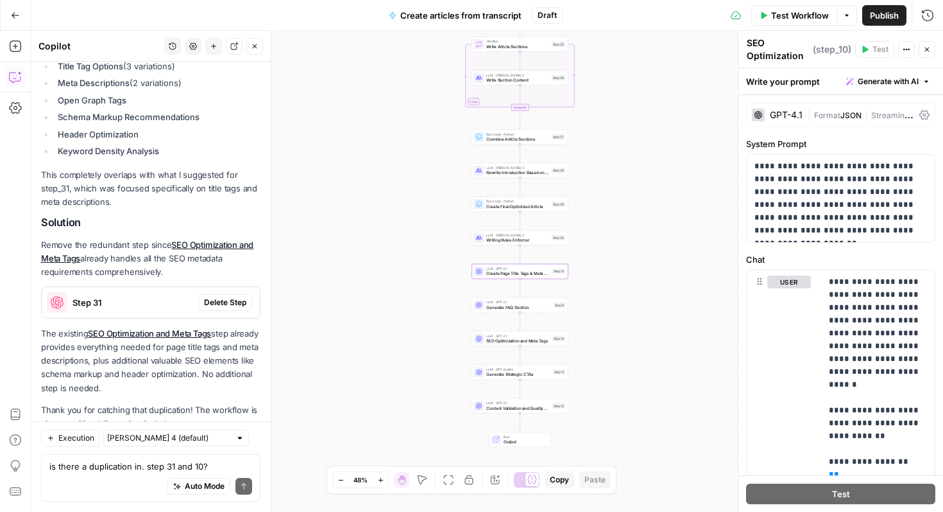
click at [234, 297] on span "Delete Step" at bounding box center [225, 303] width 42 height 12
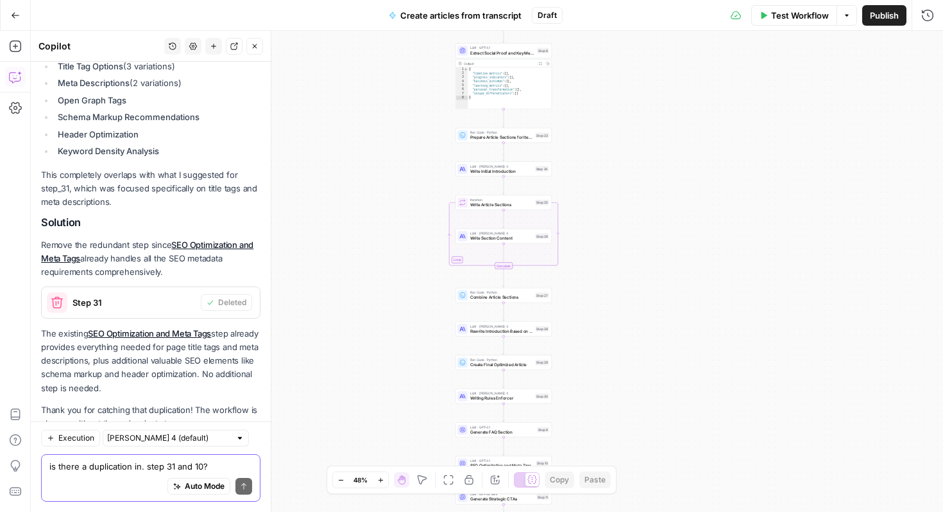
click at [99, 469] on textarea "is there a duplication in. step 31 and 10?" at bounding box center [150, 466] width 203 height 13
type textarea "are there any other steps that are redundant?"
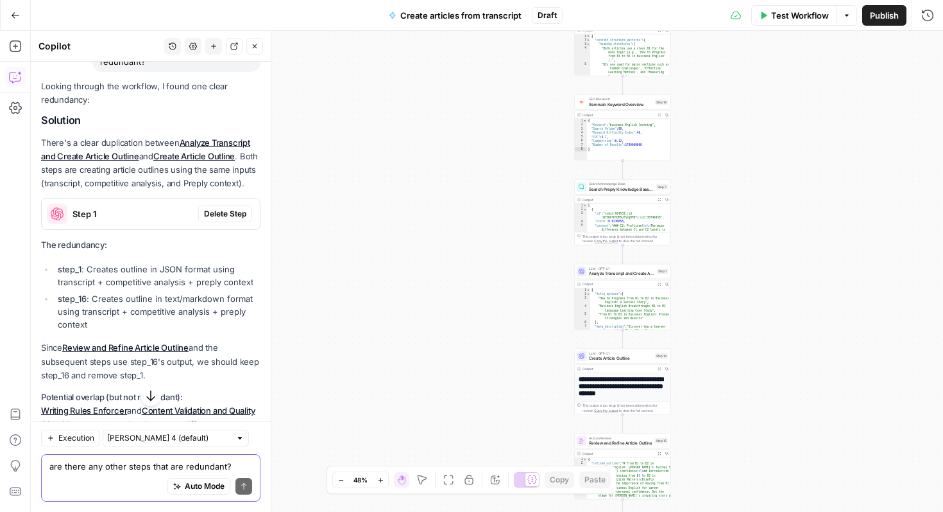
scroll to position [5482, 0]
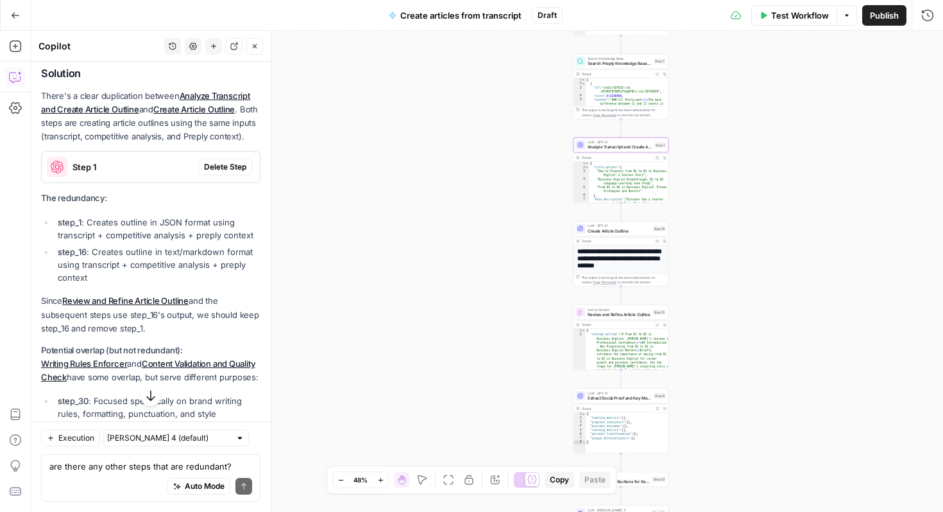
click at [228, 161] on span "Delete Step" at bounding box center [225, 167] width 42 height 12
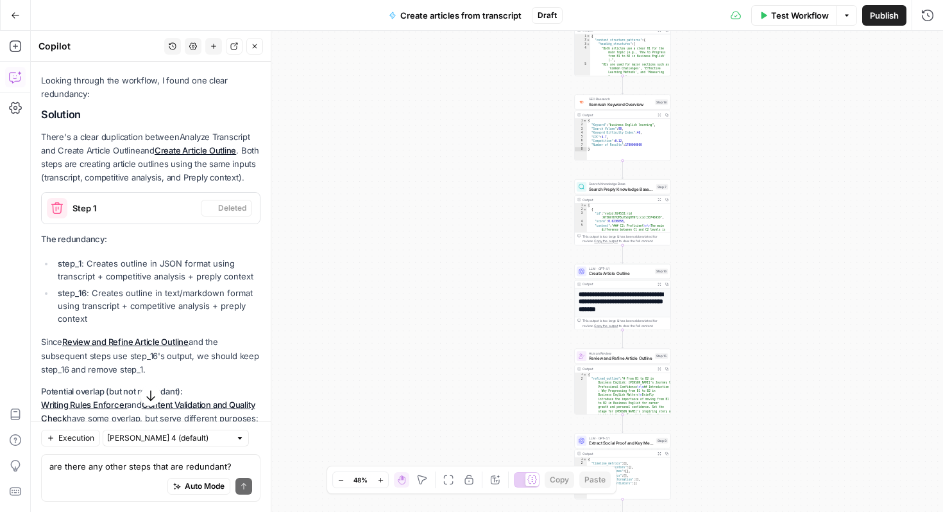
scroll to position [5567, 0]
